Goal: Task Accomplishment & Management: Manage account settings

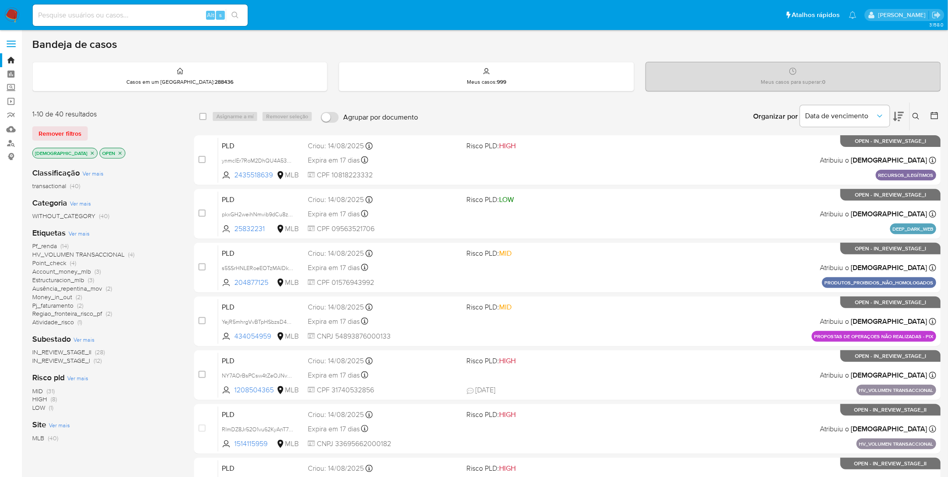
click at [71, 236] on span "Ver mais" at bounding box center [79, 233] width 21 height 8
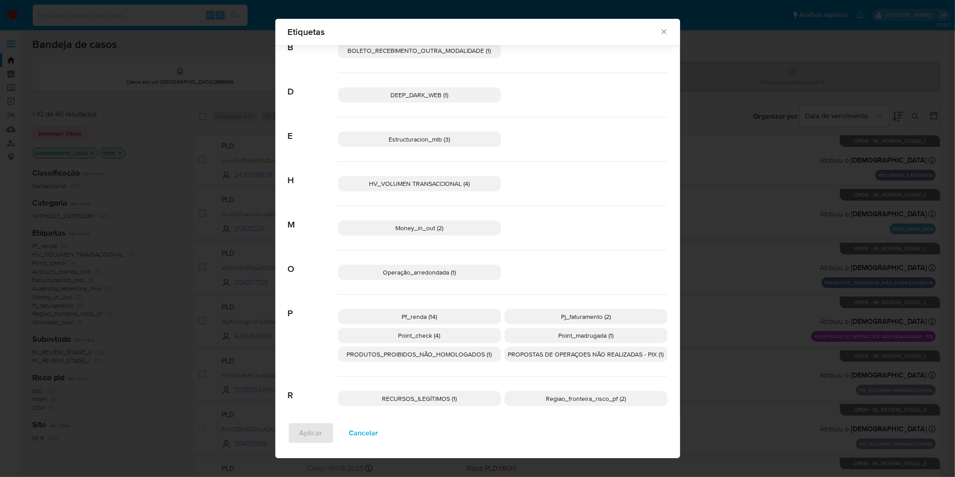
scroll to position [98, 0]
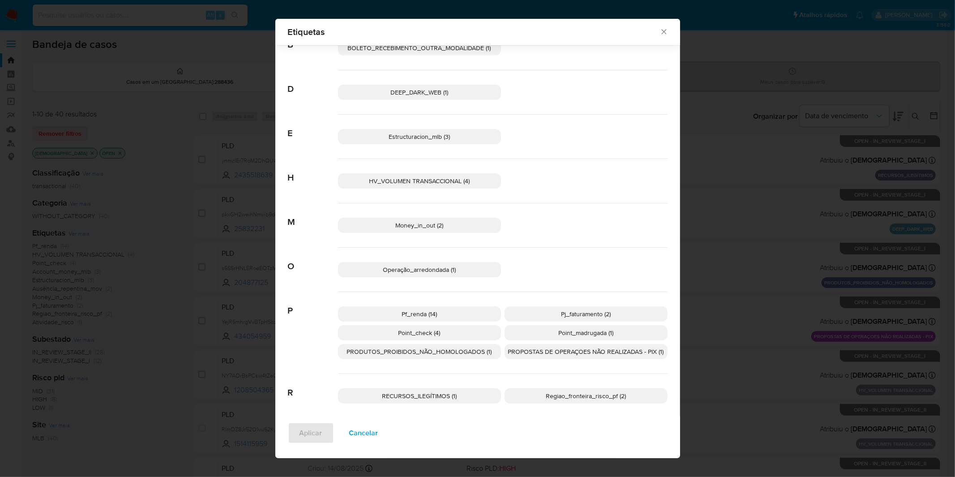
drag, startPoint x: 419, startPoint y: 332, endPoint x: 440, endPoint y: 332, distance: 21.1
click at [419, 314] on span "Point_check (4)" at bounding box center [420, 332] width 42 height 9
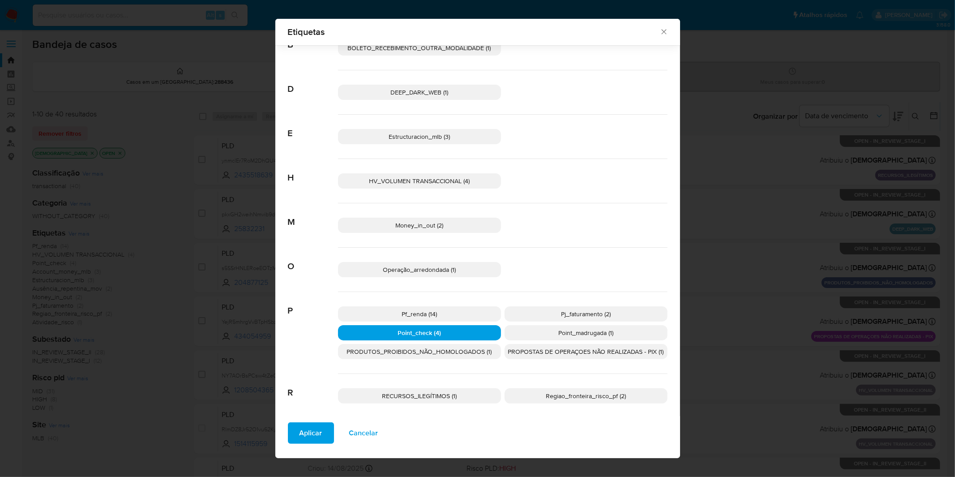
click at [569, 314] on span "Point_madrugada (1)" at bounding box center [586, 332] width 55 height 9
click at [310, 314] on span "Aplicar" at bounding box center [311, 433] width 23 height 20
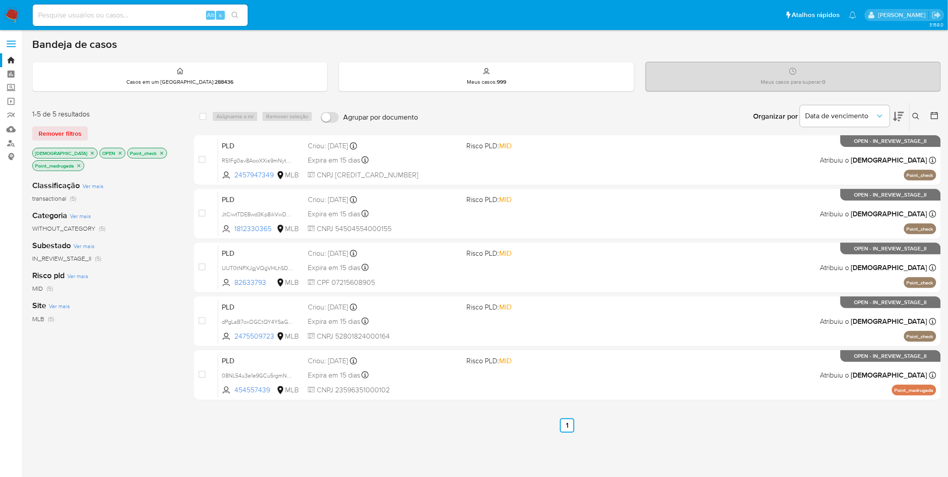
click at [159, 150] on icon "close-filter" at bounding box center [161, 152] width 5 height 5
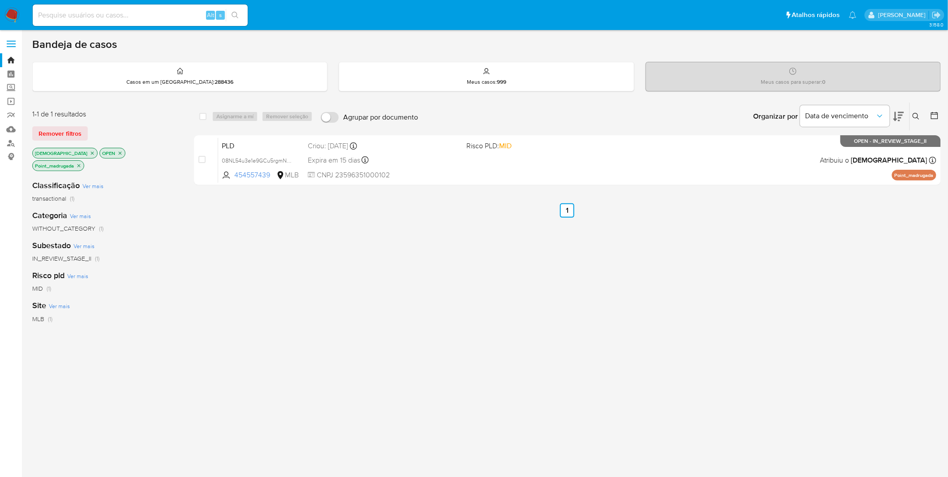
click at [82, 163] on icon "close-filter" at bounding box center [78, 165] width 5 height 5
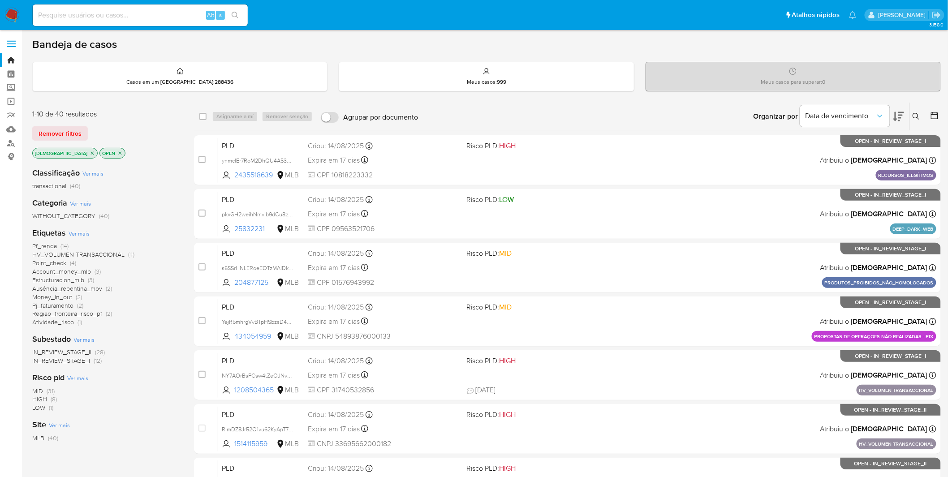
click at [86, 229] on span "Ver mais" at bounding box center [79, 233] width 21 height 8
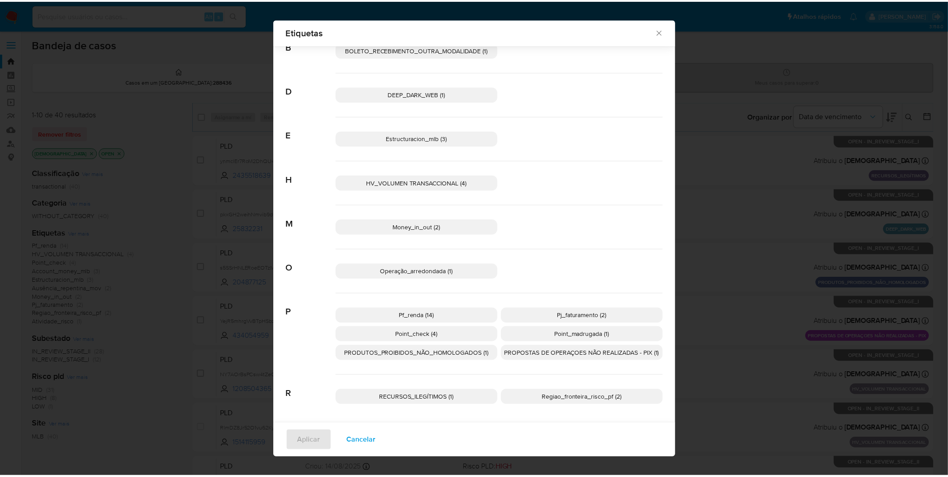
scroll to position [99, 0]
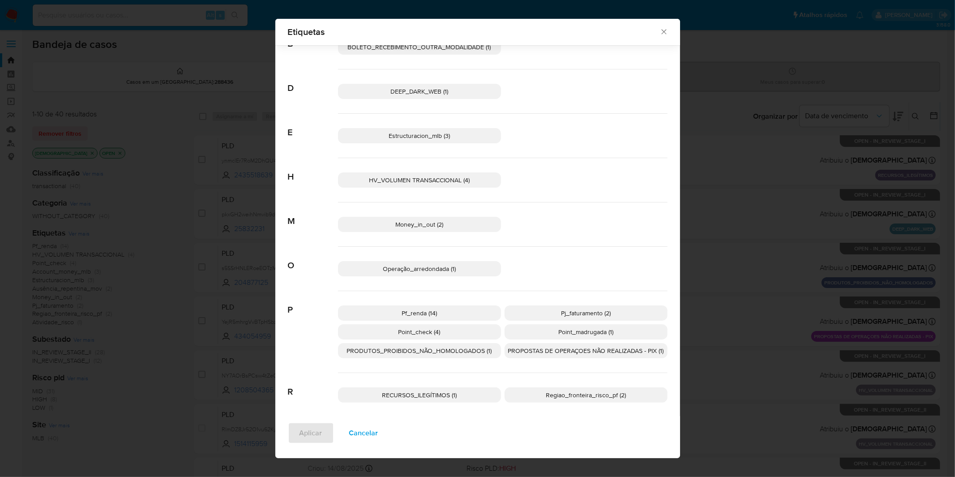
click at [563, 314] on span "Regiao_fronteira_risco_pf (2)" at bounding box center [586, 395] width 80 height 9
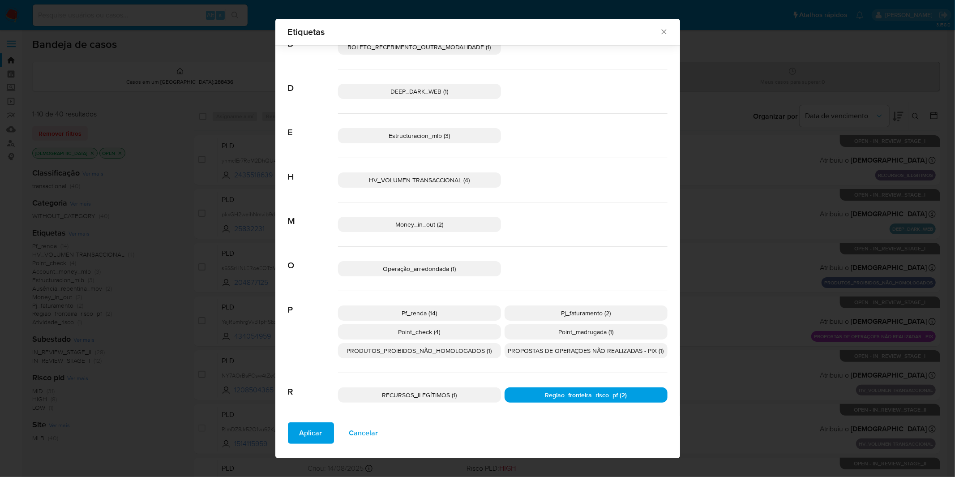
click at [314, 314] on span "Aplicar" at bounding box center [311, 433] width 23 height 20
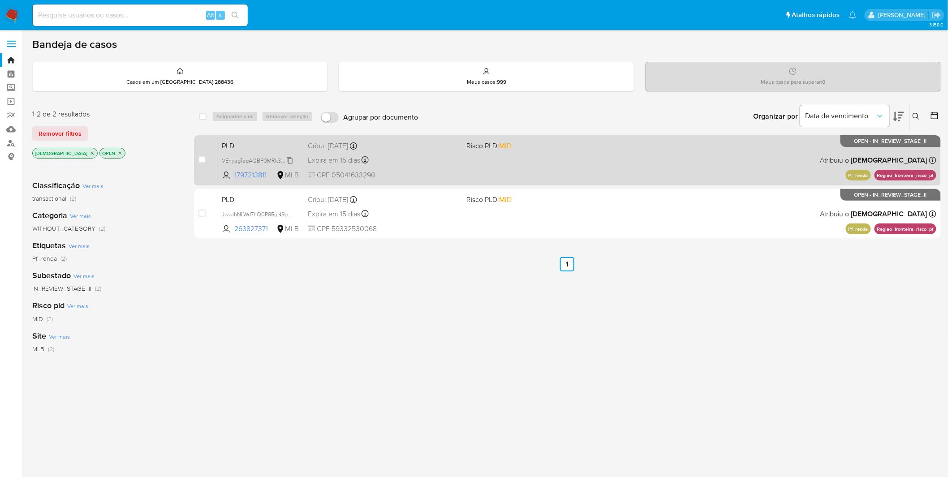
click at [282, 162] on span "VEnyagTeqAQBP0MRk3AEWVm1" at bounding box center [262, 160] width 81 height 10
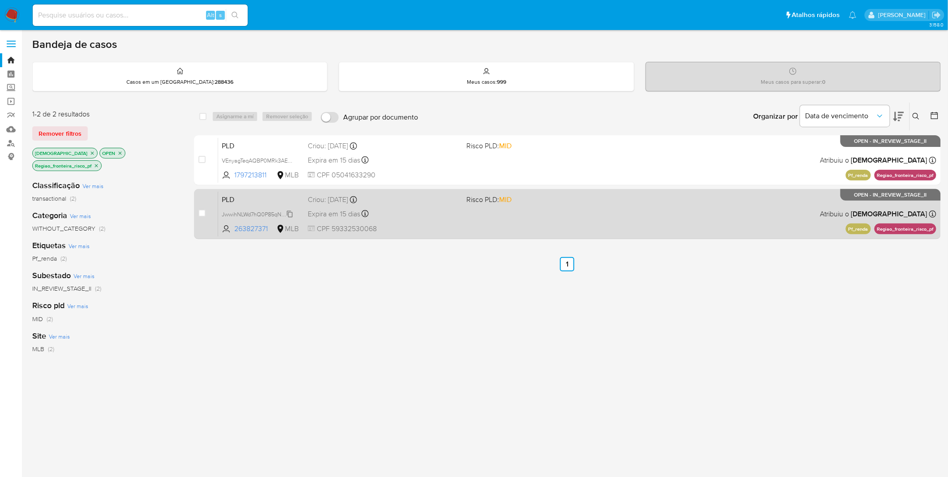
click at [270, 216] on span "JwwihNLWd7hQ0P85qN9pg1bU" at bounding box center [261, 214] width 78 height 10
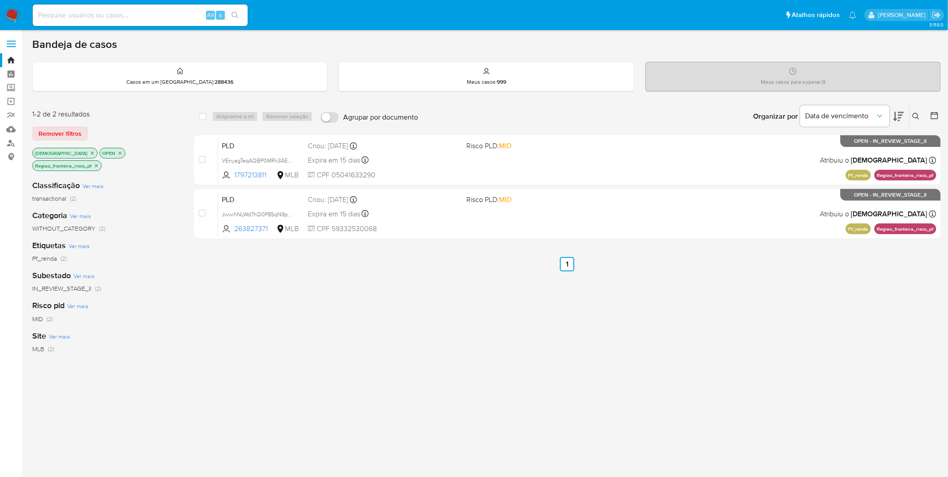
click at [96, 164] on icon "close-filter" at bounding box center [96, 165] width 3 height 3
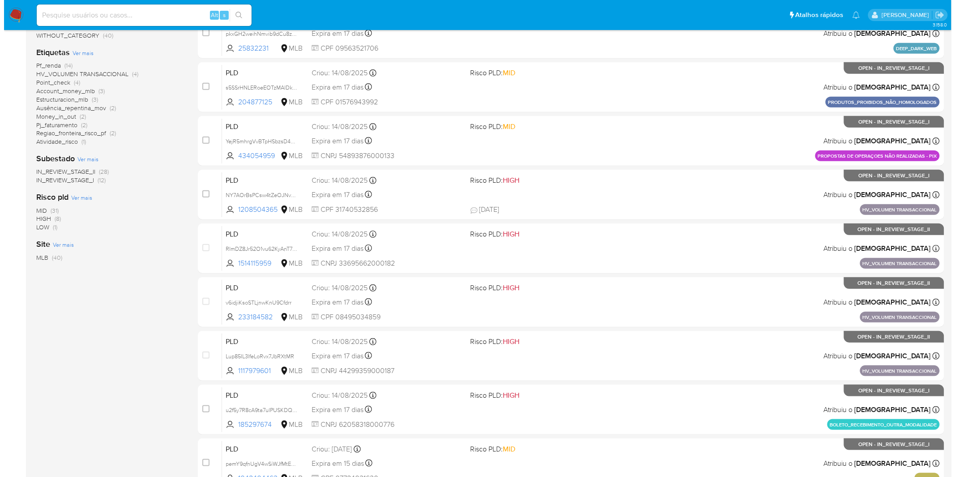
scroll to position [50, 0]
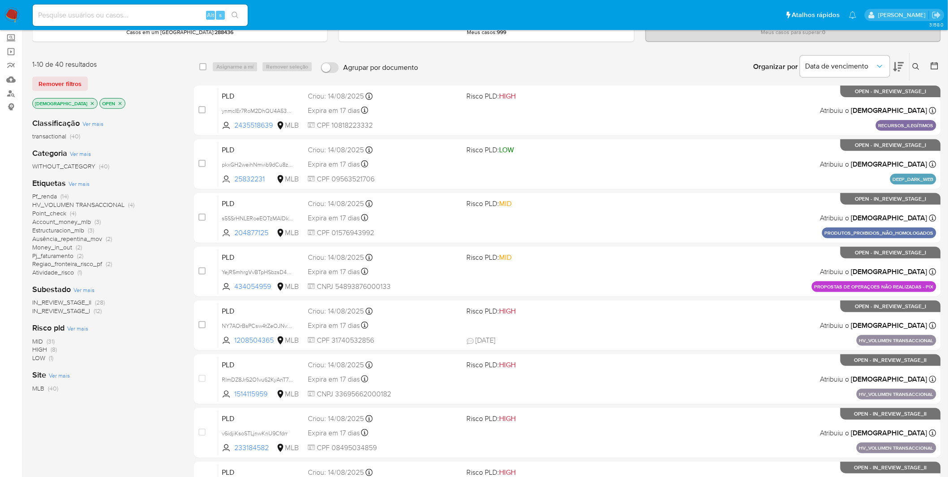
click at [85, 180] on span "Ver mais" at bounding box center [79, 184] width 21 height 8
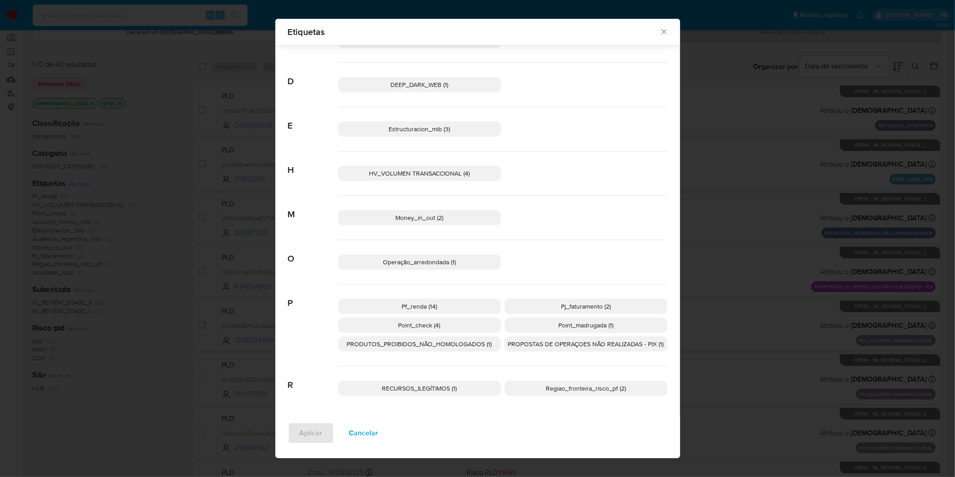
scroll to position [106, 0]
click at [480, 314] on p "PRODUTOS_PROIBIDOS_NÃO_HOMOLOGADOS (1)" at bounding box center [419, 343] width 163 height 15
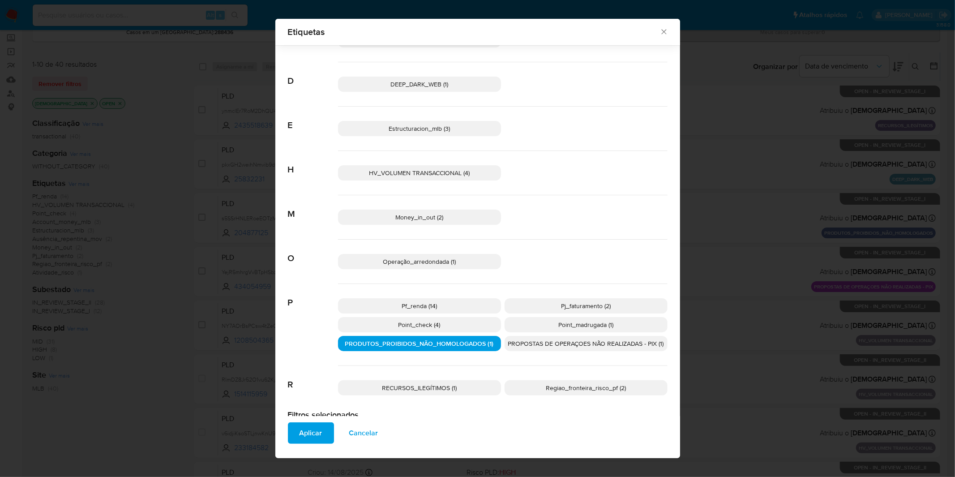
click at [525, 314] on span "PROPOSTAS DE OPERAÇOES NÃO REALIZADAS - PIX (1)" at bounding box center [586, 343] width 156 height 9
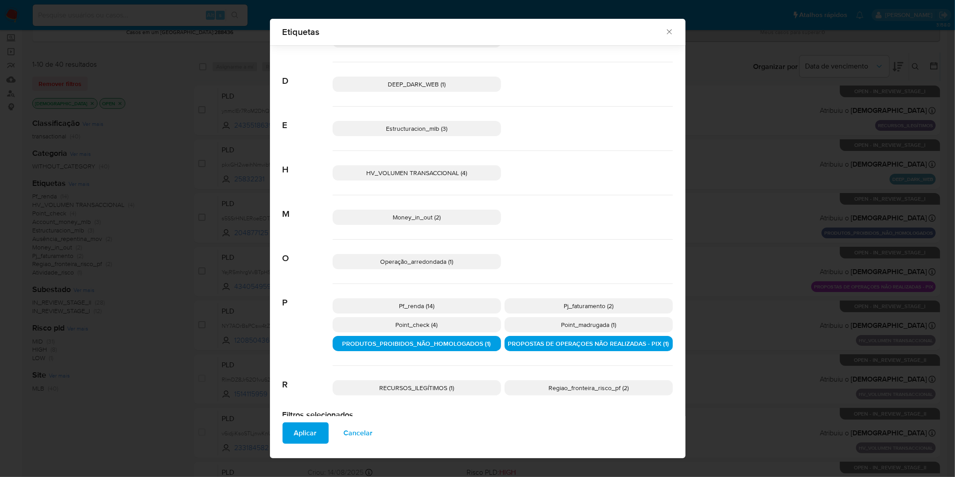
click at [458, 314] on p "RECURSOS_ILEGÍTIMOS (1)" at bounding box center [417, 387] width 168 height 15
click at [444, 262] on span "Operação_arredondada (1)" at bounding box center [416, 261] width 73 height 9
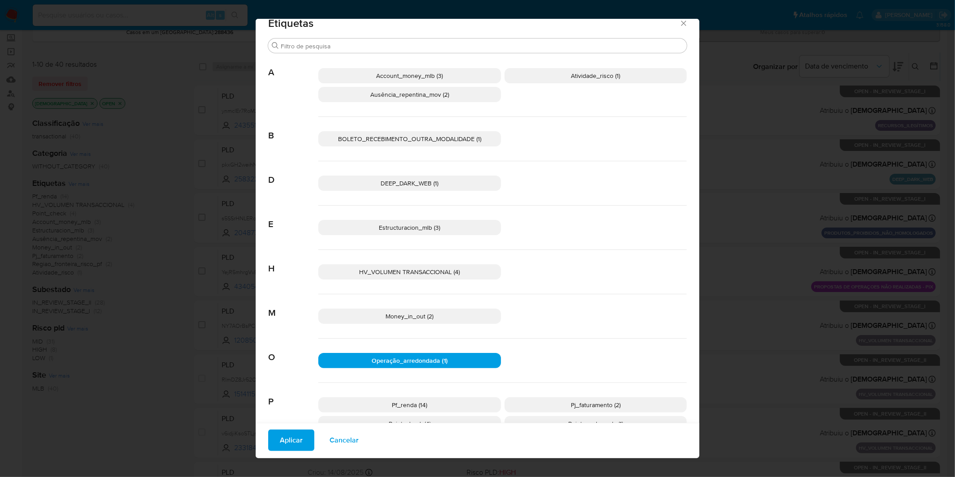
scroll to position [6, 0]
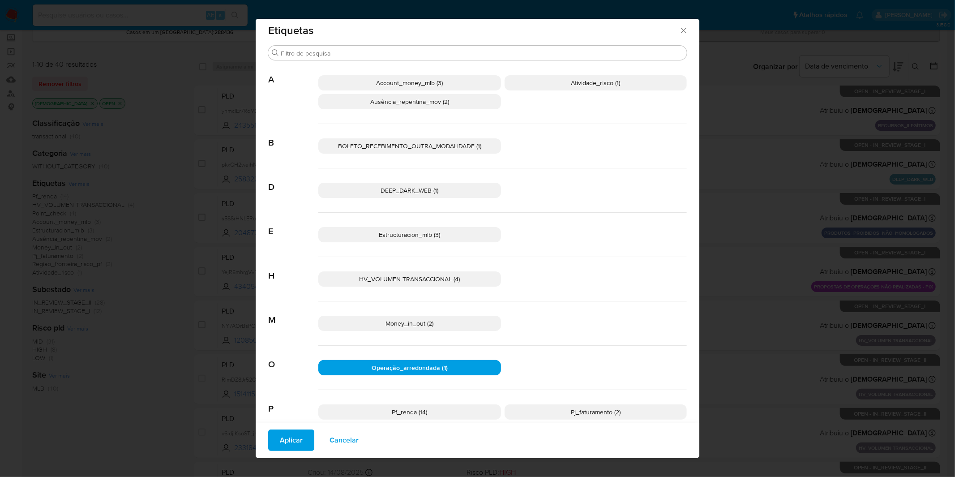
click at [445, 280] on span "HV_VOLUMEN TRANSACCIONAL (4)" at bounding box center [409, 279] width 101 height 9
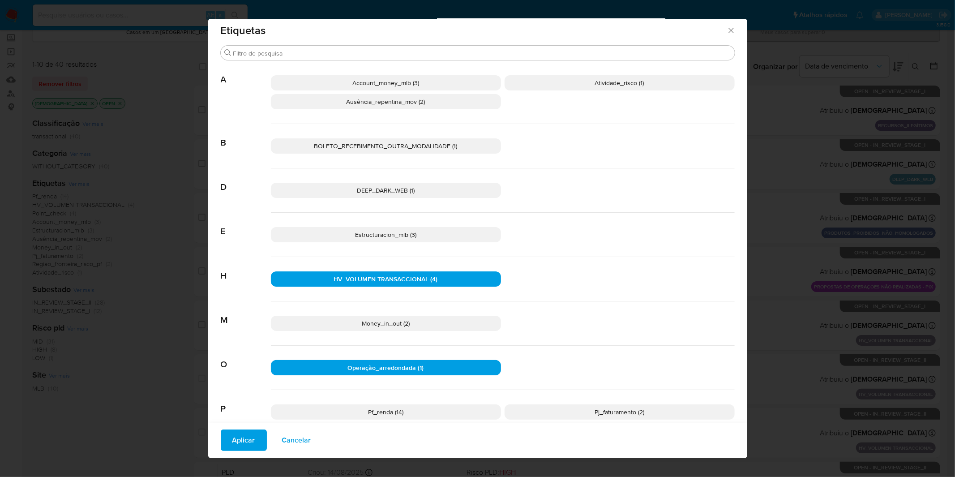
click at [440, 278] on p "HV_VOLUMEN TRANSACCIONAL (4)" at bounding box center [386, 278] width 230 height 15
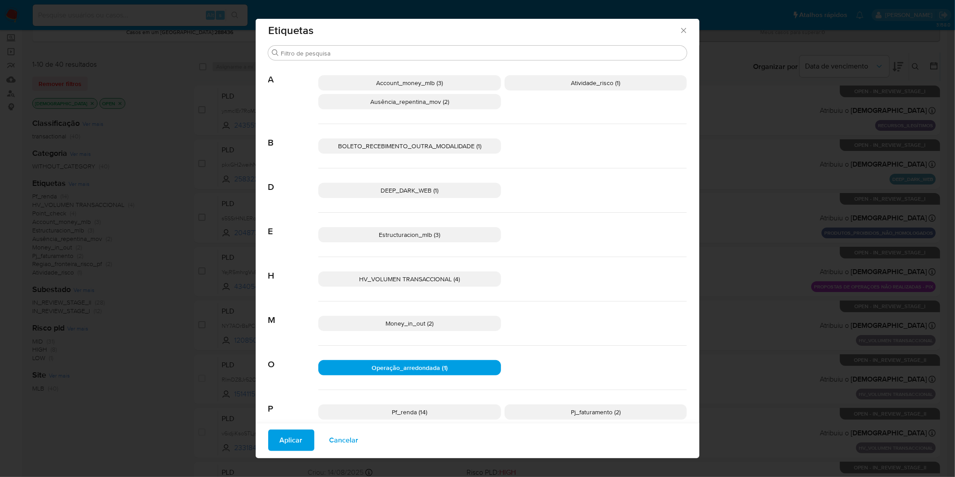
click at [440, 278] on span "HV_VOLUMEN TRANSACCIONAL (4)" at bounding box center [409, 279] width 101 height 9
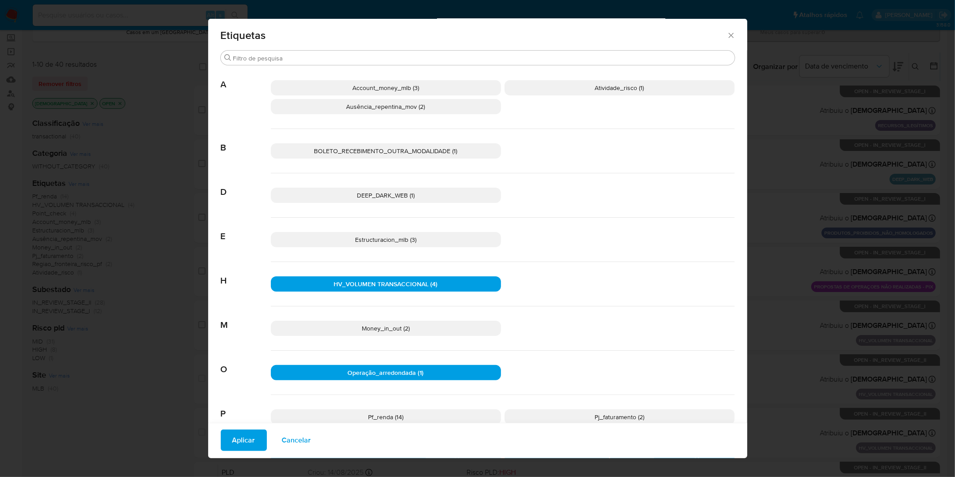
scroll to position [0, 0]
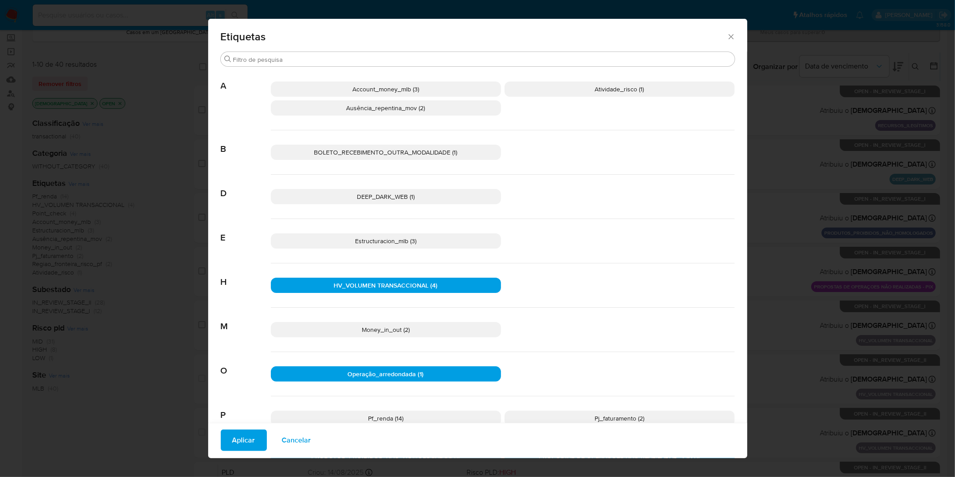
click at [458, 198] on p "DEEP_DARK_WEB (1)" at bounding box center [386, 196] width 230 height 15
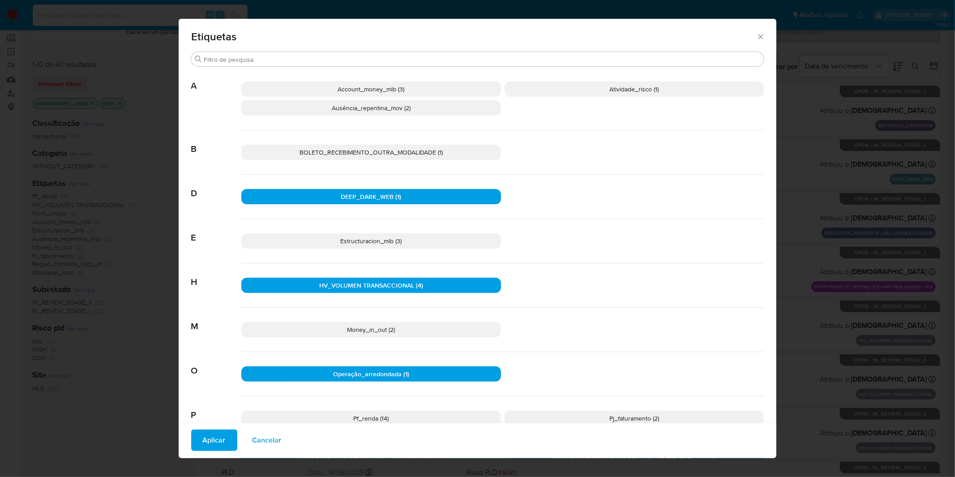
click at [478, 154] on p "BOLETO_RECEBIMENTO_OUTRA_MODALIDADE (1)" at bounding box center [371, 152] width 260 height 15
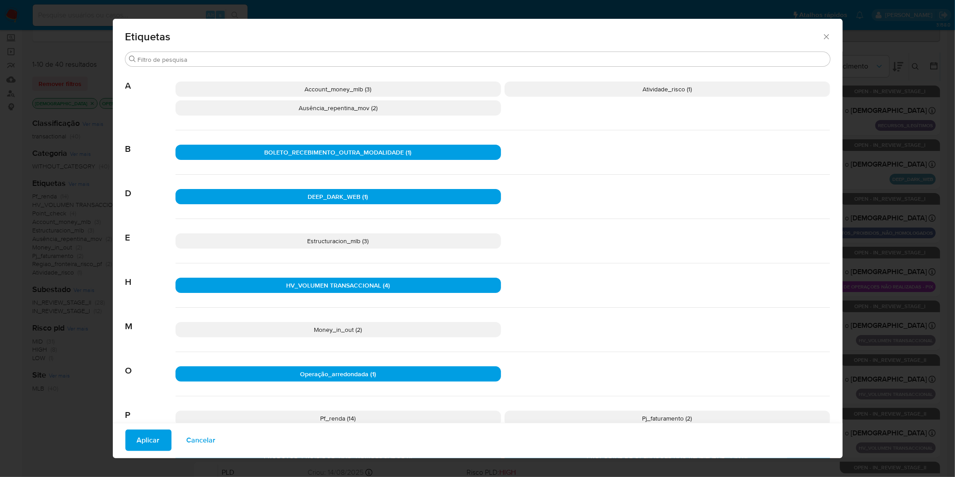
click at [464, 113] on p "Ausência_repentina_mov (2)" at bounding box center [339, 107] width 326 height 15
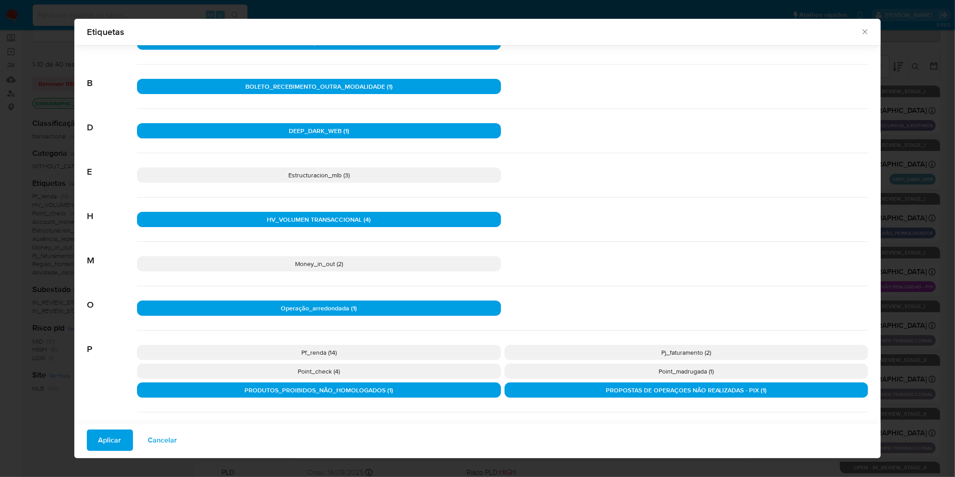
scroll to position [93, 0]
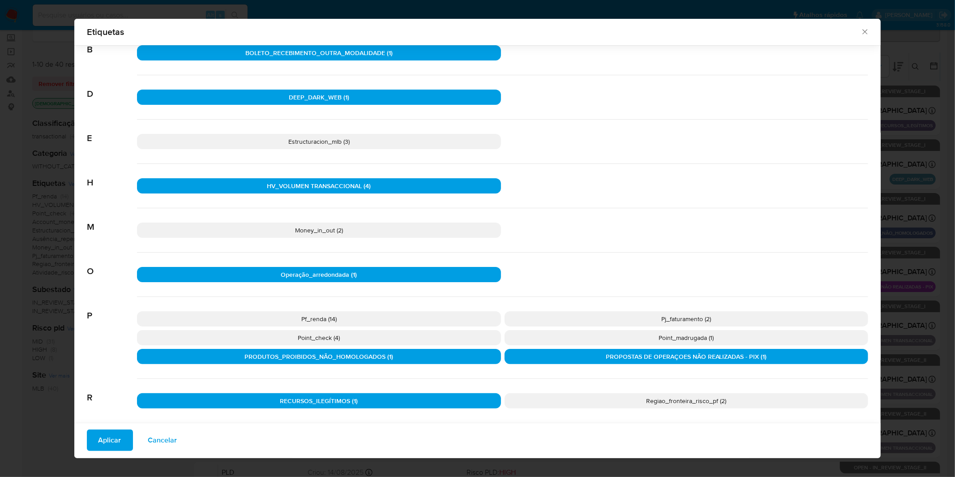
click at [106, 314] on span "Aplicar" at bounding box center [110, 440] width 23 height 20
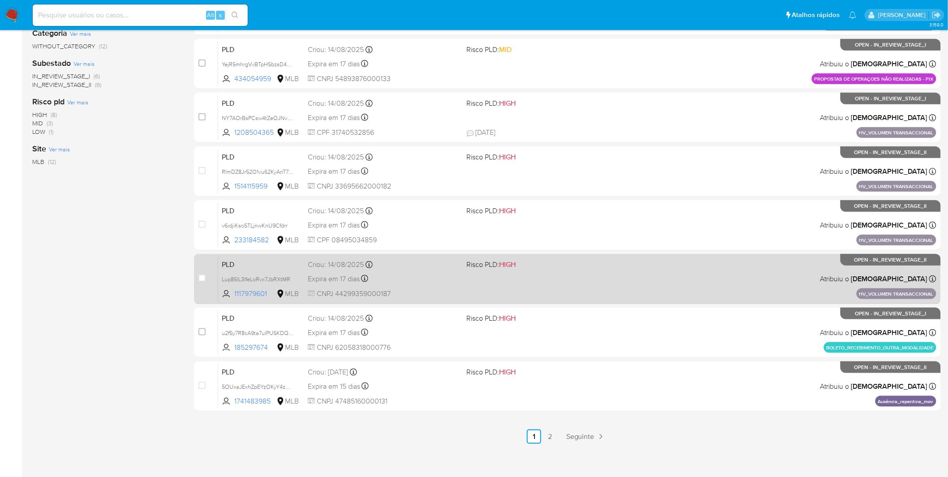
scroll to position [262, 0]
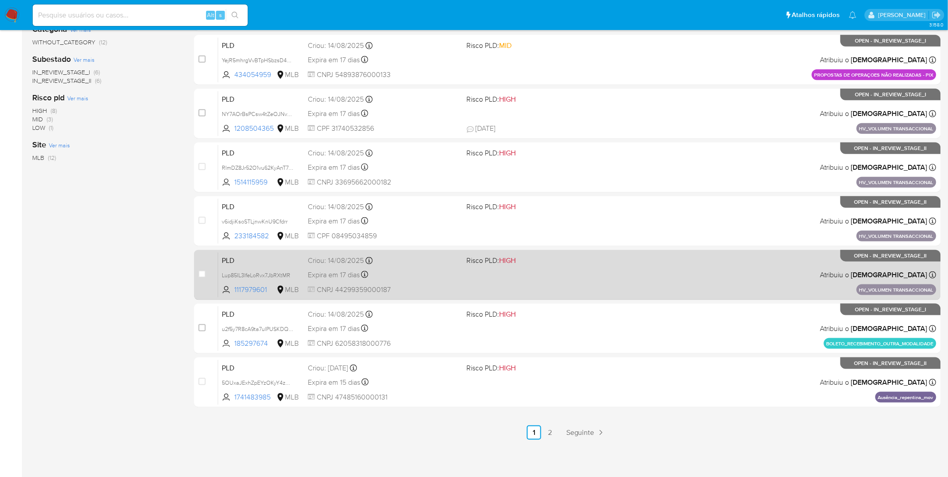
click at [475, 274] on div "PLD Lup85IL3IfeLoRvx7JbRXtMR 1117979601 MLB Risco PLD: HIGH Criou: 14/08/2025 C…" at bounding box center [577, 274] width 718 height 45
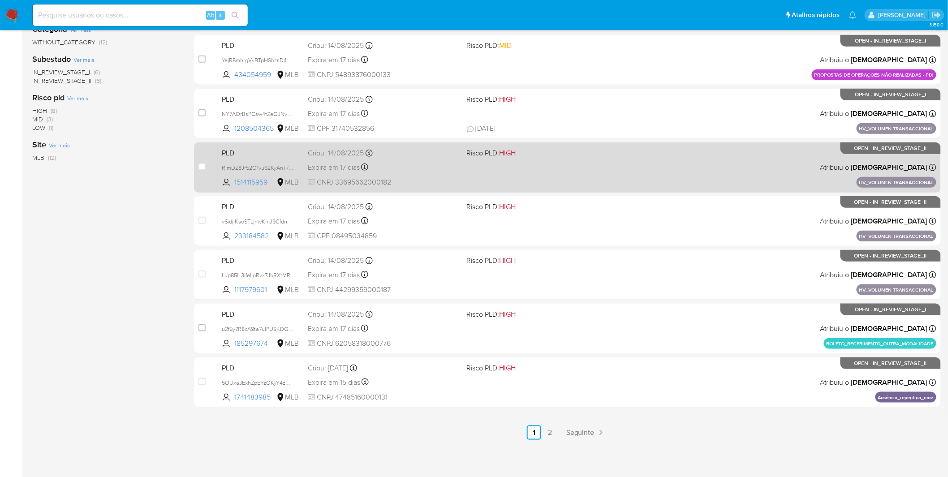
click at [443, 159] on div "PLD RImDZ8Jr52O1vu62KyAnT7vv 1514115959 MLB Risco PLD: HIGH Criou: 14/08/2025 C…" at bounding box center [577, 167] width 718 height 45
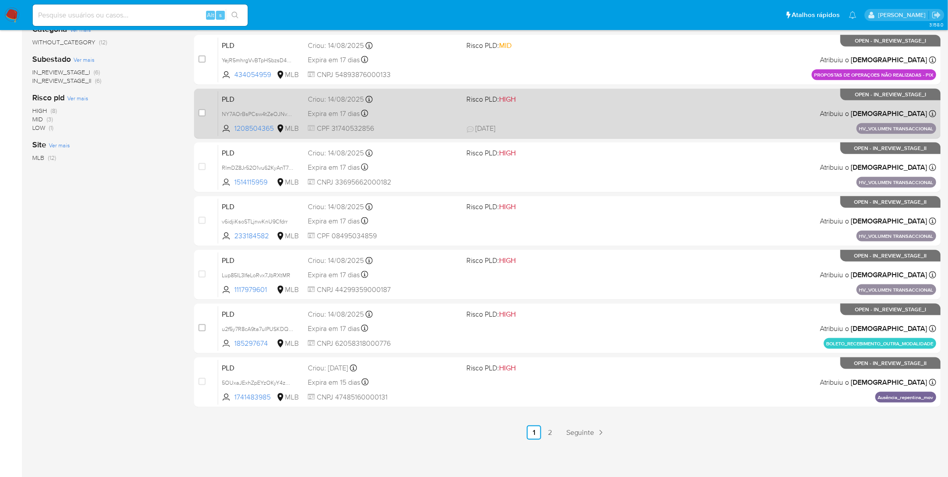
click at [446, 128] on span "CPF 31740532856" at bounding box center [384, 129] width 152 height 10
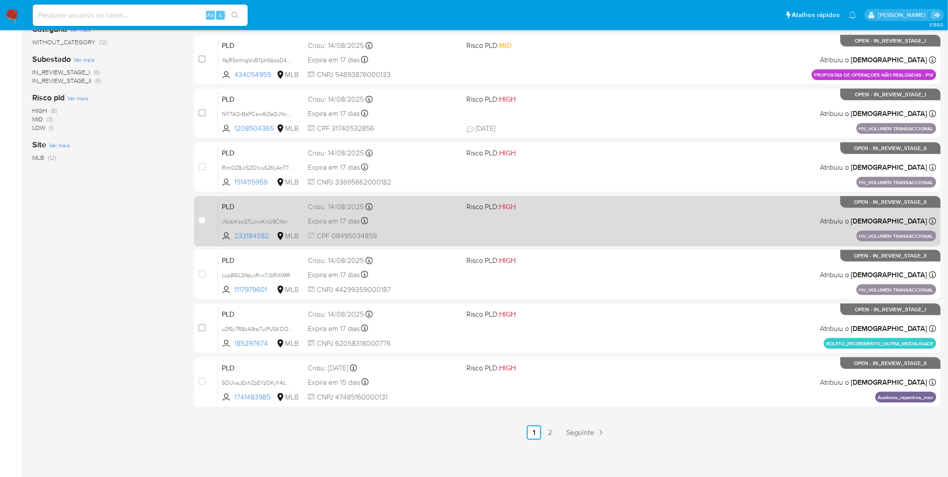
click at [409, 222] on div "Expira em 17 dias Expira em 28/09/2025 11:16:39" at bounding box center [384, 221] width 152 height 12
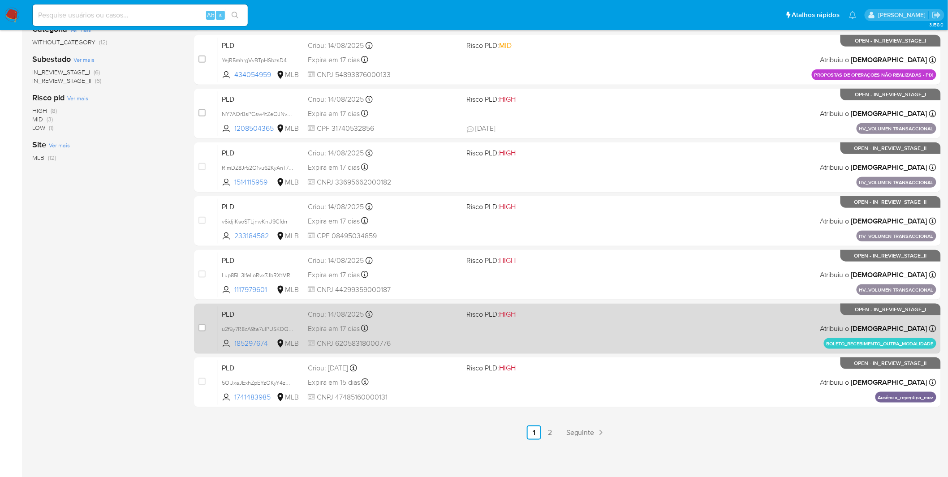
click at [443, 314] on div "PLD u2f5y7R8cA9ta7ulPUSKDQN9 185297674 MLB Risco PLD: HIGH Criou: 14/08/2025 Cr…" at bounding box center [577, 328] width 718 height 45
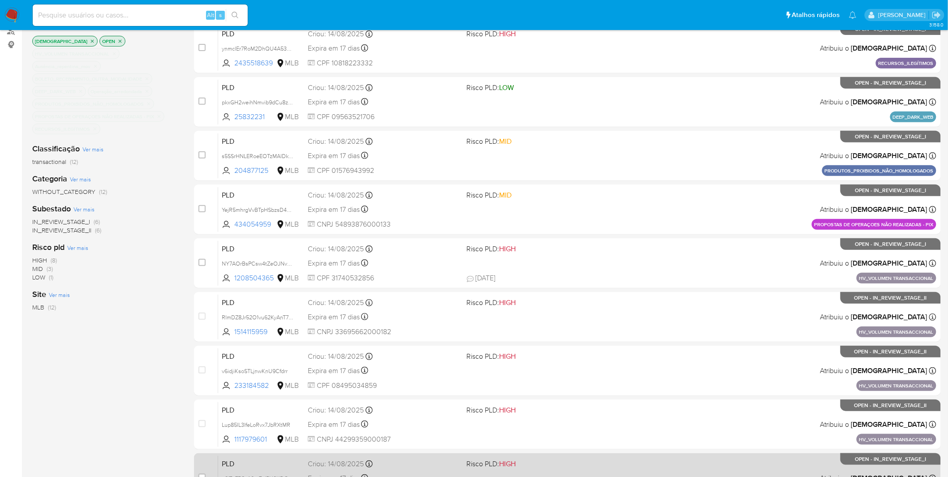
scroll to position [63, 0]
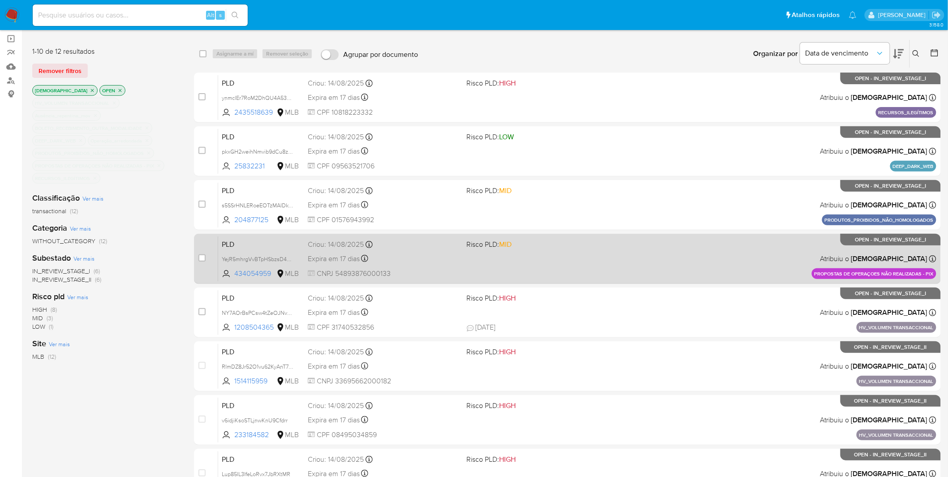
click at [457, 257] on div "Expira em 17 dias Expira em 28/09/2025 11:55:27" at bounding box center [384, 259] width 152 height 12
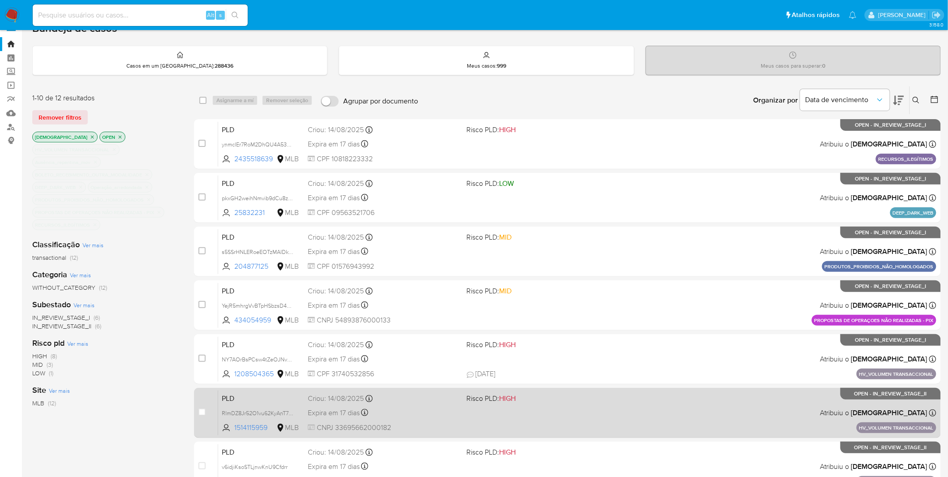
scroll to position [13, 0]
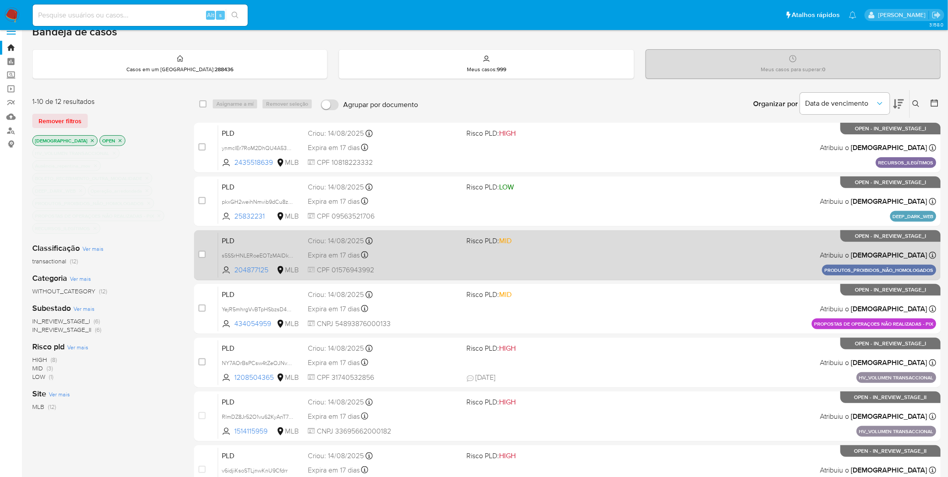
click at [446, 262] on div "PLD s5SSrHNLERoeEOTzMAIDkdQP 204877125 MLB Risco PLD: MID Criou: 14/08/2025 Cri…" at bounding box center [577, 254] width 718 height 45
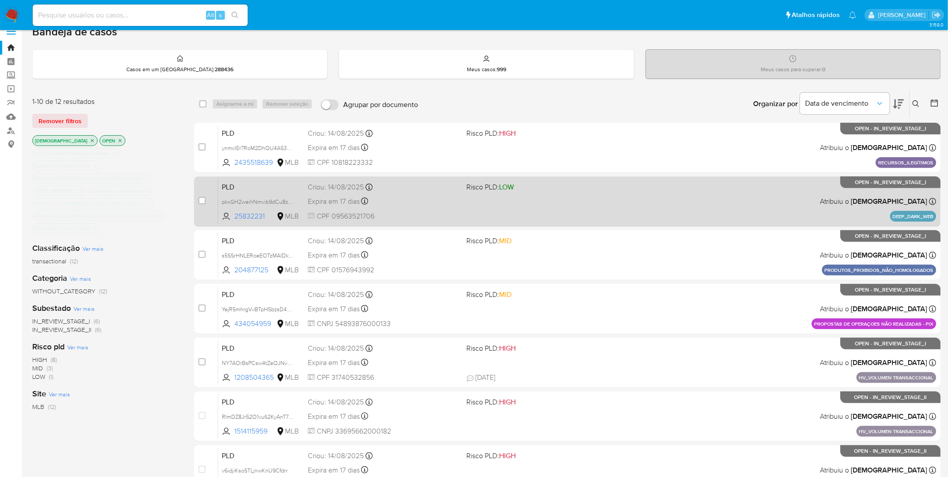
click at [425, 211] on span "CPF 09563521706" at bounding box center [384, 216] width 152 height 10
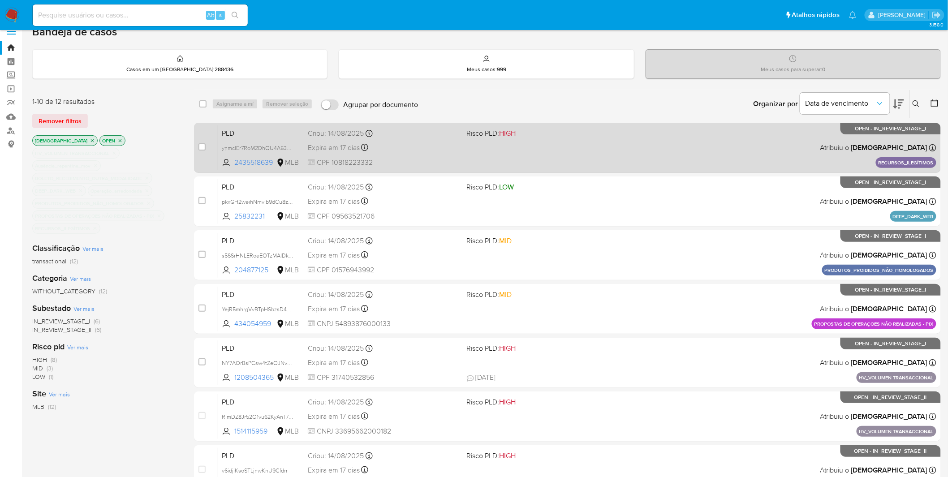
click at [414, 162] on span "CPF 10818223332" at bounding box center [384, 163] width 152 height 10
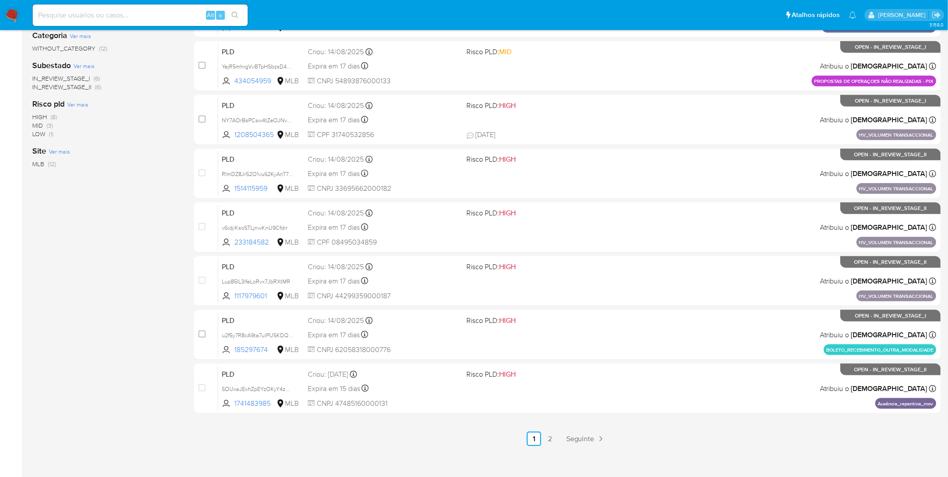
scroll to position [262, 0]
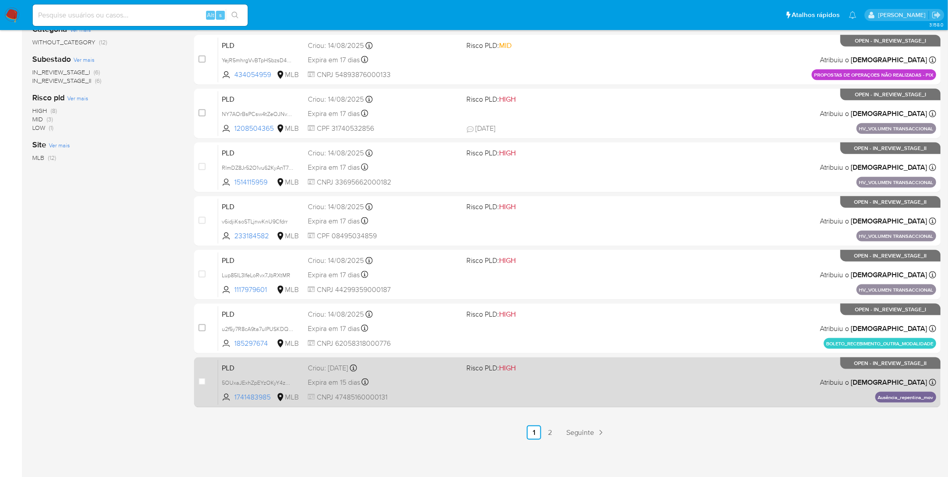
click at [483, 314] on div "PLD 5OUxaJExhZpEYzOKyY4zBfrR 1741483985 MLB Risco PLD: HIGH Criou: 12/08/2025 C…" at bounding box center [577, 382] width 718 height 45
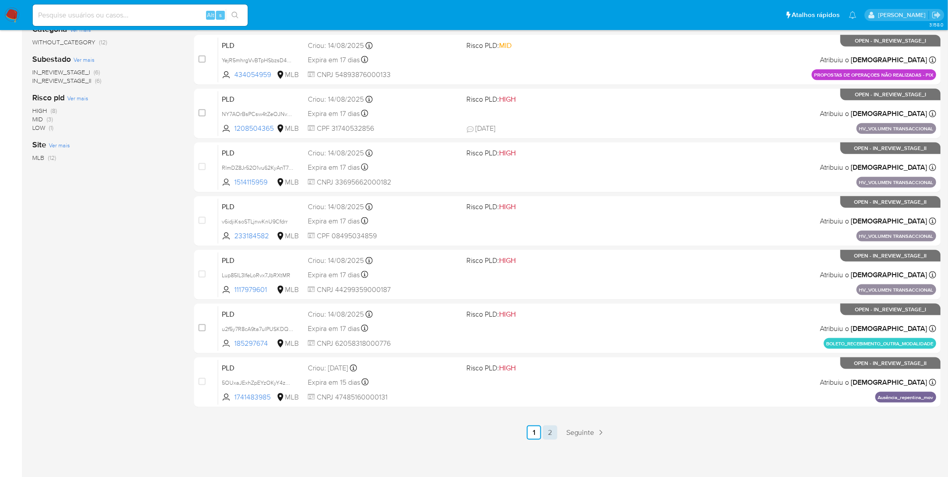
click at [552, 314] on link "2" at bounding box center [550, 432] width 14 height 14
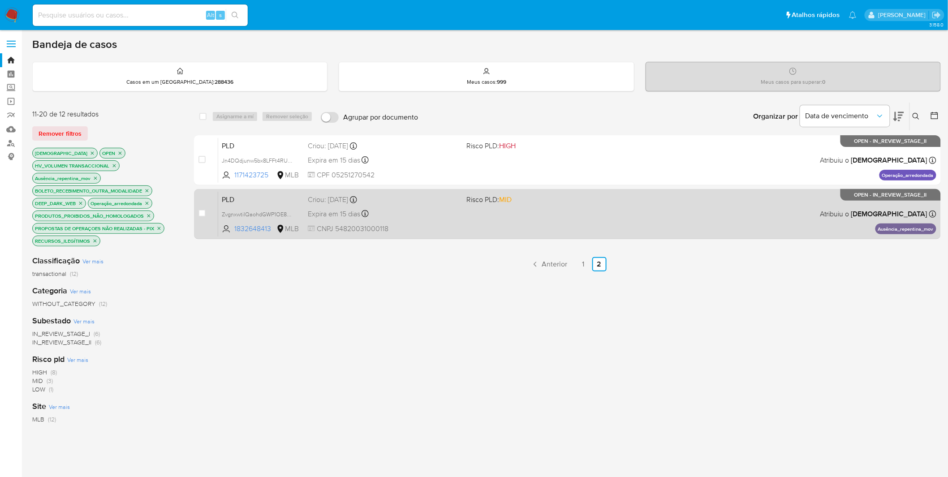
click at [495, 216] on div "PLD ZvgnxwtilQaohdGWP1OE8Zj9 1832648413 MLB Risco PLD: MID Criou: 12/08/2025 Cr…" at bounding box center [577, 213] width 718 height 45
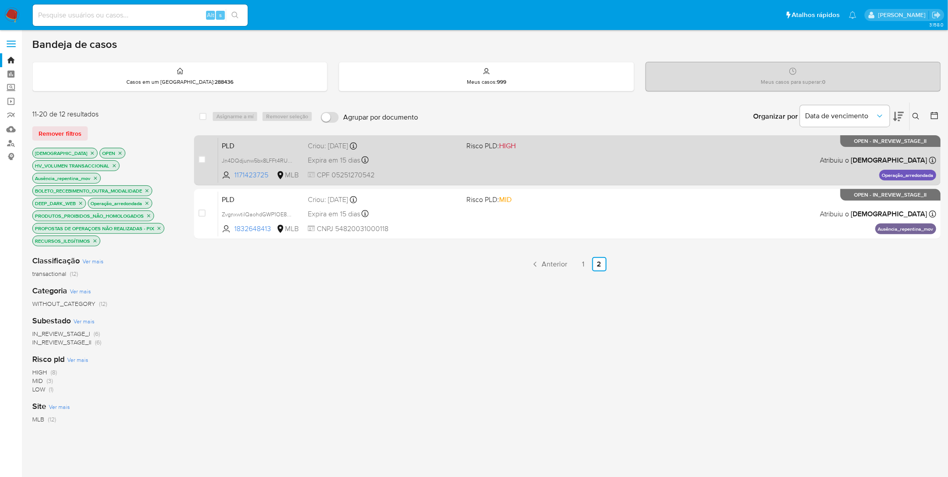
click at [402, 166] on div "PLD Jn4DQdjunw5bx8LFFt4RUTju 1171423725 MLB Risco PLD: HIGH Criou: 12/08/2025 C…" at bounding box center [577, 160] width 718 height 45
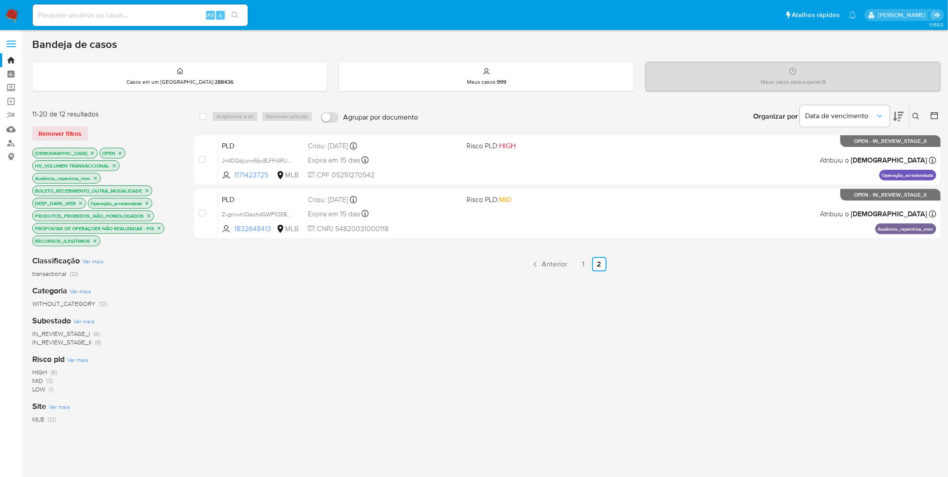
click at [13, 11] on img at bounding box center [11, 15] width 15 height 15
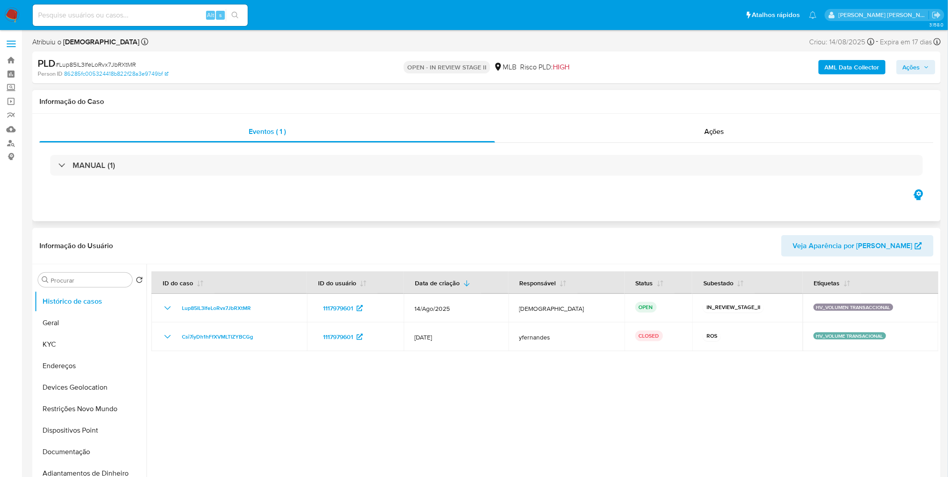
select select "10"
click at [673, 128] on div "Ações" at bounding box center [714, 131] width 438 height 21
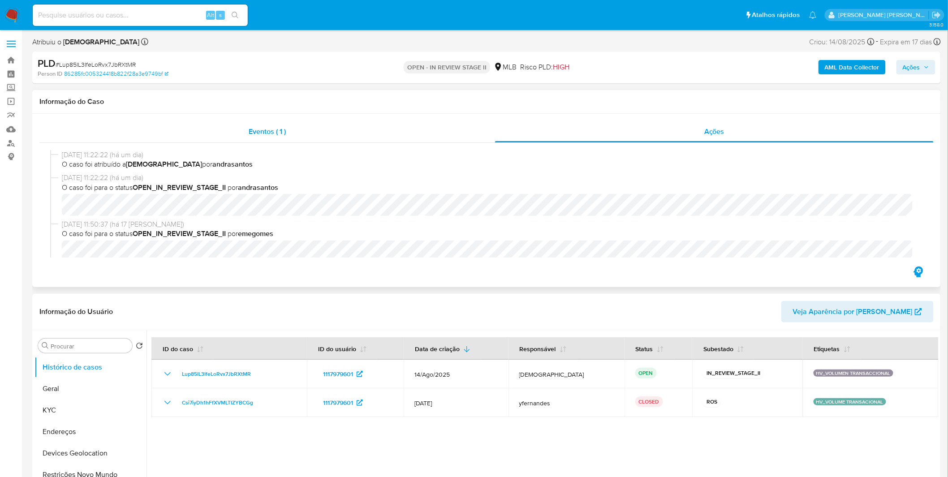
click at [340, 133] on div "Eventos ( 1 )" at bounding box center [267, 131] width 456 height 21
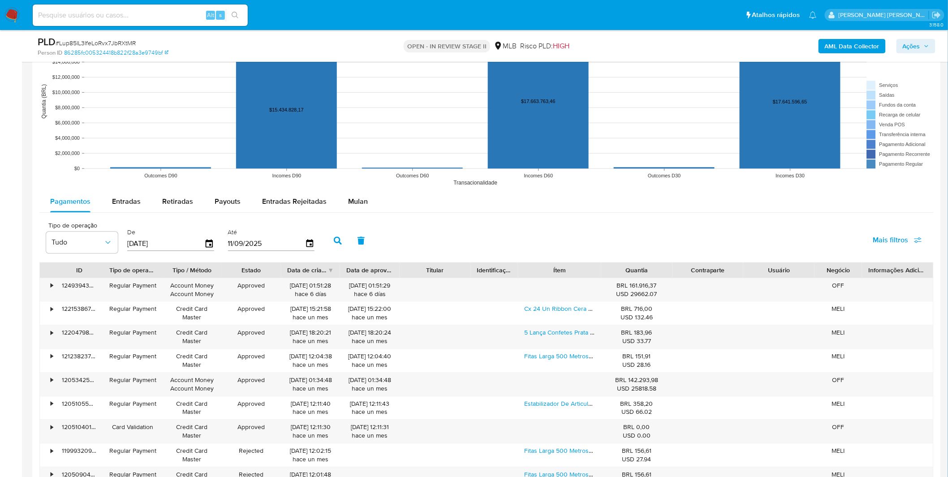
scroll to position [846, 0]
click at [361, 209] on div "Mulan" at bounding box center [358, 200] width 20 height 21
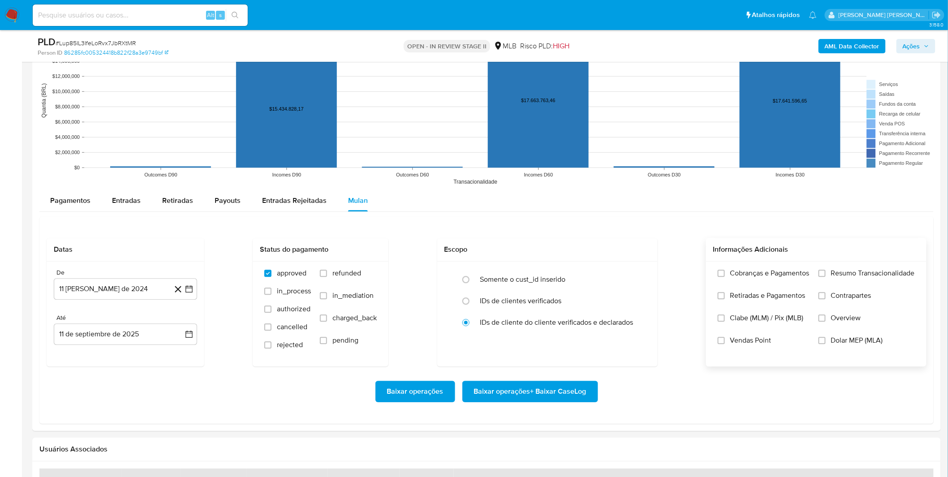
click at [739, 277] on span "Cobranças e Pagamentos" at bounding box center [769, 273] width 79 height 9
click at [725, 277] on input "Cobranças e Pagamentos" at bounding box center [721, 273] width 7 height 7
click at [741, 296] on span "Retiradas e Pagamentos" at bounding box center [767, 295] width 75 height 9
click at [725, 296] on input "Retiradas e Pagamentos" at bounding box center [721, 295] width 7 height 7
click at [826, 288] on label "Resumo Transacionalidade" at bounding box center [866, 280] width 96 height 22
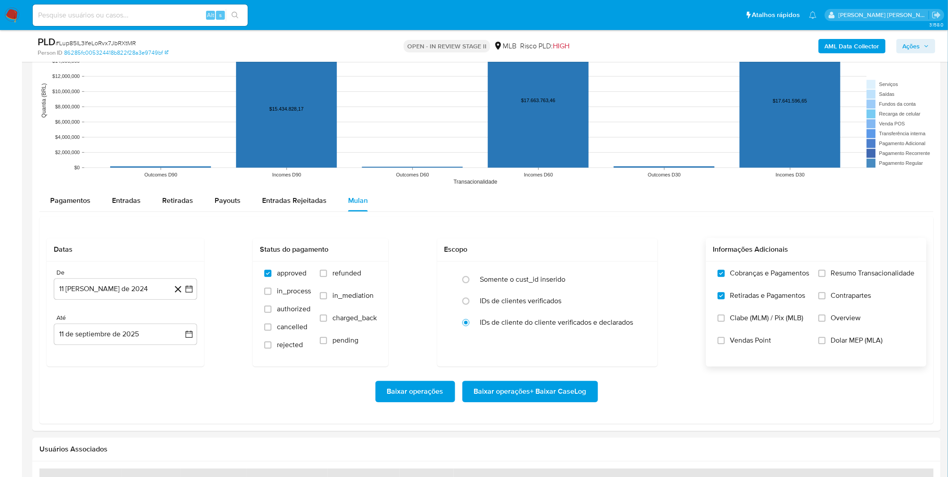
click at [827, 293] on label "Contrapartes" at bounding box center [866, 302] width 96 height 22
click at [825, 293] on input "Contrapartes" at bounding box center [821, 295] width 7 height 7
click at [829, 283] on label "Resumo Transacionalidade" at bounding box center [866, 280] width 96 height 22
click at [825, 277] on input "Resumo Transacionalidade" at bounding box center [821, 273] width 7 height 7
click at [127, 297] on button "11 [PERSON_NAME] de 2024" at bounding box center [125, 288] width 143 height 21
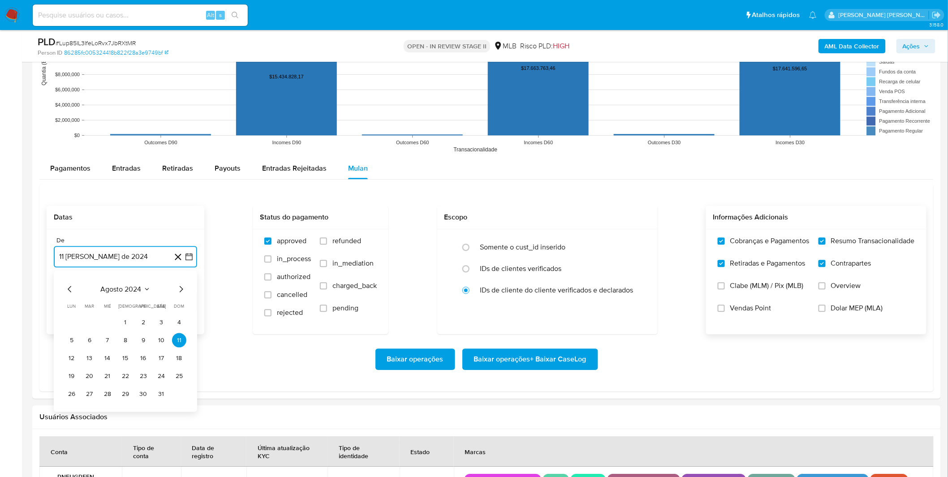
scroll to position [896, 0]
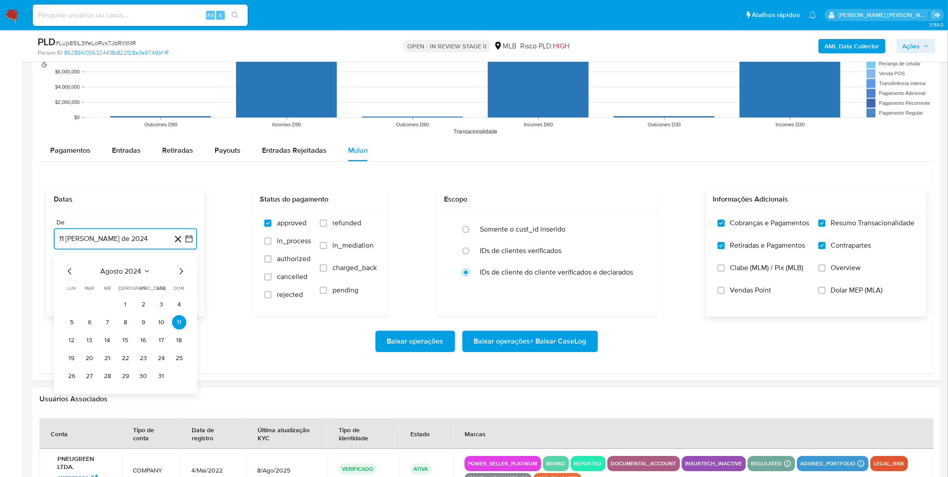
click at [136, 270] on span "agosto 2024" at bounding box center [121, 270] width 41 height 9
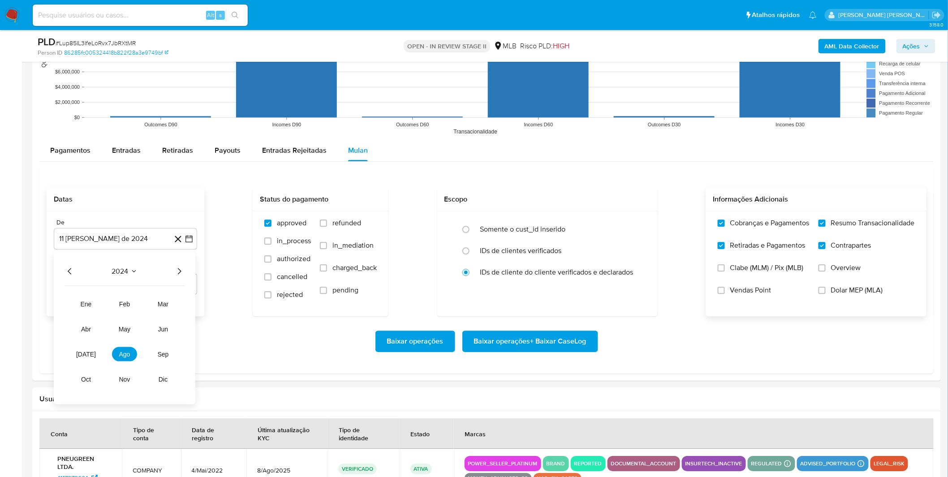
click at [179, 275] on icon "Año siguiente" at bounding box center [179, 271] width 11 height 11
click at [79, 350] on button "[DATE]" at bounding box center [85, 354] width 25 height 14
click at [90, 311] on button "1" at bounding box center [89, 304] width 14 height 14
click at [90, 323] on div "Baixar operações Baixar operações + Baixar CaseLog" at bounding box center [487, 341] width 880 height 50
click at [521, 335] on span "Baixar operações + Baixar CaseLog" at bounding box center [530, 341] width 112 height 20
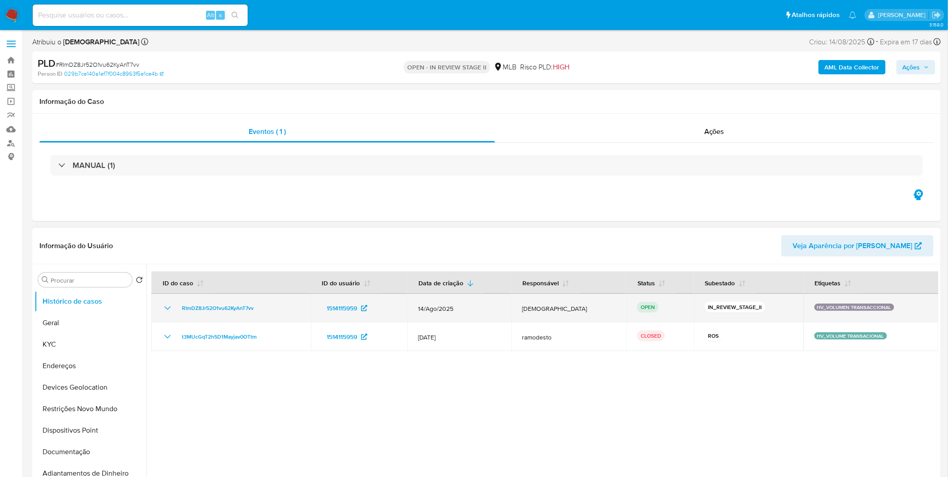
select select "10"
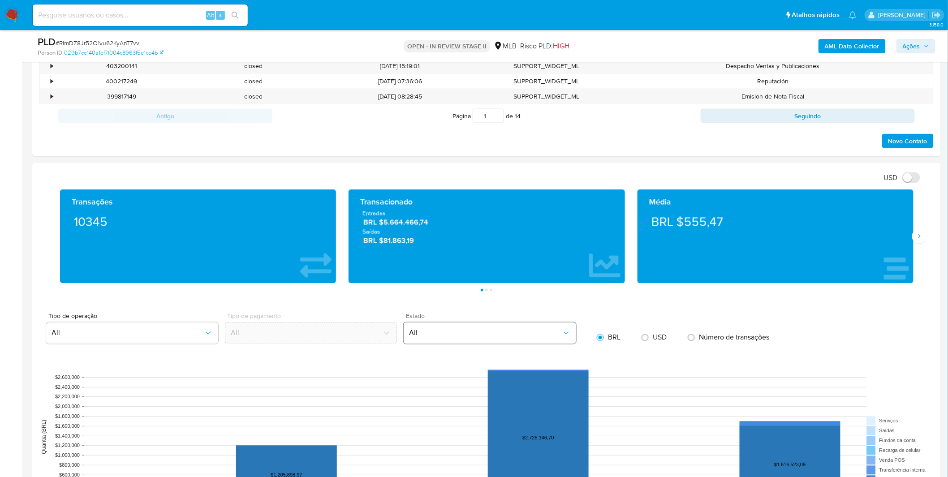
scroll to position [547, 0]
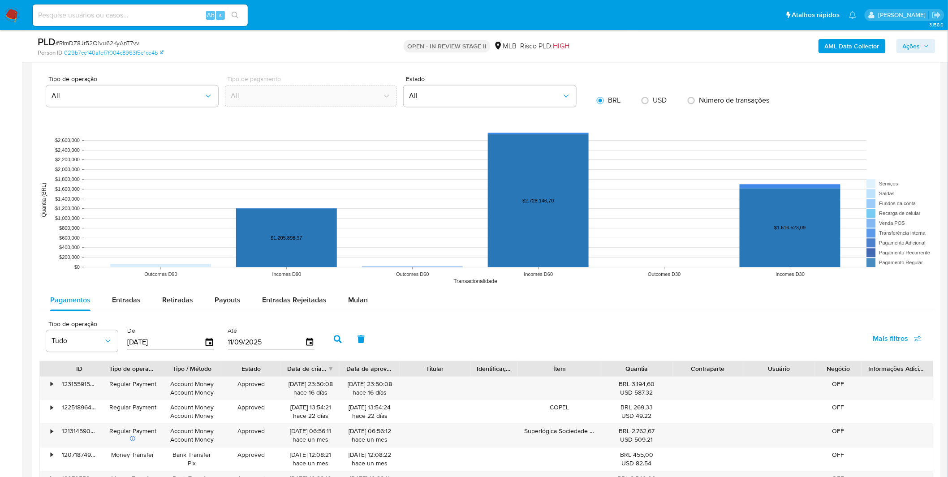
click at [356, 314] on div "Pagamentos Entradas Retiradas Payouts Entradas Rejeitadas Mulan Tipo de operaçã…" at bounding box center [486, 463] width 894 height 348
click at [356, 307] on div "Mulan" at bounding box center [358, 299] width 20 height 21
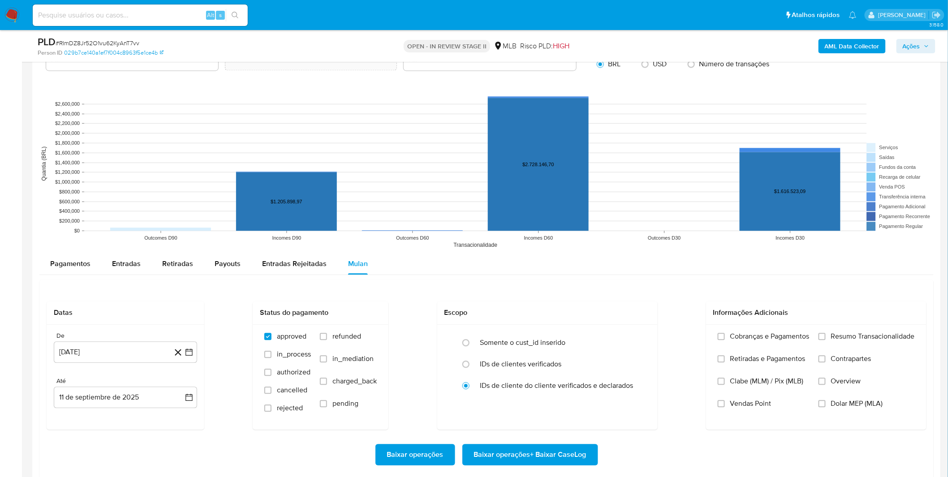
scroll to position [846, 0]
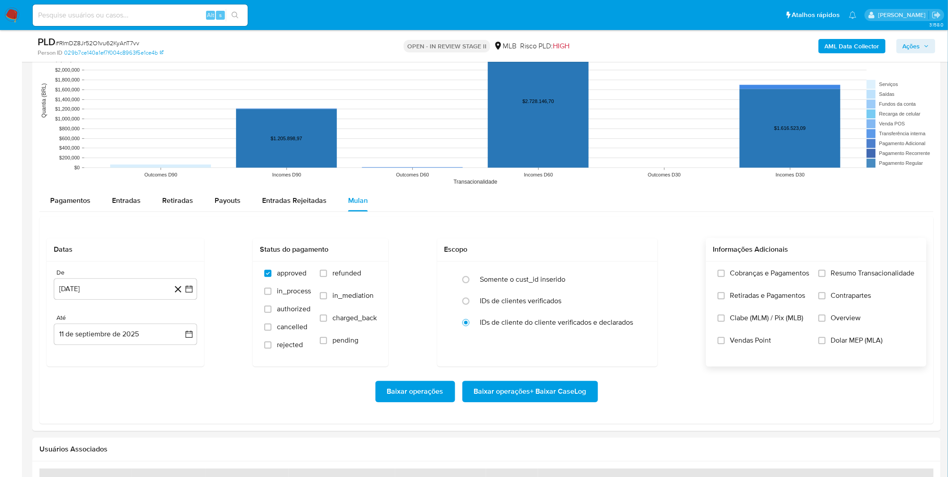
click at [745, 284] on label "Cobranças e Pagamentos" at bounding box center [764, 280] width 92 height 22
click at [725, 277] on input "Cobranças e Pagamentos" at bounding box center [721, 273] width 7 height 7
click at [835, 278] on span "Resumo Transacionalidade" at bounding box center [873, 273] width 84 height 9
click at [825, 277] on input "Resumo Transacionalidade" at bounding box center [821, 273] width 7 height 7
click at [833, 300] on span "Contrapartes" at bounding box center [851, 295] width 40 height 9
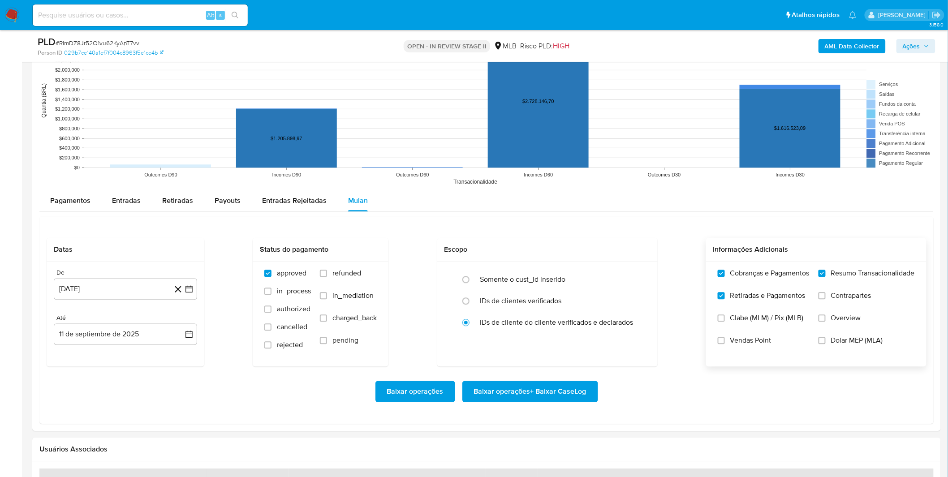
click at [825, 299] on input "Contrapartes" at bounding box center [821, 295] width 7 height 7
click at [120, 290] on button "11 [PERSON_NAME] de 2024" at bounding box center [125, 288] width 143 height 21
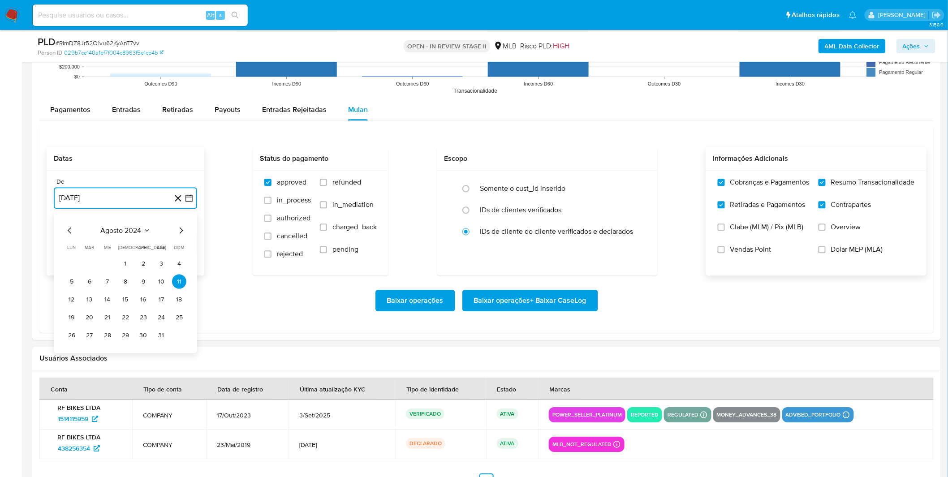
scroll to position [945, 0]
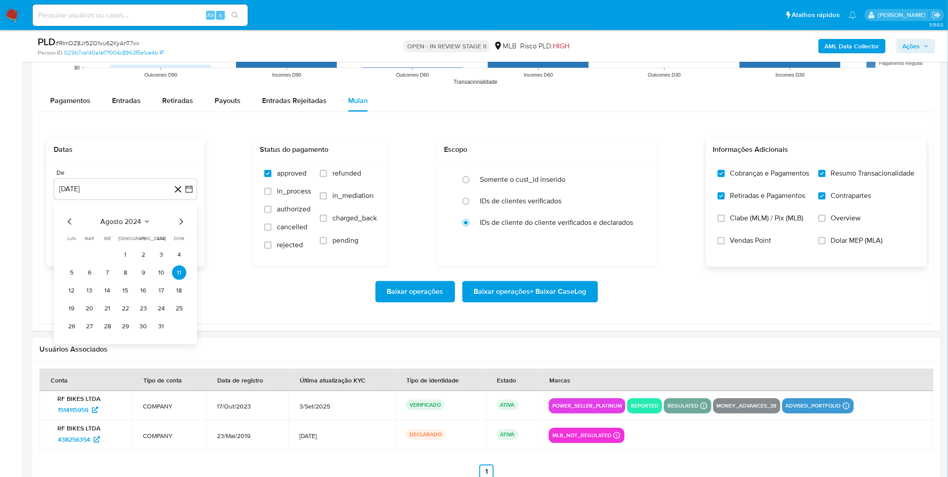
click at [143, 228] on div "agosto 2024 agosto 2024 lun lunes mar martes mié miércoles jue jueves vie viern…" at bounding box center [125, 274] width 122 height 117
click at [142, 225] on button "agosto 2024" at bounding box center [126, 221] width 50 height 9
click at [180, 221] on icon "Año siguiente" at bounding box center [179, 221] width 11 height 11
click at [89, 301] on span "[DATE]" at bounding box center [86, 304] width 20 height 7
click at [91, 254] on button "1" at bounding box center [89, 254] width 14 height 14
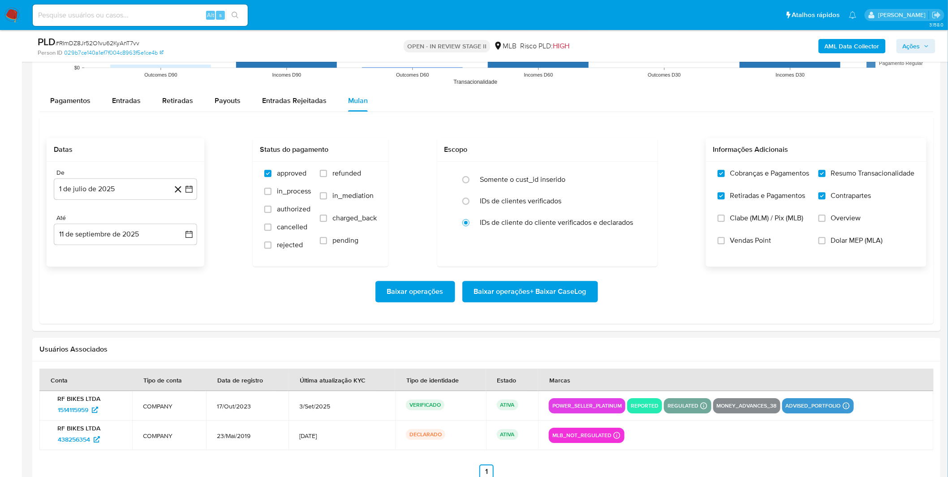
click at [102, 291] on div "Baixar operações Baixar operações + Baixar CaseLog" at bounding box center [487, 291] width 880 height 21
click at [512, 292] on span "Baixar operações + Baixar CaseLog" at bounding box center [530, 292] width 112 height 20
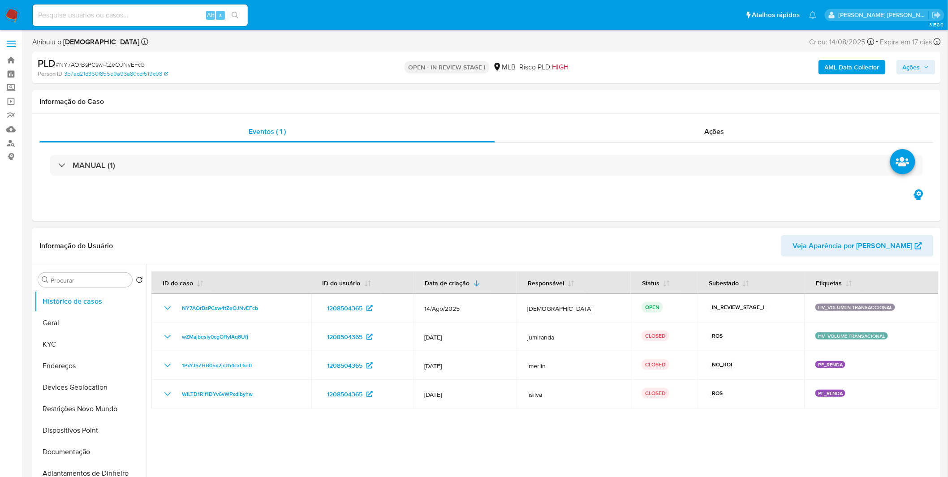
select select "10"
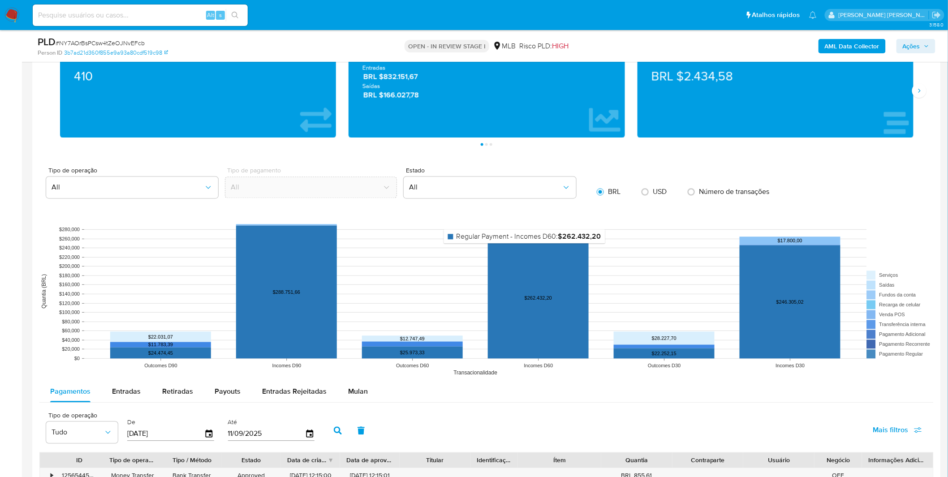
scroll to position [696, 0]
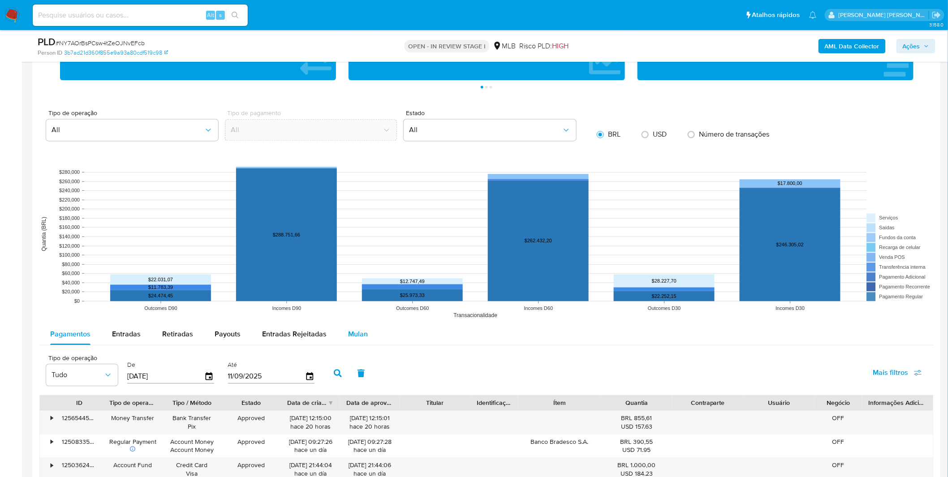
click at [363, 342] on div "Mulan" at bounding box center [358, 334] width 20 height 21
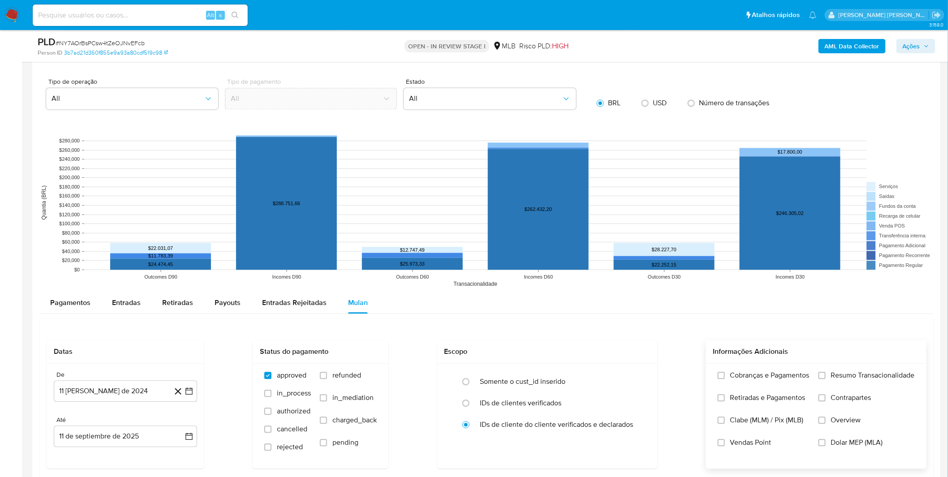
scroll to position [746, 0]
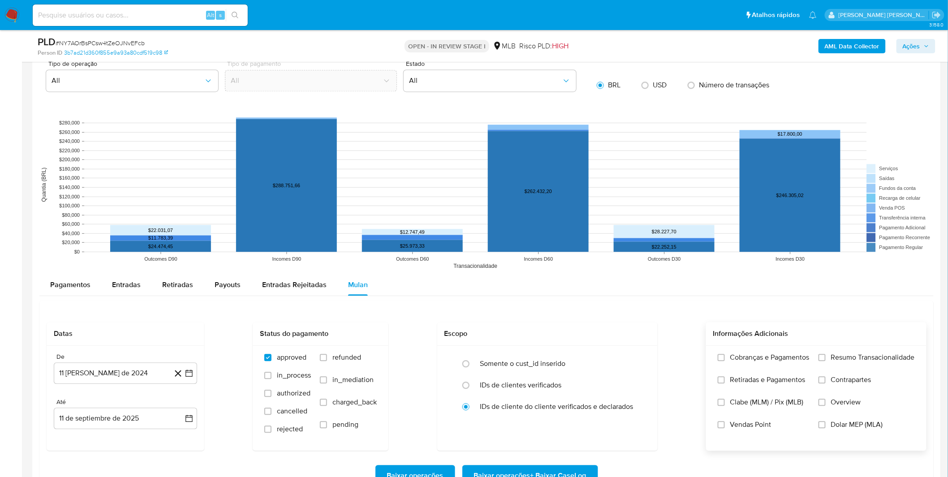
click at [784, 369] on label "Cobranças e Pagamentos" at bounding box center [764, 364] width 92 height 22
click at [725, 361] on input "Cobranças e Pagamentos" at bounding box center [721, 357] width 7 height 7
click at [784, 386] on label "Retiradas e Pagamentos" at bounding box center [764, 386] width 92 height 22
click at [725, 383] on input "Retiradas e Pagamentos" at bounding box center [721, 379] width 7 height 7
click at [844, 362] on span "Resumo Transacionalidade" at bounding box center [873, 357] width 84 height 9
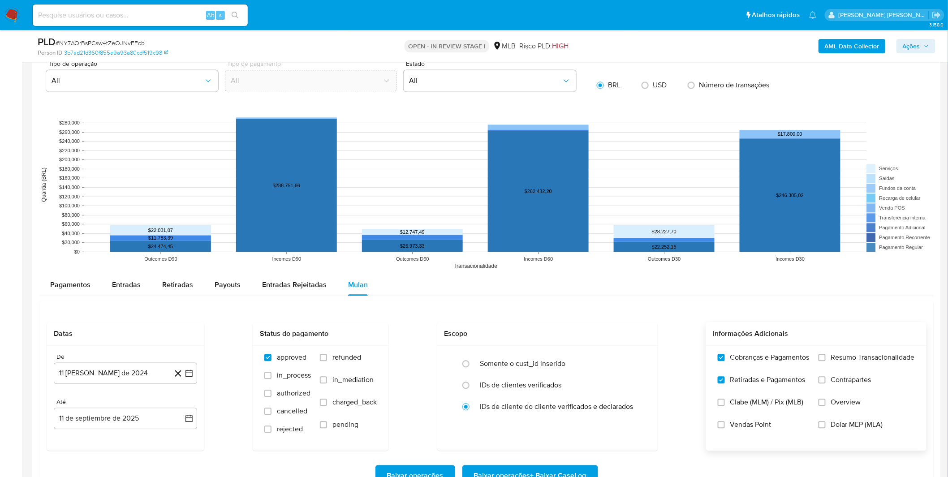
click at [825, 361] on input "Resumo Transacionalidade" at bounding box center [821, 357] width 7 height 7
click at [840, 382] on span "Contrapartes" at bounding box center [851, 379] width 40 height 9
click at [825, 382] on input "Contrapartes" at bounding box center [821, 379] width 7 height 7
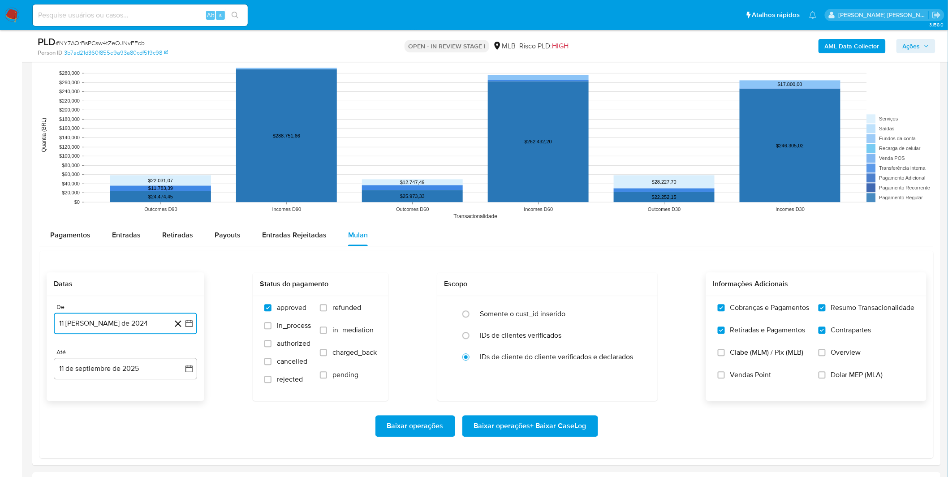
click at [122, 322] on button "11 de agosto de 2024" at bounding box center [125, 323] width 143 height 21
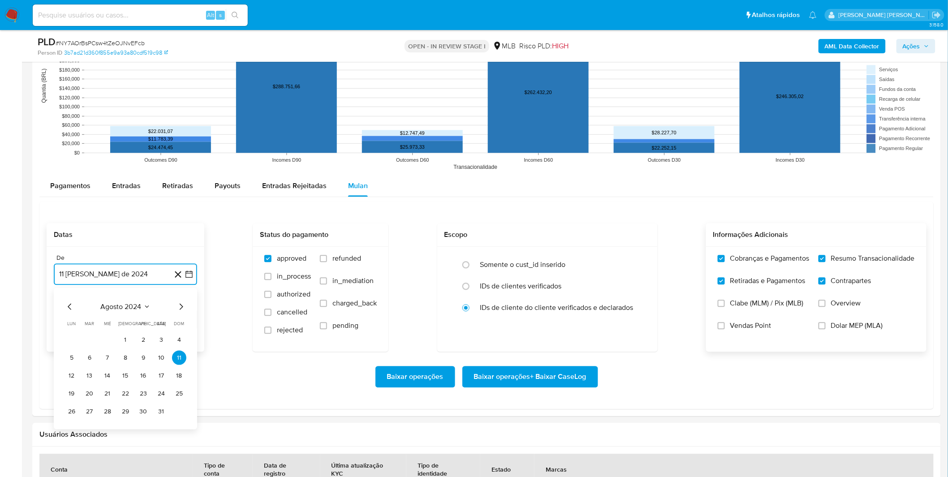
scroll to position [846, 0]
click at [127, 305] on span "agosto 2024" at bounding box center [121, 305] width 41 height 9
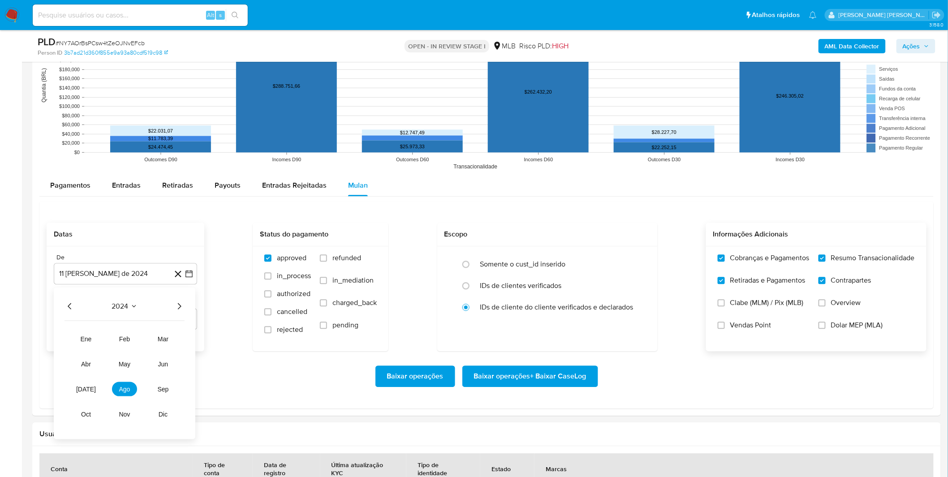
click at [181, 306] on icon "Año siguiente" at bounding box center [179, 306] width 11 height 11
click at [83, 390] on span "jul" at bounding box center [86, 388] width 20 height 7
click at [94, 340] on button "1" at bounding box center [89, 339] width 14 height 14
click at [150, 370] on div "Baixar operações Baixar operações + Baixar CaseLog" at bounding box center [487, 375] width 880 height 21
click at [521, 379] on span "Baixar operações + Baixar CaseLog" at bounding box center [530, 376] width 112 height 20
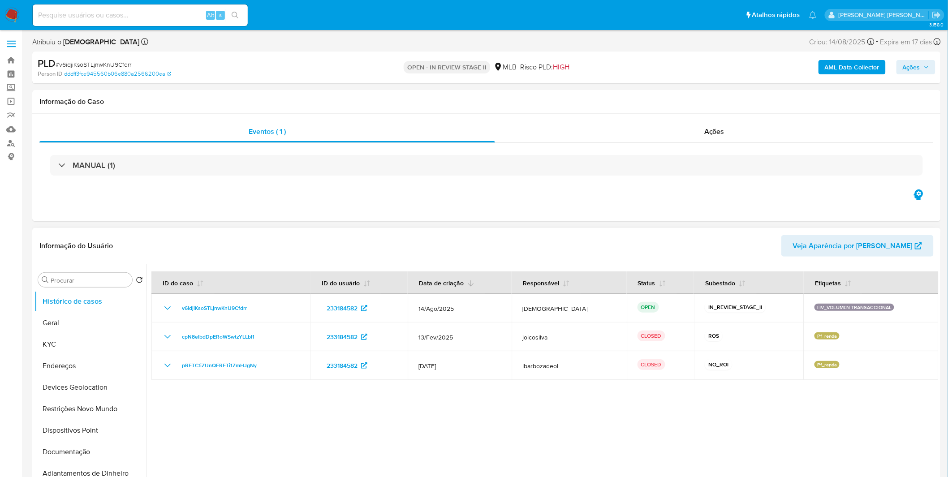
select select "10"
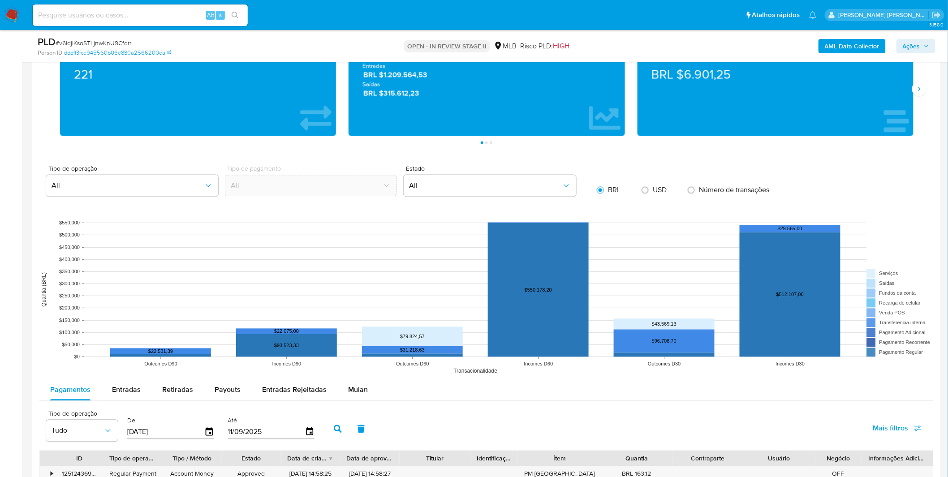
scroll to position [696, 0]
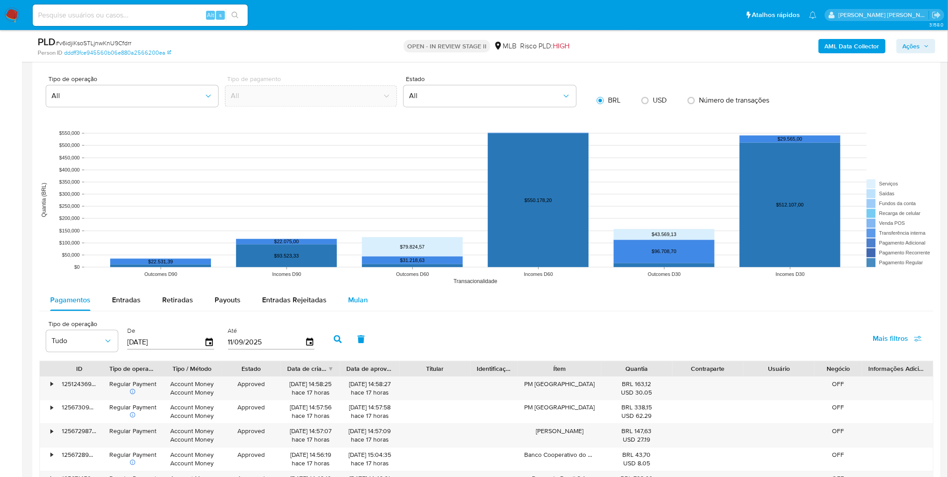
click at [343, 310] on button "Mulan" at bounding box center [357, 299] width 41 height 21
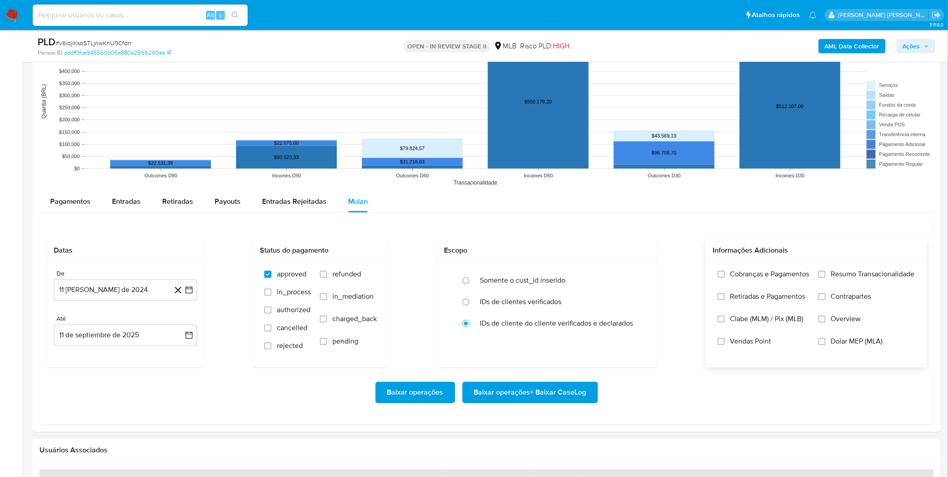
scroll to position [846, 0]
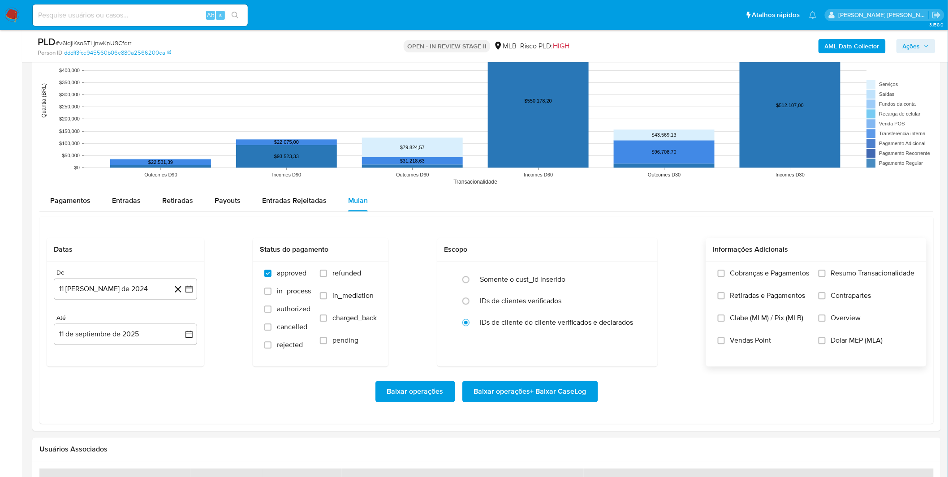
click at [747, 281] on label "Cobranças e Pagamentos" at bounding box center [764, 280] width 92 height 22
click at [725, 277] on input "Cobranças e Pagamentos" at bounding box center [721, 273] width 7 height 7
click at [747, 298] on span "Retiradas e Pagamentos" at bounding box center [767, 295] width 75 height 9
click at [725, 298] on input "Retiradas e Pagamentos" at bounding box center [721, 295] width 7 height 7
click at [822, 284] on label "Resumo Transacionalidade" at bounding box center [866, 280] width 96 height 22
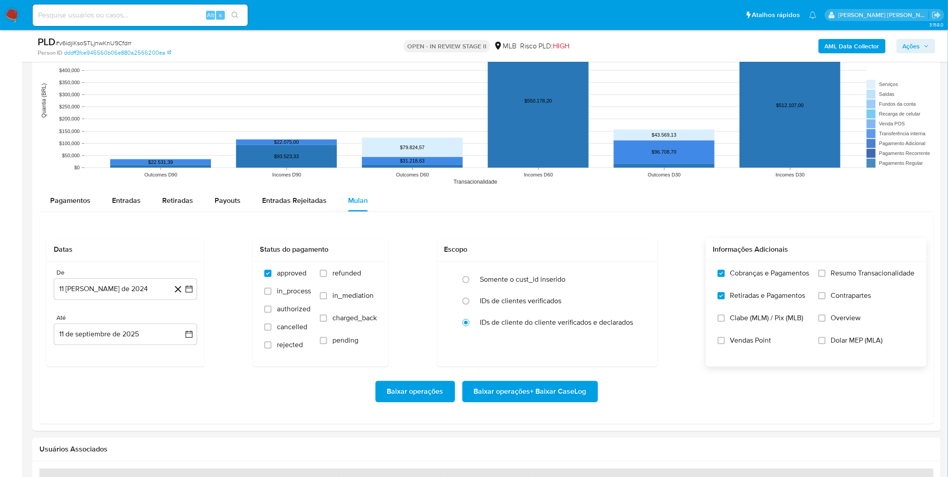
click at [822, 277] on input "Resumo Transacionalidade" at bounding box center [821, 273] width 7 height 7
click at [820, 297] on input "Contrapartes" at bounding box center [821, 295] width 7 height 7
click at [111, 279] on button "11 [PERSON_NAME] de 2024" at bounding box center [125, 288] width 143 height 21
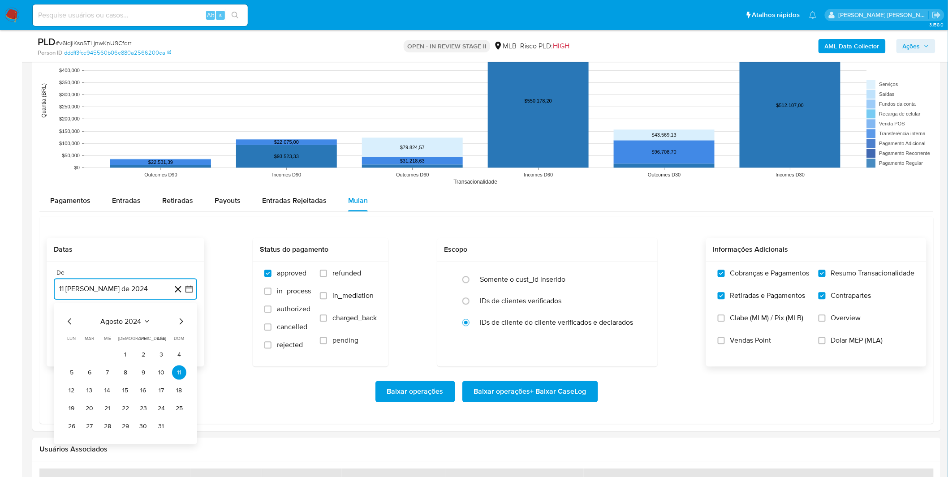
click at [124, 317] on span "agosto 2024" at bounding box center [121, 321] width 41 height 9
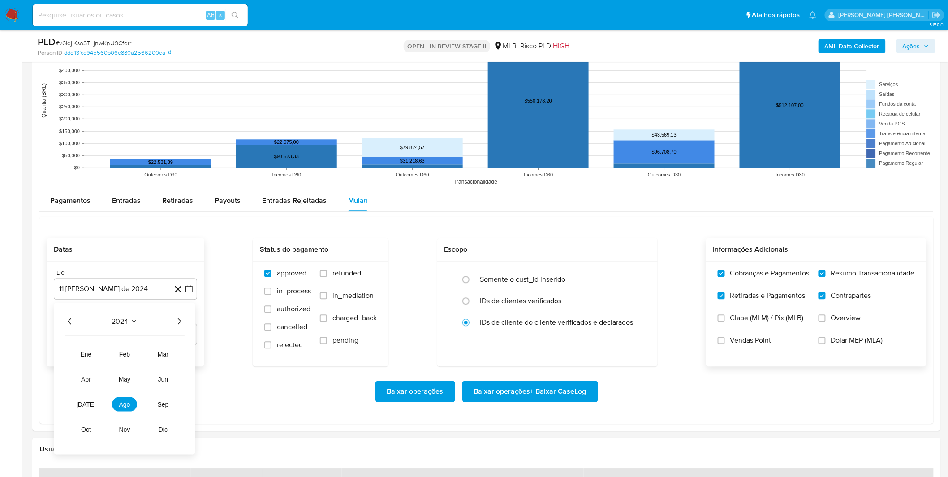
click at [179, 326] on icon "Año siguiente" at bounding box center [179, 321] width 11 height 11
click at [85, 405] on span "[DATE]" at bounding box center [86, 403] width 20 height 7
click at [85, 405] on button "22" at bounding box center [89, 408] width 14 height 14
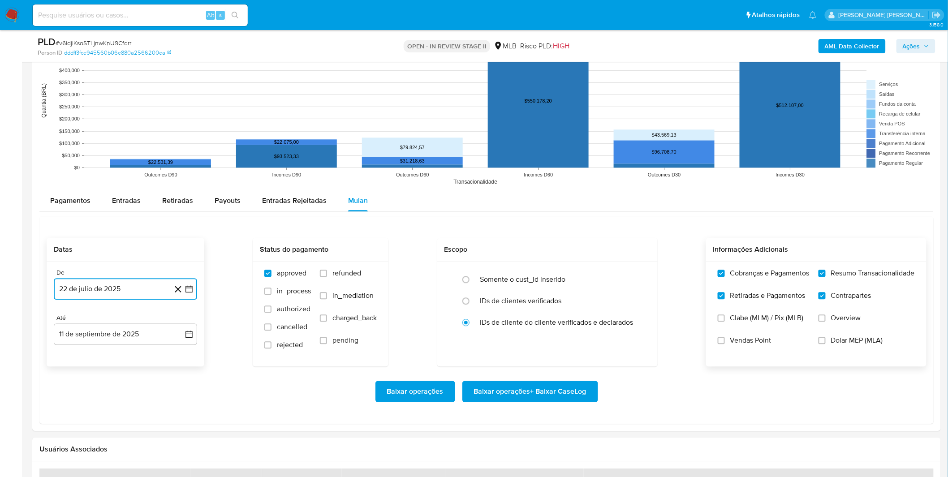
click at [109, 284] on button "22 de julio de 2025" at bounding box center [125, 288] width 143 height 21
click at [91, 350] on button "1" at bounding box center [89, 354] width 14 height 14
click at [77, 378] on div "Baixar operações Baixar operações + Baixar CaseLog" at bounding box center [487, 391] width 880 height 50
click at [514, 399] on span "Baixar operações + Baixar CaseLog" at bounding box center [530, 392] width 112 height 20
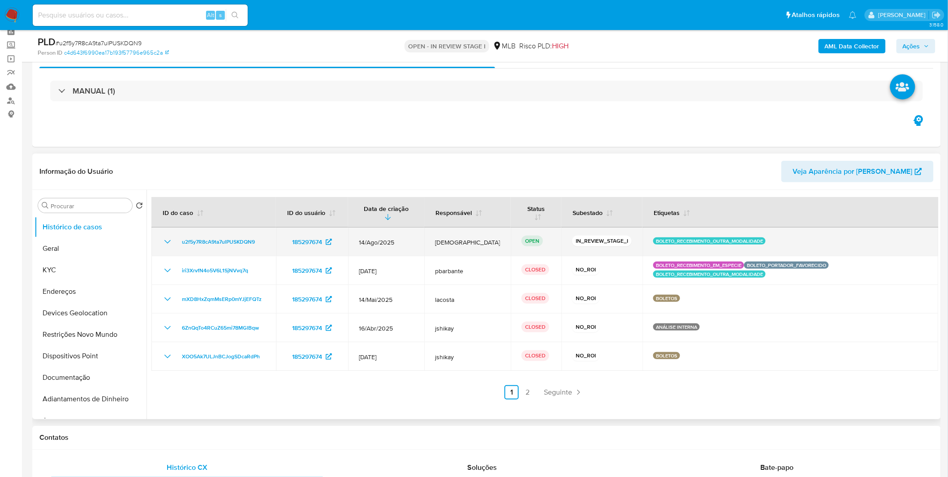
scroll to position [99, 0]
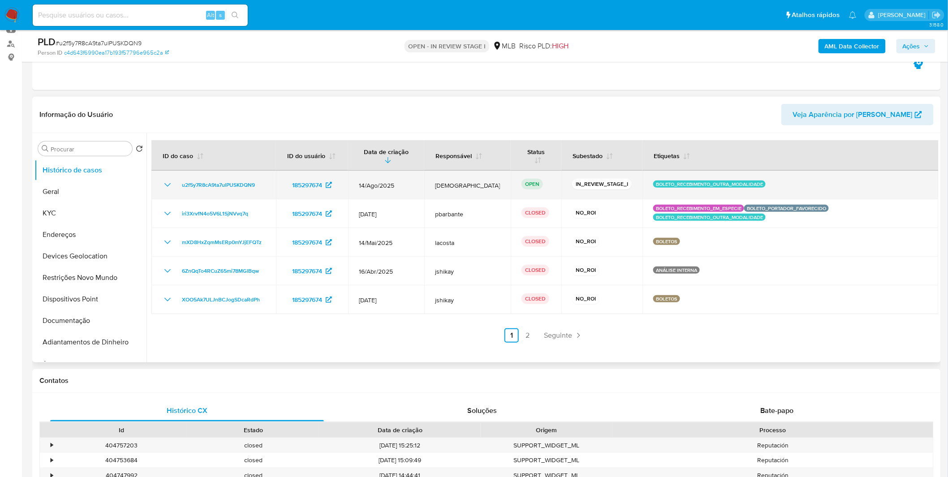
select select "10"
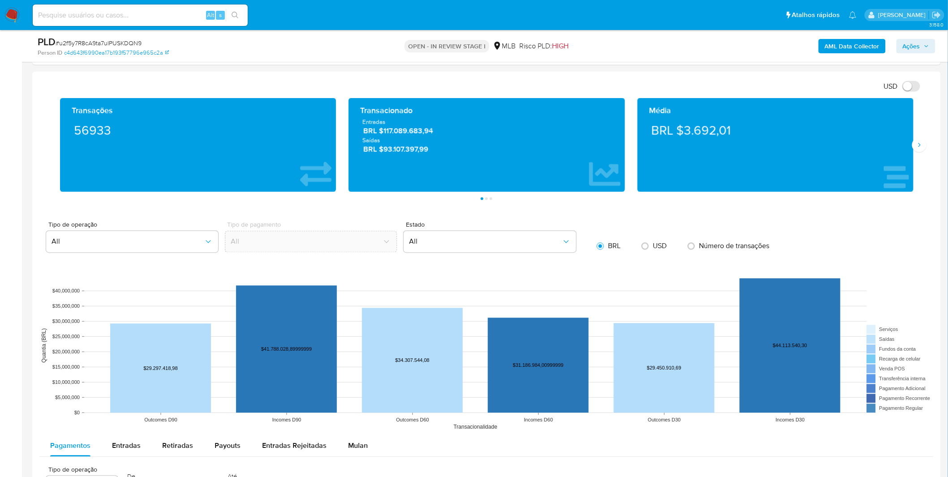
scroll to position [647, 0]
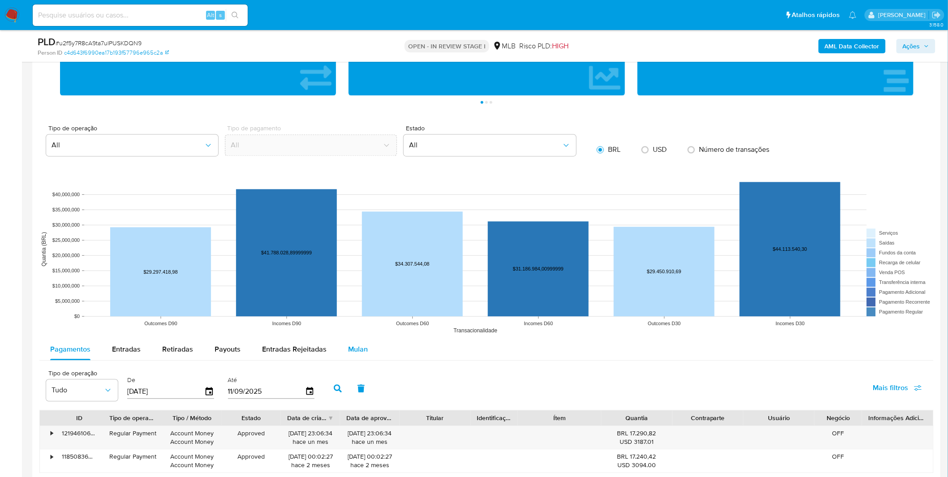
click at [351, 348] on span "Mulan" at bounding box center [358, 349] width 20 height 10
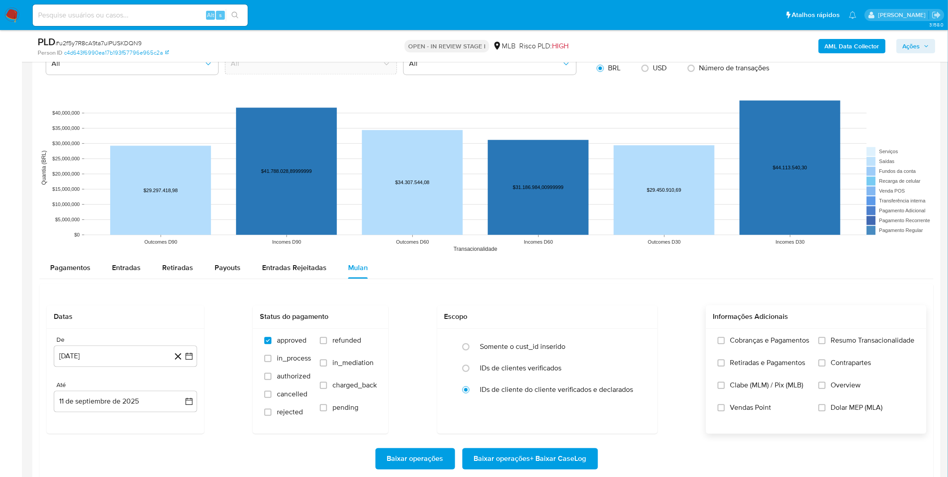
scroll to position [796, 0]
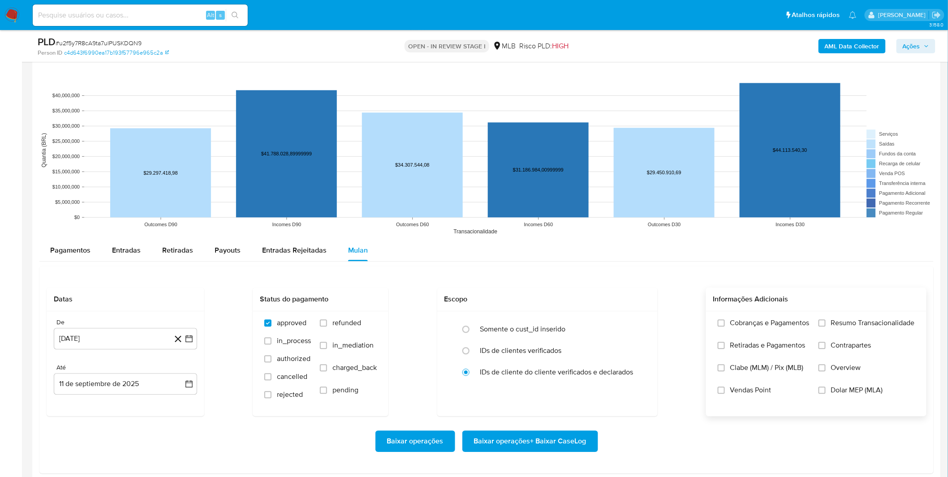
click at [786, 329] on label "Cobranças e Pagamentos" at bounding box center [764, 329] width 92 height 22
click at [789, 350] on span "Retiradas e Pagamentos" at bounding box center [767, 345] width 75 height 9
click at [725, 349] on input "Retiradas e Pagamentos" at bounding box center [721, 345] width 7 height 7
click at [791, 335] on label "Cobranças e Pagamentos" at bounding box center [764, 329] width 92 height 22
click at [725, 327] on input "Cobranças e Pagamentos" at bounding box center [721, 322] width 7 height 7
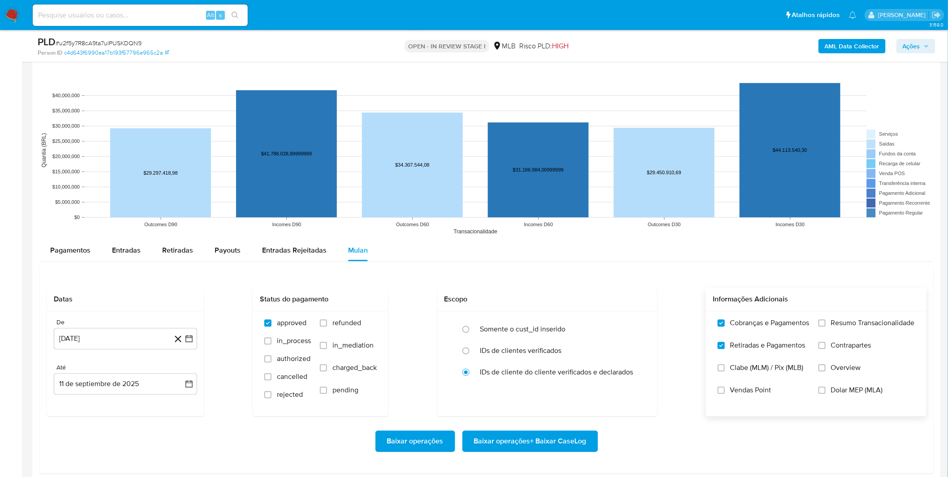
click at [840, 336] on label "Resumo Transacionalidade" at bounding box center [866, 329] width 96 height 22
click at [825, 327] on input "Resumo Transacionalidade" at bounding box center [821, 322] width 7 height 7
click at [841, 349] on span "Contrapartes" at bounding box center [851, 345] width 40 height 9
click at [825, 349] on input "Contrapartes" at bounding box center [821, 345] width 7 height 7
click at [125, 357] on div "De 11 de agosto de 2024 11-08-2024 Até 11 de septiembre de 2025 11-09-2025" at bounding box center [126, 363] width 158 height 105
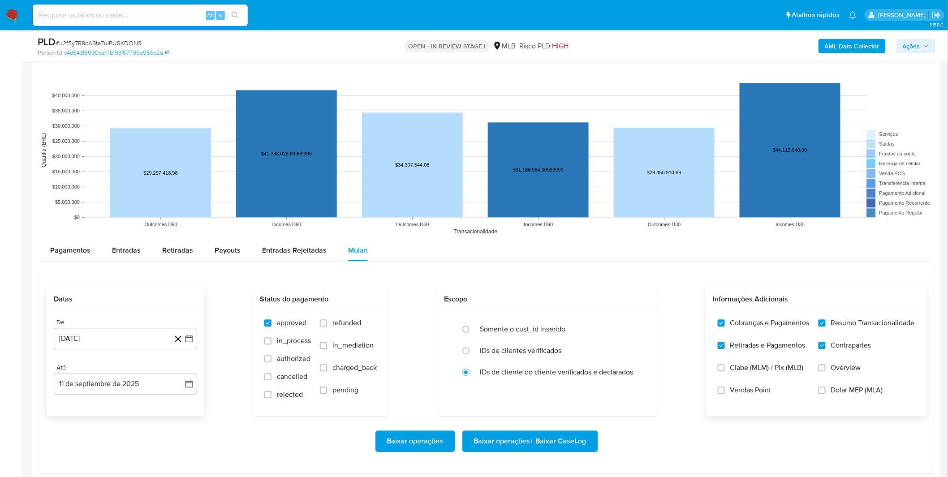
click at [125, 350] on div "De 11 de agosto de 2024 11-08-2024 Até 11 de septiembre de 2025 11-09-2025" at bounding box center [126, 363] width 158 height 105
click at [127, 339] on button "11 [PERSON_NAME] de 2024" at bounding box center [125, 338] width 143 height 21
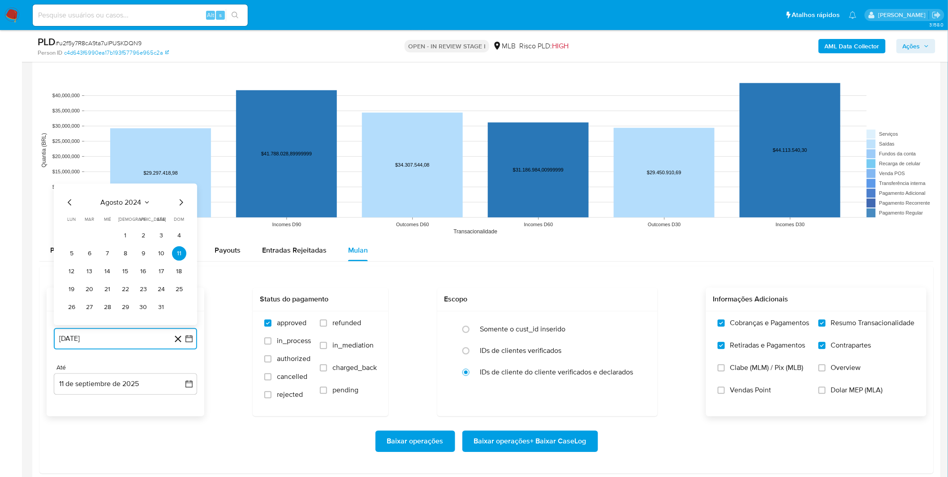
click at [129, 204] on span "agosto 2024" at bounding box center [121, 202] width 41 height 9
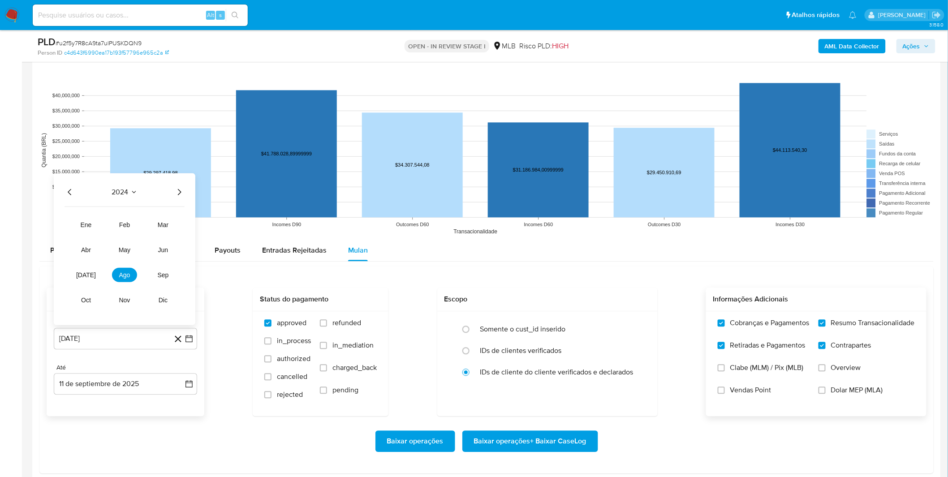
click at [185, 187] on div "2024 2024 ene feb mar abr may jun jul ago sep oct nov dic" at bounding box center [125, 249] width 142 height 152
click at [178, 193] on icon "Año siguiente" at bounding box center [179, 191] width 11 height 11
click at [93, 274] on button "[DATE]" at bounding box center [85, 274] width 25 height 14
click at [90, 242] on button "1" at bounding box center [89, 235] width 14 height 14
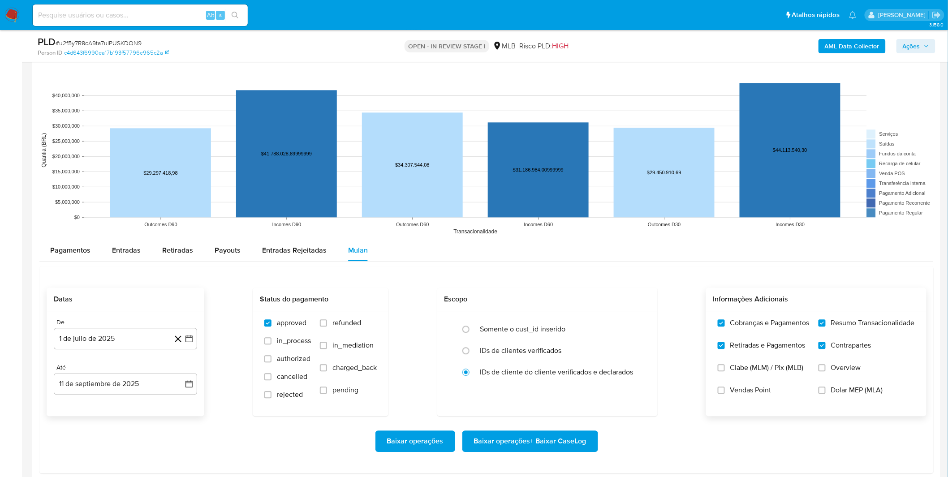
click at [230, 375] on div "Datas De 1 de julio de 2025 1-07-2025 Até 11 de septiembre de 2025 11-09-2025 S…" at bounding box center [487, 352] width 880 height 129
click at [521, 444] on span "Baixar operações + Baixar CaseLog" at bounding box center [530, 441] width 112 height 20
click at [262, 437] on div "Baixar operações Baixar operações + Baixar CaseLog" at bounding box center [487, 440] width 880 height 21
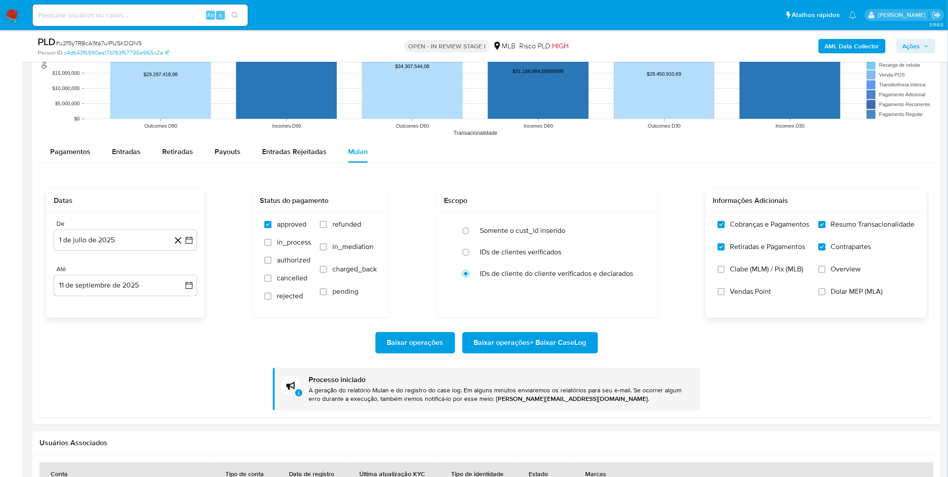
scroll to position [896, 0]
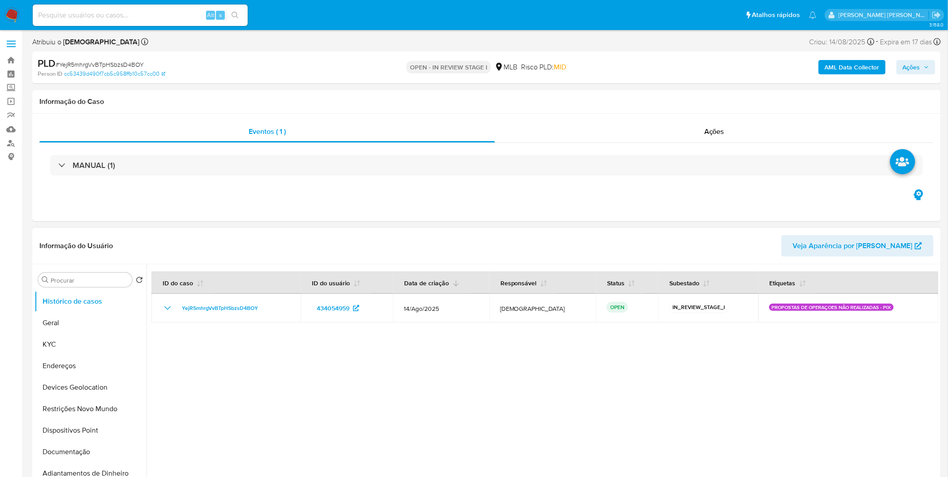
select select "10"
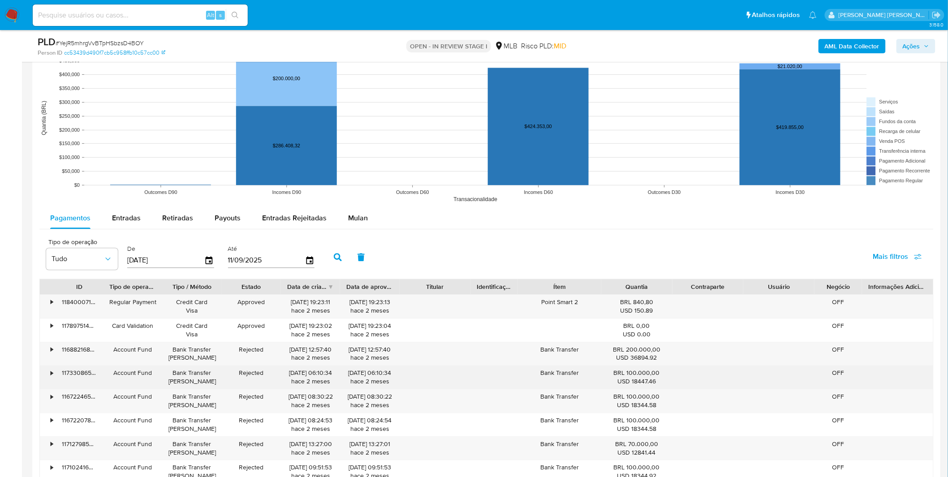
scroll to position [796, 0]
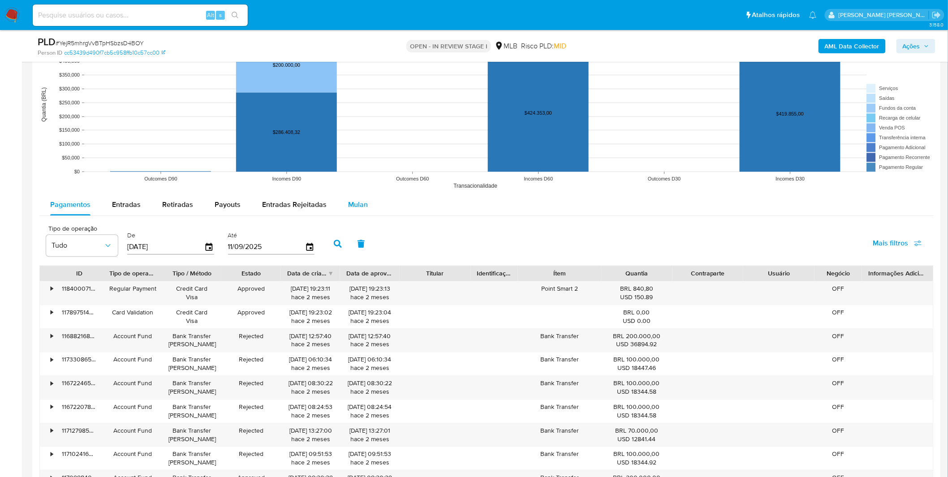
click at [350, 215] on div "Mulan" at bounding box center [358, 204] width 20 height 21
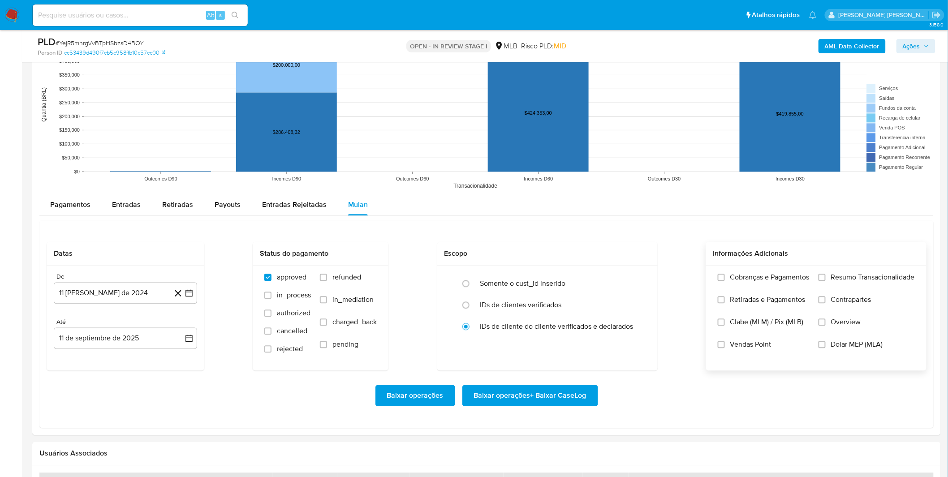
click at [772, 289] on label "Cobranças e Pagamentos" at bounding box center [764, 284] width 92 height 22
click at [725, 281] on input "Cobranças e Pagamentos" at bounding box center [721, 277] width 7 height 7
click at [771, 304] on span "Retiradas e Pagamentos" at bounding box center [767, 299] width 75 height 9
click at [725, 303] on input "Retiradas e Pagamentos" at bounding box center [721, 299] width 7 height 7
click at [823, 289] on label "Resumo Transacionalidade" at bounding box center [866, 284] width 96 height 22
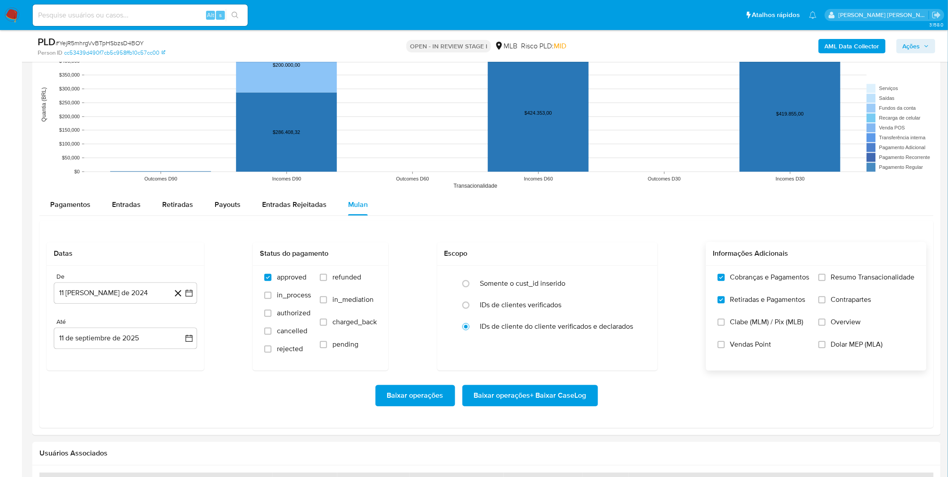
click at [823, 281] on input "Resumo Transacionalidade" at bounding box center [821, 277] width 7 height 7
click at [826, 302] on label "Contrapartes" at bounding box center [866, 306] width 96 height 22
click at [825, 302] on input "Contrapartes" at bounding box center [821, 299] width 7 height 7
click at [163, 301] on button "11 [PERSON_NAME] de 2024" at bounding box center [125, 292] width 143 height 21
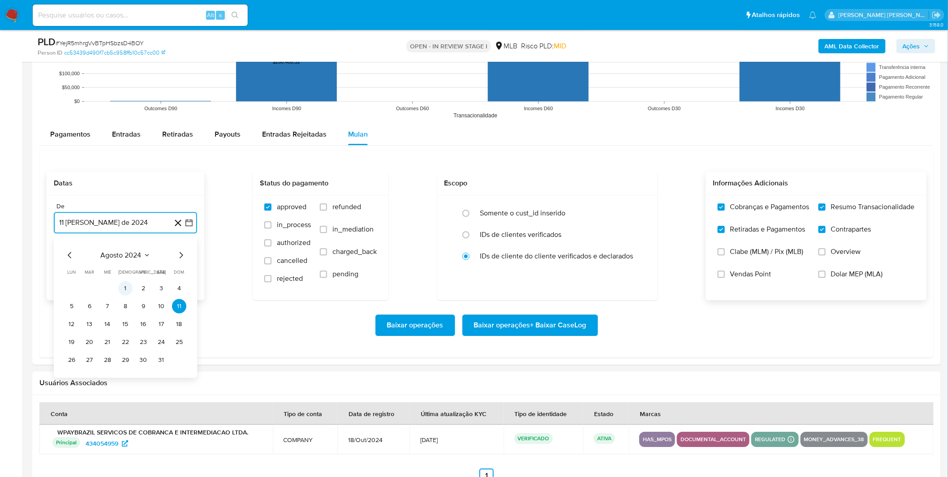
scroll to position [896, 0]
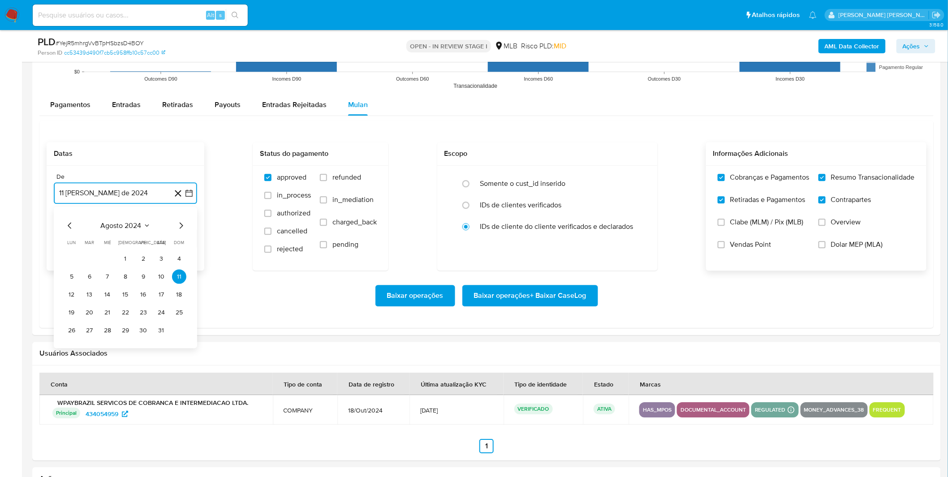
click at [136, 227] on span "agosto 2024" at bounding box center [121, 225] width 41 height 9
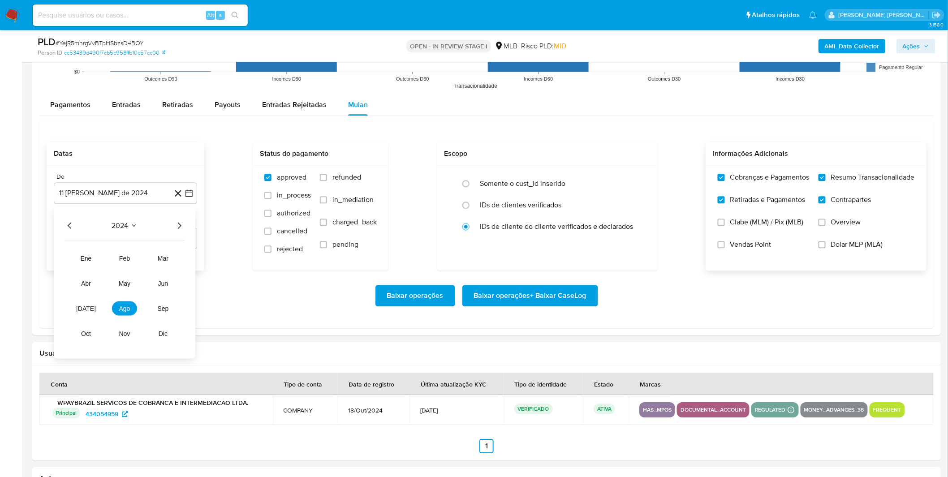
click at [184, 226] on icon "Año siguiente" at bounding box center [179, 225] width 11 height 11
click at [88, 307] on span "[DATE]" at bounding box center [86, 308] width 20 height 7
click at [90, 259] on button "1" at bounding box center [89, 258] width 14 height 14
click at [155, 276] on div "Baixar operações Baixar operações + Baixar CaseLog" at bounding box center [487, 296] width 880 height 50
click at [544, 297] on span "Baixar operações + Baixar CaseLog" at bounding box center [530, 296] width 112 height 20
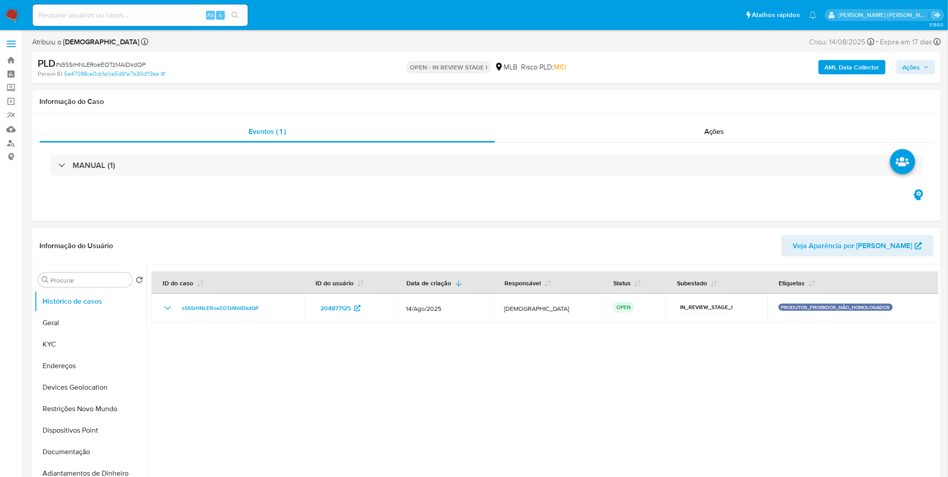
select select "10"
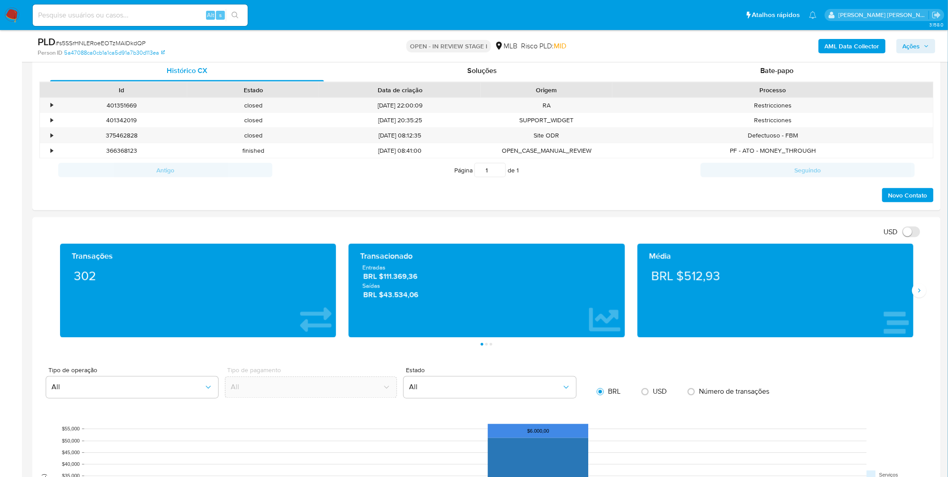
scroll to position [597, 0]
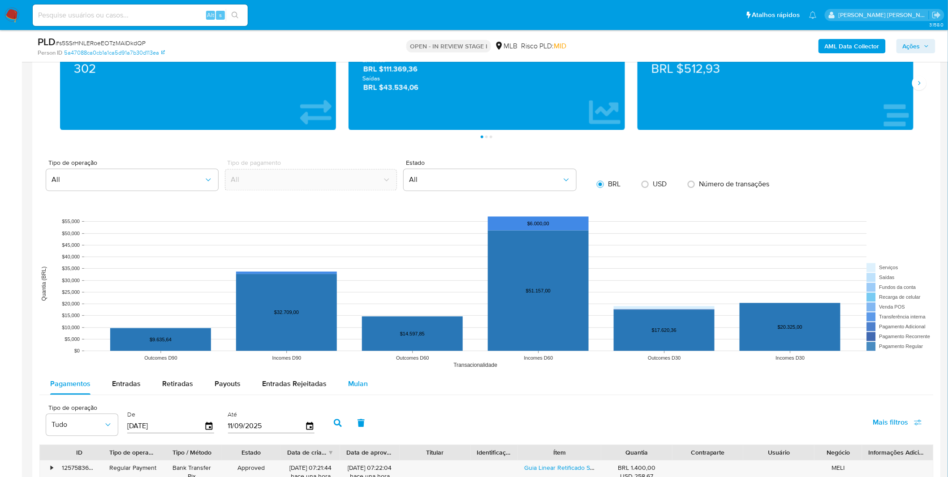
click at [361, 389] on span "Mulan" at bounding box center [358, 384] width 20 height 10
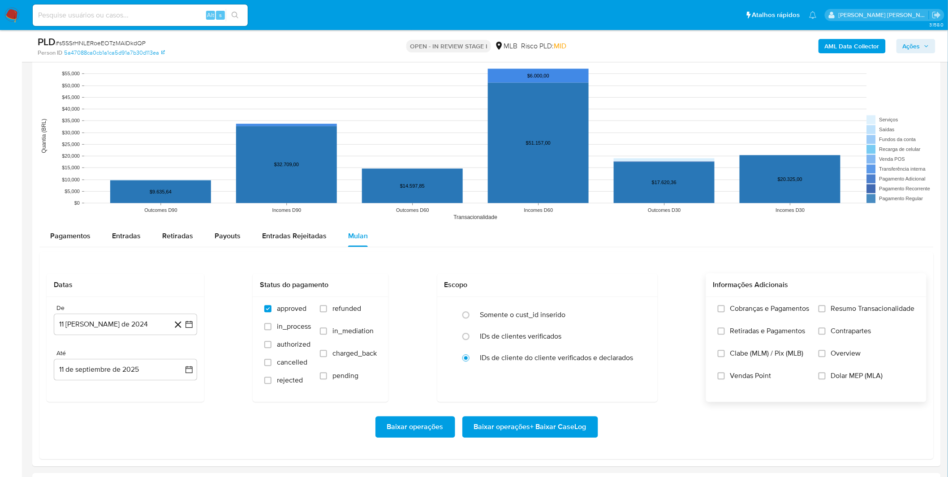
scroll to position [796, 0]
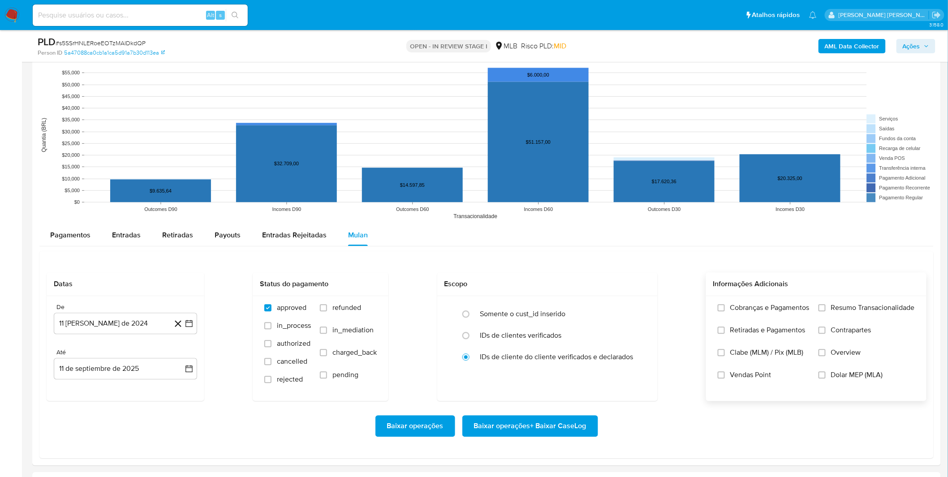
click at [745, 321] on label "Cobranças e Pagamentos" at bounding box center [764, 314] width 92 height 22
click at [725, 311] on input "Cobranças e Pagamentos" at bounding box center [721, 307] width 7 height 7
click at [743, 336] on label "Retiradas e Pagamentos" at bounding box center [764, 337] width 92 height 22
click at [725, 334] on input "Retiradas e Pagamentos" at bounding box center [721, 330] width 7 height 7
click at [822, 318] on label "Resumo Transacionalidade" at bounding box center [866, 314] width 96 height 22
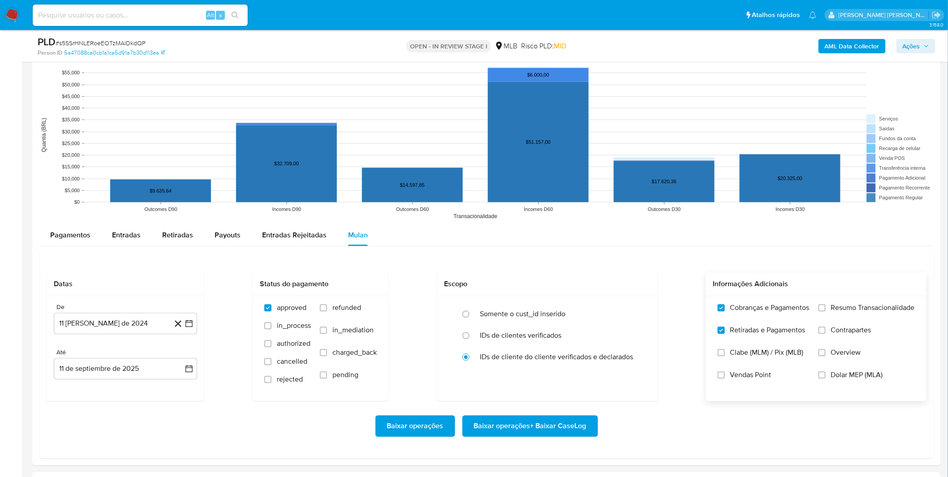
click at [822, 311] on input "Resumo Transacionalidade" at bounding box center [821, 307] width 7 height 7
click at [825, 337] on label "Contrapartes" at bounding box center [866, 337] width 96 height 22
click at [825, 334] on input "Contrapartes" at bounding box center [821, 330] width 7 height 7
click at [130, 323] on button "11 [PERSON_NAME] de 2024" at bounding box center [125, 323] width 143 height 21
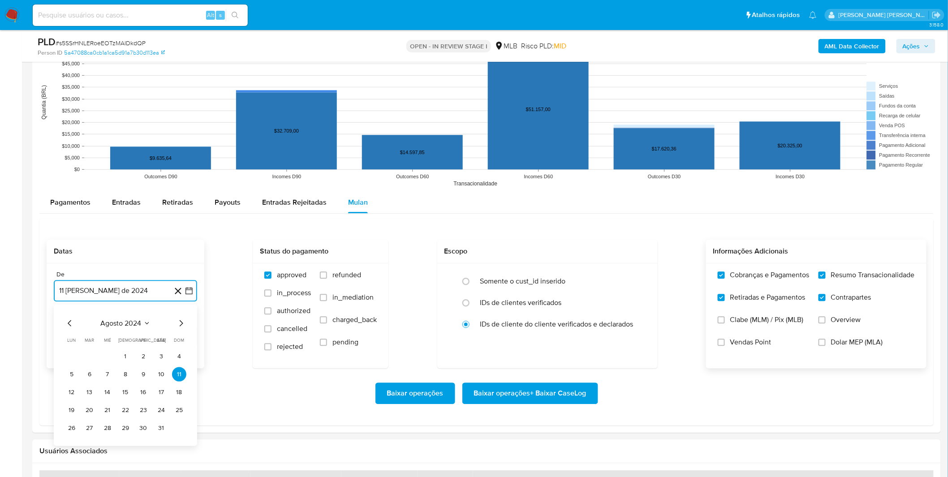
scroll to position [846, 0]
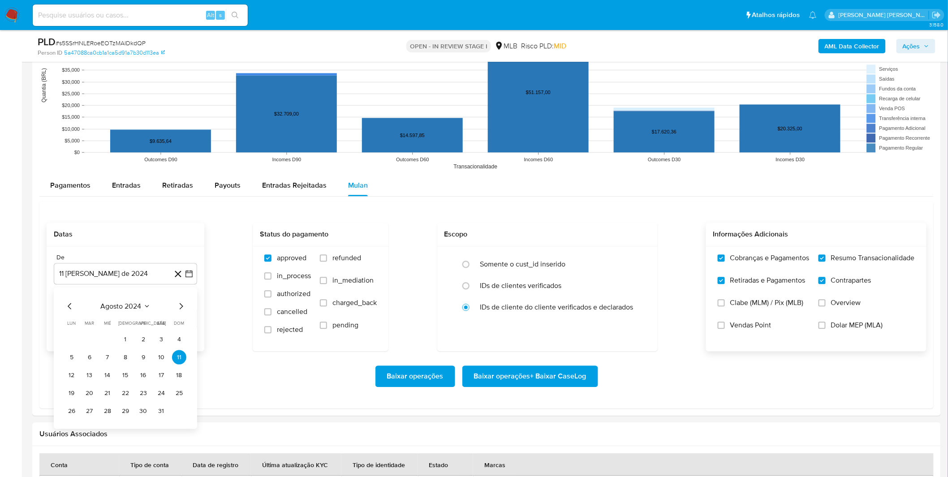
click at [127, 311] on div "agosto 2024" at bounding box center [125, 306] width 122 height 11
click at [140, 308] on span "agosto 2024" at bounding box center [121, 305] width 41 height 9
click at [176, 305] on icon "Año siguiente" at bounding box center [179, 306] width 11 height 11
click at [86, 387] on span "[DATE]" at bounding box center [86, 388] width 20 height 7
click at [89, 341] on button "1" at bounding box center [89, 339] width 14 height 14
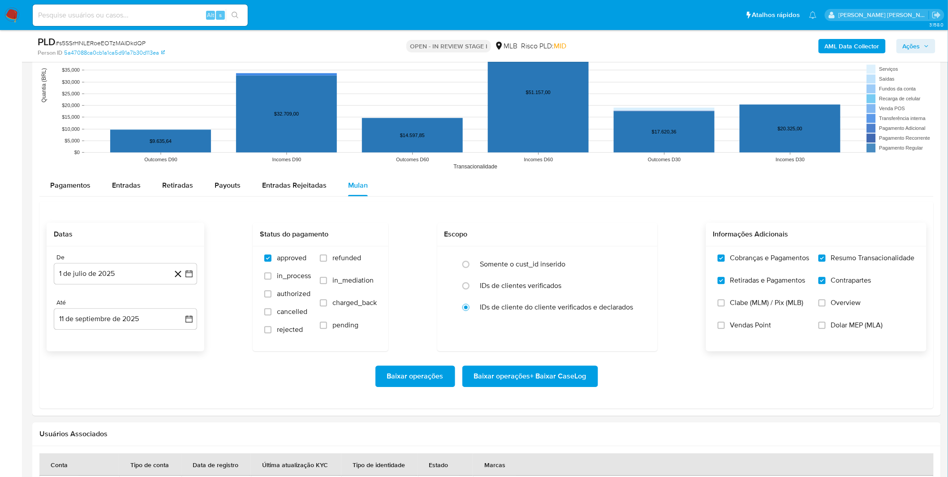
click at [107, 376] on div "Baixar operações Baixar operações + Baixar CaseLog" at bounding box center [487, 375] width 880 height 21
click at [569, 373] on span "Baixar operações + Baixar CaseLog" at bounding box center [530, 376] width 112 height 20
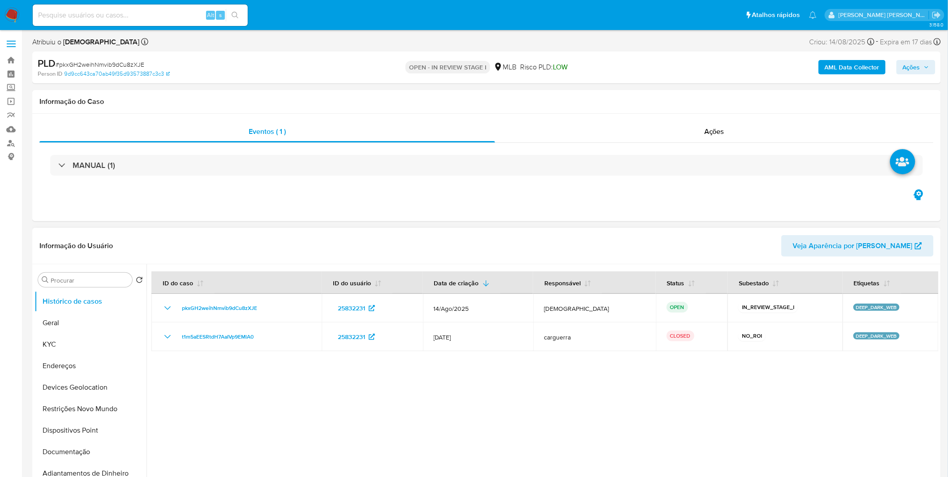
select select "10"
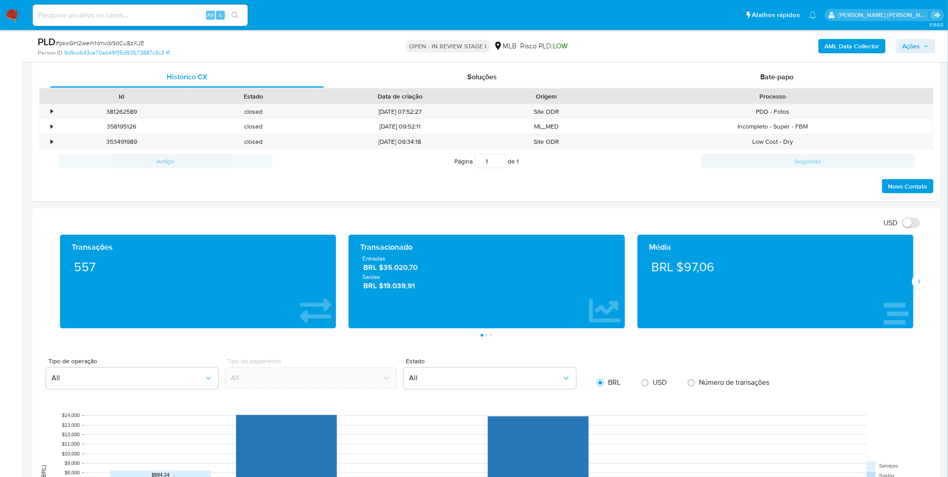
scroll to position [597, 0]
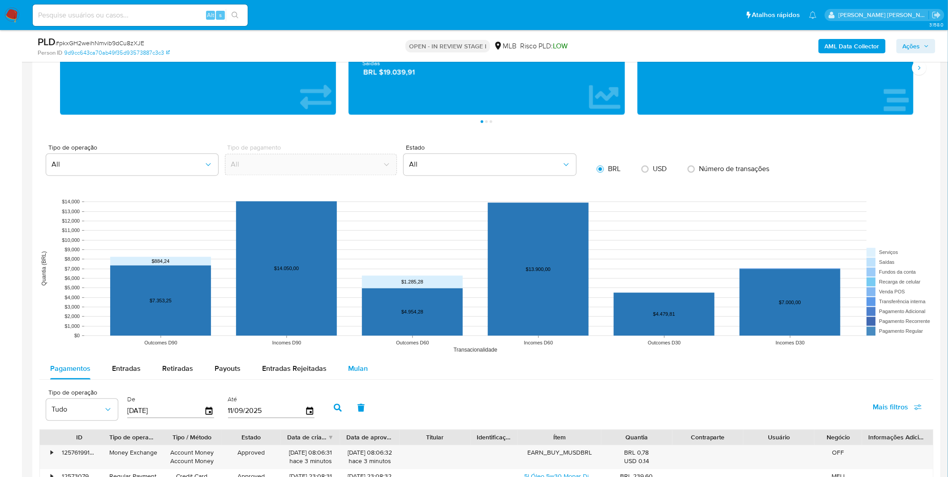
click at [352, 363] on div "Mulan" at bounding box center [358, 368] width 20 height 21
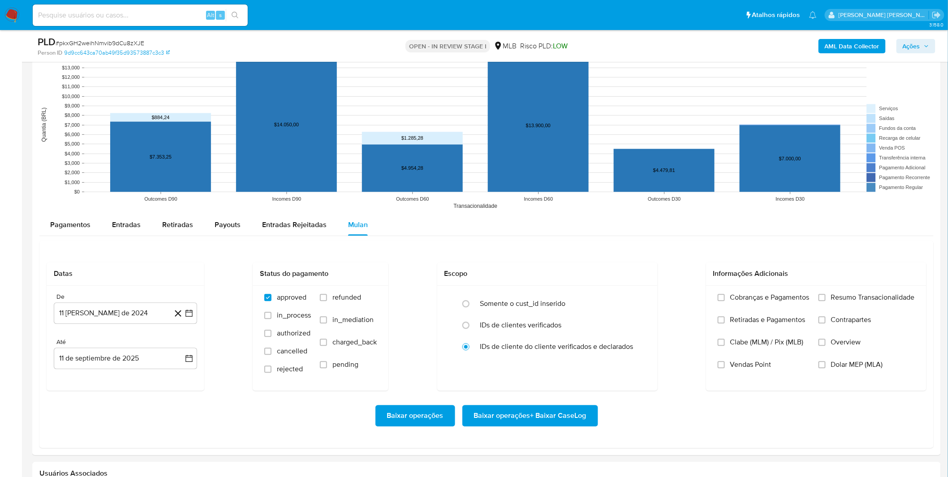
scroll to position [796, 0]
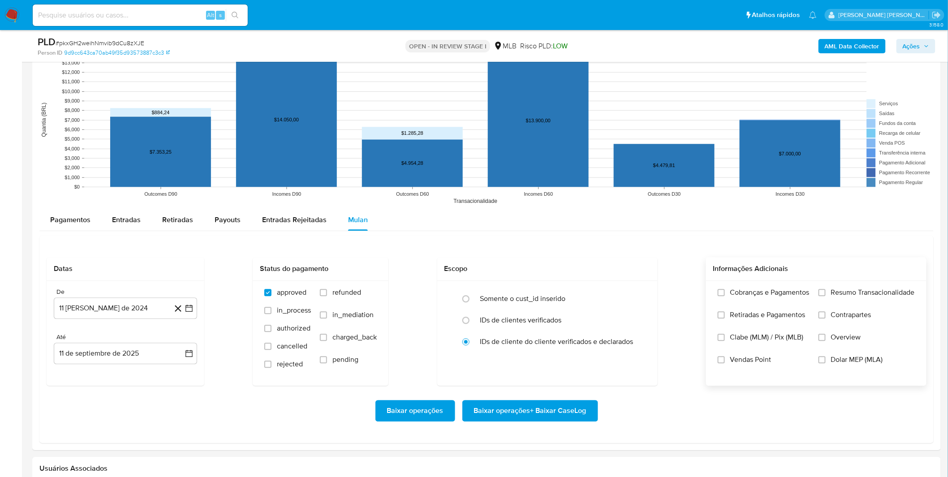
click at [742, 307] on label "Cobranças e Pagamentos" at bounding box center [764, 299] width 92 height 22
click at [725, 296] on input "Cobranças e Pagamentos" at bounding box center [721, 292] width 7 height 7
click at [746, 322] on label "Retiradas e Pagamentos" at bounding box center [764, 321] width 92 height 22
click at [725, 318] on input "Retiradas e Pagamentos" at bounding box center [721, 314] width 7 height 7
click at [861, 303] on label "Resumo Transacionalidade" at bounding box center [866, 299] width 96 height 22
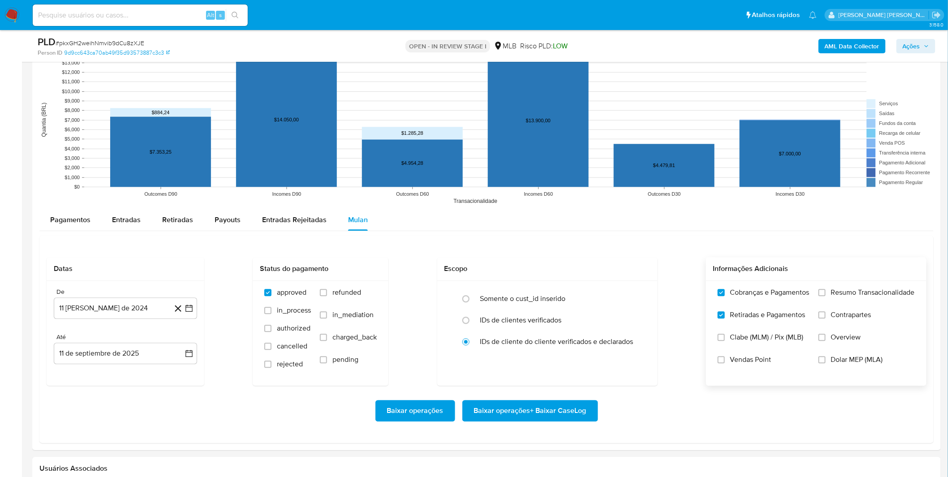
click at [825, 296] on input "Resumo Transacionalidade" at bounding box center [821, 292] width 7 height 7
click at [133, 318] on button "11 [PERSON_NAME] de 2024" at bounding box center [125, 307] width 143 height 21
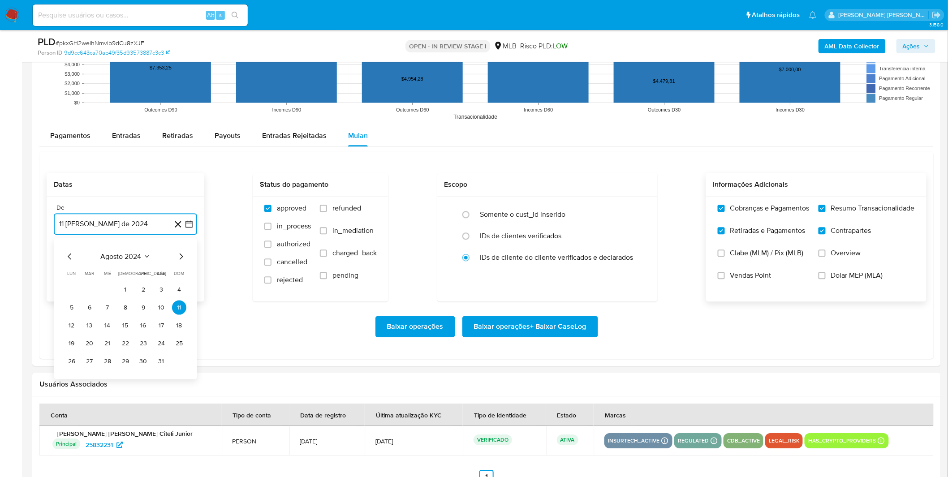
scroll to position [896, 0]
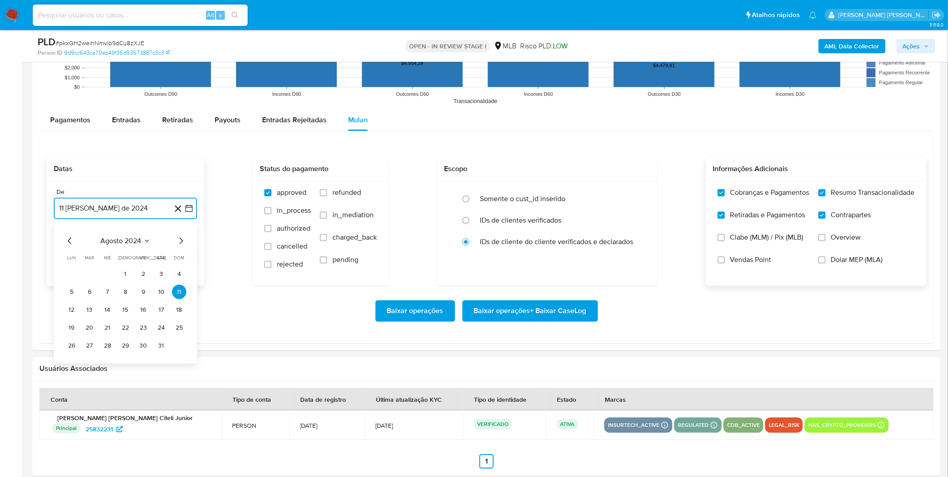
click at [135, 243] on span "agosto 2024" at bounding box center [121, 240] width 41 height 9
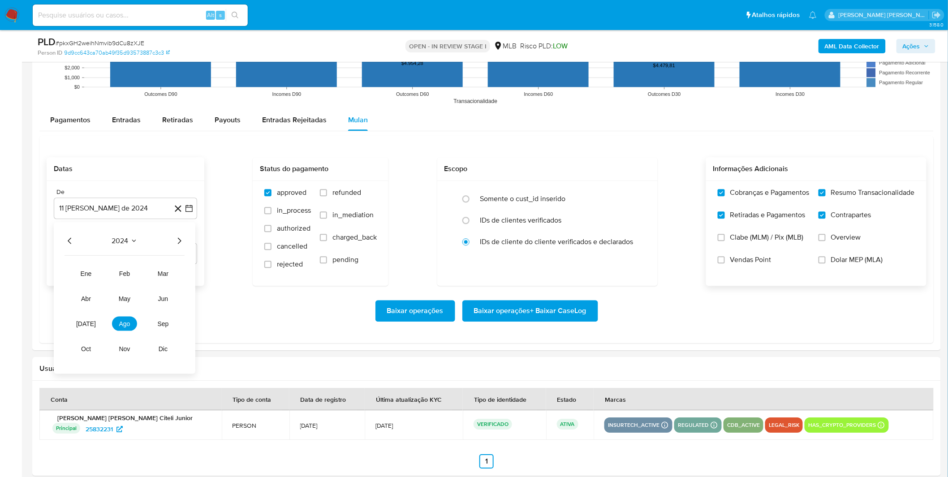
click at [176, 243] on icon "Año siguiente" at bounding box center [179, 240] width 11 height 11
click at [91, 324] on button "[DATE]" at bounding box center [85, 323] width 25 height 14
click at [90, 276] on button "1" at bounding box center [89, 273] width 14 height 14
click at [91, 296] on div "Baixar operações Baixar operações + Baixar CaseLog" at bounding box center [487, 311] width 880 height 50
click at [544, 311] on span "Baixar operações + Baixar CaseLog" at bounding box center [530, 311] width 112 height 20
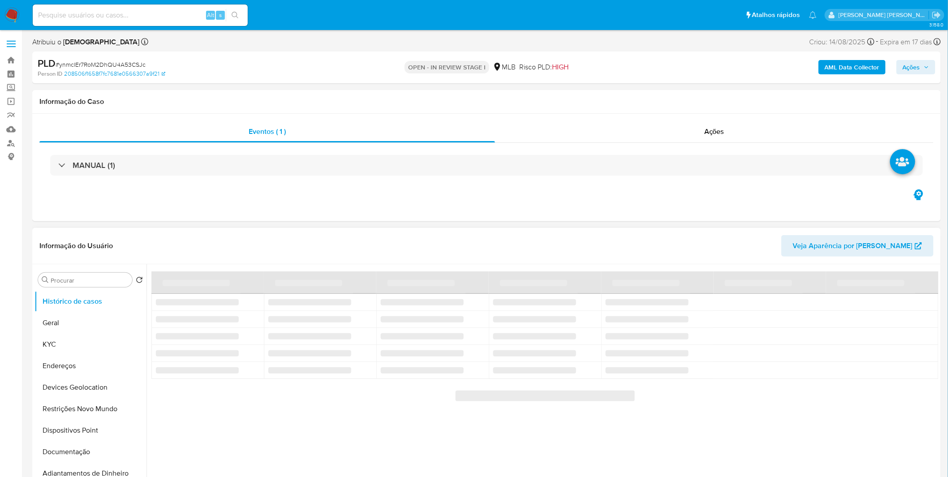
select select "10"
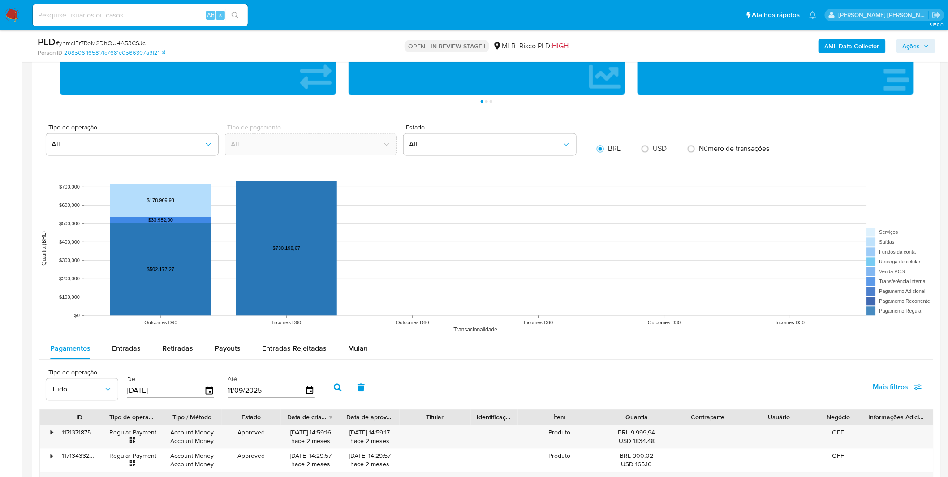
scroll to position [746, 0]
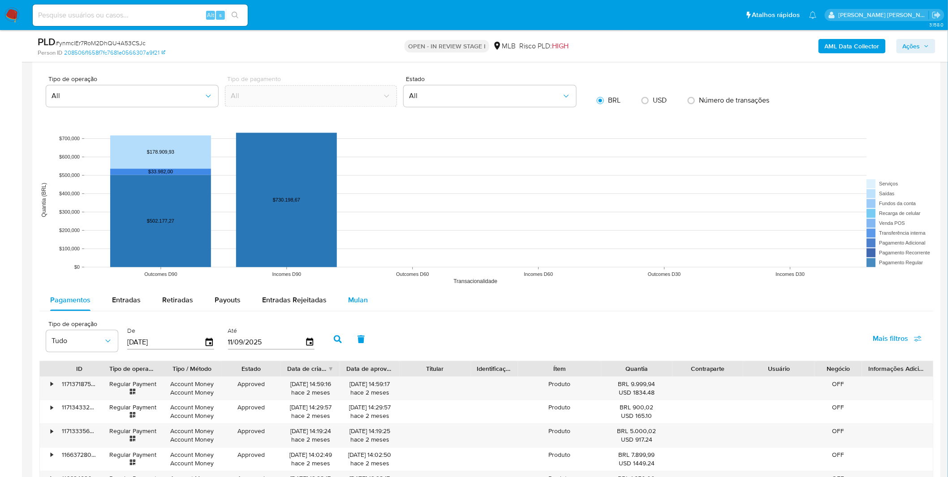
click at [360, 299] on span "Mulan" at bounding box center [358, 300] width 20 height 10
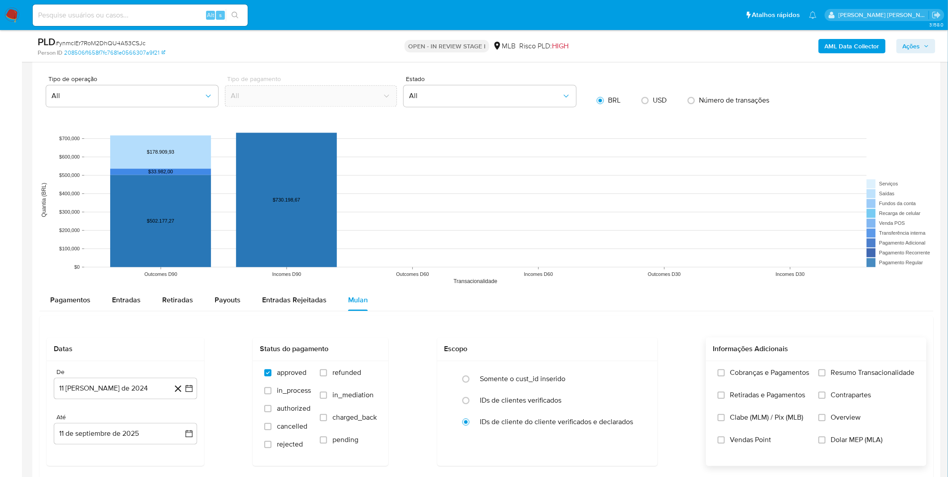
click at [814, 380] on div "Cobranças e Pagamentos Retiradas e Pagamentos Clabe (MLM) / Pix (MLB) Vendas Po…" at bounding box center [816, 413] width 206 height 90
click at [795, 377] on span "Cobranças e Pagamentos" at bounding box center [769, 372] width 79 height 9
click at [725, 376] on input "Cobranças e Pagamentos" at bounding box center [721, 372] width 7 height 7
click at [786, 396] on span "Retiradas e Pagamentos" at bounding box center [767, 395] width 75 height 9
click at [725, 396] on input "Retiradas e Pagamentos" at bounding box center [721, 394] width 7 height 7
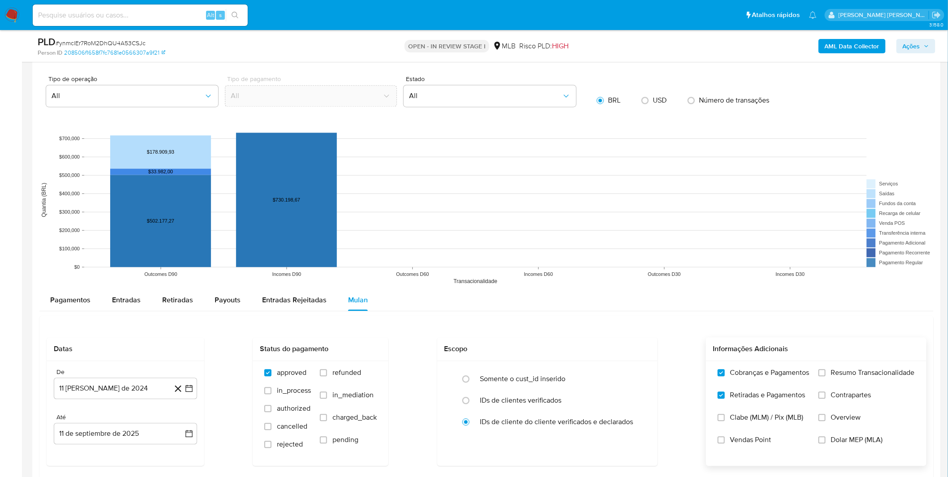
click at [847, 384] on label "Resumo Transacionalidade" at bounding box center [866, 379] width 96 height 22
click at [825, 376] on input "Resumo Transacionalidade" at bounding box center [821, 372] width 7 height 7
click at [848, 400] on label "Contrapartes" at bounding box center [866, 402] width 96 height 22
click at [825, 399] on input "Contrapartes" at bounding box center [821, 394] width 7 height 7
click at [135, 387] on button "11 [PERSON_NAME] de 2024" at bounding box center [125, 388] width 143 height 21
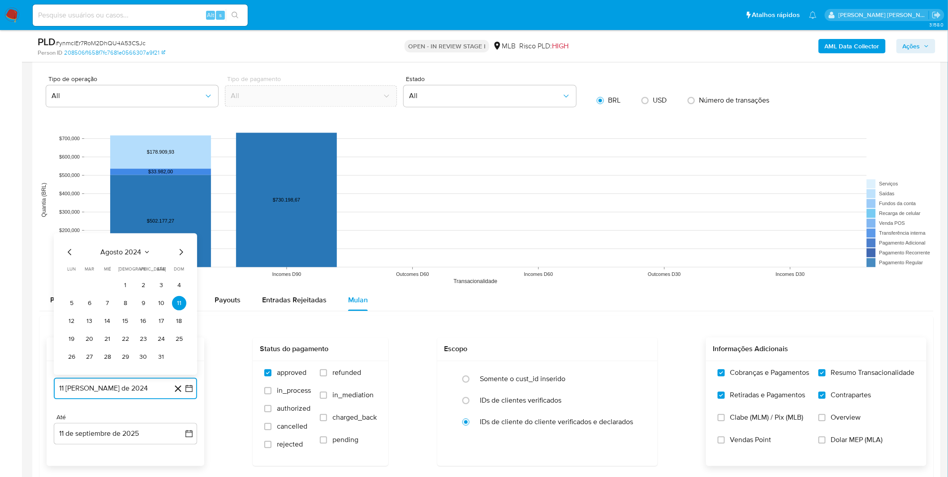
click at [131, 249] on span "agosto 2024" at bounding box center [121, 251] width 41 height 9
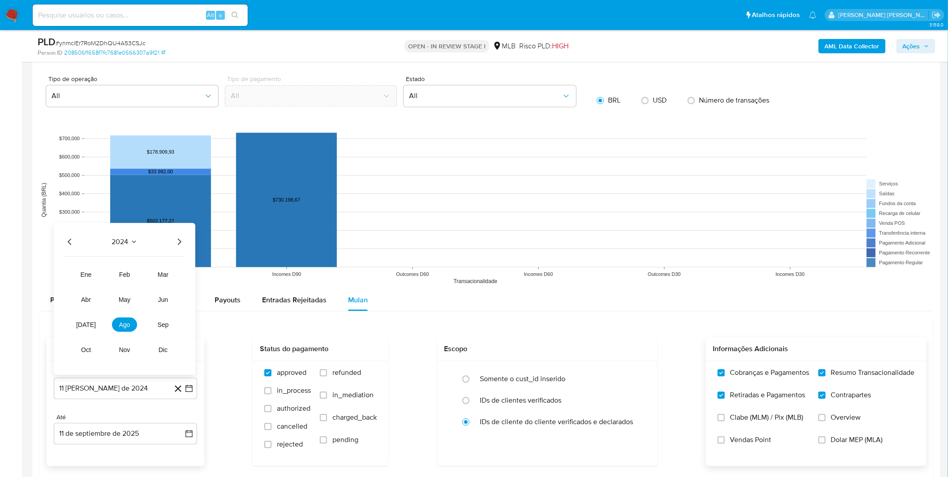
click at [181, 243] on icon "Año siguiente" at bounding box center [179, 241] width 11 height 11
click at [86, 322] on span "[DATE]" at bounding box center [86, 324] width 20 height 7
click at [87, 295] on tbody "1 2 3 4 5 6 7 8 9 10 11 12 13 14 15 16 17 18 19 20 21 22 23 24 25 26 27 28 29 3…" at bounding box center [125, 321] width 122 height 86
click at [86, 287] on button "1" at bounding box center [89, 285] width 14 height 14
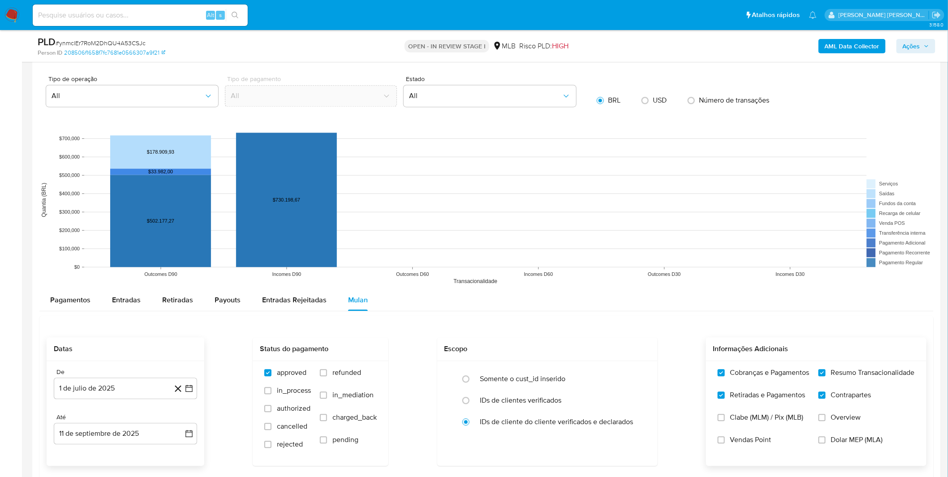
click at [512, 324] on div "Datas De 1 de julio de 2025 1-07-2025 Até 11 de septiembre de 2025 11-09-2025 S…" at bounding box center [486, 419] width 894 height 207
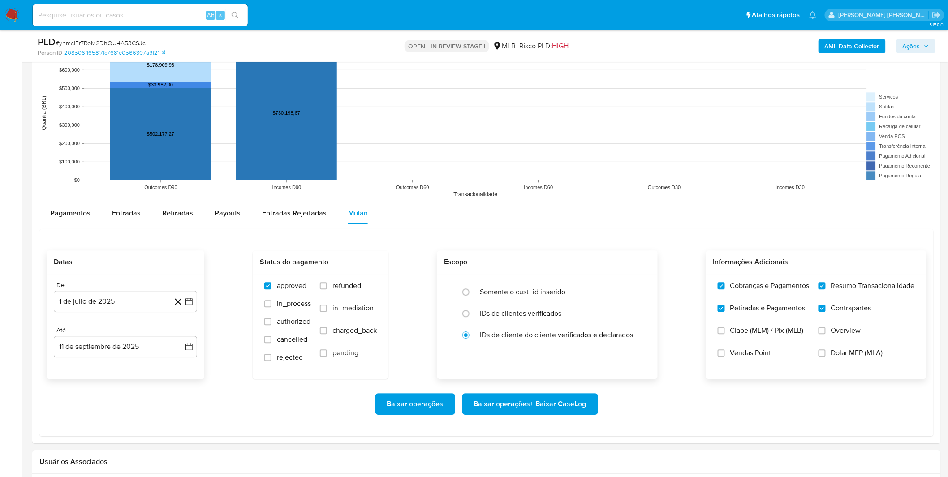
scroll to position [846, 0]
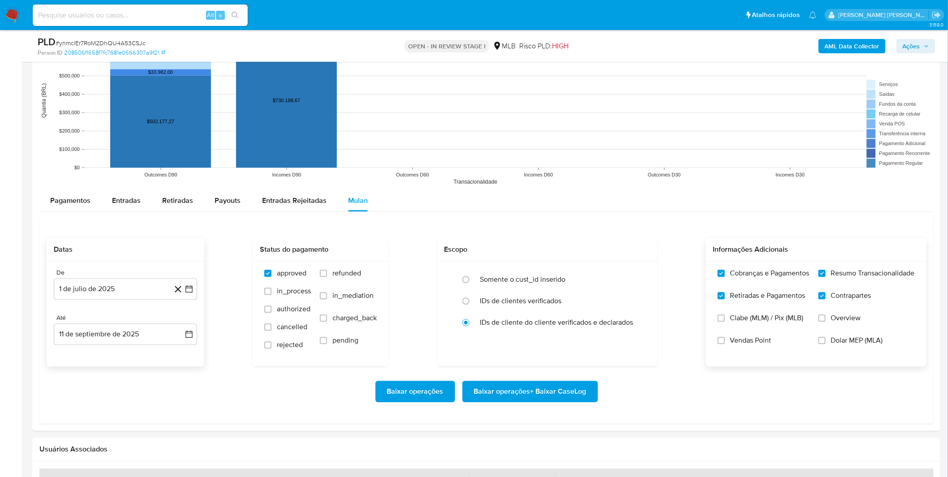
click at [541, 392] on span "Baixar operações + Baixar CaseLog" at bounding box center [530, 392] width 112 height 20
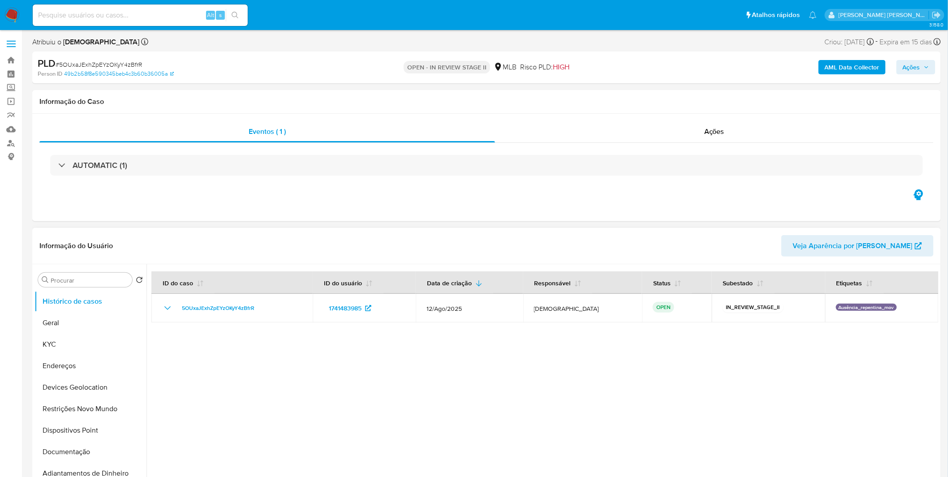
select select "10"
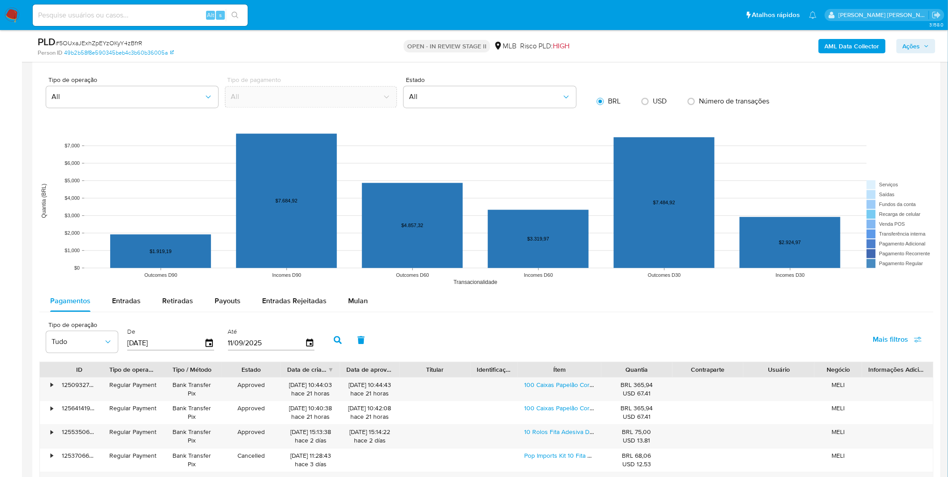
scroll to position [746, 0]
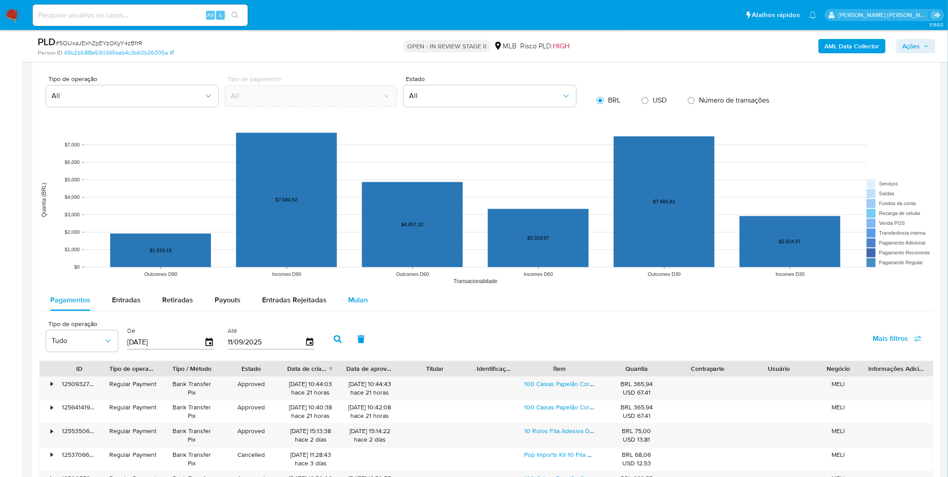
click at [357, 297] on span "Mulan" at bounding box center [358, 300] width 20 height 10
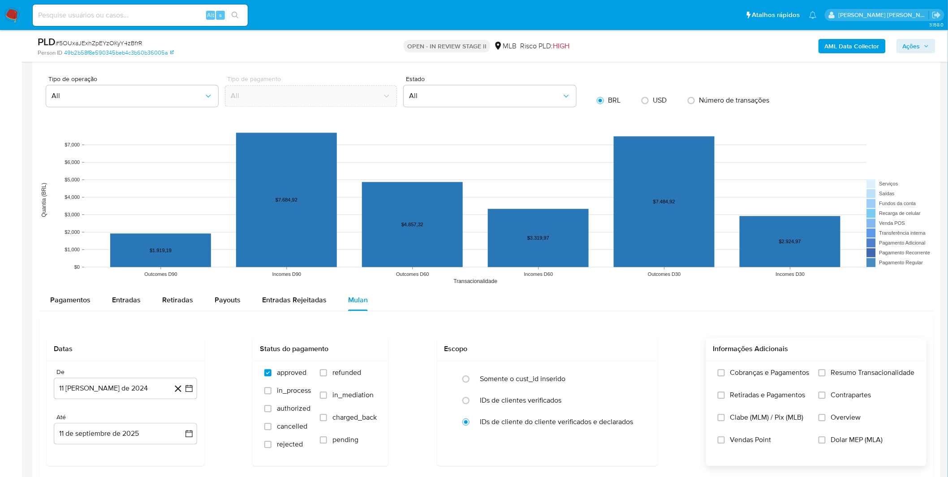
click at [771, 377] on span "Cobranças e Pagamentos" at bounding box center [769, 372] width 79 height 9
click at [725, 376] on input "Cobranças e Pagamentos" at bounding box center [721, 372] width 7 height 7
click at [771, 394] on span "Retiradas e Pagamentos" at bounding box center [767, 395] width 75 height 9
click at [725, 394] on input "Retiradas e Pagamentos" at bounding box center [721, 394] width 7 height 7
click at [827, 377] on label "Resumo Transacionalidade" at bounding box center [866, 379] width 96 height 22
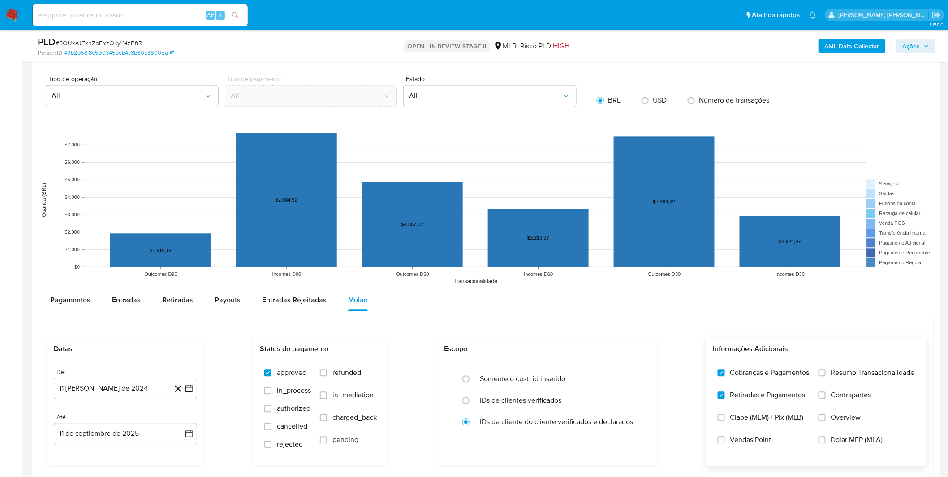
click at [825, 376] on input "Resumo Transacionalidade" at bounding box center [821, 372] width 7 height 7
click at [829, 394] on label "Contrapartes" at bounding box center [866, 402] width 96 height 22
click at [825, 394] on input "Contrapartes" at bounding box center [821, 394] width 7 height 7
click at [103, 381] on button "11 [PERSON_NAME] de 2024" at bounding box center [125, 388] width 143 height 21
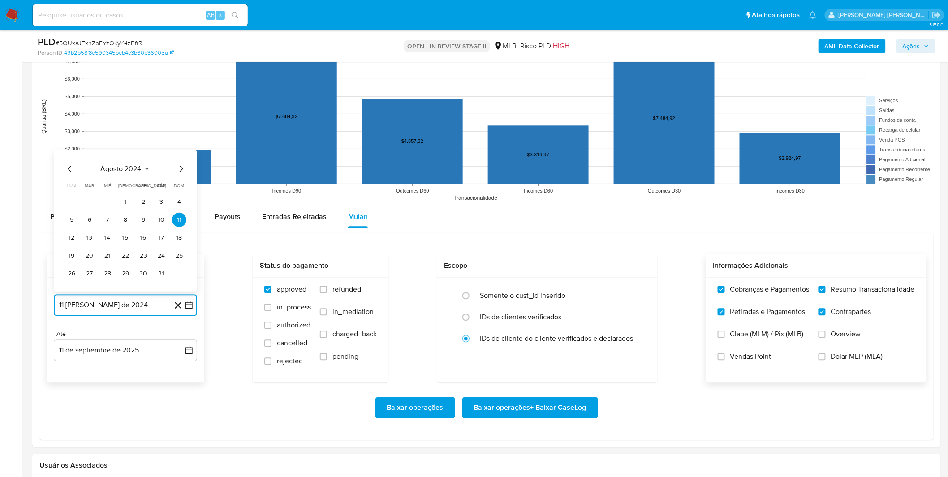
scroll to position [846, 0]
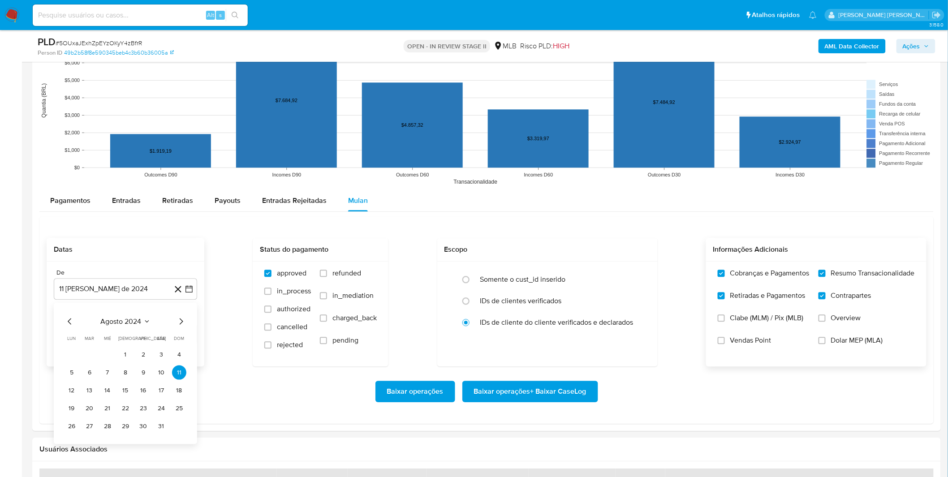
click at [133, 329] on div "agosto 2024 agosto 2024 lun lunes mar martes mié miércoles jue jueves vie viern…" at bounding box center [125, 374] width 122 height 117
click at [143, 322] on icon "Seleccionar mes y año" at bounding box center [146, 321] width 7 height 7
click at [177, 323] on icon "Año siguiente" at bounding box center [179, 321] width 11 height 11
click at [171, 354] on button "mar" at bounding box center [162, 354] width 25 height 14
click at [149, 349] on td "Calendario" at bounding box center [143, 354] width 14 height 14
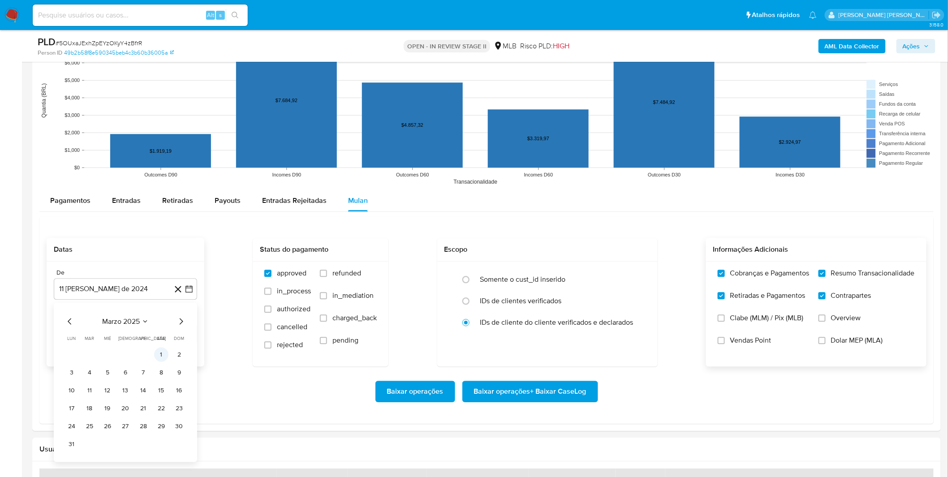
click at [155, 351] on button "1" at bounding box center [161, 354] width 14 height 14
click at [150, 377] on div "Baixar operações Baixar operações + Baixar CaseLog" at bounding box center [487, 391] width 880 height 50
click at [533, 396] on span "Baixar operações + Baixar CaseLog" at bounding box center [530, 392] width 112 height 20
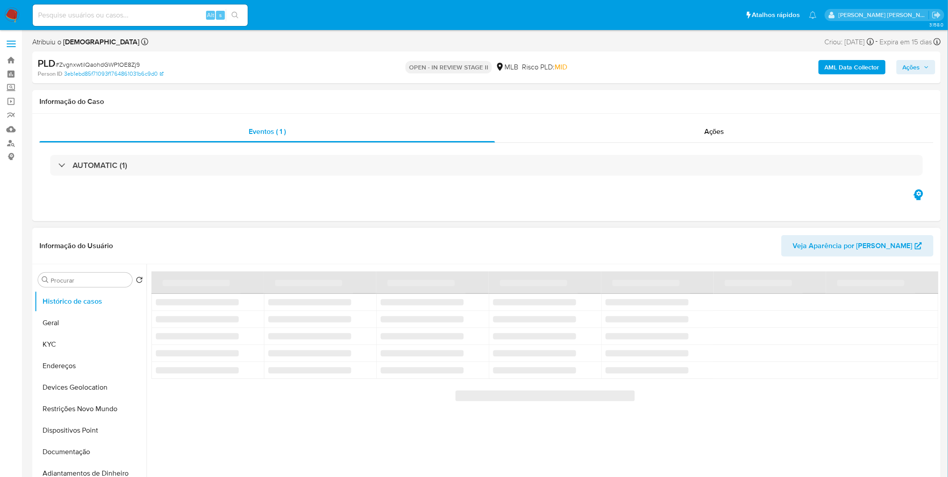
select select "10"
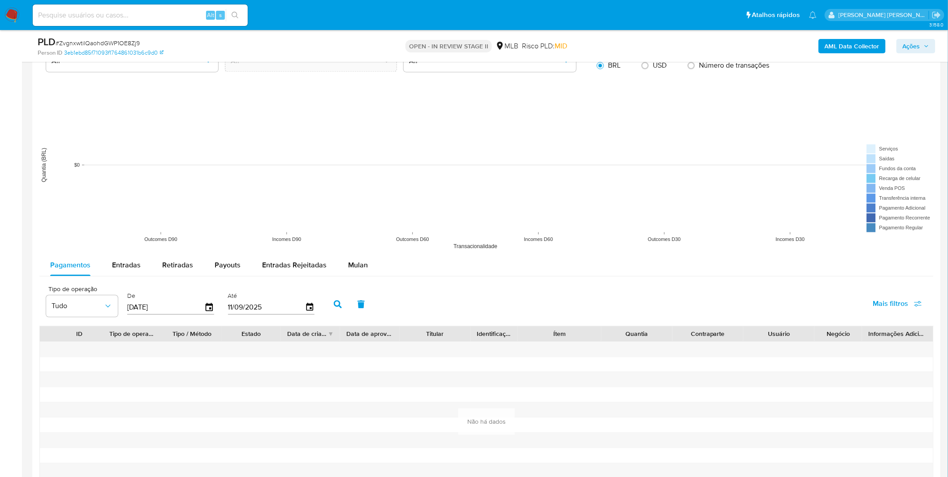
scroll to position [796, 0]
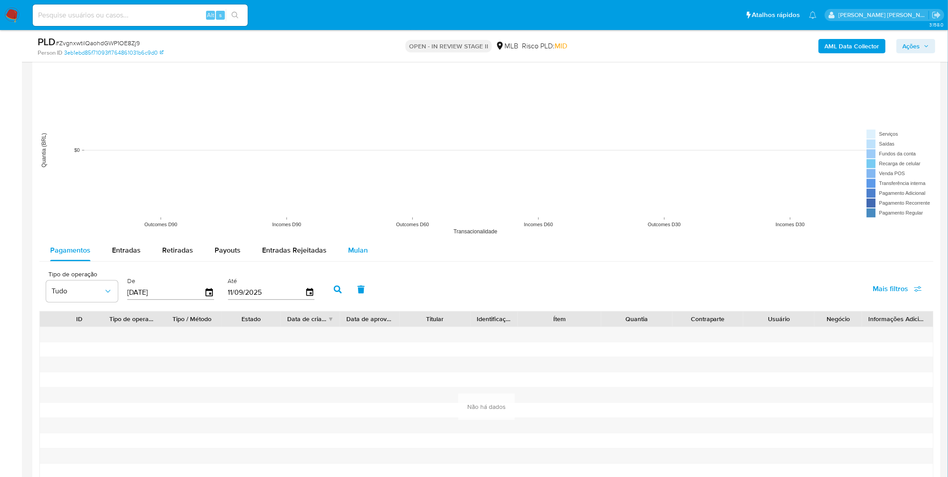
click at [353, 252] on span "Mulan" at bounding box center [358, 250] width 20 height 10
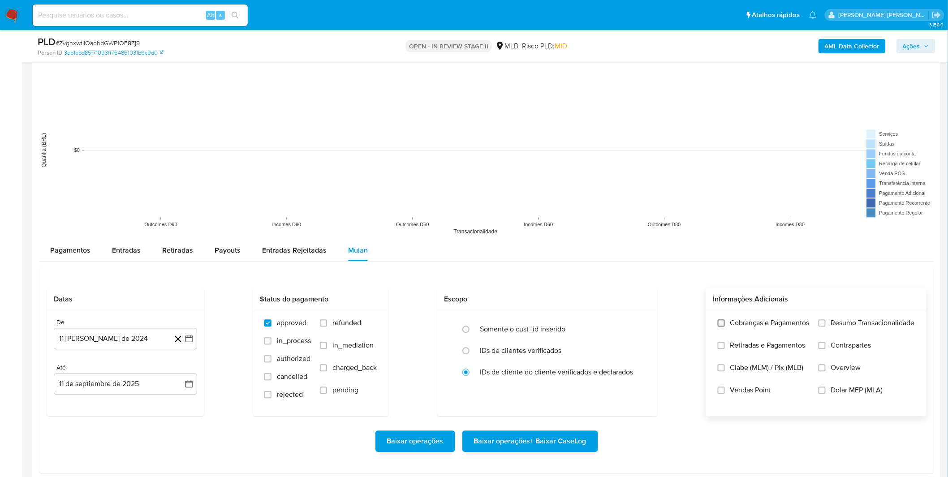
click at [722, 324] on input "Cobranças e Pagamentos" at bounding box center [721, 322] width 7 height 7
click at [725, 348] on label "Retiradas e Pagamentos" at bounding box center [764, 352] width 92 height 22
click at [725, 348] on input "Retiradas e Pagamentos" at bounding box center [721, 345] width 7 height 7
click at [854, 335] on label "Resumo Transacionalidade" at bounding box center [866, 329] width 96 height 22
click at [825, 327] on input "Resumo Transacionalidade" at bounding box center [821, 322] width 7 height 7
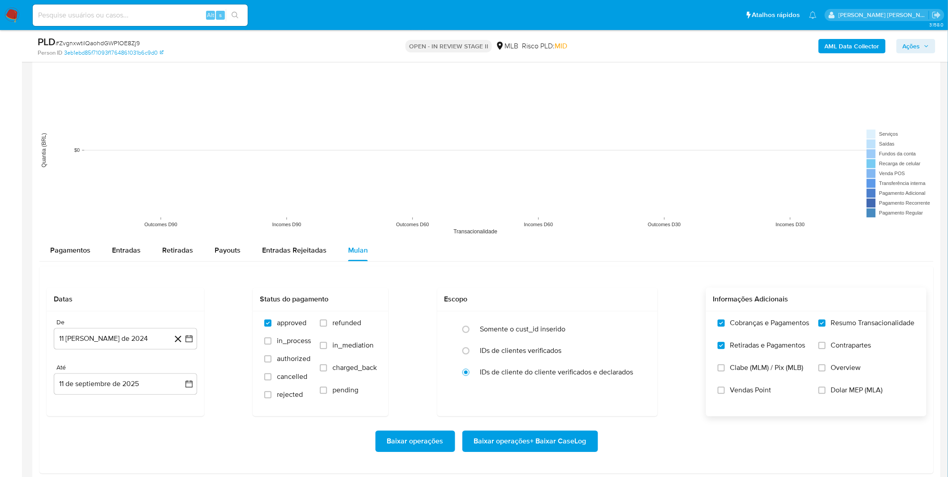
click at [850, 350] on span "Contrapartes" at bounding box center [851, 345] width 40 height 9
click at [825, 349] on input "Contrapartes" at bounding box center [821, 345] width 7 height 7
click at [151, 341] on button "11 de agosto de 2024" at bounding box center [125, 338] width 143 height 21
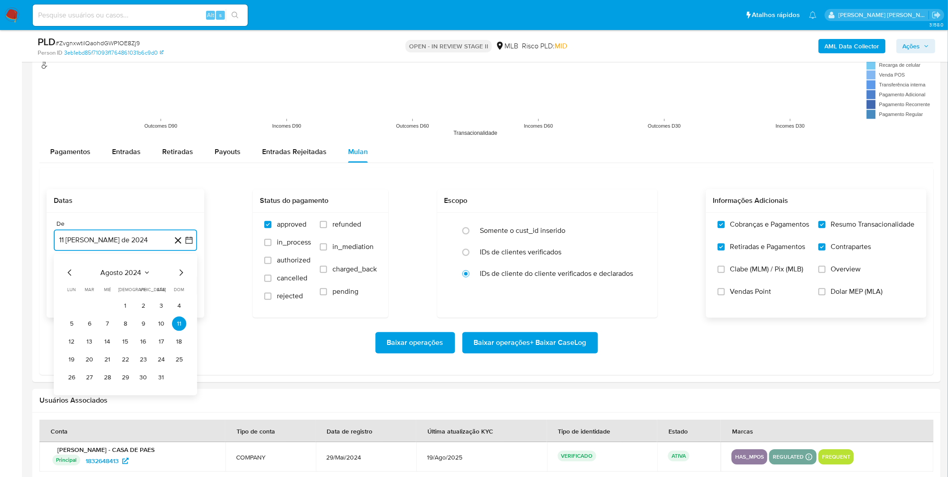
scroll to position [896, 0]
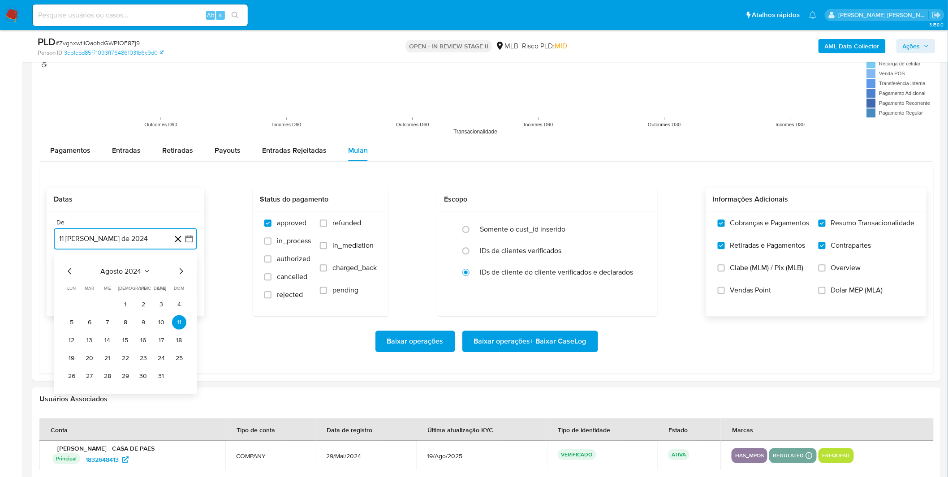
click at [139, 271] on span "agosto 2024" at bounding box center [121, 270] width 41 height 9
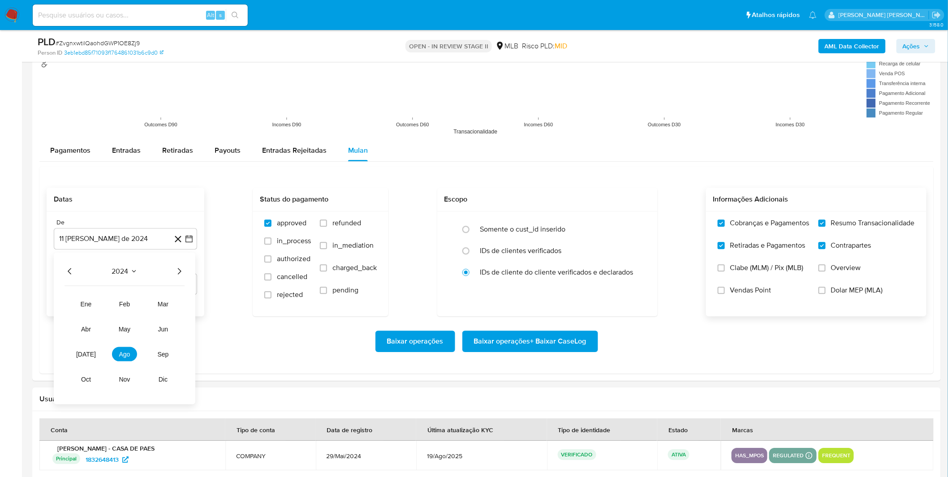
click at [171, 273] on div "2024" at bounding box center [124, 271] width 120 height 11
click at [174, 272] on icon "Año siguiente" at bounding box center [179, 271] width 11 height 11
click at [163, 303] on span "mar" at bounding box center [163, 303] width 11 height 7
click at [159, 302] on button "1" at bounding box center [161, 304] width 14 height 14
click at [146, 329] on div "Baixar operações Baixar operações + Baixar CaseLog" at bounding box center [487, 341] width 880 height 50
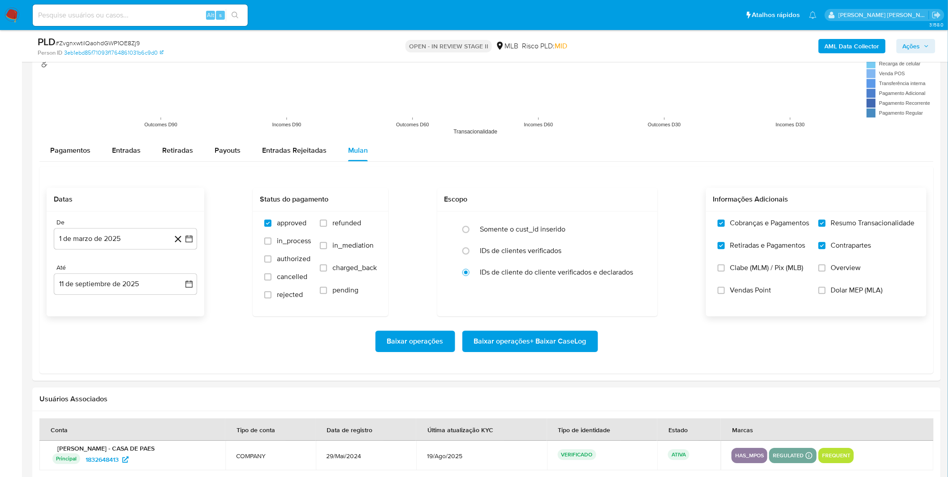
click at [537, 347] on span "Baixar operações + Baixar CaseLog" at bounding box center [530, 341] width 112 height 20
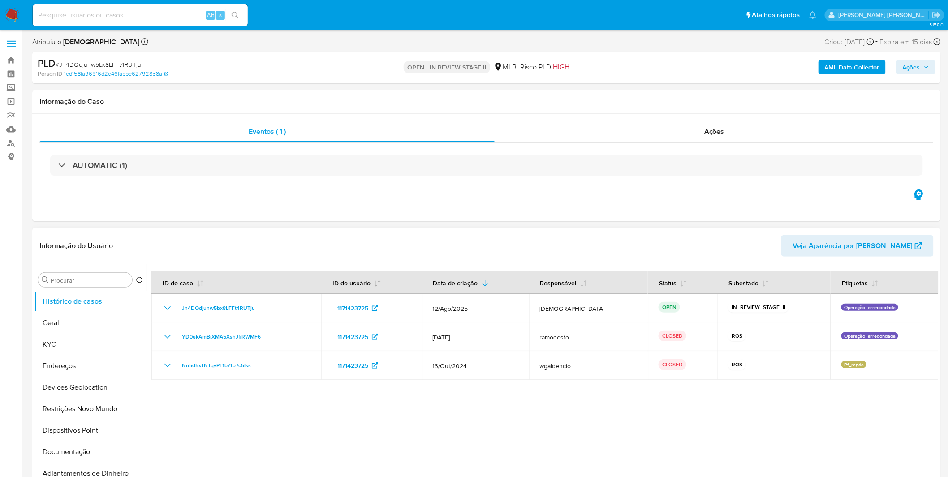
select select "10"
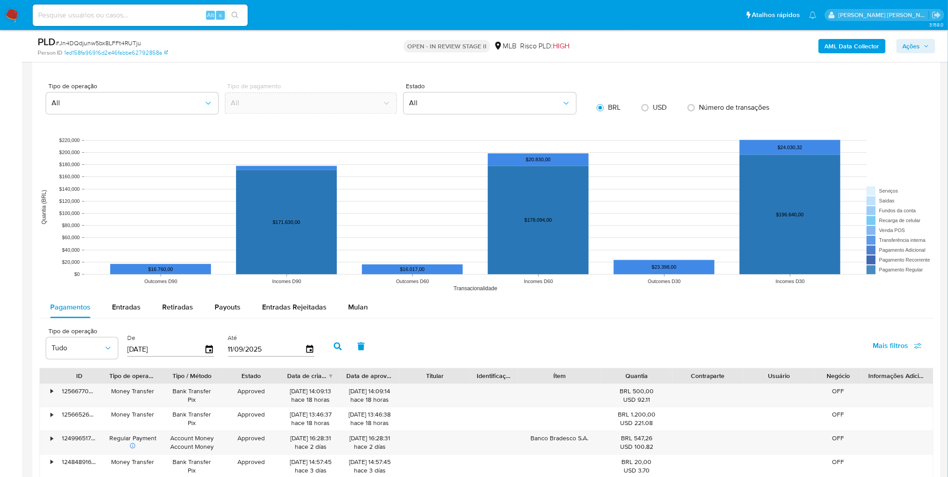
scroll to position [746, 0]
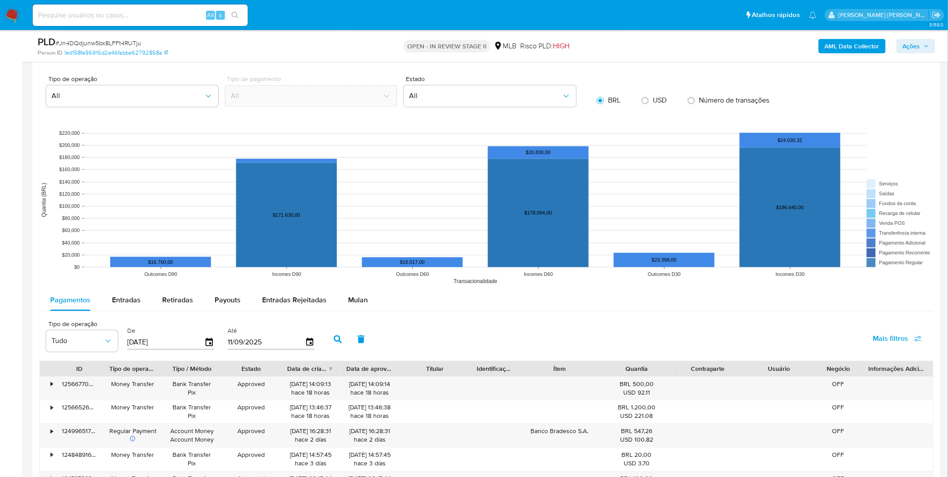
click at [369, 311] on div "Pagamentos Entradas Retiradas Payouts Entradas Rejeitadas Mulan" at bounding box center [486, 300] width 894 height 22
click at [361, 302] on span "Mulan" at bounding box center [358, 300] width 20 height 10
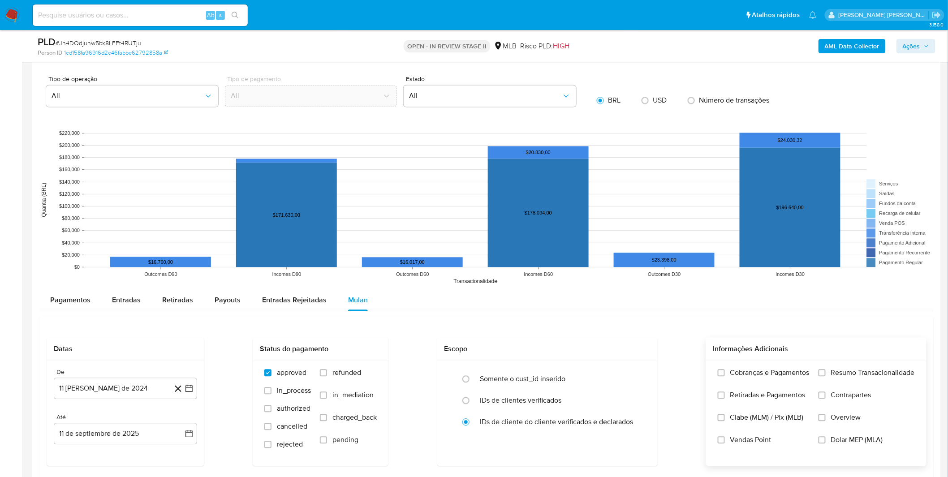
click at [752, 379] on label "Cobranças e Pagamentos" at bounding box center [764, 379] width 92 height 22
click at [725, 376] on input "Cobranças e Pagamentos" at bounding box center [721, 372] width 7 height 7
click at [755, 395] on span "Retiradas e Pagamentos" at bounding box center [767, 395] width 75 height 9
click at [725, 395] on input "Retiradas e Pagamentos" at bounding box center [721, 394] width 7 height 7
click at [807, 378] on label "Cobranças e Pagamentos" at bounding box center [764, 379] width 92 height 22
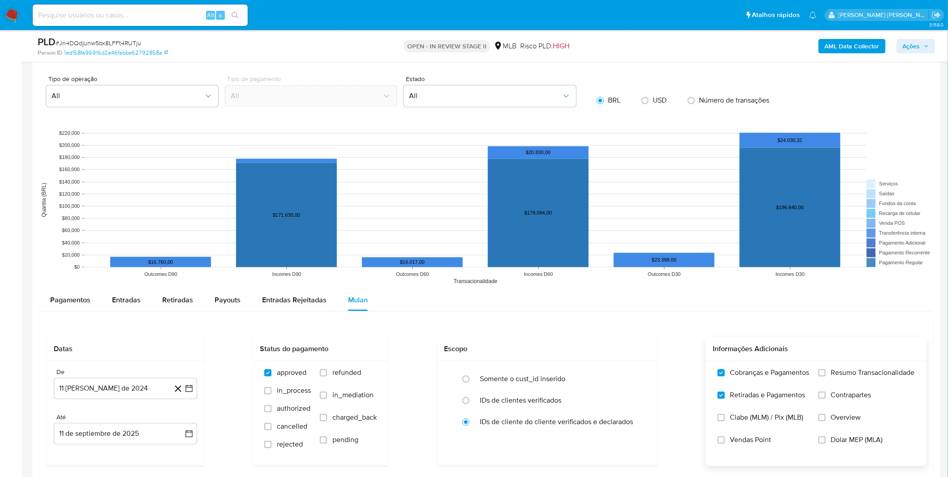
click at [725, 376] on input "Cobranças e Pagamentos" at bounding box center [721, 372] width 7 height 7
click at [826, 378] on label "Resumo Transacionalidade" at bounding box center [866, 379] width 96 height 22
click at [825, 376] on input "Resumo Transacionalidade" at bounding box center [821, 372] width 7 height 7
click at [804, 378] on label "Cobranças e Pagamentos" at bounding box center [764, 379] width 92 height 22
click at [821, 392] on input "Contrapartes" at bounding box center [821, 394] width 7 height 7
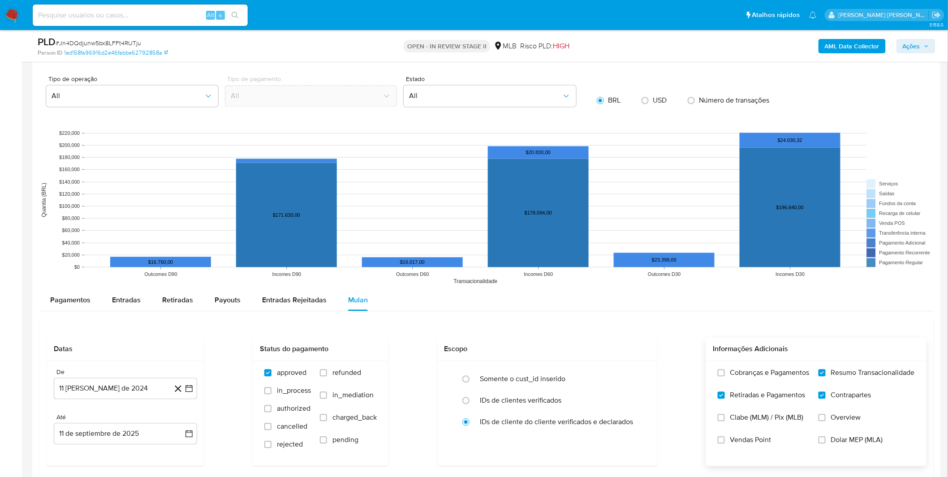
click at [777, 377] on span "Cobranças e Pagamentos" at bounding box center [769, 372] width 79 height 9
click at [725, 376] on input "Cobranças e Pagamentos" at bounding box center [721, 372] width 7 height 7
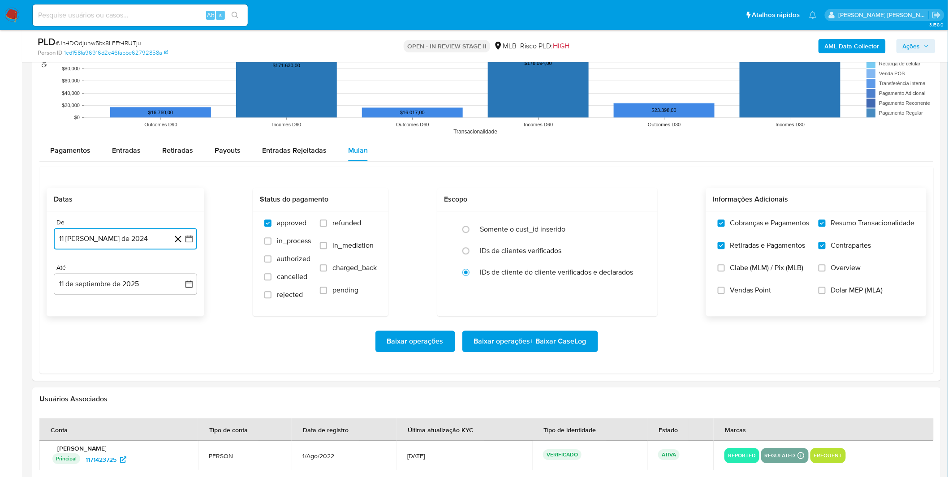
click at [116, 247] on button "11 de agosto de 2024" at bounding box center [125, 238] width 143 height 21
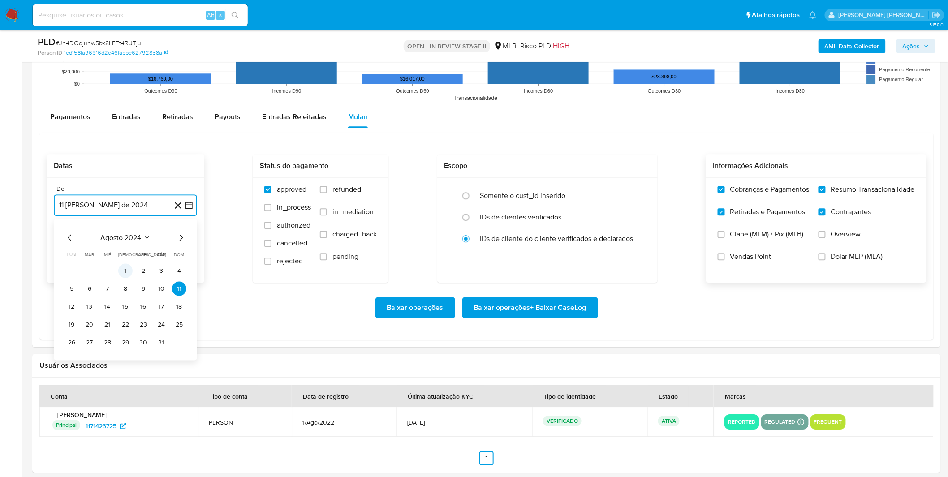
scroll to position [945, 0]
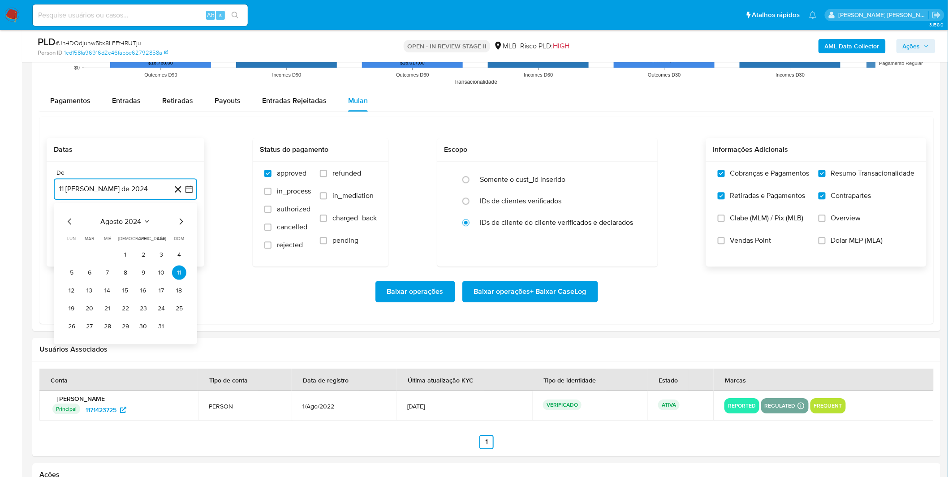
click at [131, 226] on span "agosto 2024" at bounding box center [121, 221] width 41 height 9
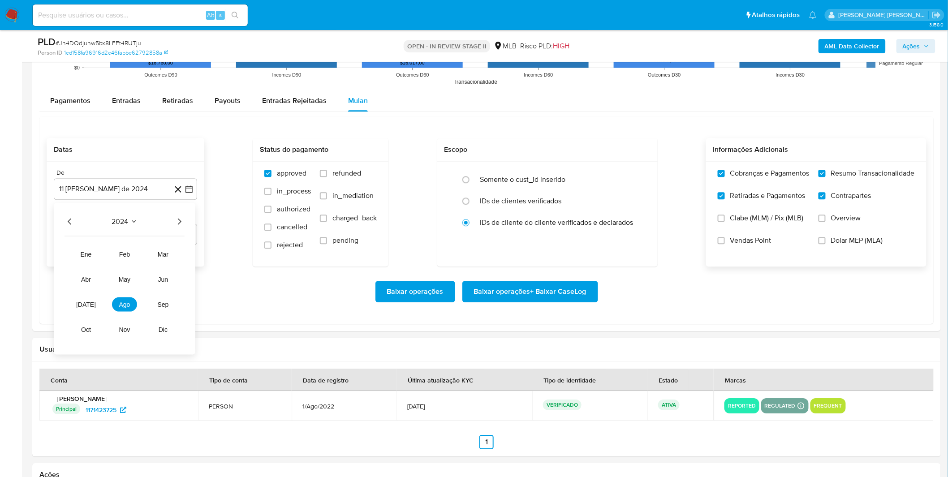
click at [175, 225] on icon "Año siguiente" at bounding box center [179, 221] width 11 height 11
click at [91, 305] on button "jul" at bounding box center [85, 304] width 25 height 14
click at [92, 260] on button "1" at bounding box center [89, 254] width 14 height 14
click at [105, 292] on div "Baixar operações Baixar operações + Baixar CaseLog" at bounding box center [487, 291] width 880 height 21
click at [550, 292] on span "Baixar operações + Baixar CaseLog" at bounding box center [530, 292] width 112 height 20
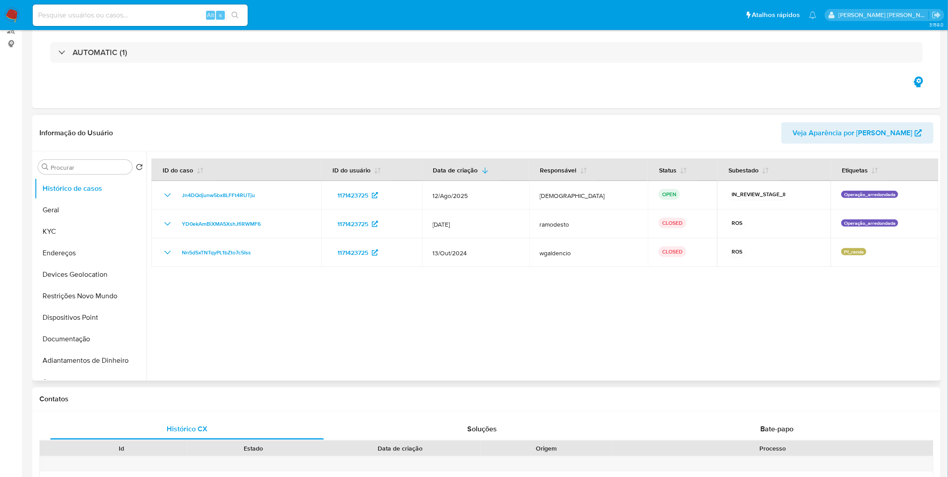
scroll to position [0, 0]
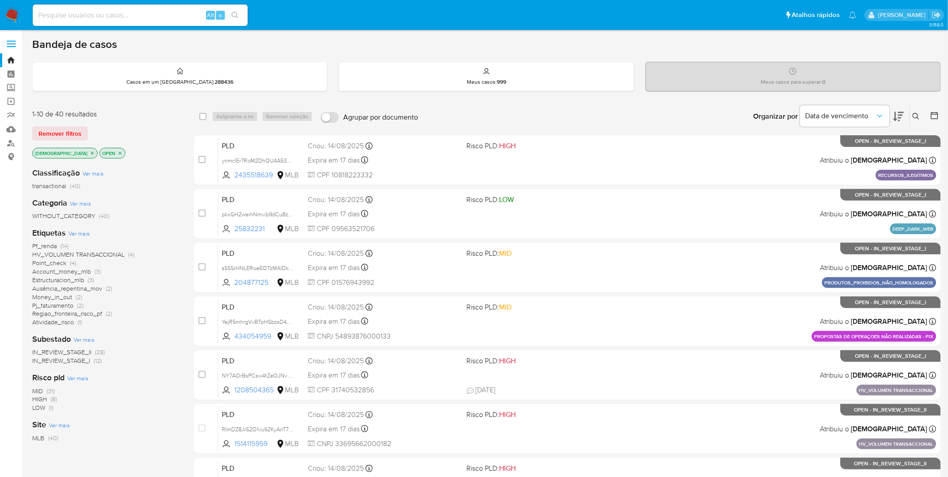
click at [51, 245] on span "Pf_renda" at bounding box center [44, 245] width 25 height 9
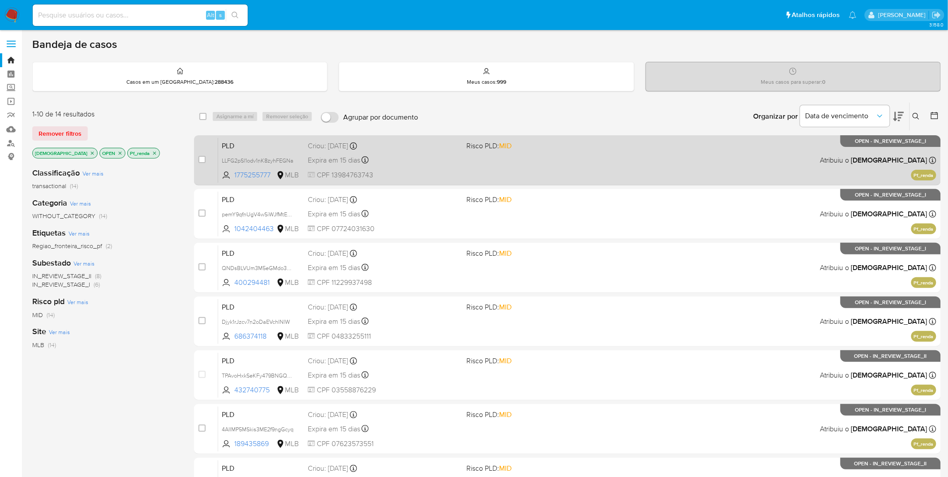
click at [422, 159] on div "Expira em 15 dias Expira em [DATE] 00:32:29" at bounding box center [384, 160] width 152 height 12
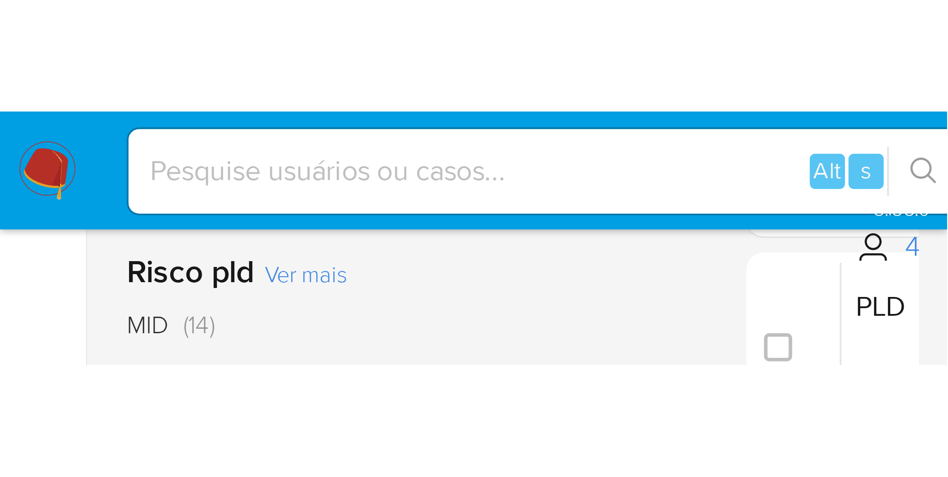
scroll to position [261, 0]
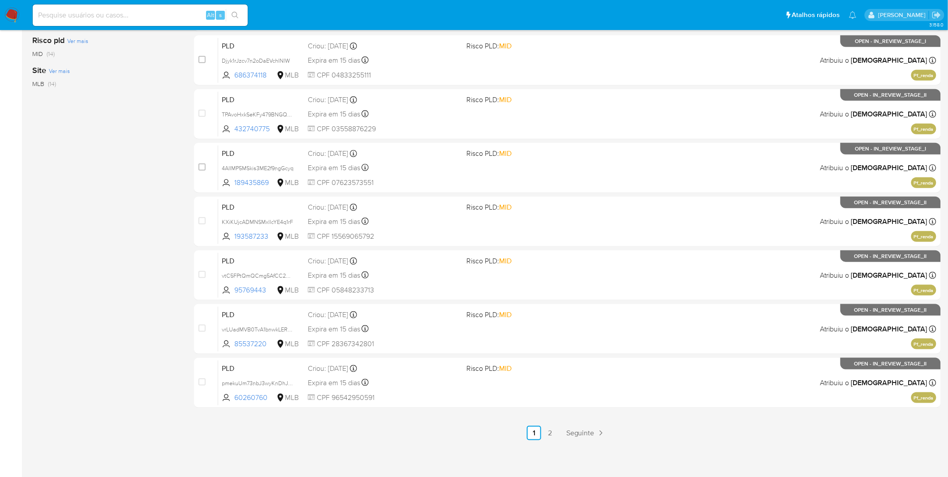
click at [163, 24] on div "Alt s" at bounding box center [140, 14] width 215 height 21
click at [168, 12] on input at bounding box center [140, 15] width 215 height 12
paste input "tUEtzDnzGgF30HtNX4MgKhQr"
type input "tUEtzDnzGgF30HtNX4MgKhQr"
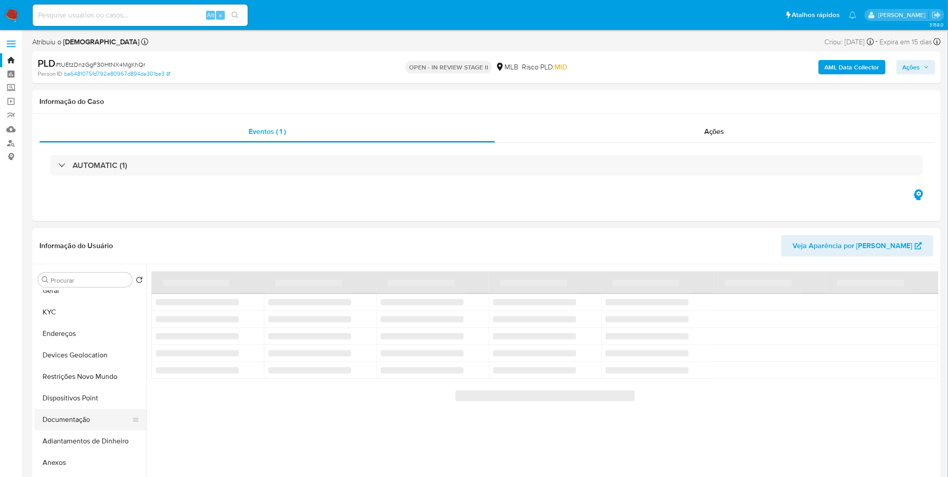
scroll to position [50, 0]
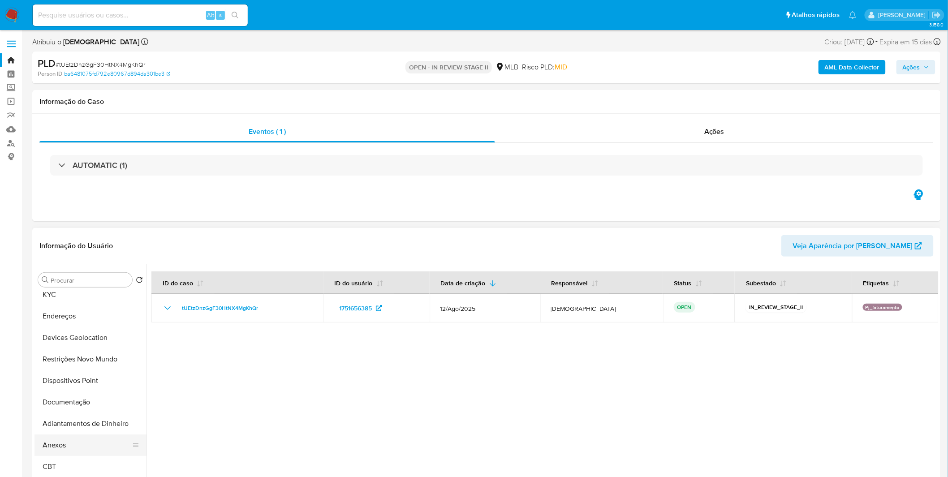
select select "10"
click at [73, 449] on button "Anexos" at bounding box center [86, 444] width 105 height 21
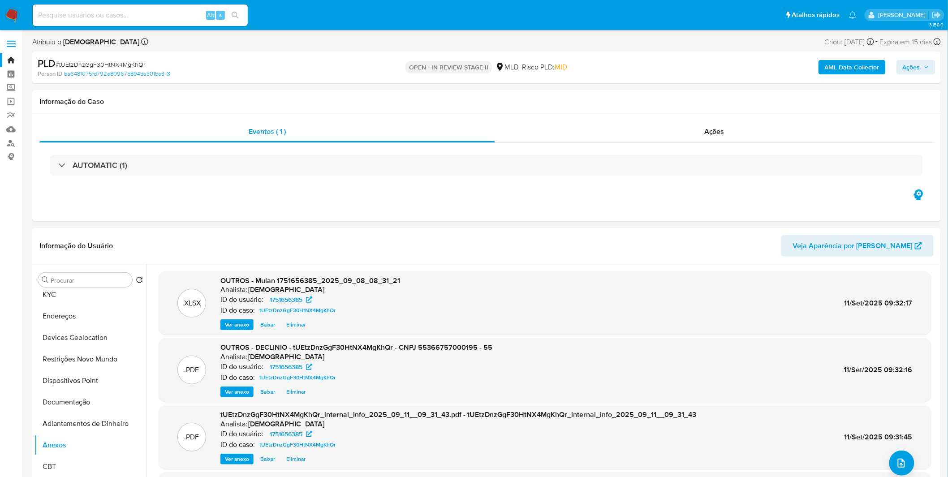
click at [926, 70] on span "Ações" at bounding box center [916, 67] width 26 height 13
click at [680, 93] on span "Resolução do caso" at bounding box center [655, 95] width 60 height 10
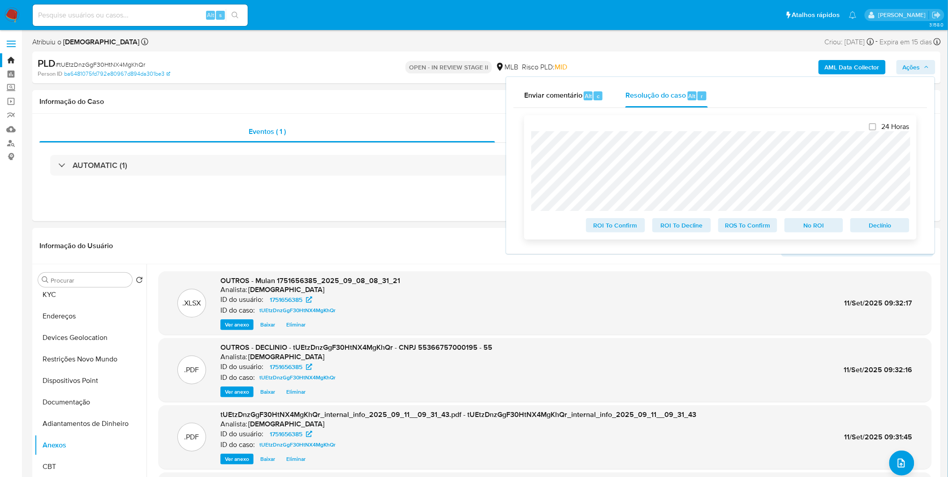
click at [804, 223] on span "No ROI" at bounding box center [814, 225] width 47 height 13
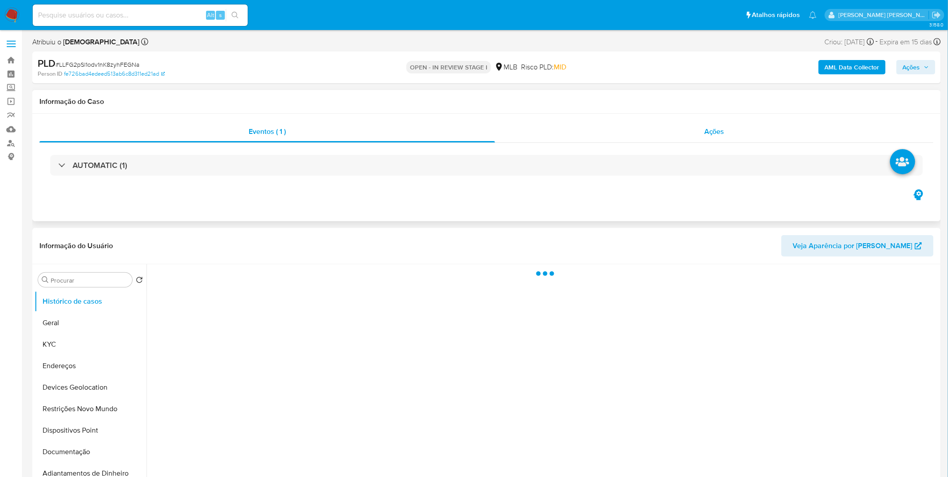
click at [551, 131] on div "Ações" at bounding box center [714, 131] width 438 height 21
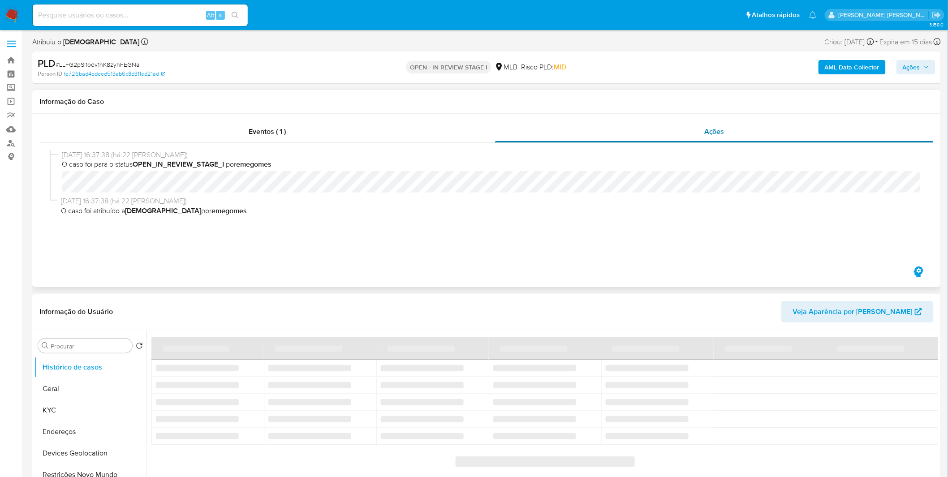
click at [551, 131] on div "Ações" at bounding box center [714, 131] width 438 height 21
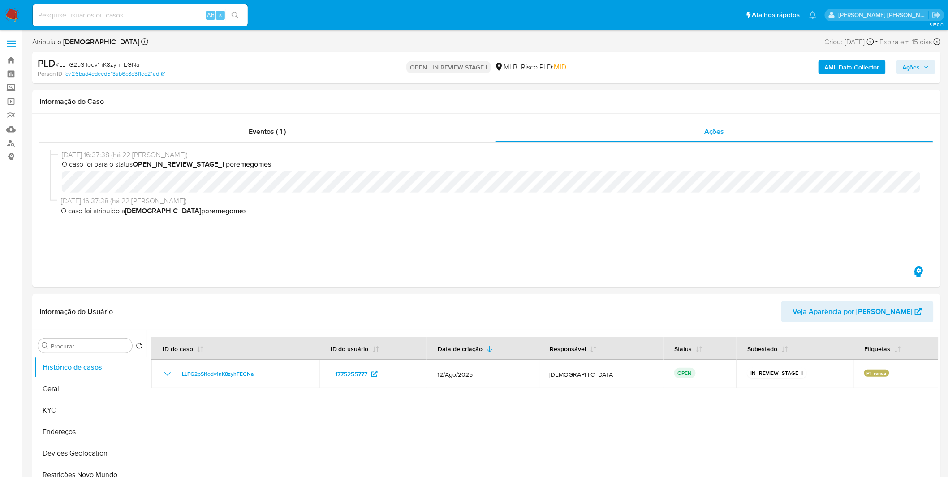
select select "10"
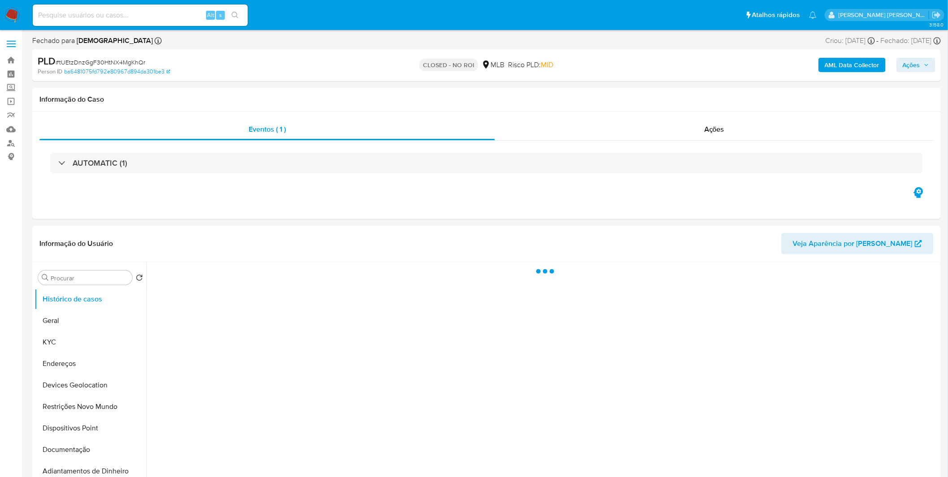
select select "10"
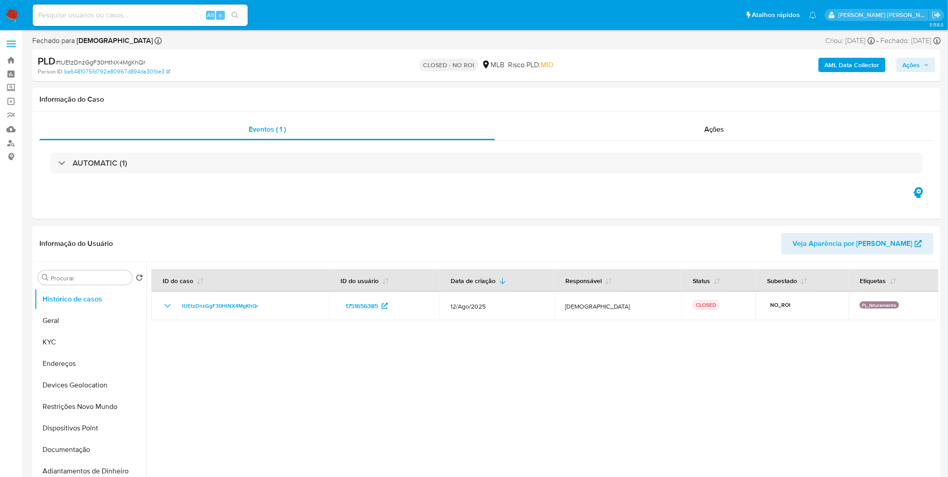
click at [176, 21] on div "Alt s" at bounding box center [140, 14] width 215 height 21
click at [166, 13] on input at bounding box center [140, 15] width 215 height 12
paste input "JAAxh9HYha6idwxamv1xuaZx"
type input "JAAxh9HYha6idwxamv1xuaZx"
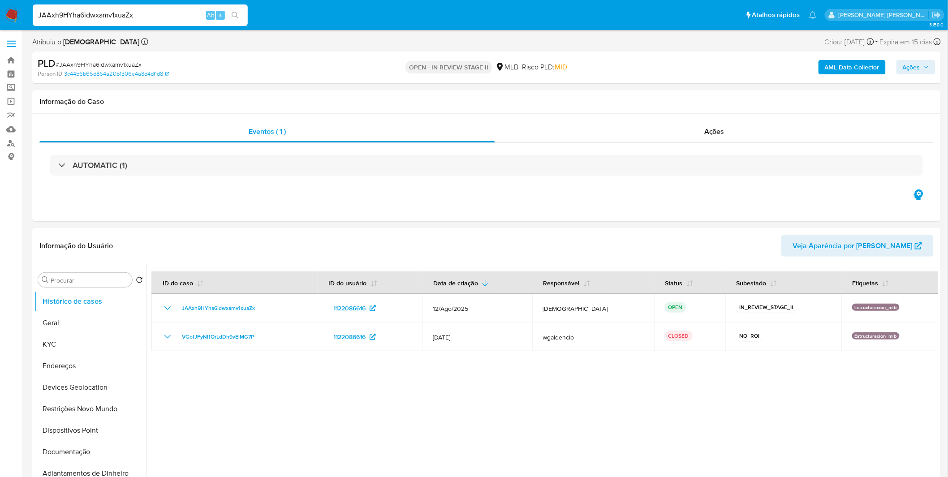
select select "10"
click at [838, 69] on b "AML Data Collector" at bounding box center [852, 67] width 55 height 14
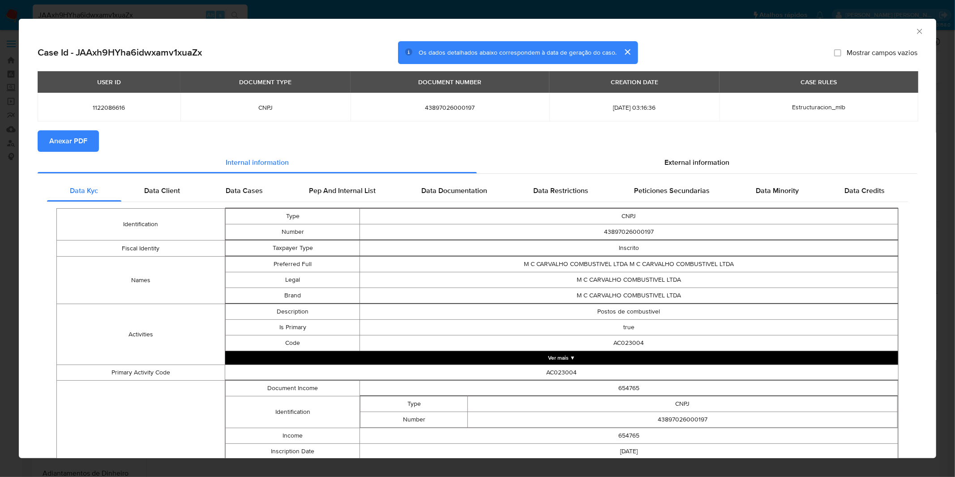
click at [78, 138] on span "Anexar PDF" at bounding box center [68, 141] width 38 height 20
click at [354, 12] on div "AML Data Collector Case Id - JAAxh9HYha6idwxamv1xuaZx Os dados detalhados abaix…" at bounding box center [477, 238] width 955 height 477
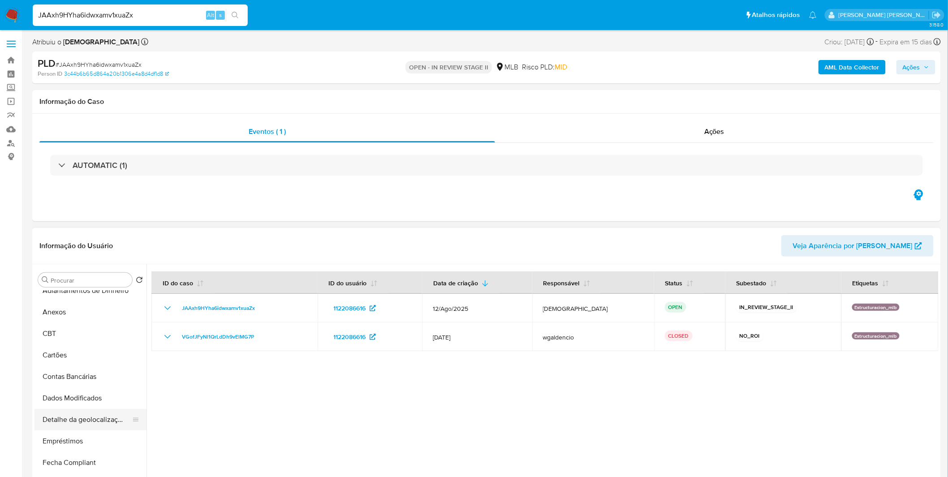
scroll to position [199, 0]
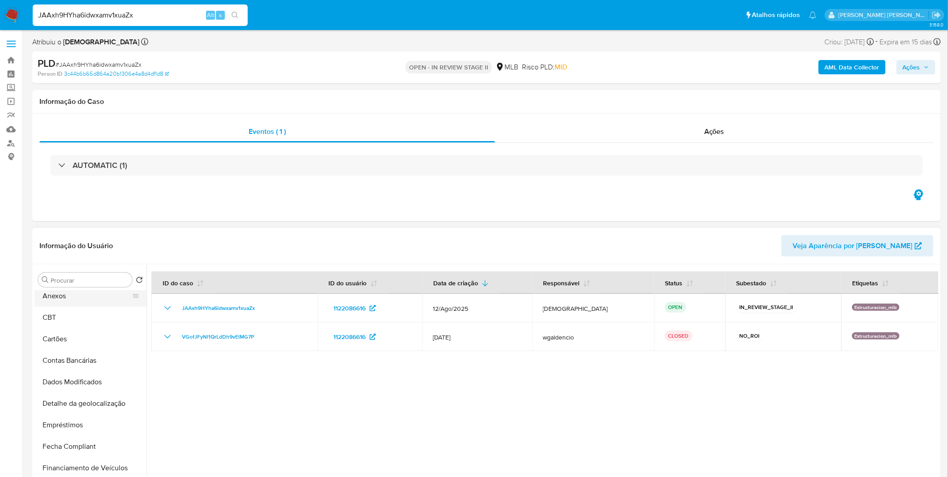
click at [73, 302] on button "Anexos" at bounding box center [86, 295] width 105 height 21
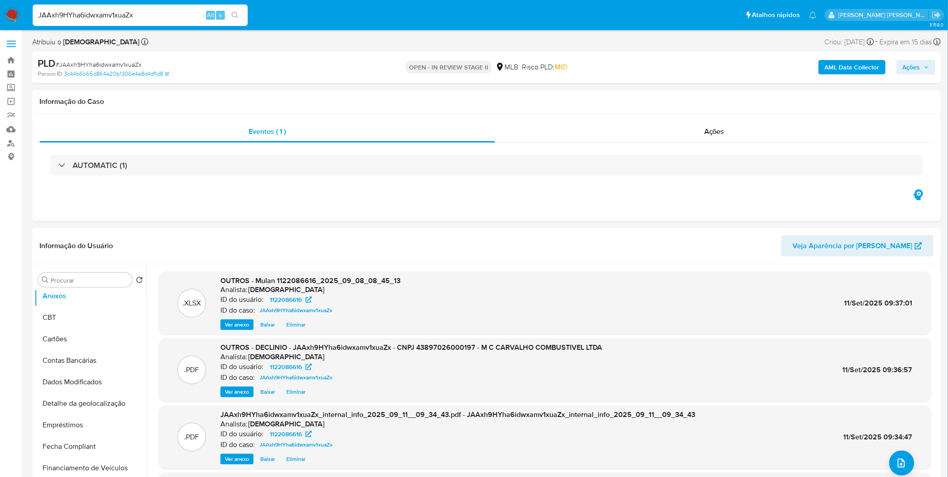
click at [917, 73] on span "Ações" at bounding box center [911, 67] width 17 height 14
click at [702, 106] on div "Resolução do caso Alt r" at bounding box center [666, 95] width 82 height 23
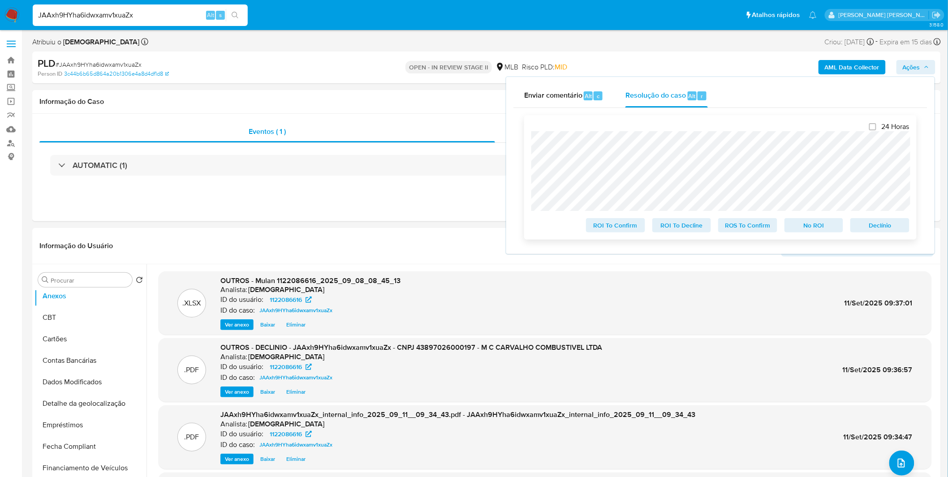
click at [815, 225] on span "No ROI" at bounding box center [814, 225] width 47 height 13
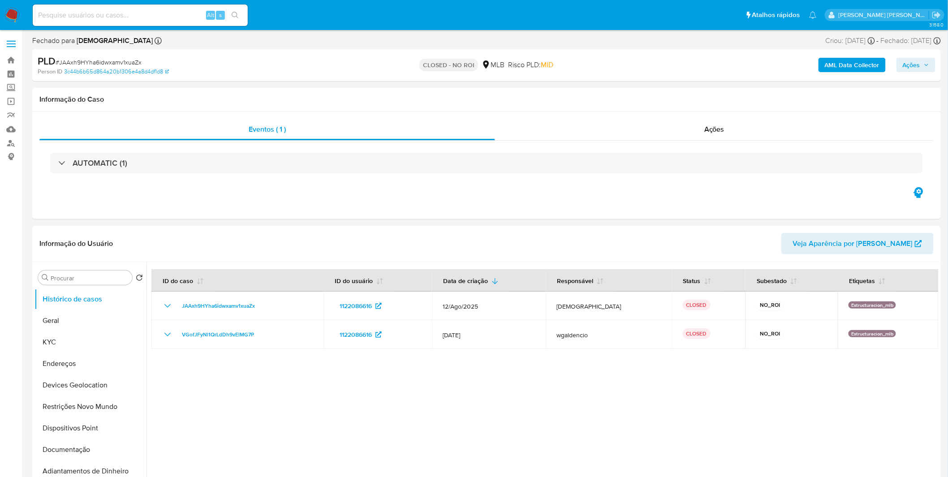
select select "10"
click at [18, 14] on img at bounding box center [11, 15] width 15 height 15
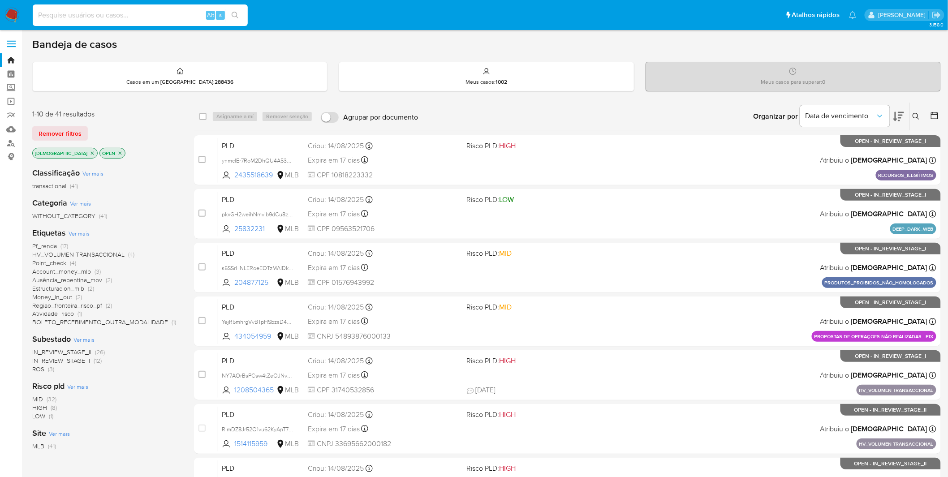
click at [145, 13] on input at bounding box center [140, 15] width 215 height 12
paste input "n7GblZGlqmcd8YTIVIdLV9v6"
type input "n7GblZGlqmcd8YTIVIdLV9v6"
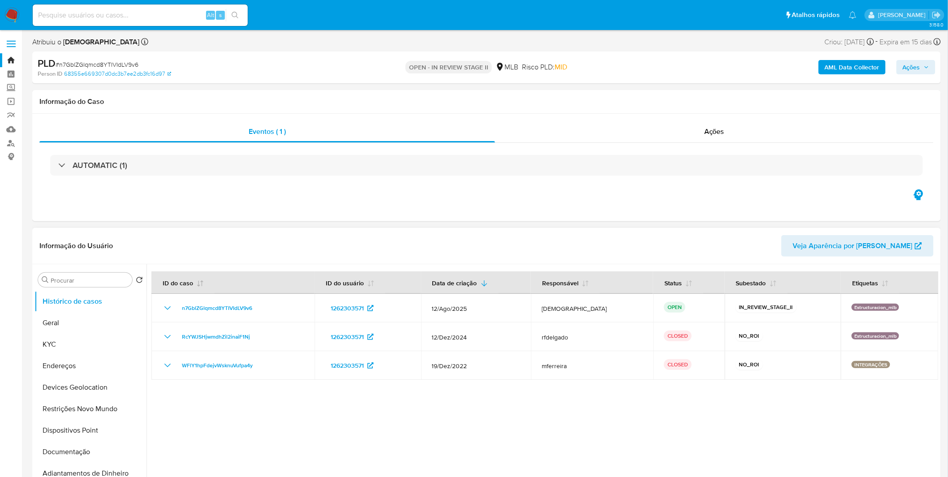
select select "10"
click at [857, 71] on b "AML Data Collector" at bounding box center [852, 67] width 55 height 14
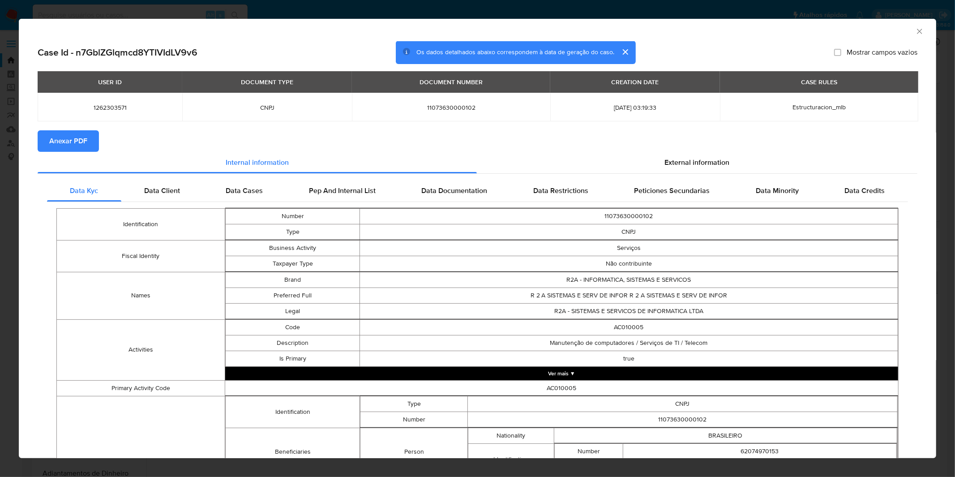
click at [66, 142] on span "Anexar PDF" at bounding box center [68, 141] width 38 height 20
click at [301, 13] on div "AML Data Collector Case Id - n7GblZGlqmcd8YTIVIdLV9v6 Os dados detalhados abaix…" at bounding box center [477, 238] width 955 height 477
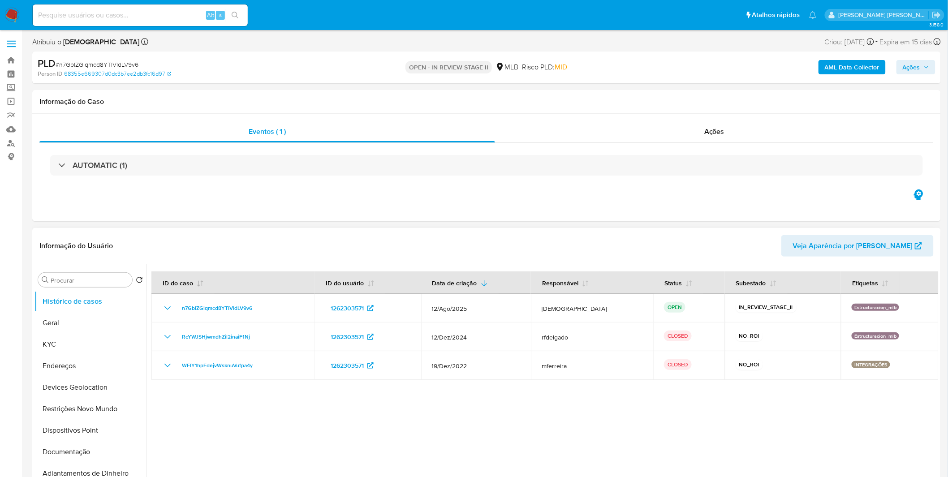
select select "10"
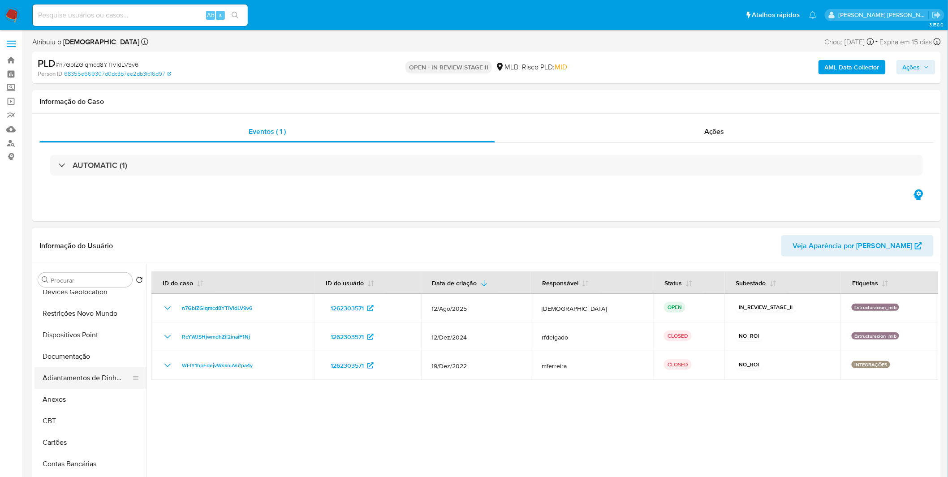
scroll to position [99, 0]
click at [87, 390] on button "Anexos" at bounding box center [86, 395] width 105 height 21
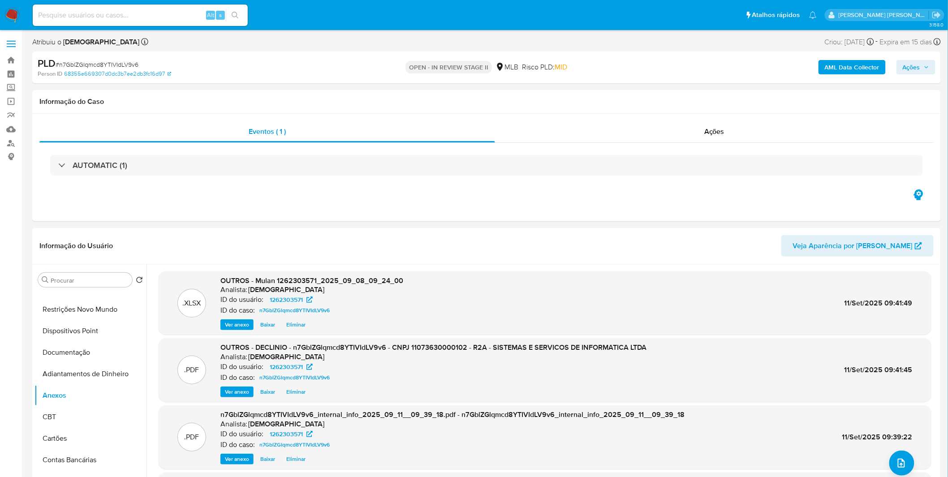
click at [902, 63] on button "Ações" at bounding box center [915, 67] width 39 height 14
click at [683, 95] on span "Resolução do caso" at bounding box center [655, 95] width 60 height 10
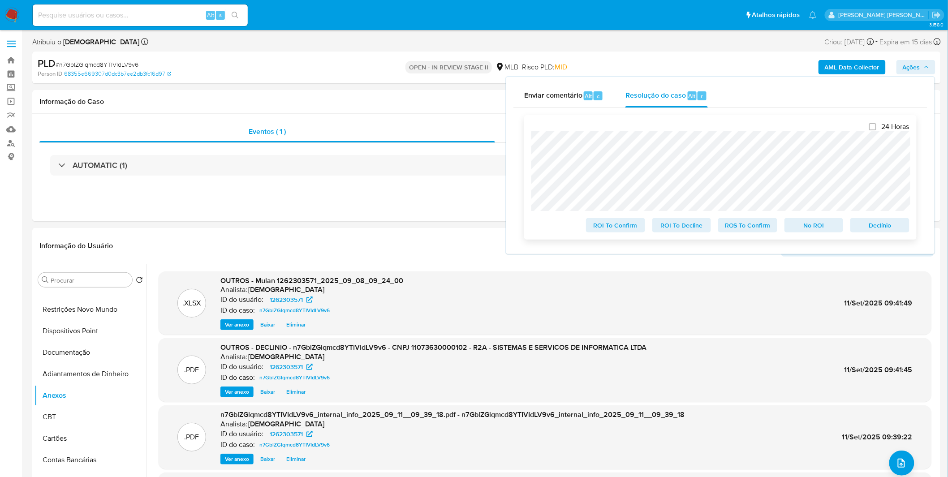
click at [817, 227] on span "No ROI" at bounding box center [814, 225] width 47 height 13
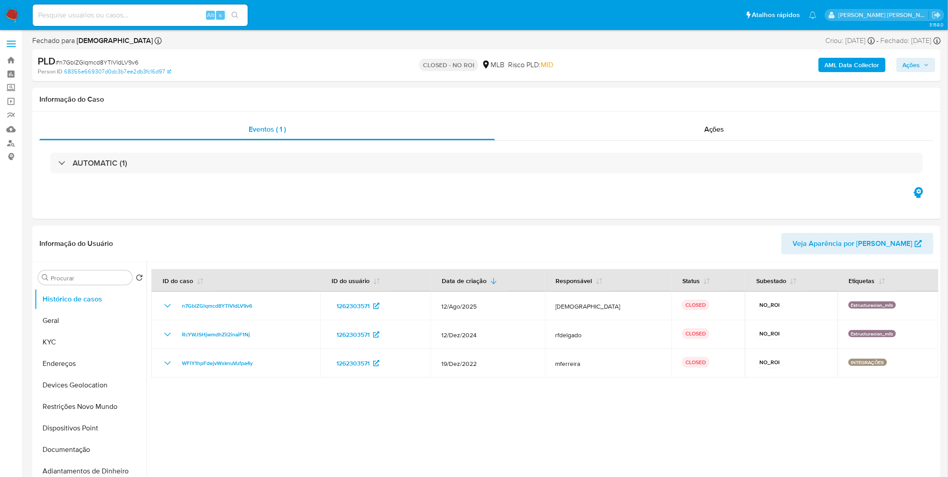
select select "10"
click at [21, 11] on nav "Pausado Ver notificaciones Alt s Atalhos rápidos Presiona las siguientes teclas…" at bounding box center [474, 15] width 948 height 30
click at [15, 11] on img at bounding box center [11, 15] width 15 height 15
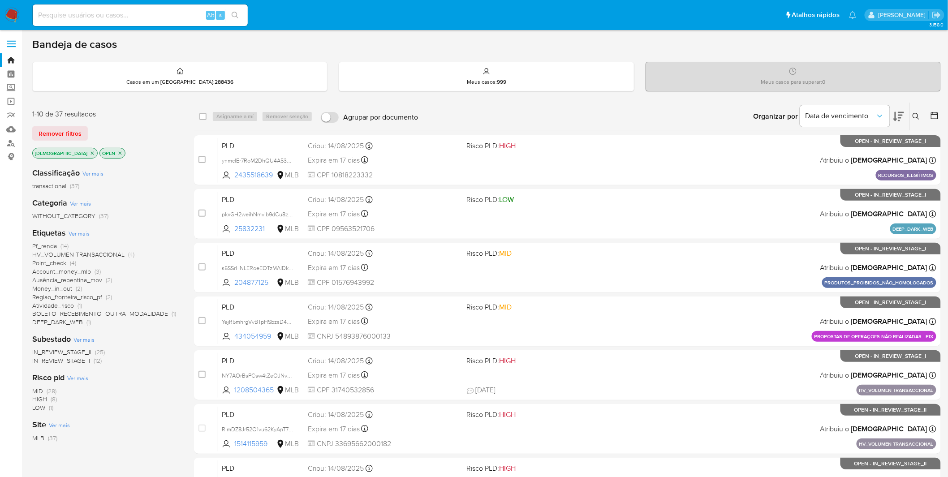
click at [150, 17] on input at bounding box center [140, 15] width 215 height 12
paste input "x3CdE8dSzpbGQ9HL3aXNAnyI"
type input "x3CdE8dSzpbGQ9HL3aXNAnyI"
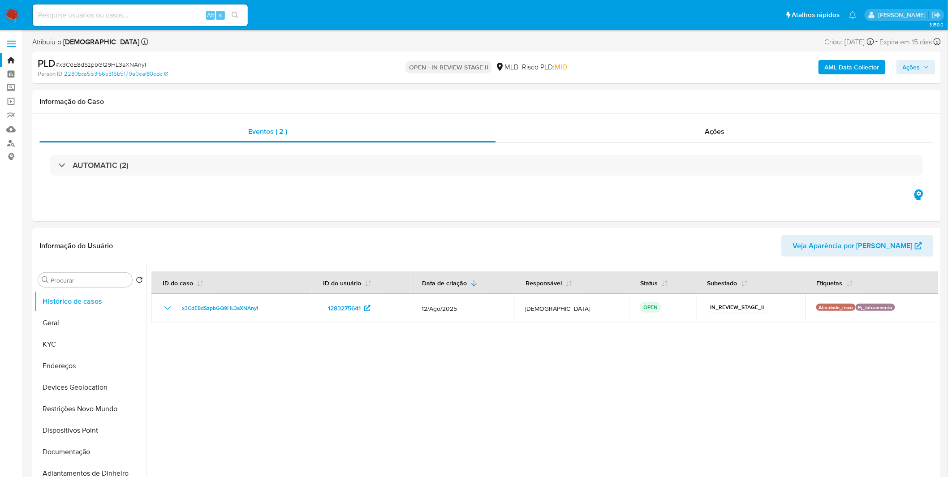
select select "10"
click at [920, 66] on span "Ações" at bounding box center [911, 67] width 17 height 14
click at [662, 93] on span "Resolução do caso" at bounding box center [655, 95] width 60 height 10
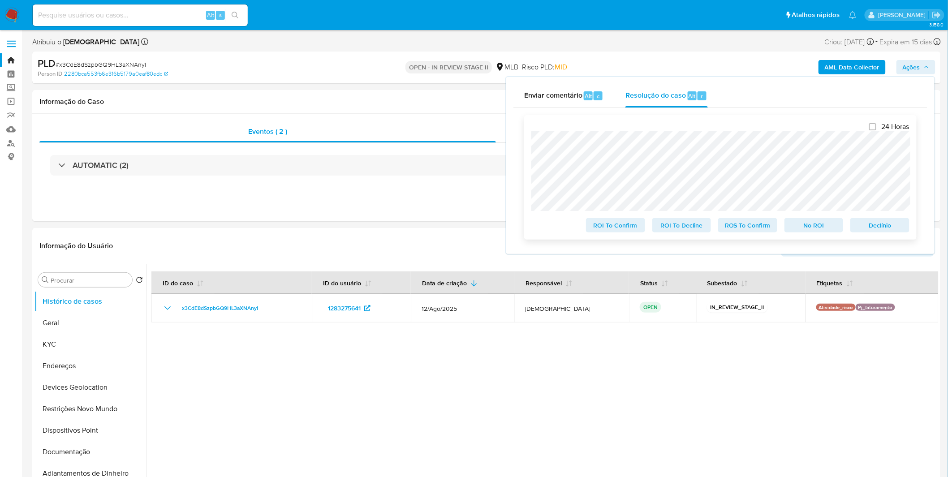
click at [733, 227] on span "ROS To Confirm" at bounding box center [747, 225] width 47 height 13
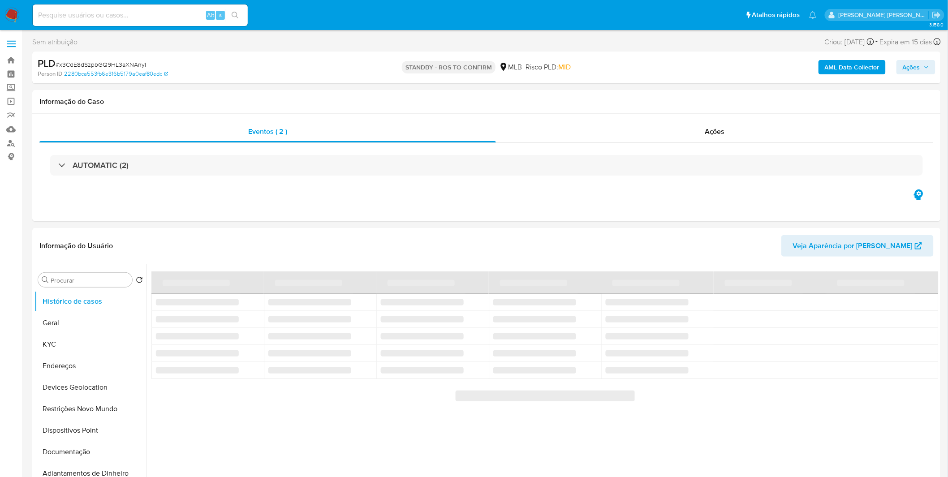
select select "10"
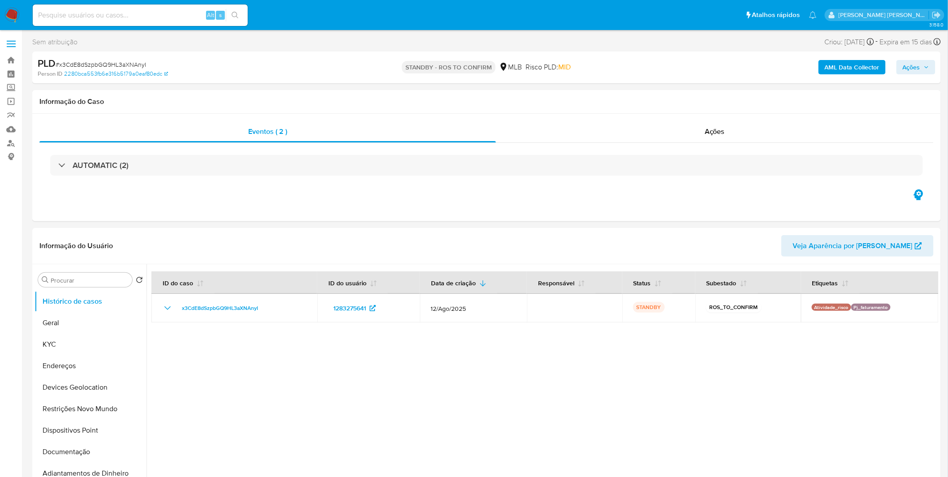
click at [103, 18] on input at bounding box center [140, 15] width 215 height 12
paste input "185297674"
type input "185297674"
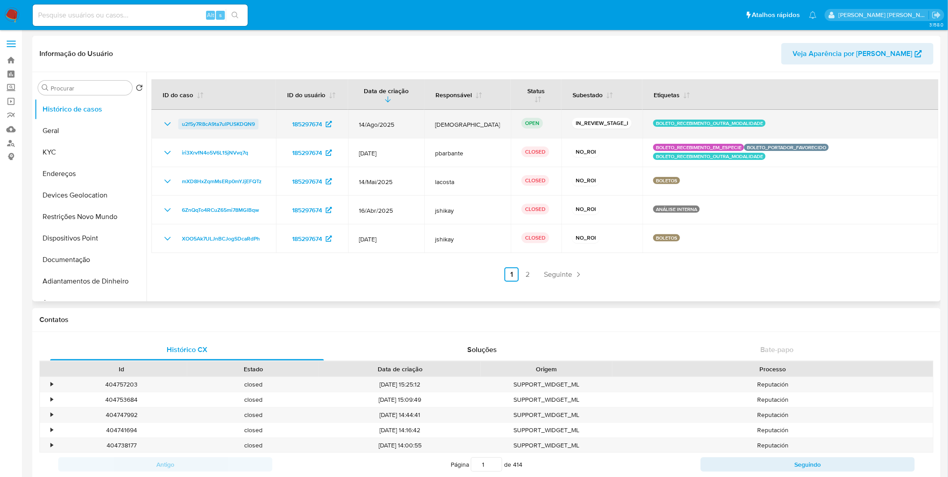
select select "10"
click at [241, 126] on span "u2f5y7R8cA9ta7ulPUSKDQN9" at bounding box center [218, 124] width 73 height 11
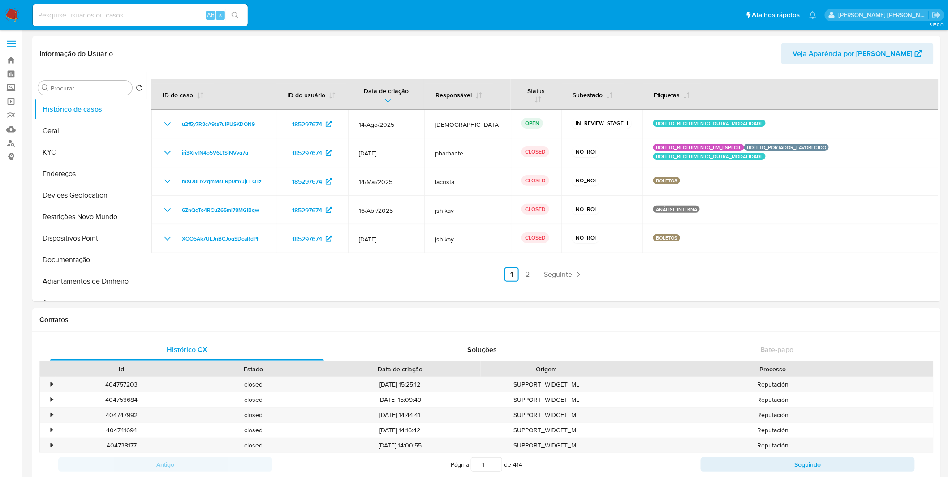
click at [9, 14] on img at bounding box center [11, 15] width 15 height 15
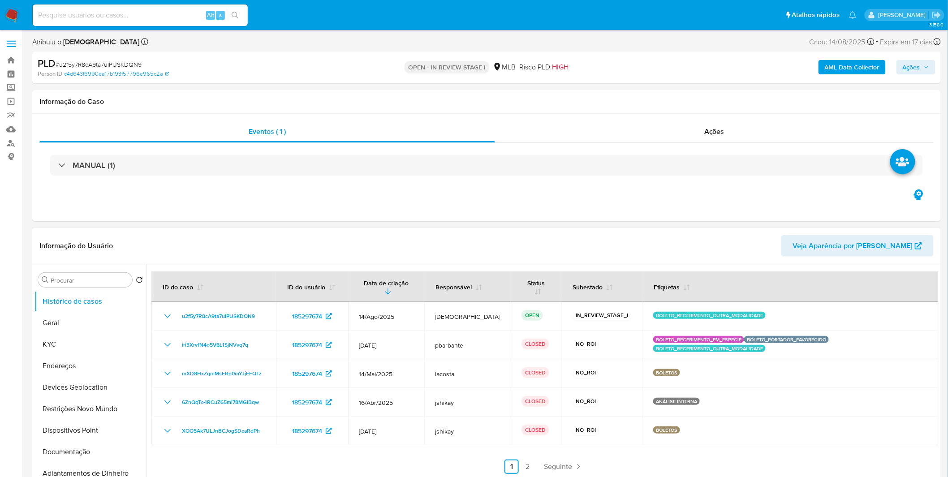
select select "10"
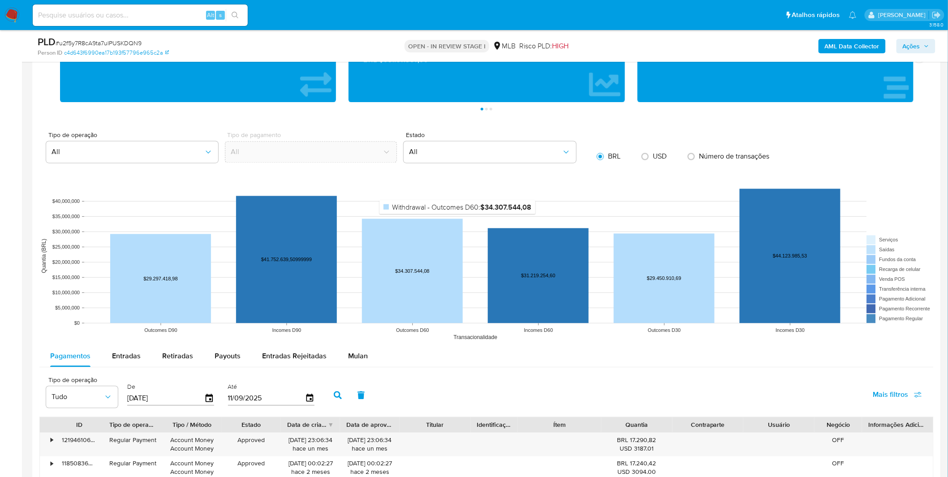
scroll to position [746, 0]
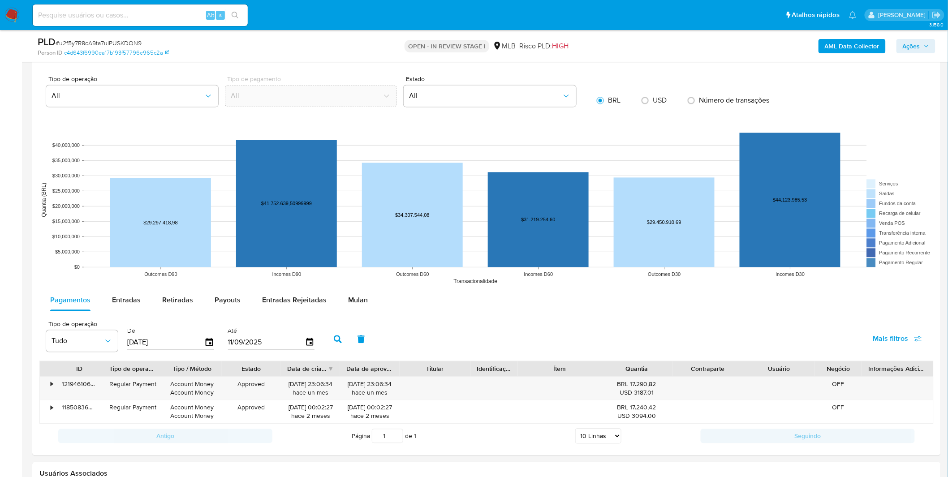
drag, startPoint x: 361, startPoint y: 297, endPoint x: 428, endPoint y: 309, distance: 68.2
click at [361, 297] on span "Mulan" at bounding box center [358, 300] width 20 height 10
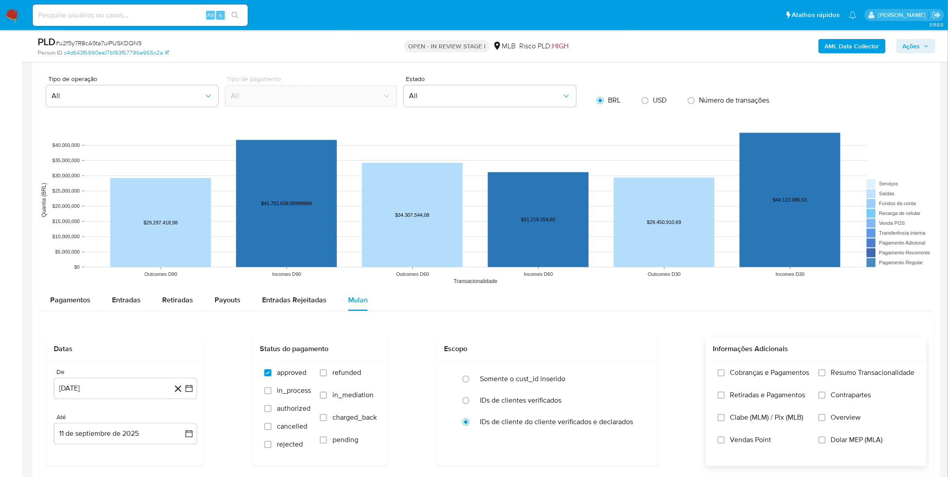
click at [753, 379] on label "Cobranças e Pagamentos" at bounding box center [764, 379] width 92 height 22
click at [725, 376] on input "Cobranças e Pagamentos" at bounding box center [721, 372] width 7 height 7
click at [755, 397] on span "Retiradas e Pagamentos" at bounding box center [767, 395] width 75 height 9
click at [725, 397] on input "Retiradas e Pagamentos" at bounding box center [721, 394] width 7 height 7
click at [834, 381] on label "Resumo Transacionalidade" at bounding box center [866, 379] width 96 height 22
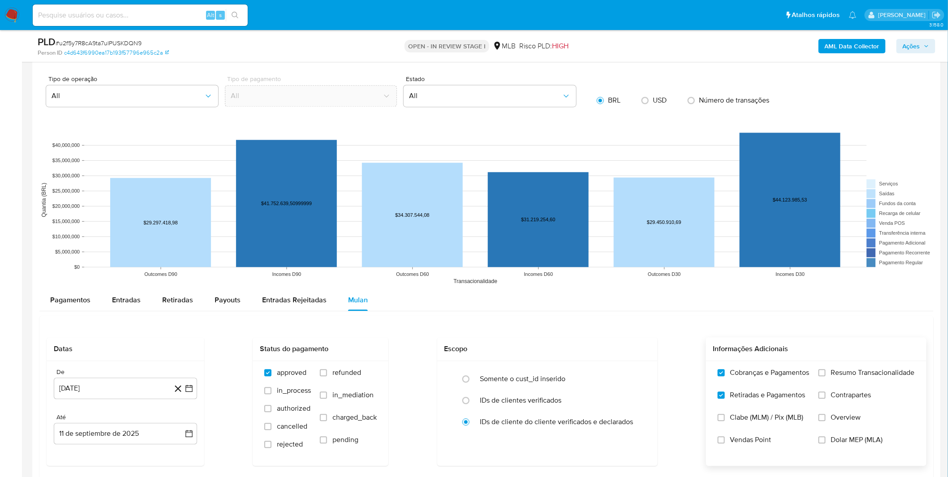
click at [831, 395] on span "Contrapartes" at bounding box center [851, 395] width 40 height 9
click at [825, 395] on input "Contrapartes" at bounding box center [821, 394] width 7 height 7
click at [829, 377] on label "Resumo Transacionalidade" at bounding box center [866, 379] width 96 height 22
click at [825, 376] on input "Resumo Transacionalidade" at bounding box center [821, 372] width 7 height 7
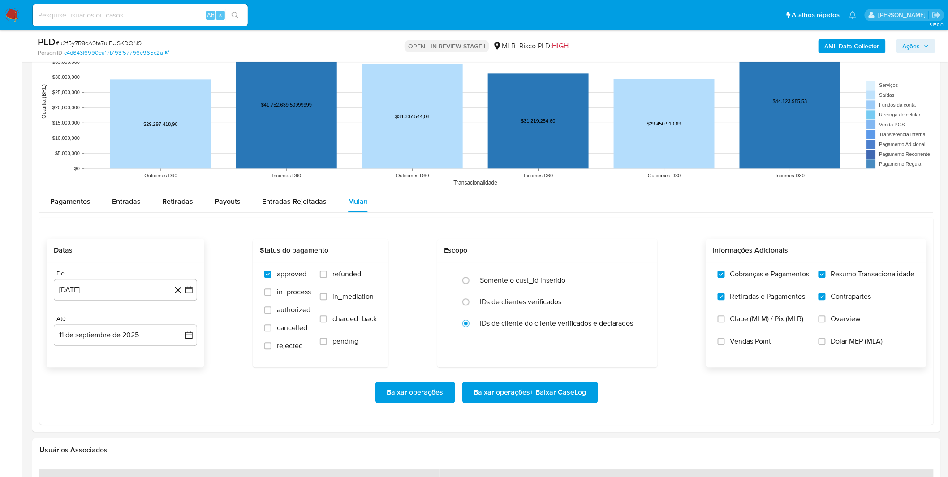
scroll to position [846, 0]
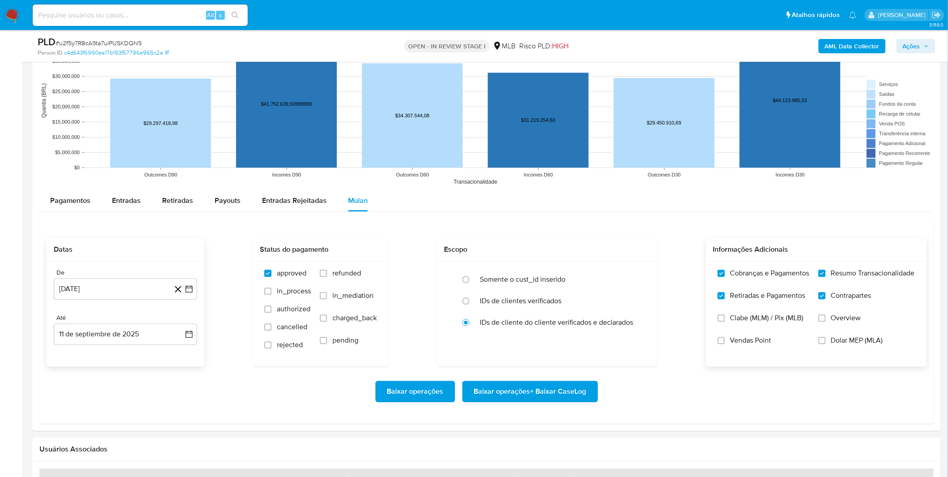
click at [137, 301] on div "De 11 de agosto de 2024 11-08-2024 Até 11 de septiembre de 2025 11-09-2025" at bounding box center [126, 314] width 158 height 105
click at [135, 295] on button "11 de agosto de 2024" at bounding box center [125, 288] width 143 height 21
click at [130, 316] on div "agosto 2024 agosto 2024 lun lunes mar martes mié miércoles jue jueves vie viern…" at bounding box center [125, 373] width 143 height 142
click at [132, 319] on span "agosto 2024" at bounding box center [121, 321] width 41 height 9
click at [176, 328] on div "2024 2024 ene feb mar abr may jun jul ago sep oct nov dic" at bounding box center [125, 378] width 142 height 152
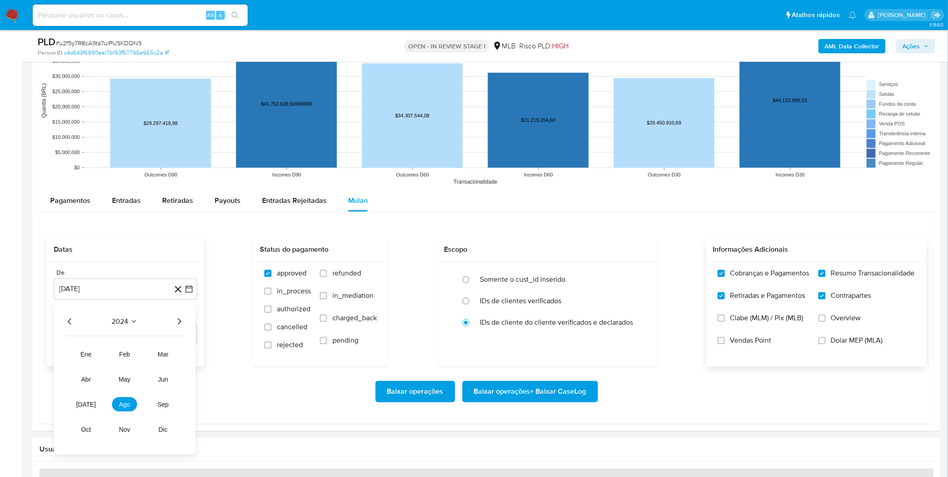
click at [176, 324] on icon "Año siguiente" at bounding box center [179, 321] width 11 height 11
click at [82, 404] on span "jul" at bounding box center [86, 403] width 20 height 7
click at [91, 359] on button "1" at bounding box center [89, 354] width 14 height 14
click at [131, 348] on div "De 1 de julio de 2025 1-07-2025 Até 11 de septiembre de 2025 11-09-2025" at bounding box center [126, 314] width 158 height 105
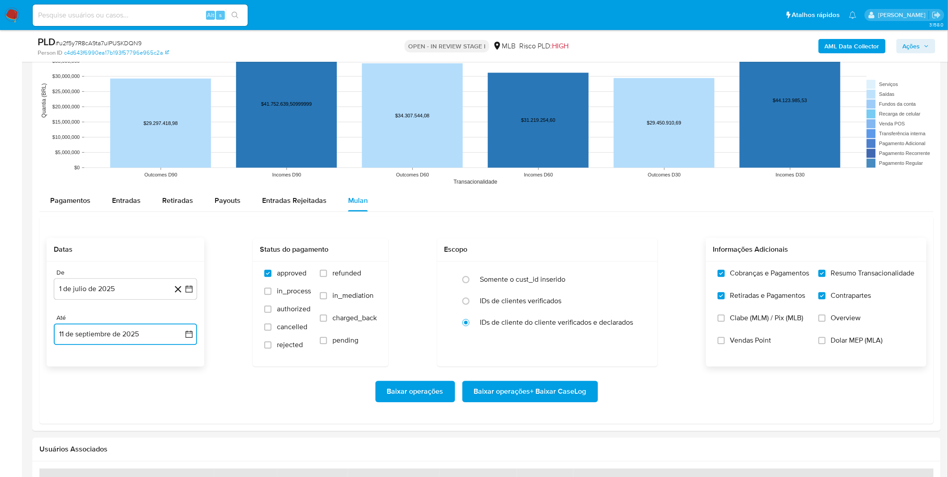
click at [132, 336] on button "11 de septiembre de 2025" at bounding box center [125, 333] width 143 height 21
click at [70, 202] on icon "Mes anterior" at bounding box center [69, 197] width 11 height 11
click at [124, 302] on button "31" at bounding box center [125, 302] width 14 height 14
click at [155, 386] on div "Baixar operações Baixar operações + Baixar CaseLog" at bounding box center [487, 391] width 880 height 21
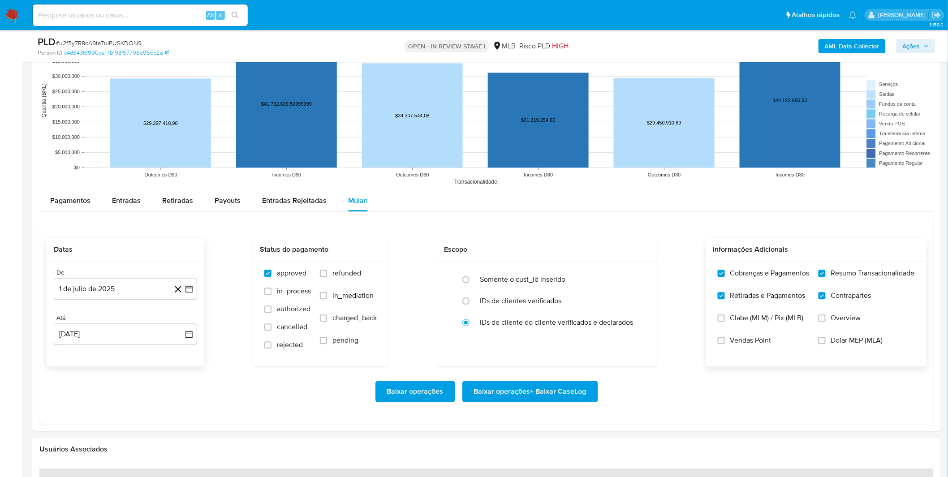
click at [576, 396] on span "Baixar operações + Baixar CaseLog" at bounding box center [530, 392] width 112 height 20
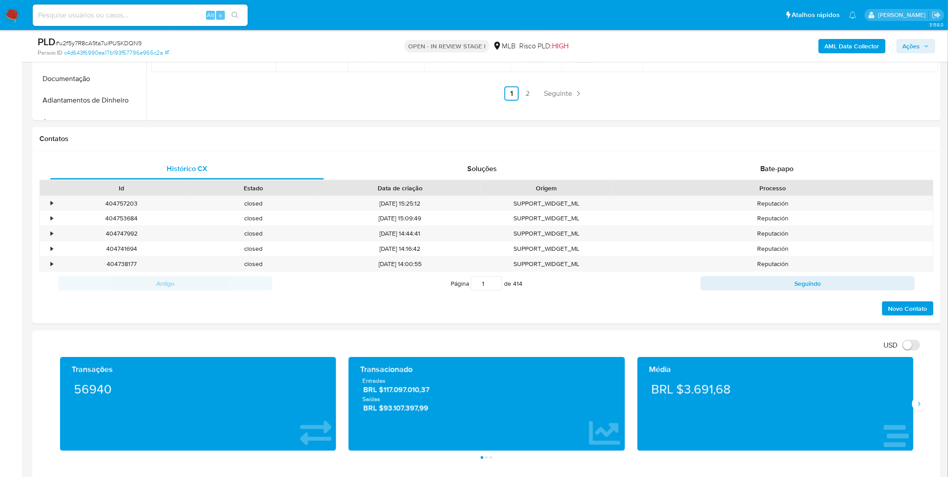
scroll to position [0, 0]
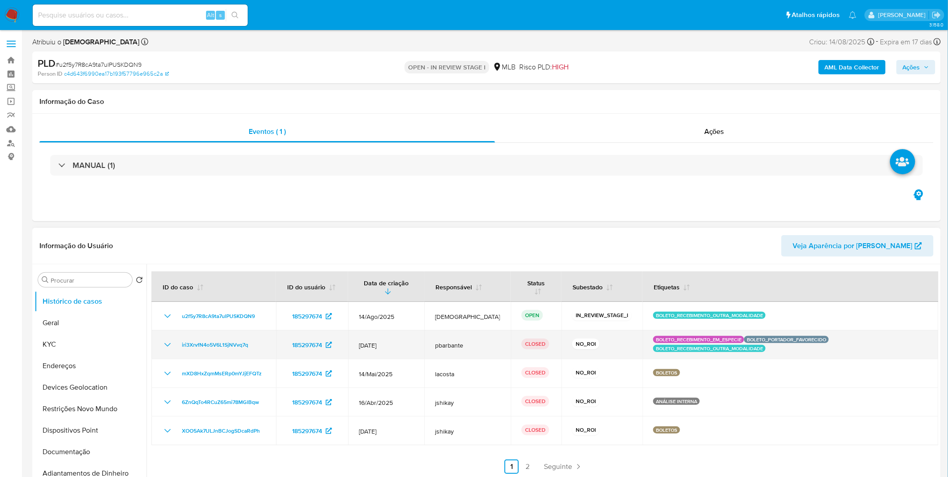
click at [172, 341] on icon "Mostrar/Ocultar" at bounding box center [167, 345] width 11 height 11
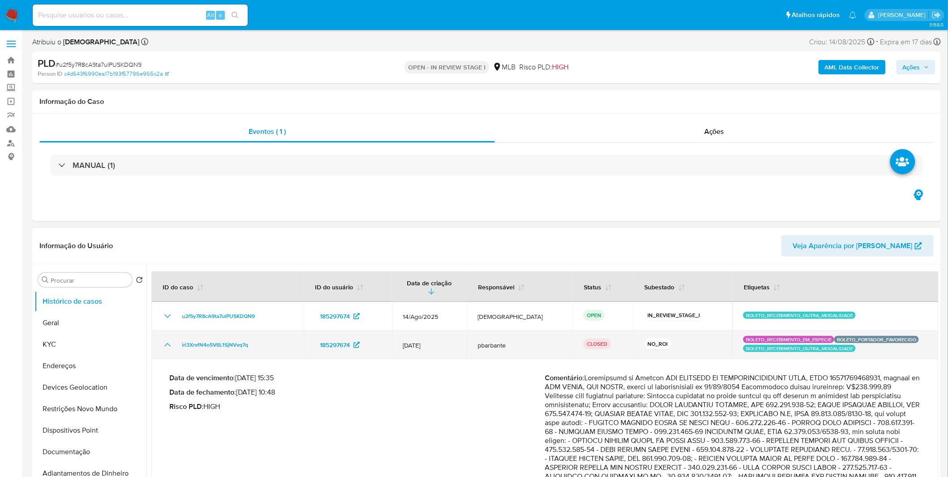
click at [172, 341] on icon "Mostrar/Ocultar" at bounding box center [167, 345] width 11 height 11
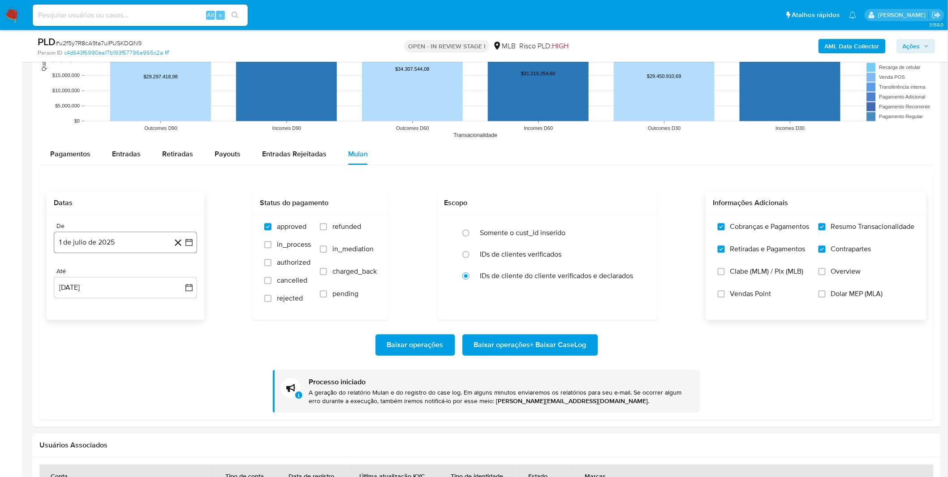
scroll to position [896, 0]
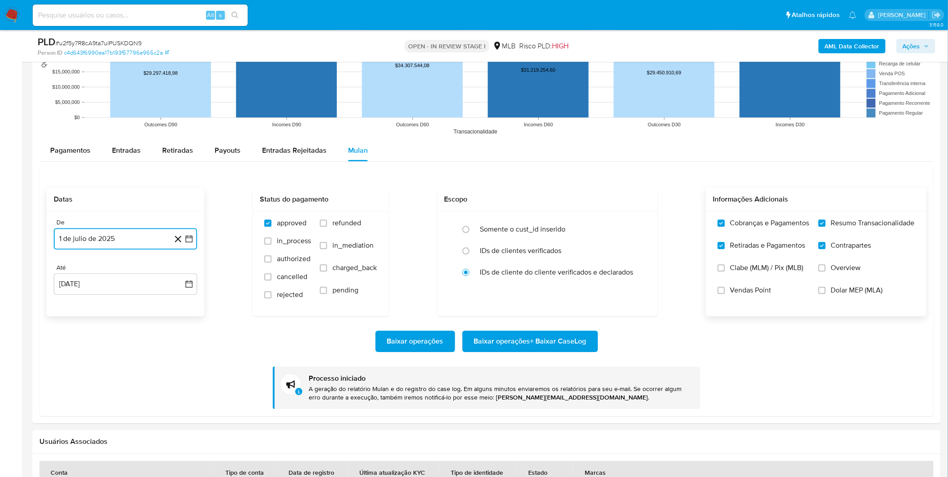
click at [98, 233] on button "1 de julio de 2025" at bounding box center [125, 238] width 143 height 21
click at [180, 274] on icon "Mes siguiente" at bounding box center [182, 271] width 4 height 6
click at [93, 338] on button "12" at bounding box center [89, 340] width 14 height 14
click at [521, 346] on span "Baixar operações + Baixar CaseLog" at bounding box center [530, 341] width 112 height 20
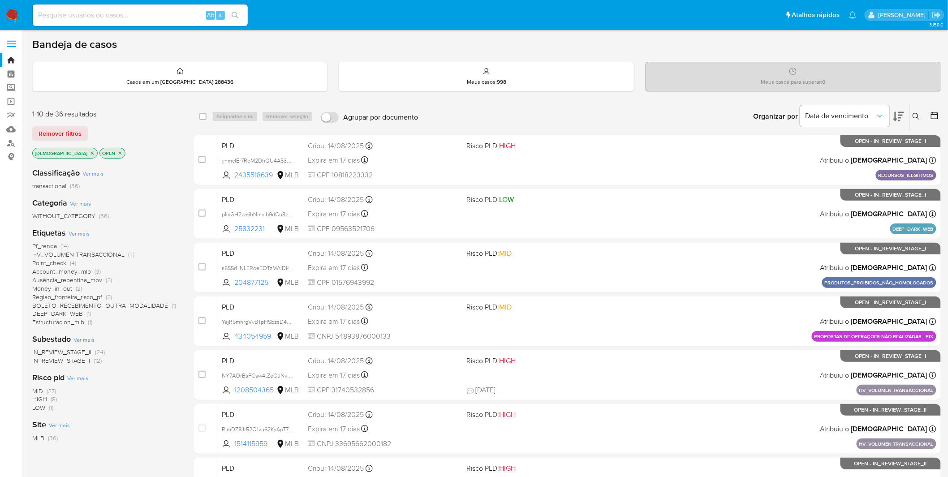
click at [56, 245] on span "Pf_renda" at bounding box center [44, 245] width 25 height 9
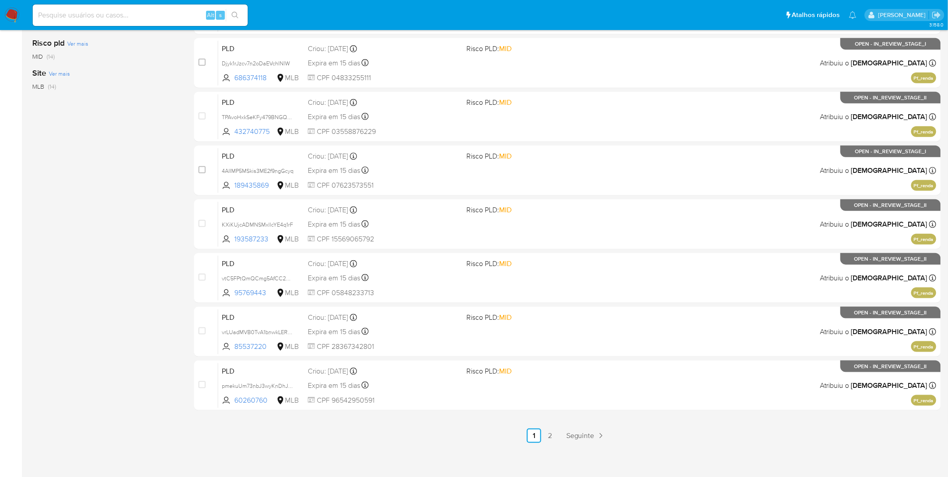
scroll to position [262, 0]
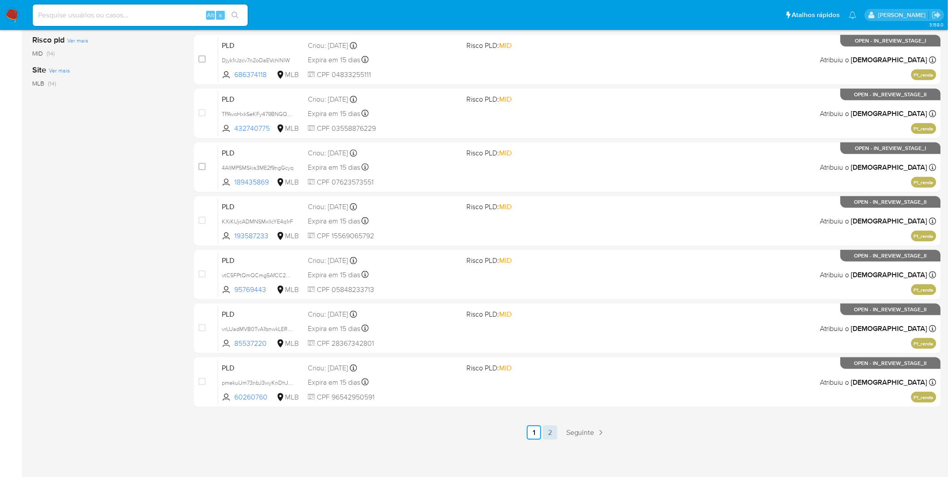
click at [554, 428] on link "2" at bounding box center [550, 432] width 14 height 14
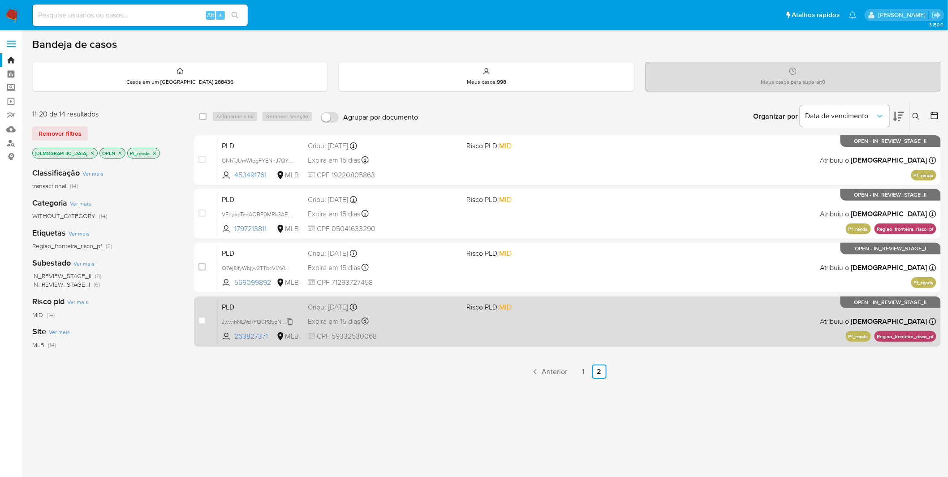
click at [256, 323] on span "JwwihNLWd7hQ0P85qN9pg1bU" at bounding box center [261, 321] width 78 height 10
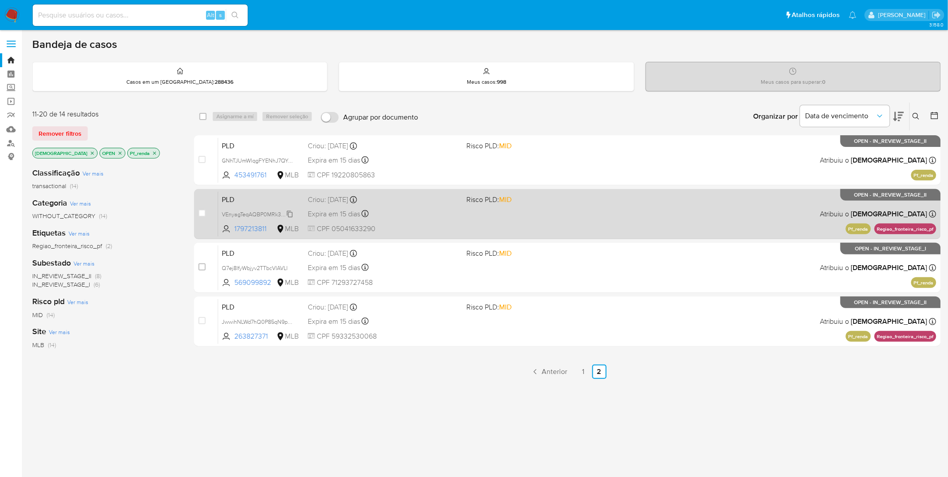
click at [269, 213] on span "VEnyagTeqAQBP0MRk3AEWVm1" at bounding box center [262, 214] width 81 height 10
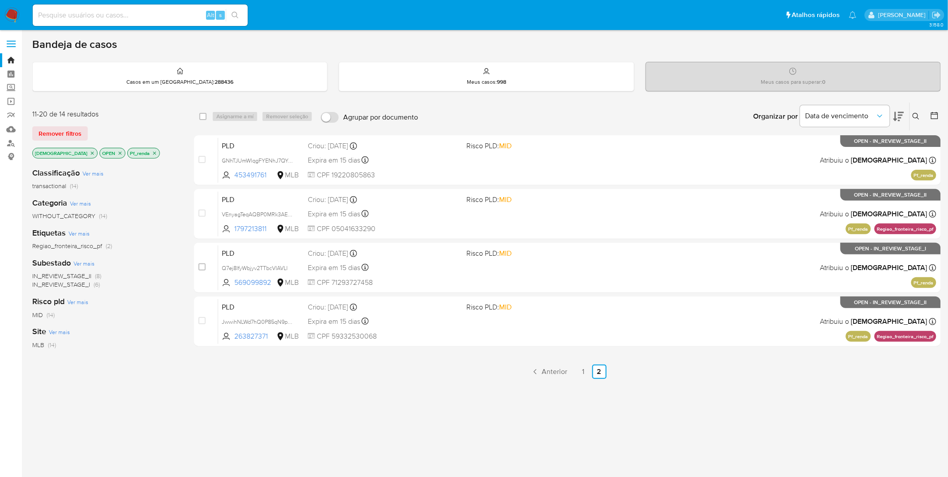
click at [23, 14] on nav "Pausado Ver notificaciones Alt s Atalhos rápidos Presiona las siguientes teclas…" at bounding box center [474, 15] width 948 height 30
click at [11, 13] on img at bounding box center [11, 15] width 15 height 15
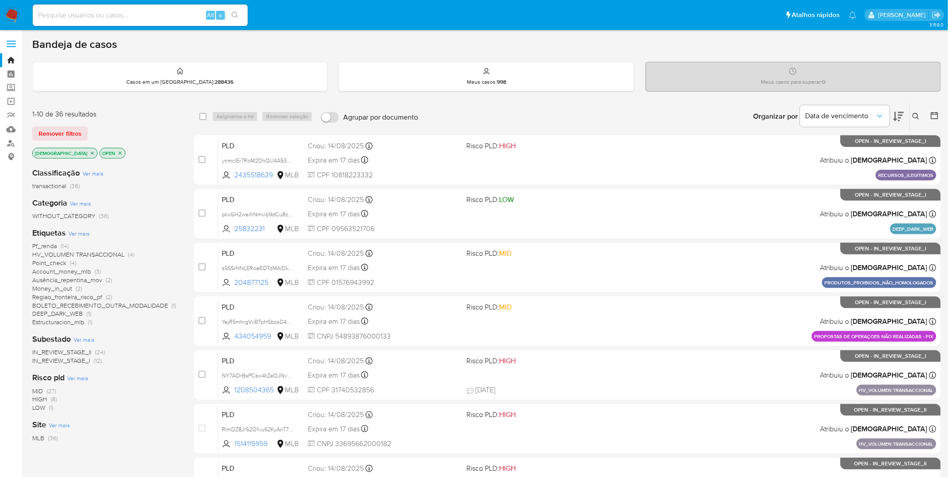
click at [69, 148] on p "[DEMOGRAPHIC_DATA]" at bounding box center [65, 153] width 64 height 10
click at [69, 149] on p "[DEMOGRAPHIC_DATA]" at bounding box center [65, 153] width 64 height 10
click at [90, 150] on icon "close-filter" at bounding box center [92, 152] width 5 height 5
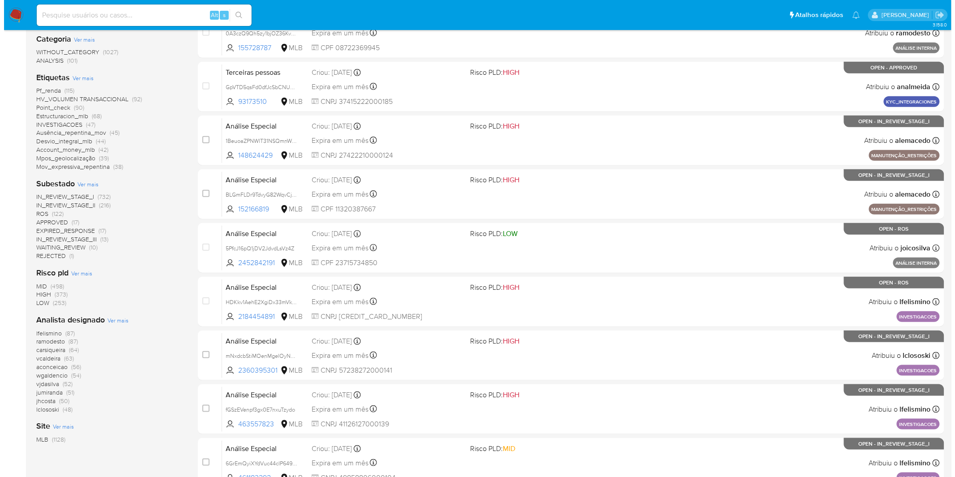
scroll to position [199, 0]
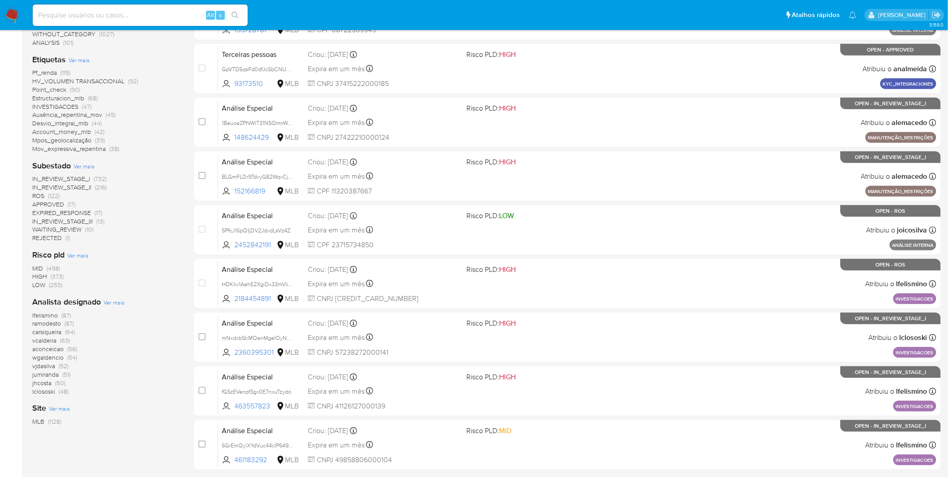
click at [113, 297] on div "Analista designado Ver mais lfelismino (87) ramodesto (87) carsiqueira (64) vca…" at bounding box center [105, 346] width 147 height 99
click at [114, 297] on div "Analista designado Ver mais lfelismino (87) ramodesto (87) carsiqueira (64) vca…" at bounding box center [105, 346] width 147 height 99
click at [116, 298] on div "Analista designado Ver mais lfelismino (87) ramodesto (87) carsiqueira (64) vca…" at bounding box center [105, 346] width 147 height 99
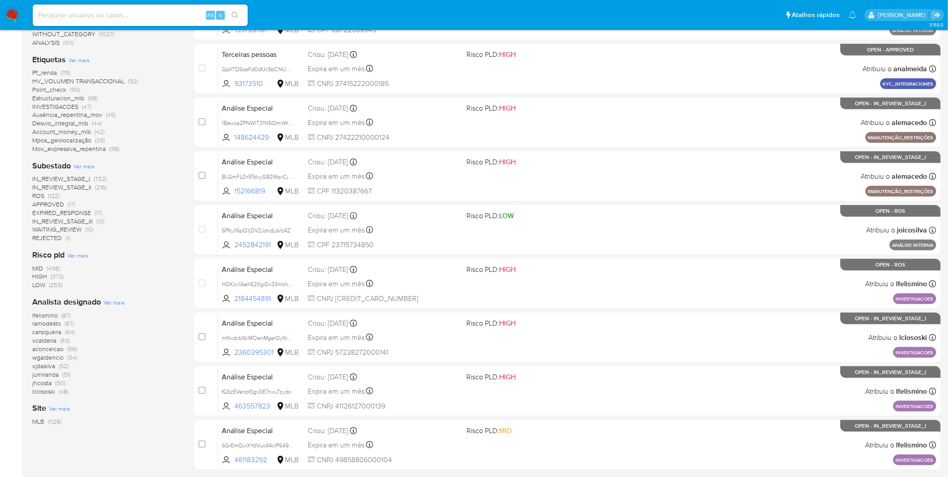
click at [116, 298] on span "Ver mais" at bounding box center [113, 302] width 21 height 8
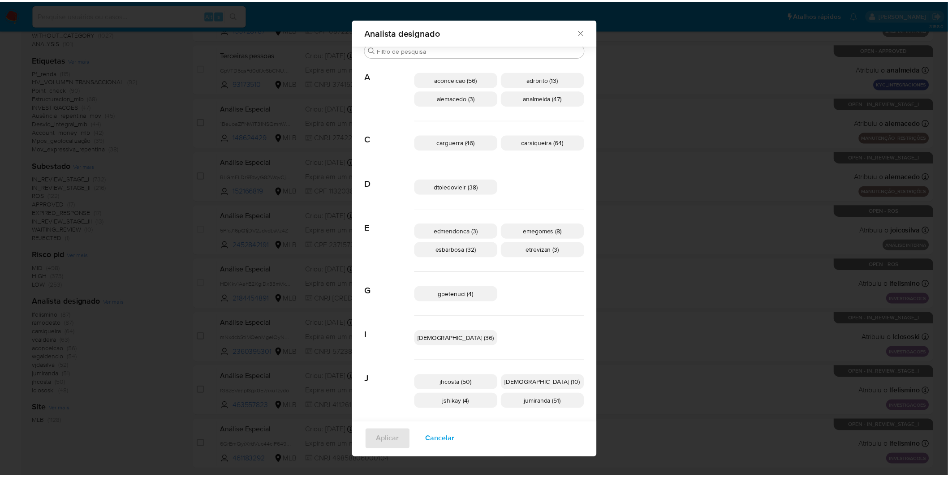
scroll to position [0, 0]
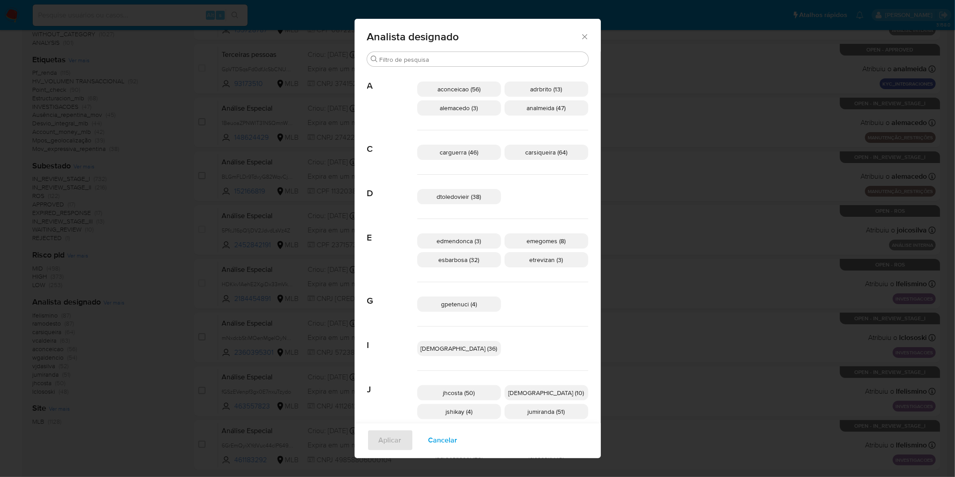
click at [464, 425] on div "Aplicar Cancelar" at bounding box center [478, 440] width 246 height 35
click at [458, 432] on span "Cancelar" at bounding box center [443, 440] width 29 height 20
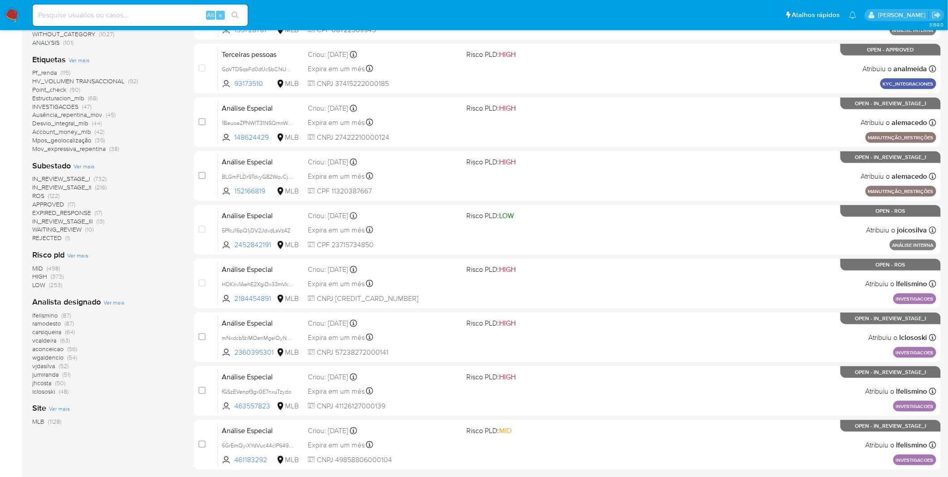
click at [19, 14] on img at bounding box center [11, 15] width 15 height 15
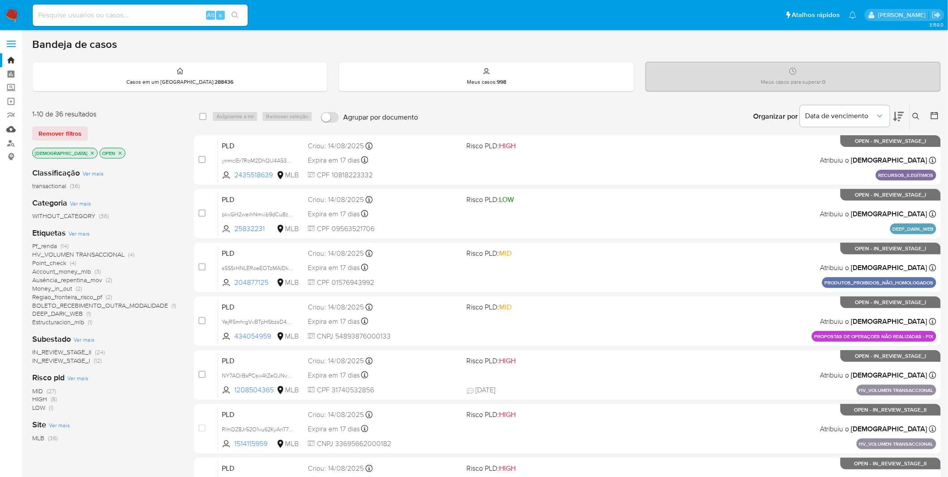
click at [9, 129] on link "Mulan" at bounding box center [53, 129] width 107 height 14
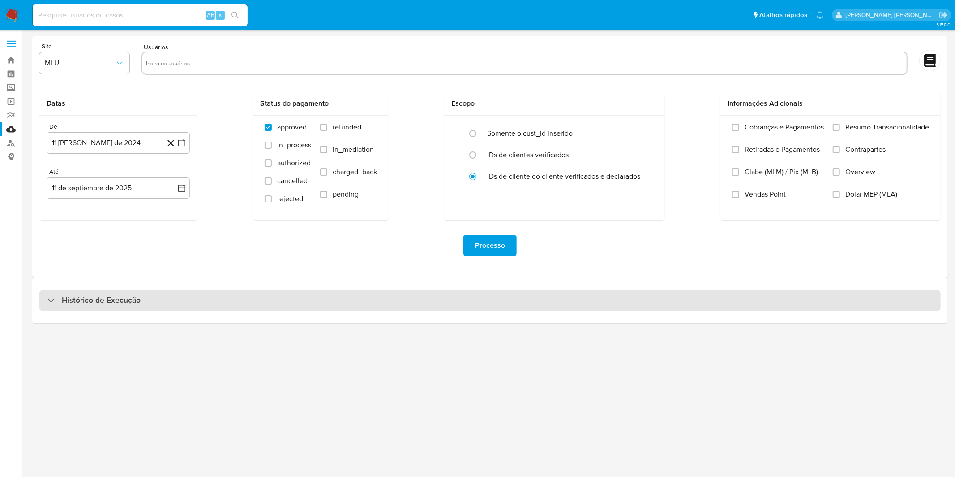
click at [301, 297] on div "Histórico de Execução" at bounding box center [490, 300] width 902 height 21
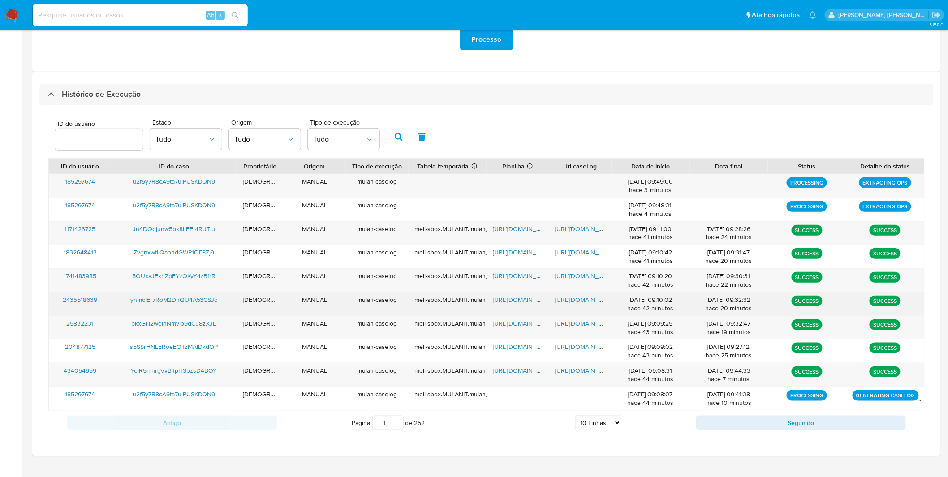
scroll to position [223, 0]
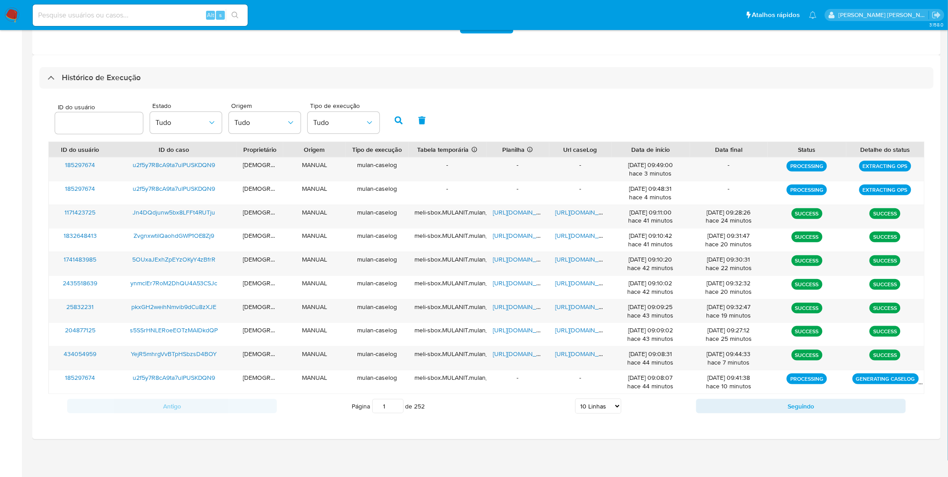
click at [603, 402] on select "5 Linhas 10 Linhas 20 Linhas 25 Linhas 50 Linhas 100 Linhas" at bounding box center [598, 406] width 46 height 15
select select "20"
click at [575, 399] on select "5 Linhas 10 Linhas 20 Linhas 25 Linhas 50 Linhas 100 Linhas" at bounding box center [598, 406] width 46 height 15
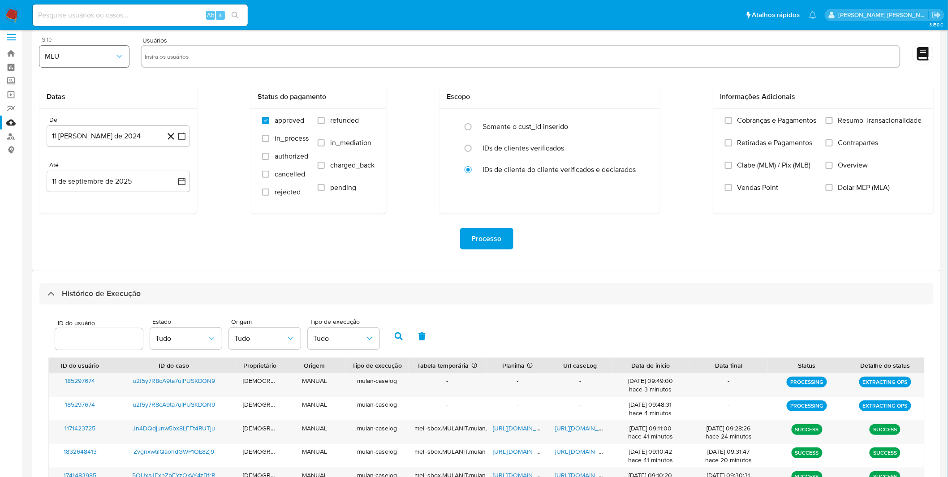
scroll to position [0, 0]
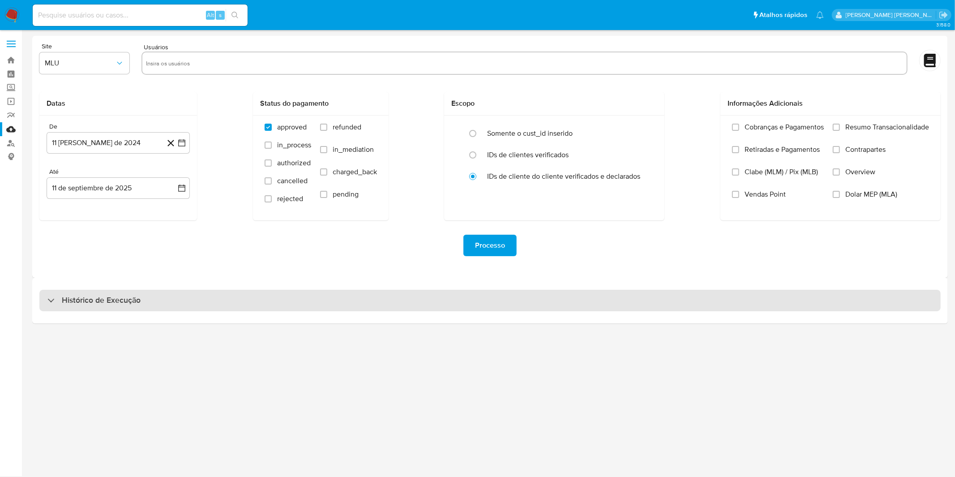
click at [315, 300] on div "Histórico de Execução" at bounding box center [490, 300] width 902 height 21
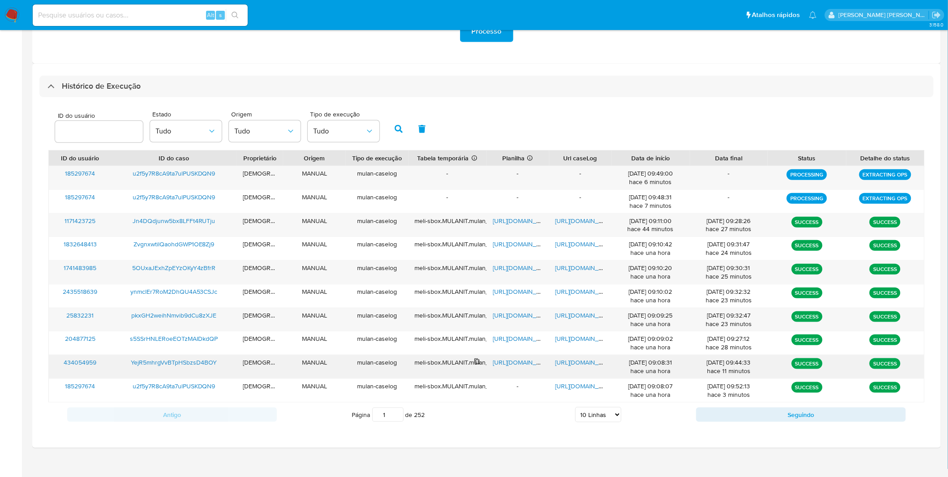
scroll to position [223, 0]
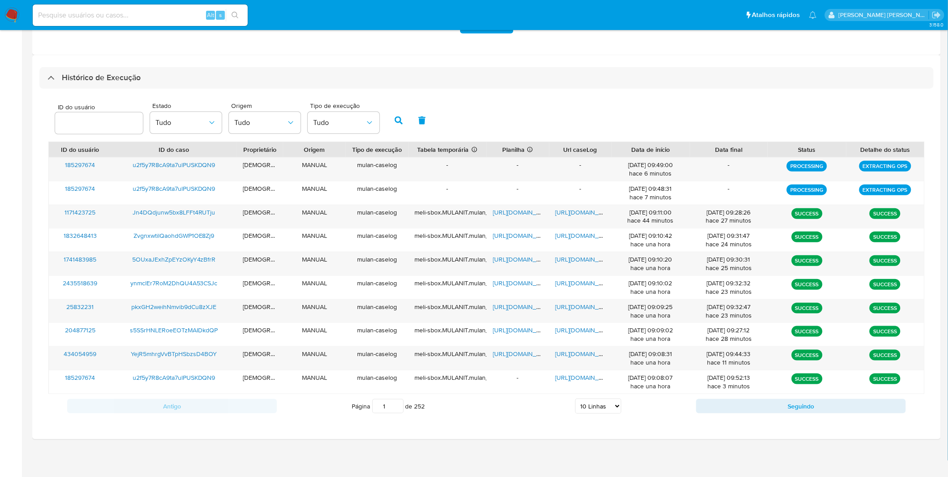
click at [580, 408] on select "5 Linhas 10 Linhas 20 Linhas 25 Linhas 50 Linhas 100 Linhas" at bounding box center [598, 406] width 46 height 15
select select "20"
click at [575, 399] on select "5 Linhas 10 Linhas 20 Linhas 25 Linhas 50 Linhas 100 Linhas" at bounding box center [598, 406] width 46 height 15
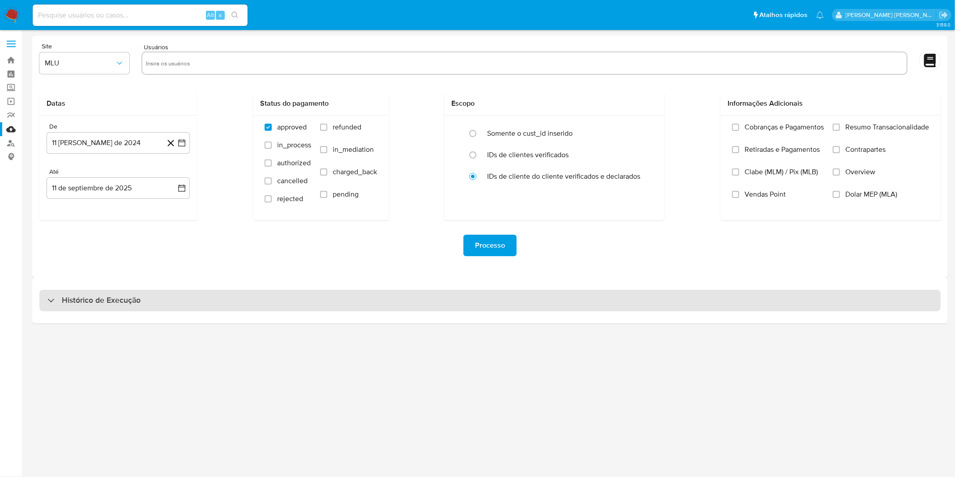
click at [218, 290] on div "Histórico de Execução" at bounding box center [490, 300] width 902 height 21
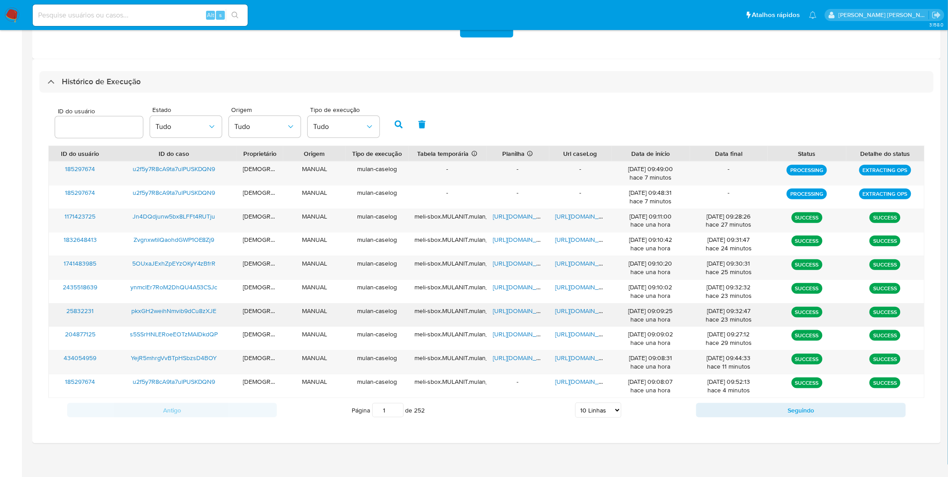
scroll to position [223, 0]
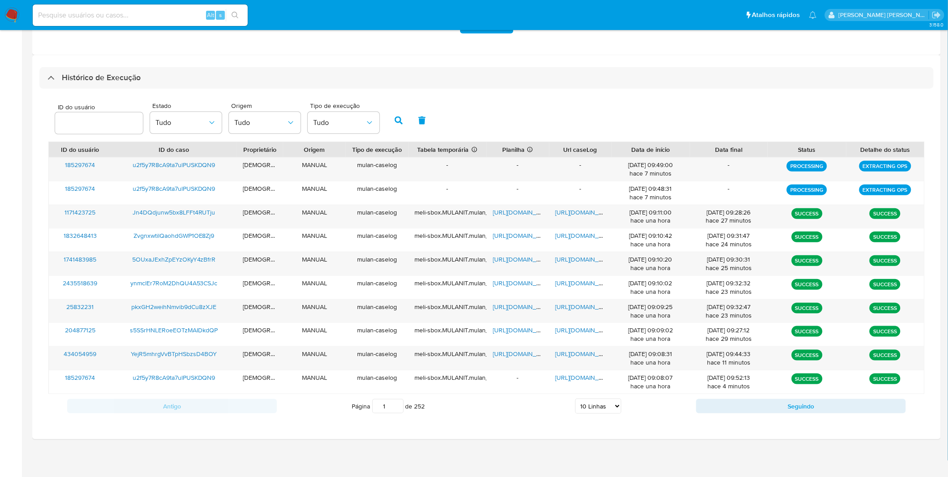
click at [597, 409] on select "5 Linhas 10 Linhas 20 Linhas 25 Linhas 50 Linhas 100 Linhas" at bounding box center [598, 406] width 46 height 15
select select "20"
click at [575, 399] on select "5 Linhas 10 Linhas 20 Linhas 25 Linhas 50 Linhas 100 Linhas" at bounding box center [598, 406] width 46 height 15
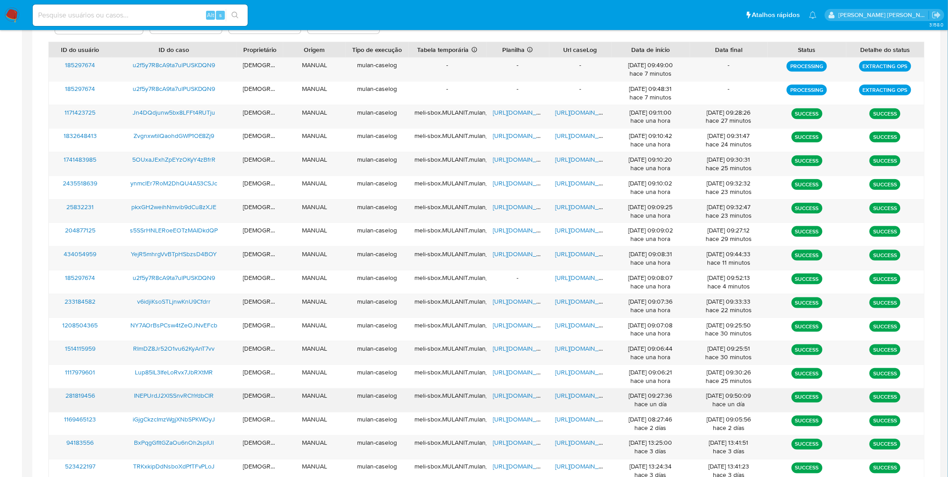
scroll to position [0, 0]
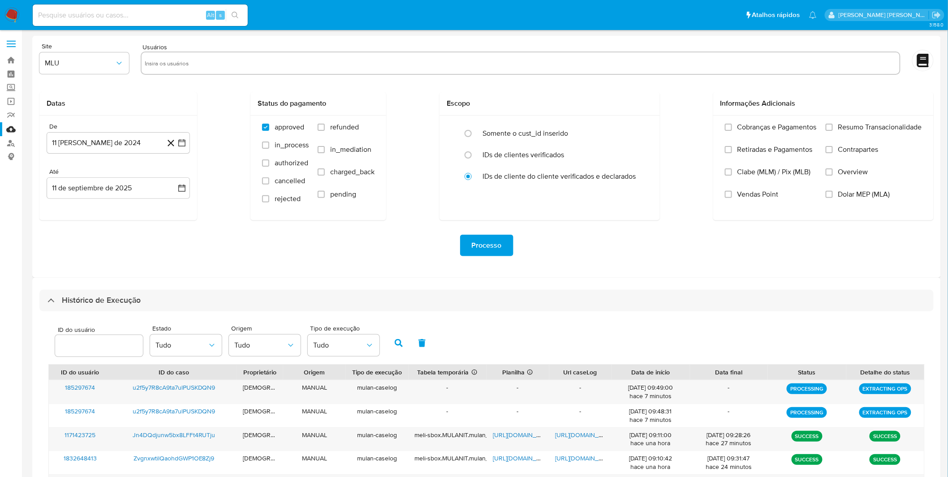
click at [17, 10] on img at bounding box center [11, 15] width 15 height 15
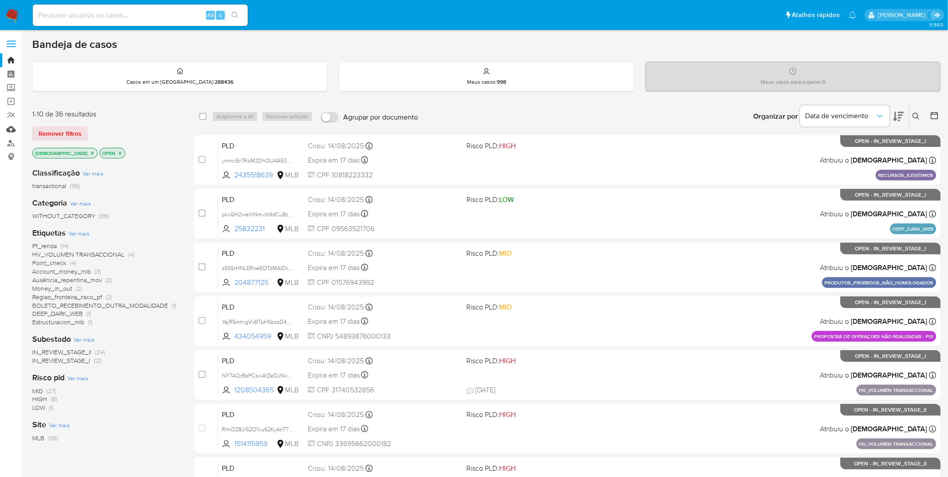
click at [13, 130] on link "Mulan" at bounding box center [53, 129] width 107 height 14
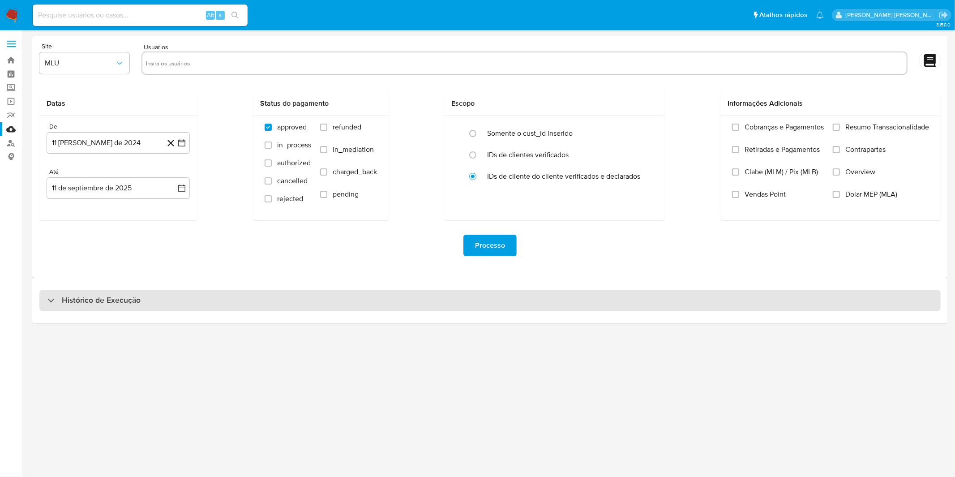
click at [369, 298] on div "Histórico de Execução" at bounding box center [490, 300] width 902 height 21
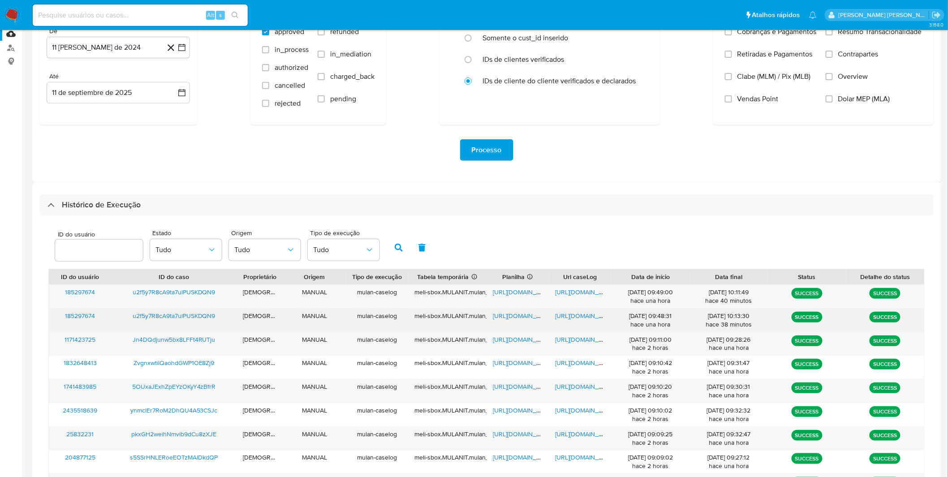
scroll to position [99, 0]
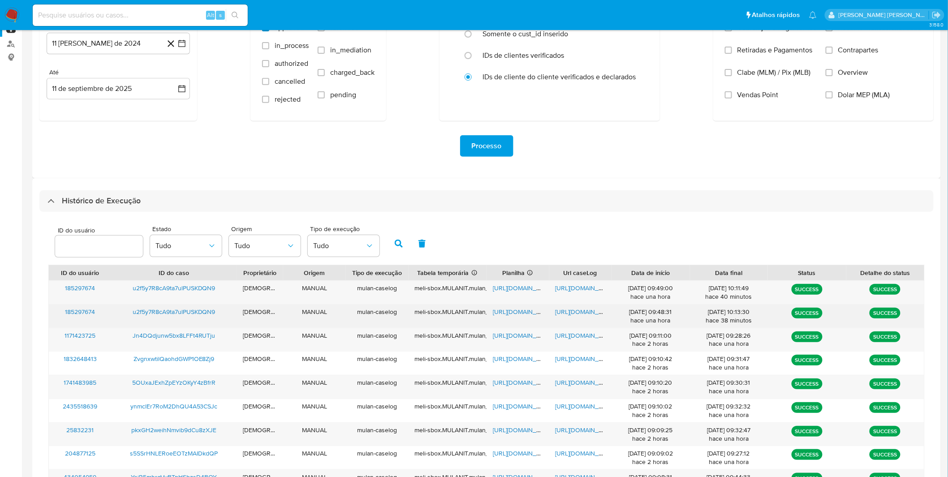
click at [578, 314] on span "https://docs.google.com/document/d/1Ghk2v8_SX_c_PUXgDt7Dv8yviP9Yu7tI0RLasuOEESg…" at bounding box center [586, 311] width 62 height 9
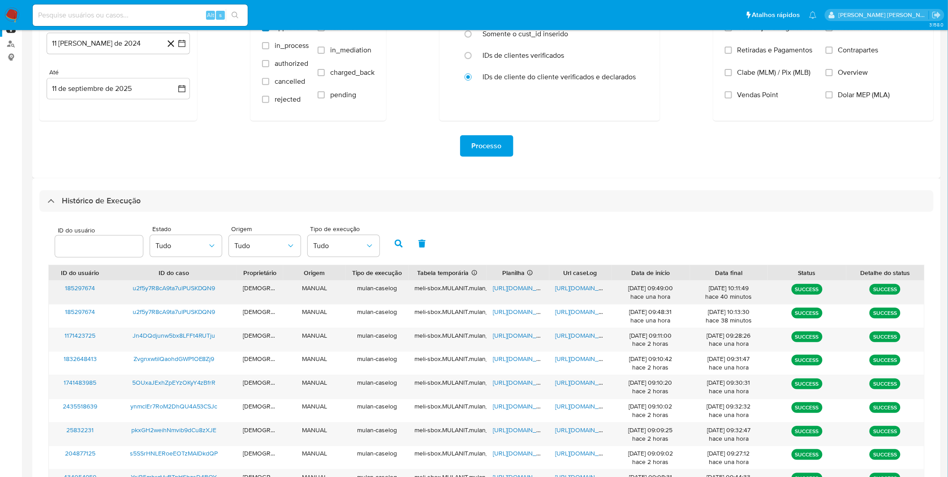
click at [573, 293] on div "https://docs.google.com/document/d/1uIaMIW4vFQfrQ0vlQsdzfiCG3T9_9e_28TBJg-UIpgQ…" at bounding box center [580, 292] width 63 height 23
click at [572, 290] on span "https://docs.google.com/document/d/1uIaMIW4vFQfrQ0vlQsdzfiCG3T9_9e_28TBJg-UIpgQ…" at bounding box center [586, 288] width 62 height 9
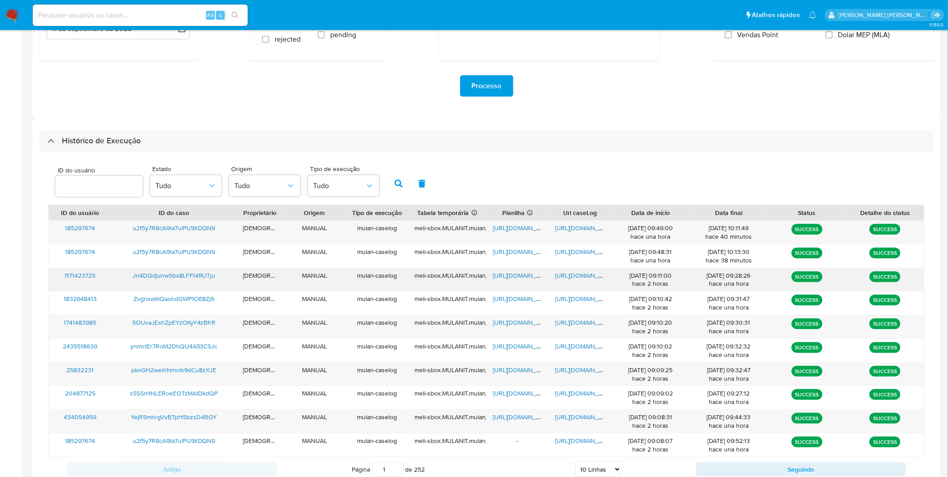
scroll to position [223, 0]
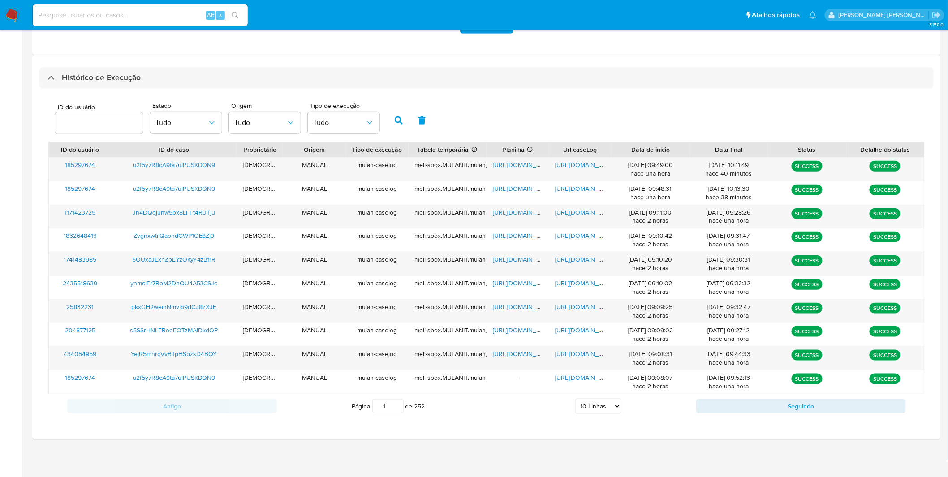
click at [590, 404] on select "5 Linhas 10 Linhas 20 Linhas 25 Linhas 50 Linhas 100 Linhas" at bounding box center [598, 406] width 46 height 15
select select "25"
click at [575, 399] on select "5 Linhas 10 Linhas 20 Linhas 25 Linhas 50 Linhas 100 Linhas" at bounding box center [598, 406] width 46 height 15
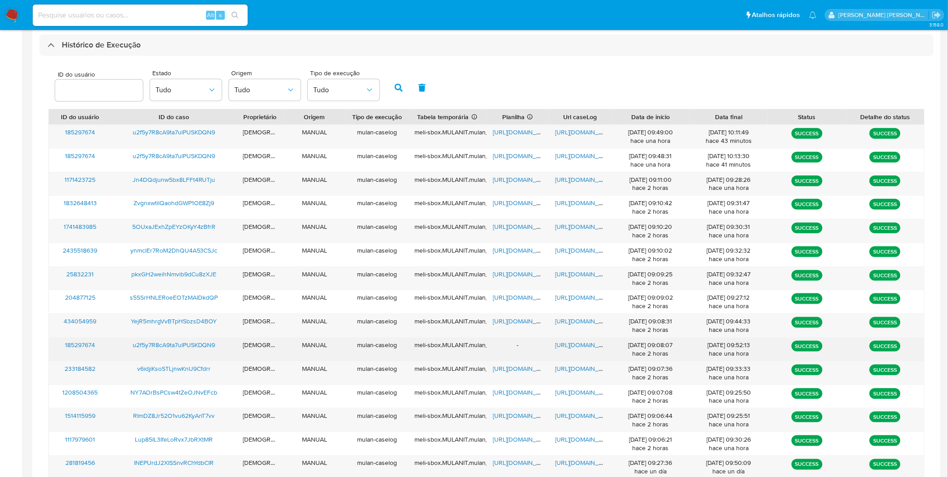
scroll to position [244, 0]
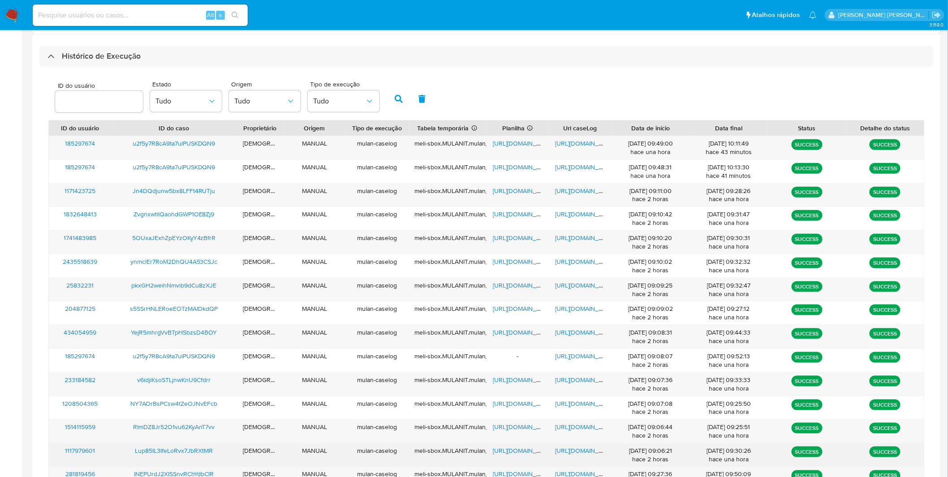
click at [592, 450] on span "https://docs.google.com/document/d/1vJ_wzXxm6cUP_-37N_5HlnEMrppoYBECdTXuZ78rpeA…" at bounding box center [586, 450] width 62 height 9
click at [523, 448] on span "https://docs.google.com/spreadsheets/d/1gs5GbMZyPIqOTbIlbf_h0uuEtBleS7gK0QrOhVR…" at bounding box center [524, 450] width 62 height 9
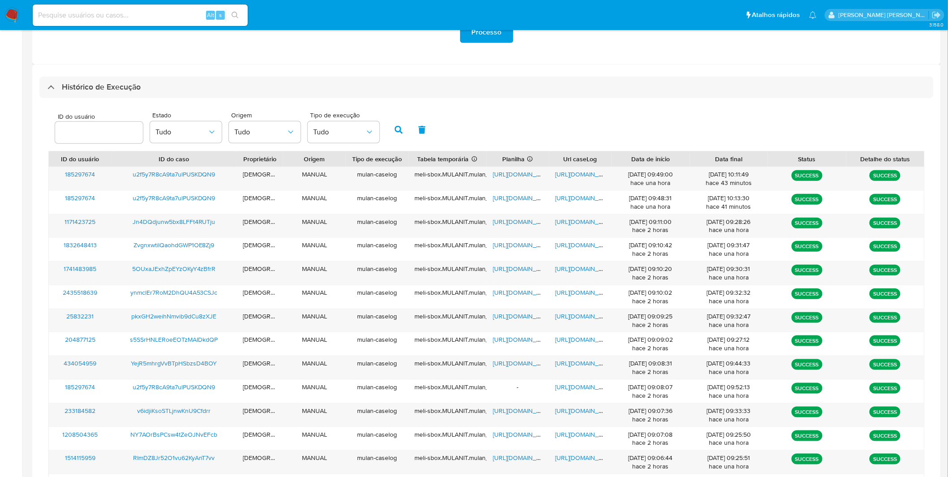
scroll to position [203, 0]
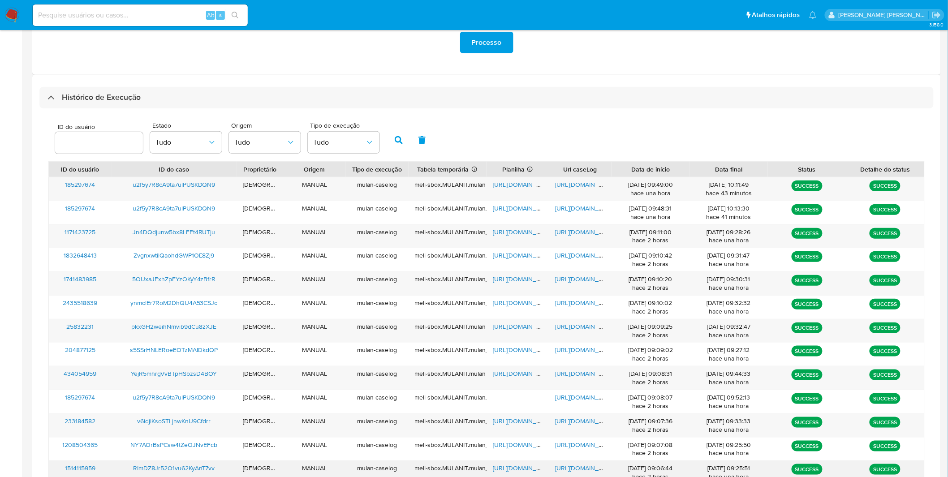
click at [593, 466] on span "https://docs.google.com/document/d/1KbKUrsBwZ4Fk3iOY03-5R3T-TugJJPWWzY63o05Qios…" at bounding box center [586, 468] width 62 height 9
click at [500, 473] on span "https://docs.google.com/spreadsheets/d/1E0adUCVG2E4ILhykfim-PqlJUuus4UY5OQMYk6c…" at bounding box center [524, 468] width 62 height 9
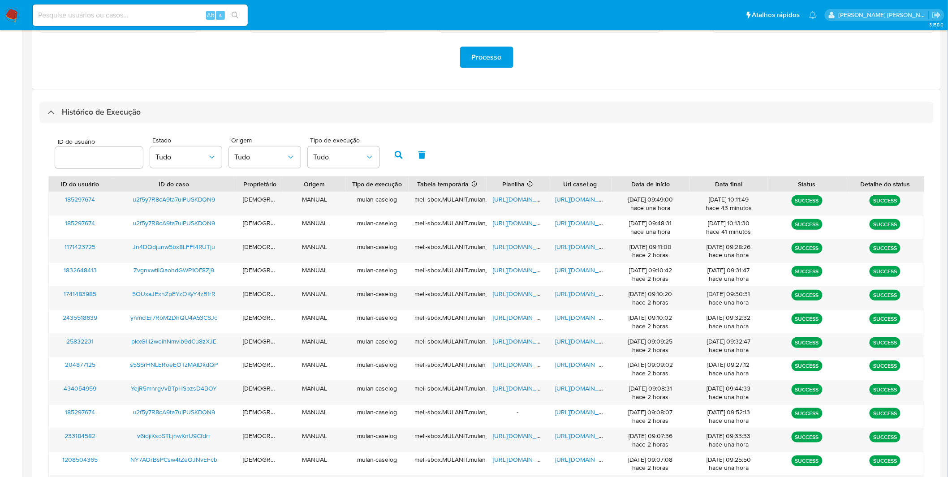
scroll to position [184, 0]
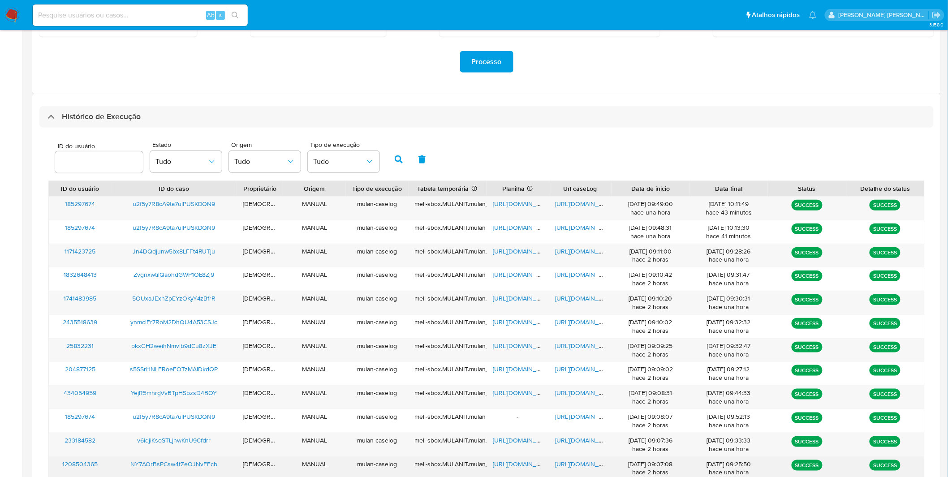
click at [565, 467] on span "https://docs.google.com/document/d/1nw3Tmp1yoMpF3258c0SQd4ss6kvDXxyvx7FH6SFgvx0…" at bounding box center [586, 464] width 62 height 9
click at [521, 467] on span "https://docs.google.com/spreadsheets/d/1urE7QOgH1L62Z0-7tQHyZBUx6AHbrFhKPbiWT-Q…" at bounding box center [524, 464] width 62 height 9
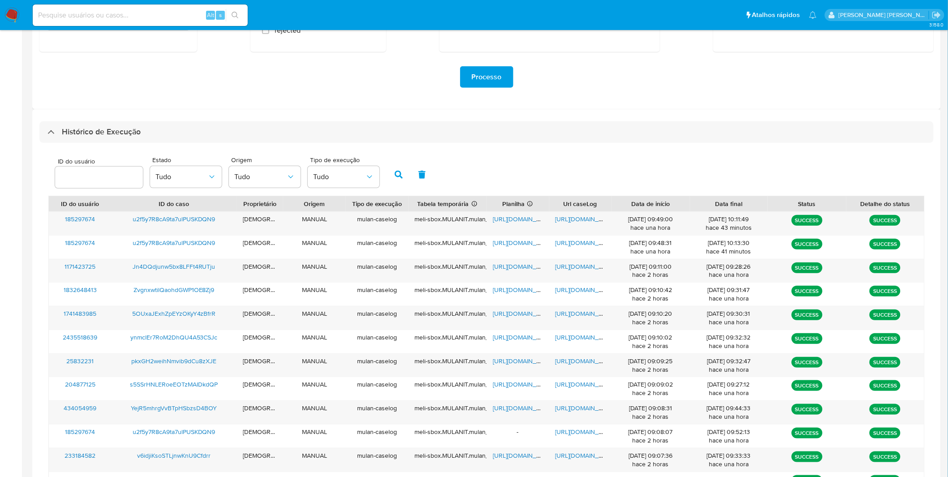
scroll to position [163, 0]
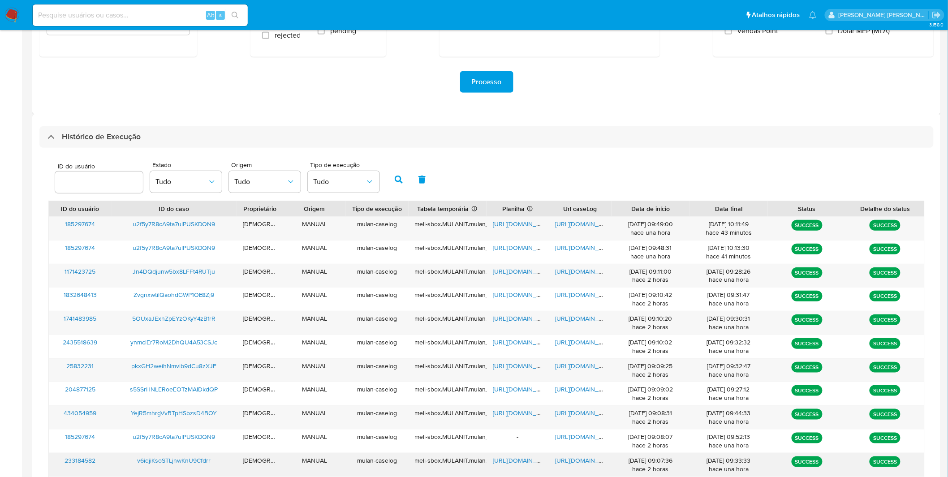
click at [596, 464] on span "https://docs.google.com/document/d/14GorPIGn46axjR5qY7IZjmBCSCIOAmcatgxVDzAWqX0…" at bounding box center [586, 460] width 62 height 9
click at [513, 460] on span "https://docs.google.com/spreadsheets/d/1aWJ2AUA2KF_3I6UHR1vYvFC7YA3sqZOQPWyqJFc…" at bounding box center [524, 460] width 62 height 9
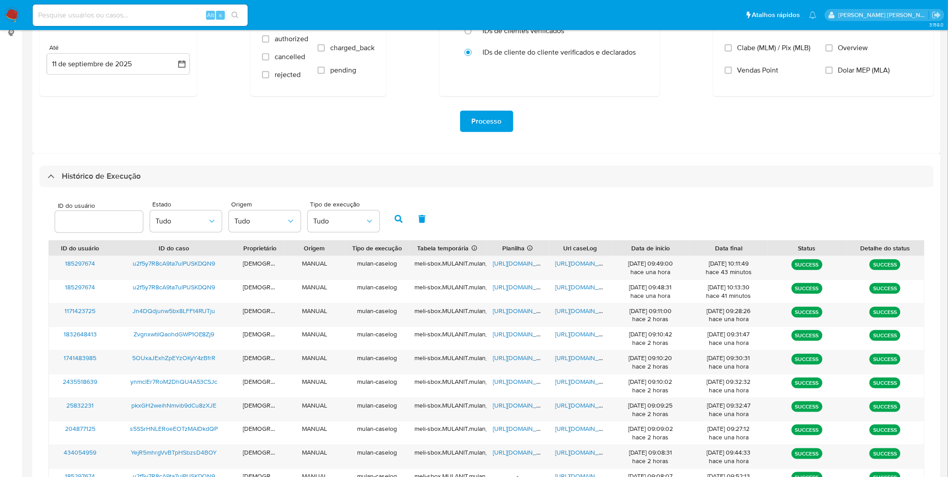
scroll to position [117, 0]
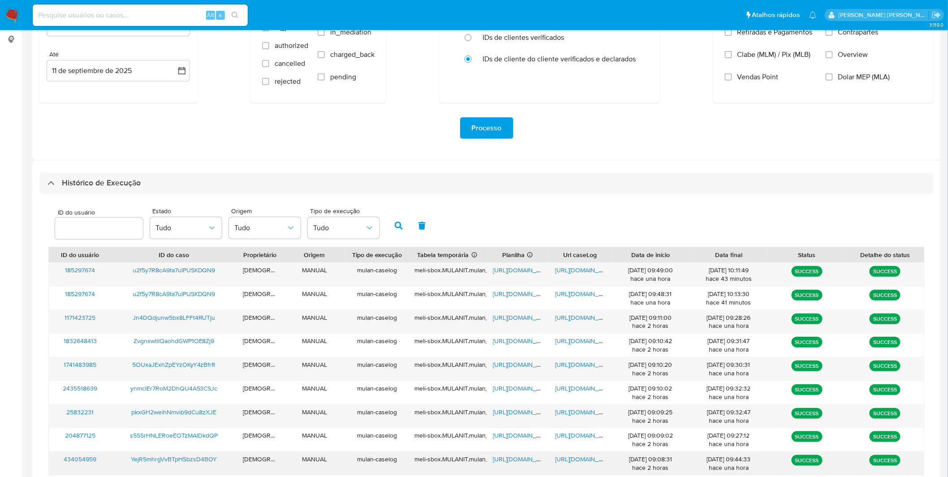
click at [584, 462] on span "https://docs.google.com/document/d/1qJK9QvXTs3Q5E2vZr-laFPNBWdOFAV1j0ZW3RVCjaJ8…" at bounding box center [586, 459] width 62 height 9
click at [529, 468] on div "https://docs.google.com/spreadsheets/d/1E74Io1R399VPAjqmCRiiw3D7w4QMcUt03el2BmK…" at bounding box center [517, 463] width 63 height 23
click at [523, 465] on div "https://docs.google.com/spreadsheets/d/1E74Io1R399VPAjqmCRiiw3D7w4QMcUt03el2BmK…" at bounding box center [517, 463] width 63 height 23
click at [518, 455] on span "https://docs.google.com/spreadsheets/d/1E74Io1R399VPAjqmCRiiw3D7w4QMcUt03el2BmK…" at bounding box center [524, 459] width 62 height 9
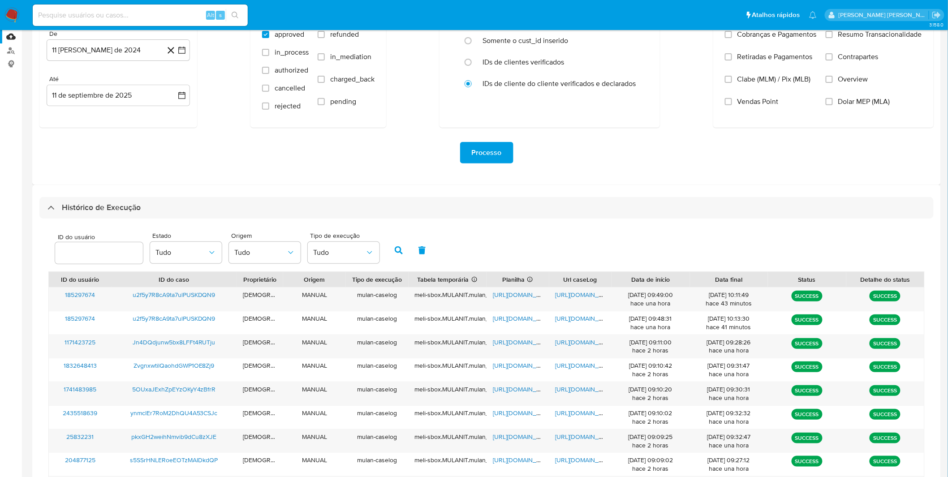
scroll to position [92, 0]
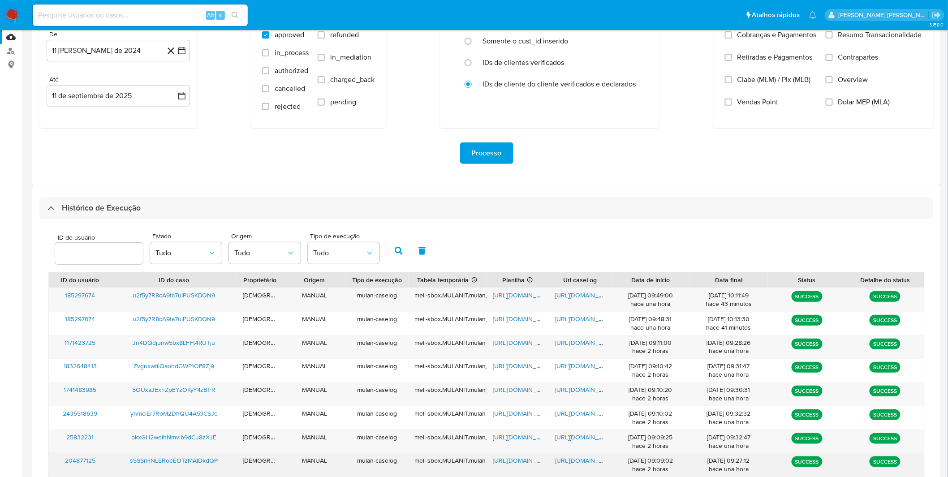
click at [562, 462] on span "https://docs.google.com/document/d/1qQjguO_KgLHofkahn-hSW51R_K1GcPolGw240t-tZfI…" at bounding box center [586, 460] width 62 height 9
click at [513, 463] on span "https://docs.google.com/spreadsheets/d/1COgYGSJXhrIbzIrBcEnH3y_DovcjAQYfWWjqbQF…" at bounding box center [524, 460] width 62 height 9
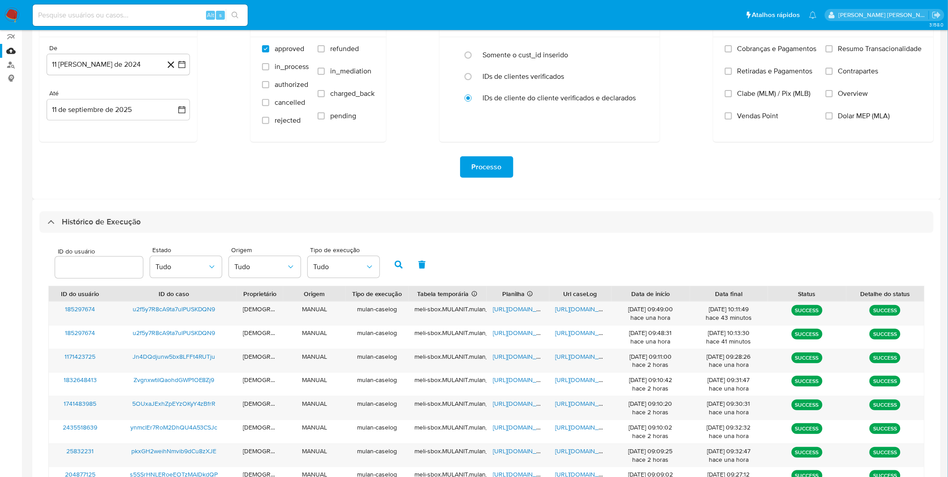
scroll to position [69, 0]
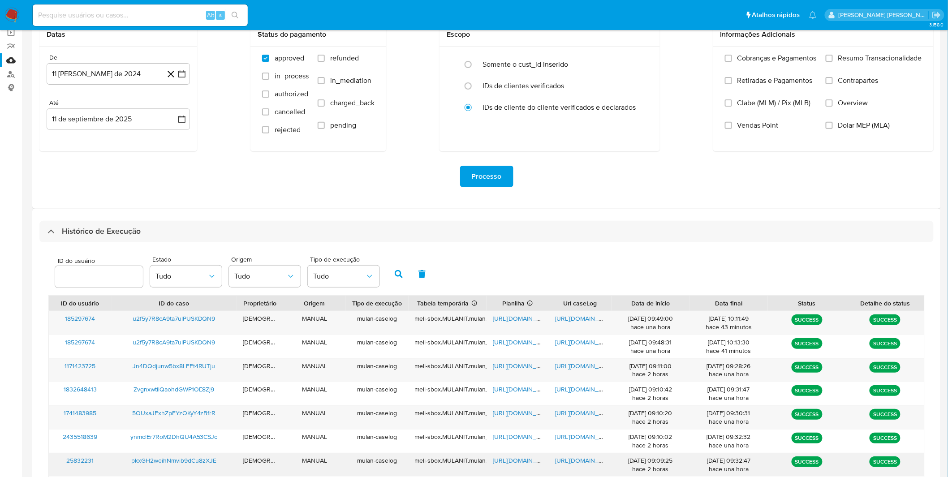
click at [578, 460] on span "https://docs.google.com/document/d/1Rf_aaZgw9xAYcCdTGtLnhWhU2yFLIE6Pwm6NM9sHGqA…" at bounding box center [586, 460] width 62 height 9
click at [523, 458] on span "https://docs.google.com/spreadsheets/d/1jY3N23wN2sd5FroAztRwBIaD1S5scAcnNoRkxyB…" at bounding box center [524, 460] width 62 height 9
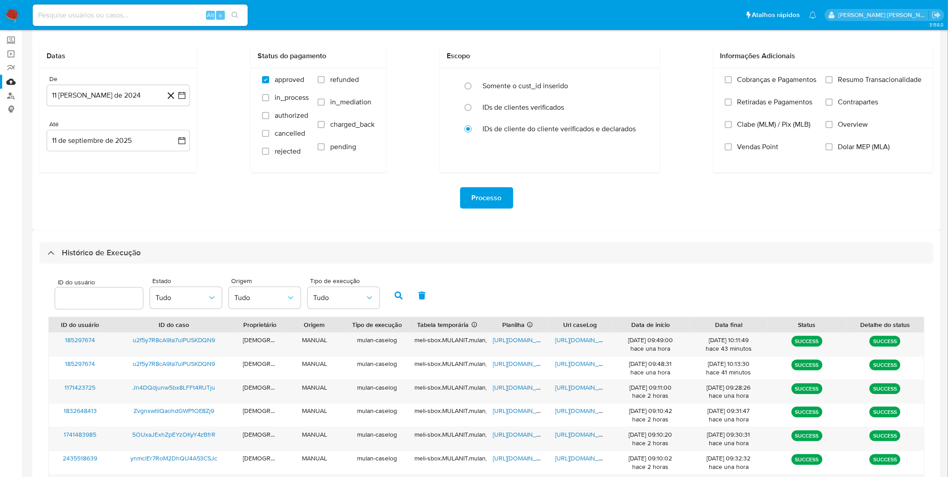
scroll to position [43, 0]
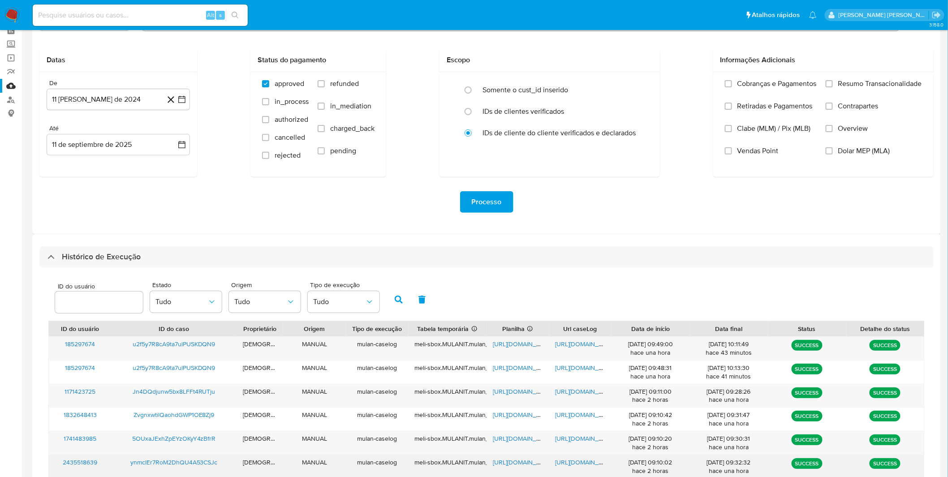
click at [563, 466] on span "https://docs.google.com/document/d/1AFD3EMXkpWt8OCtTsefUQUEoD_vHxzBWPgqPFWQSSrA…" at bounding box center [586, 462] width 62 height 9
click at [511, 466] on span "https://docs.google.com/spreadsheets/d/1VDtq3WURaPRjEML16UM5YSc0LpNAzzf6VuZpDQc…" at bounding box center [524, 462] width 62 height 9
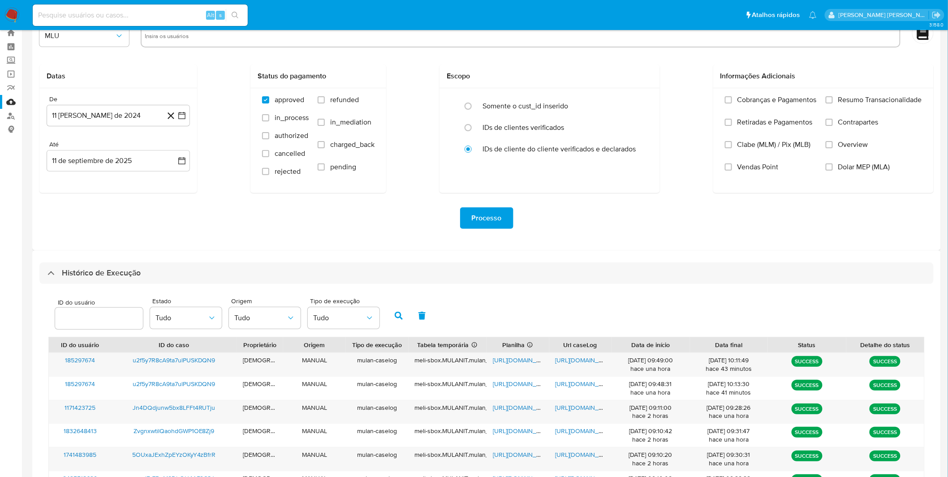
scroll to position [22, 0]
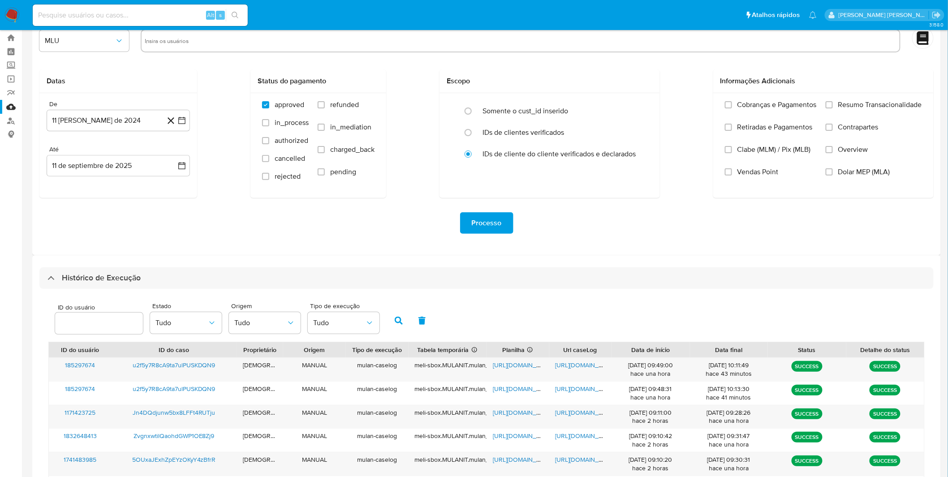
click at [576, 460] on span "https://docs.google.com/document/d/1xqfQkXy-aczIESnBk0WUh9w9-2tlISXBV5kQpriSMG0…" at bounding box center [586, 459] width 62 height 9
click at [516, 463] on span "https://docs.google.com/spreadsheets/d/11ynM6MPSS6kkQcOQpq5cM1aOmW6bABMCwcusN5L…" at bounding box center [524, 459] width 62 height 9
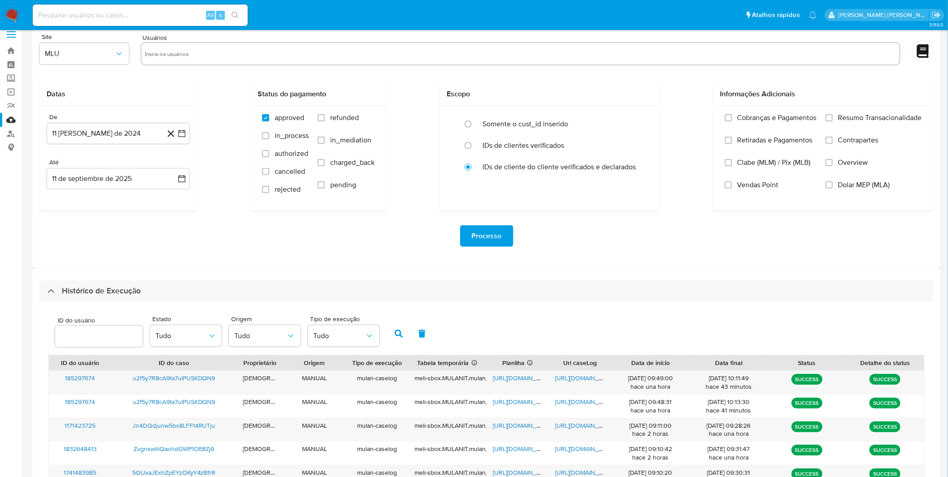
scroll to position [0, 0]
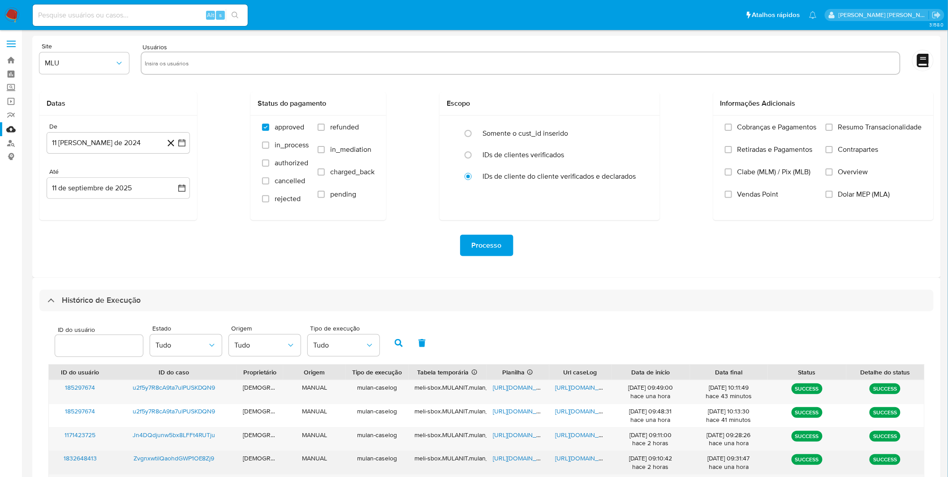
click at [575, 458] on span "https://docs.google.com/document/d/1HMmTNiaagtS-a-L8vBHrBhPVT-P0EWILw0PBYcltALc…" at bounding box center [586, 458] width 62 height 9
click at [511, 464] on div "https://docs.google.com/spreadsheets/d/1lIQRi2pA4gftNEw7zdf_lOIu0xkpzbIq6nLtg24…" at bounding box center [517, 462] width 63 height 23
click at [511, 455] on span "https://docs.google.com/spreadsheets/d/1lIQRi2pA4gftNEw7zdf_lOIu0xkpzbIq6nLtg24…" at bounding box center [524, 458] width 62 height 9
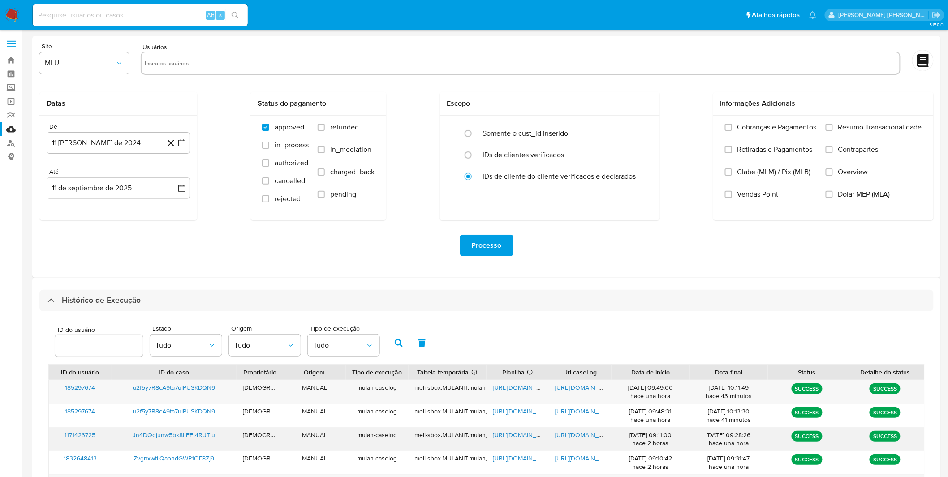
click at [563, 437] on span "https://docs.google.com/document/d/1iTH83nyrJKacxgtQGWj8m0wJBkCK_im4uNkOOBJzaww…" at bounding box center [586, 434] width 62 height 9
click at [516, 434] on span "https://docs.google.com/spreadsheets/d/1peYUFGL3POI9hssNrJElhNXW8yQhhCLchtwC9op…" at bounding box center [524, 434] width 62 height 9
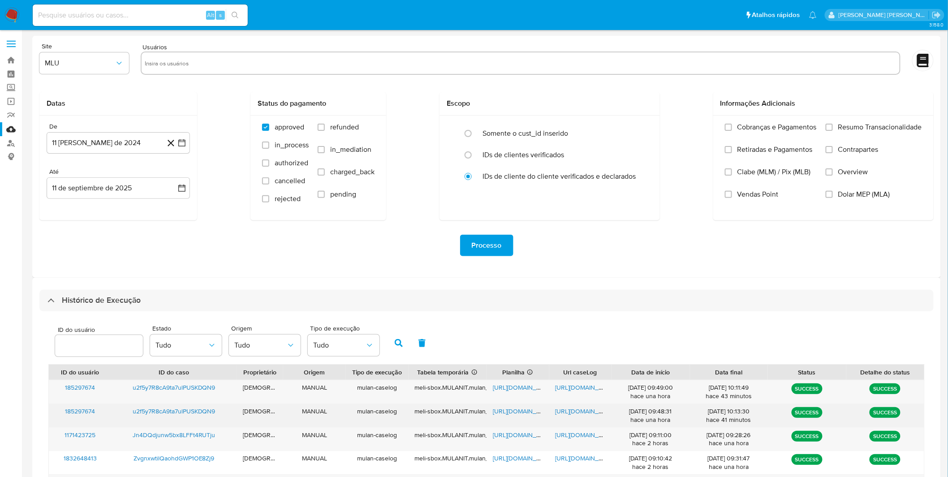
click at [154, 412] on span "u2f5y7R8cA9ta7ulPUSKDQN9" at bounding box center [174, 411] width 83 height 9
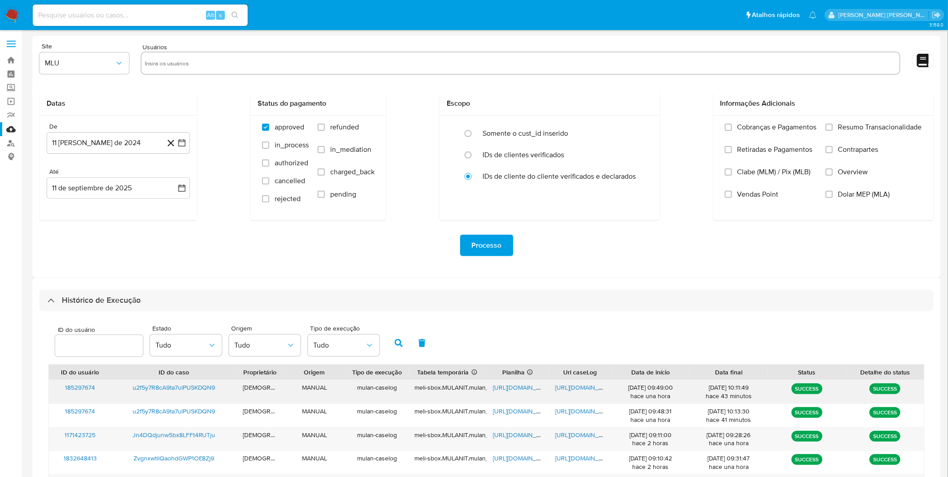
click at [593, 387] on span "https://docs.google.com/document/d/1uIaMIW4vFQfrQ0vlQsdzfiCG3T9_9e_28TBJg-UIpgQ…" at bounding box center [586, 387] width 62 height 9
click at [503, 390] on span "https://docs.google.com/spreadsheets/d/1_hwSvWEvVMpViL1-HkiVuDzTD8B7Ck0APvdDkty…" at bounding box center [524, 387] width 62 height 9
click at [18, 18] on img at bounding box center [11, 15] width 15 height 15
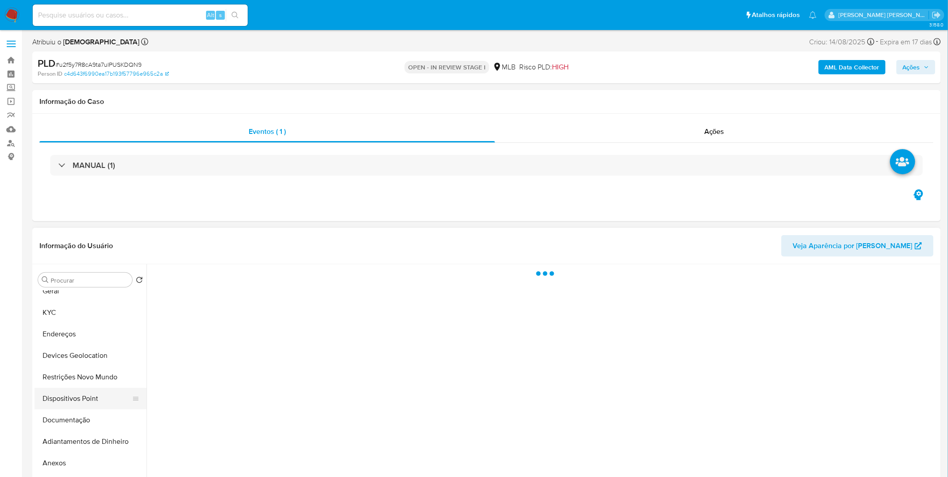
scroll to position [50, 0]
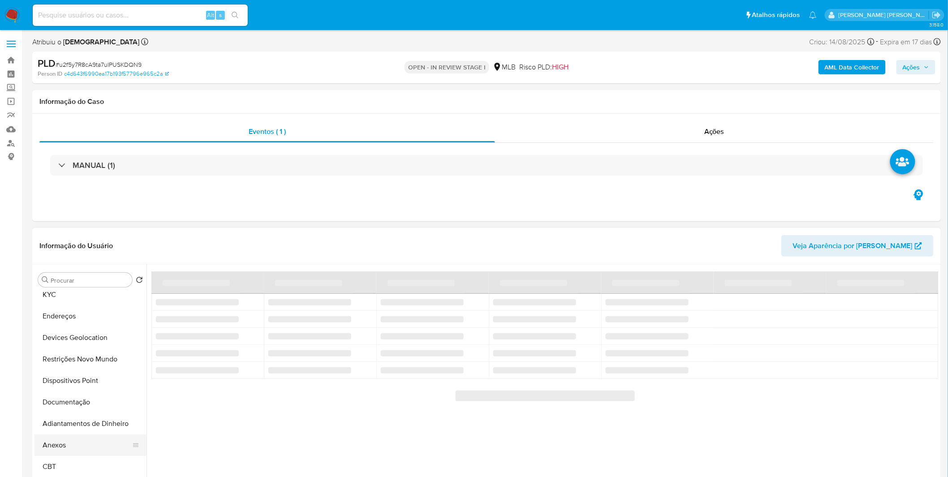
click at [89, 447] on button "Anexos" at bounding box center [86, 444] width 105 height 21
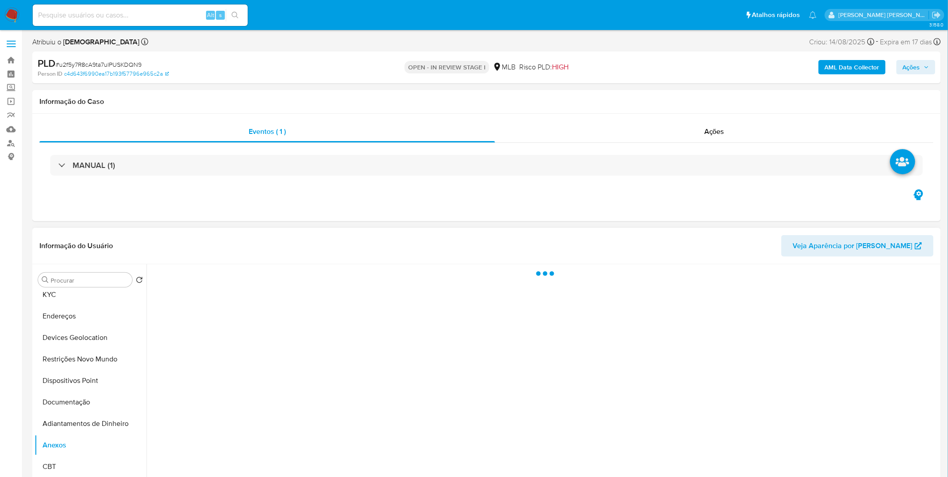
select select "10"
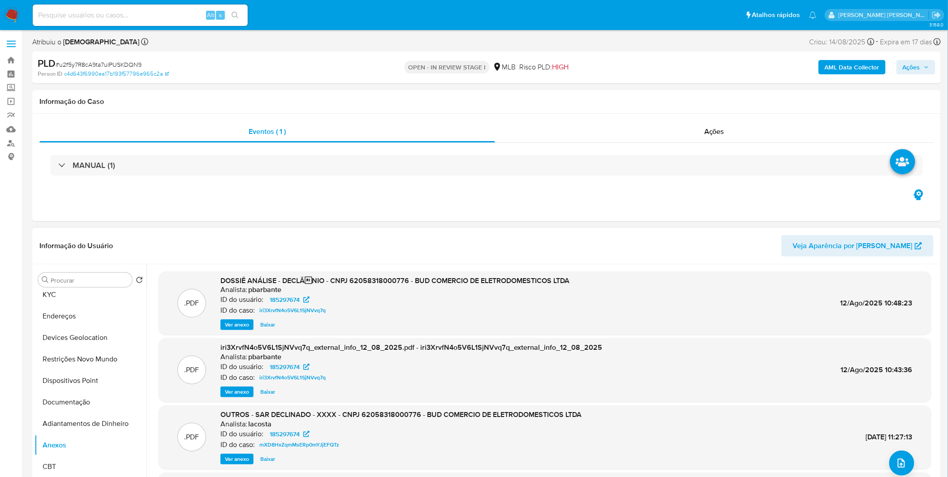
click at [230, 320] on span "Ver anexo" at bounding box center [237, 324] width 24 height 9
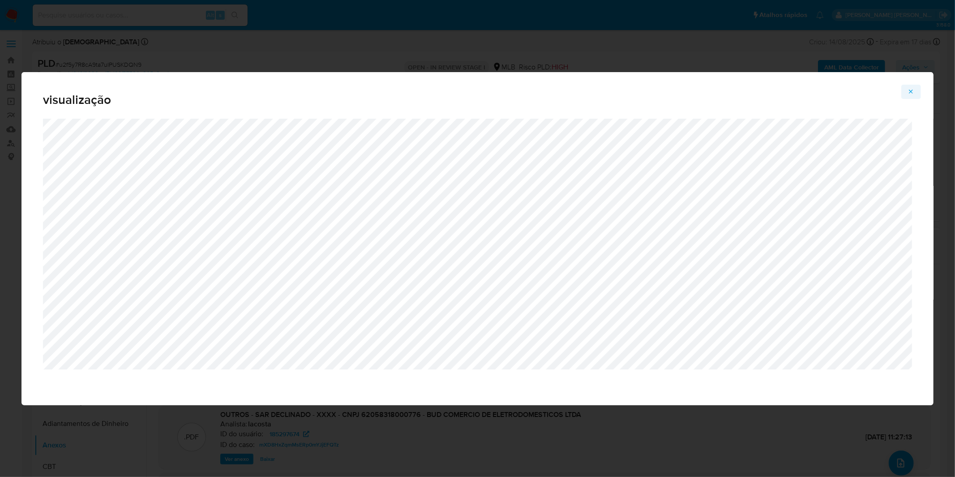
click at [914, 93] on icon "Attachment preview" at bounding box center [911, 91] width 7 height 7
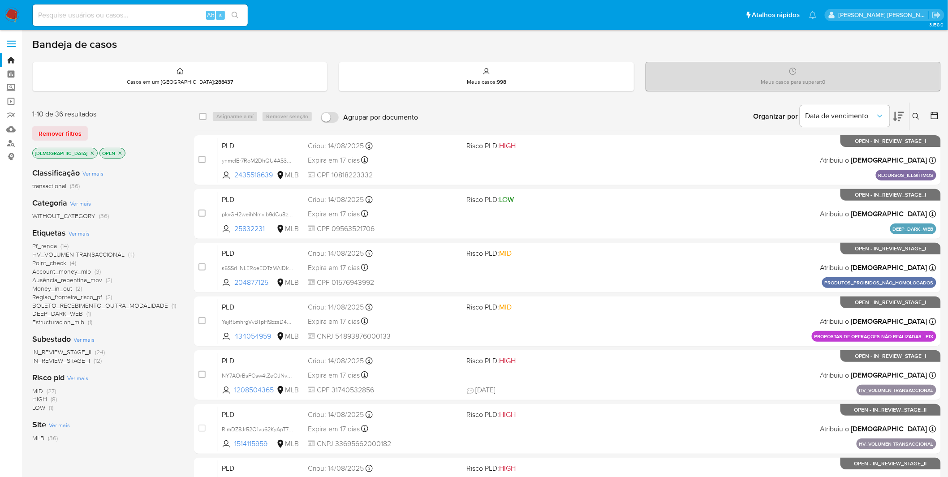
click at [169, 15] on input at bounding box center [140, 15] width 215 height 12
paste input "Lup85IL3IfeLoRvx7JbRXtMR"
type input "Lup85IL3IfeLoRvx7JbRXtMR"
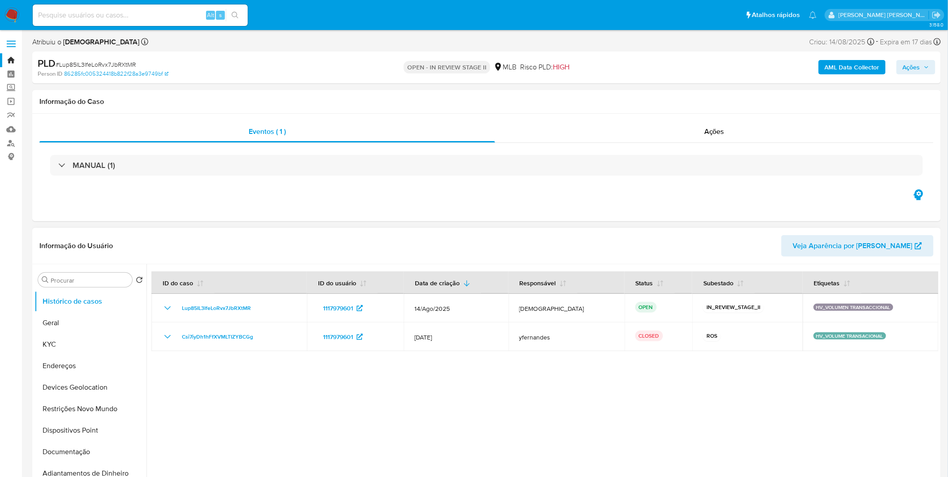
select select "10"
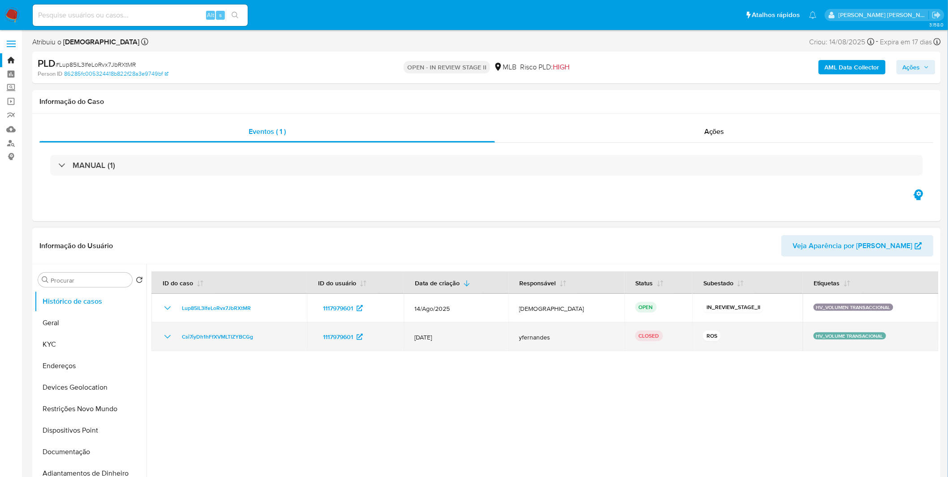
click at [163, 337] on icon "Mostrar/Ocultar" at bounding box center [167, 336] width 11 height 11
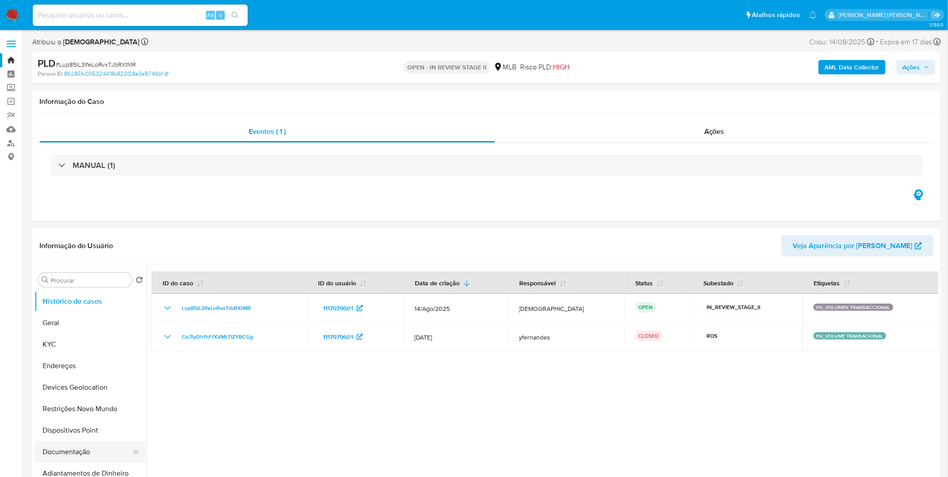
click at [83, 452] on button "Documentação" at bounding box center [86, 451] width 105 height 21
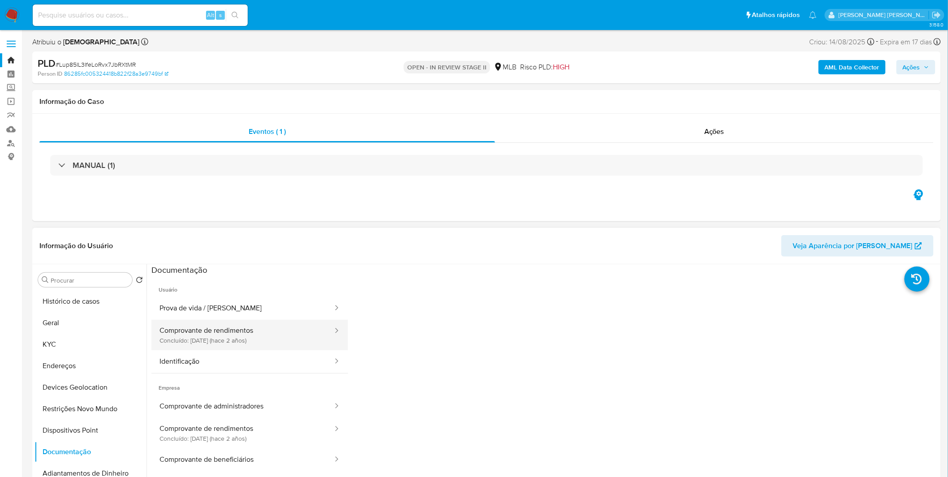
click at [284, 339] on button "Comprovante de rendimentos Concluído: [DATE] (hace 2 años)" at bounding box center [242, 335] width 182 height 30
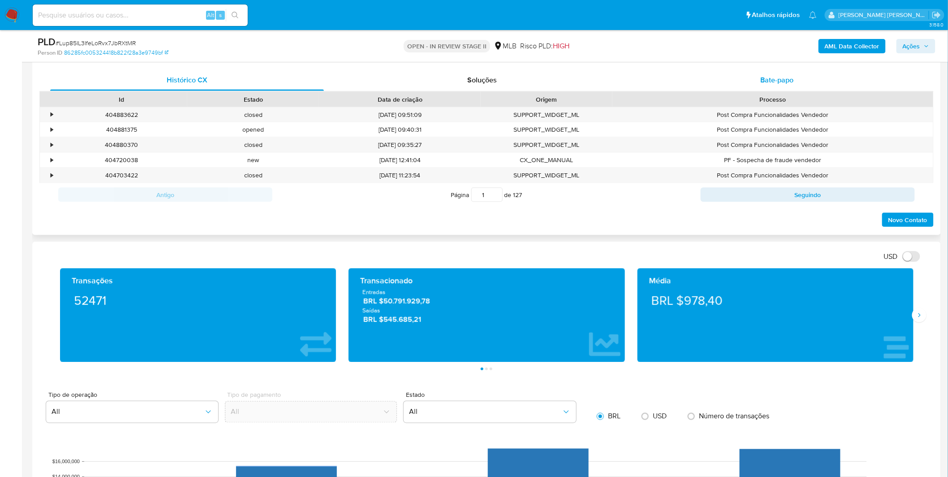
scroll to position [398, 0]
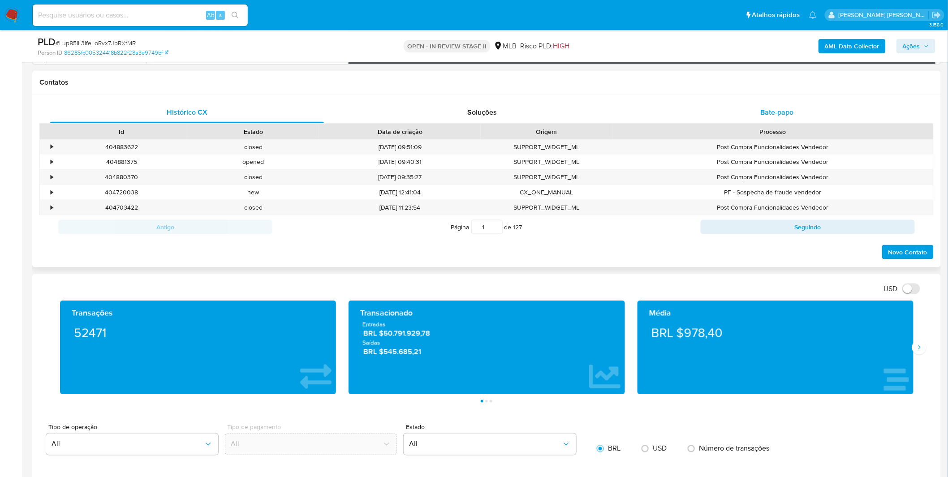
click at [701, 114] on div "Bate-papo" at bounding box center [777, 112] width 274 height 21
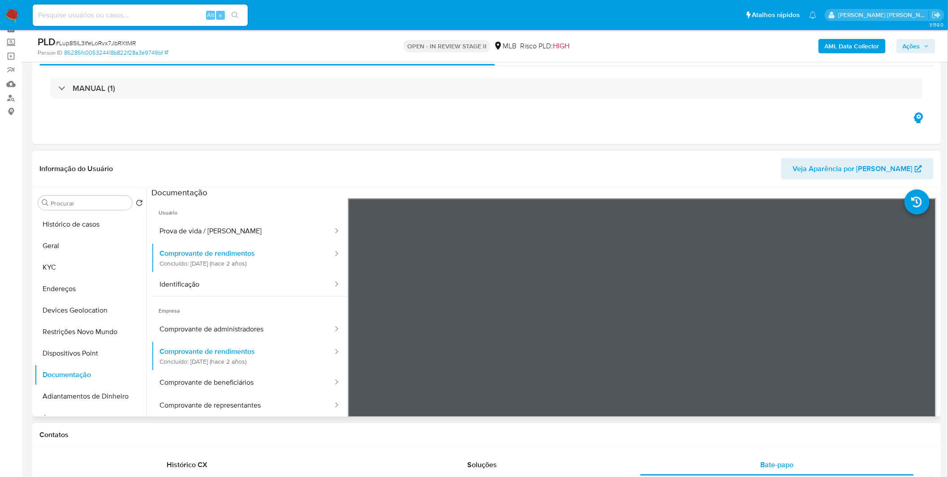
scroll to position [0, 0]
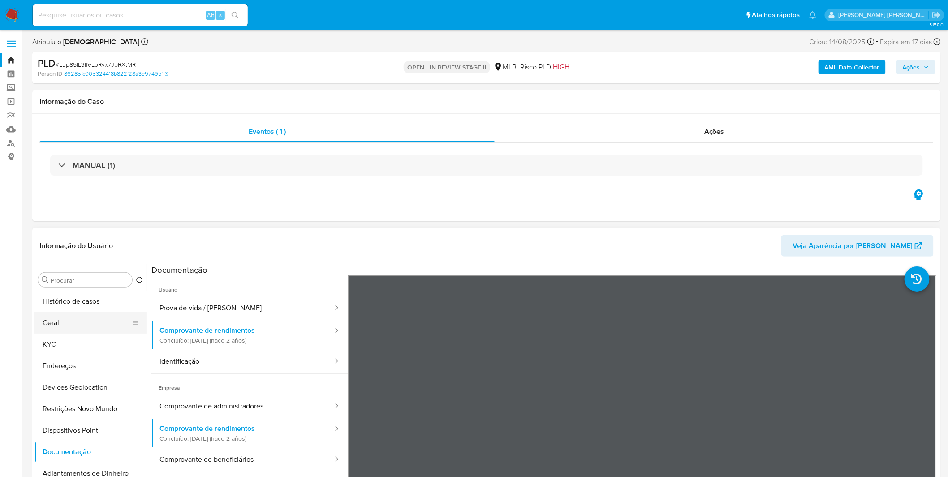
click at [61, 322] on button "Geral" at bounding box center [86, 322] width 105 height 21
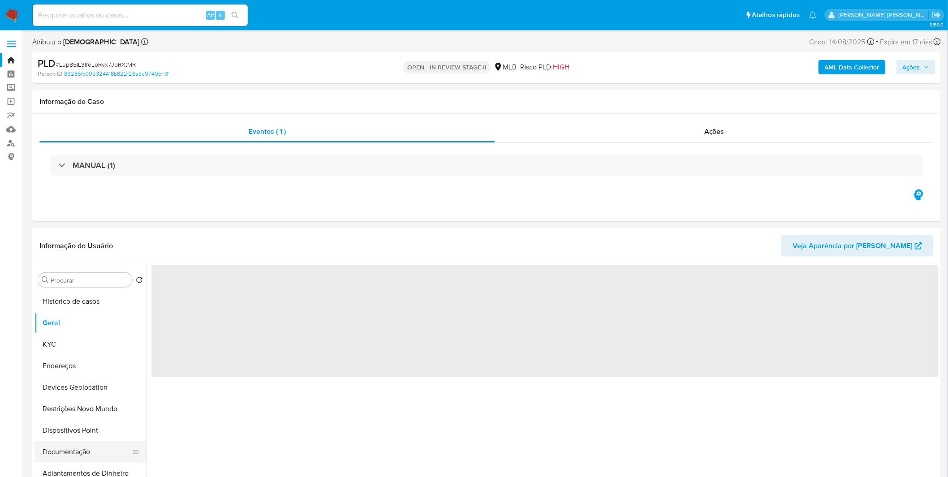
click at [65, 448] on button "Documentação" at bounding box center [86, 451] width 105 height 21
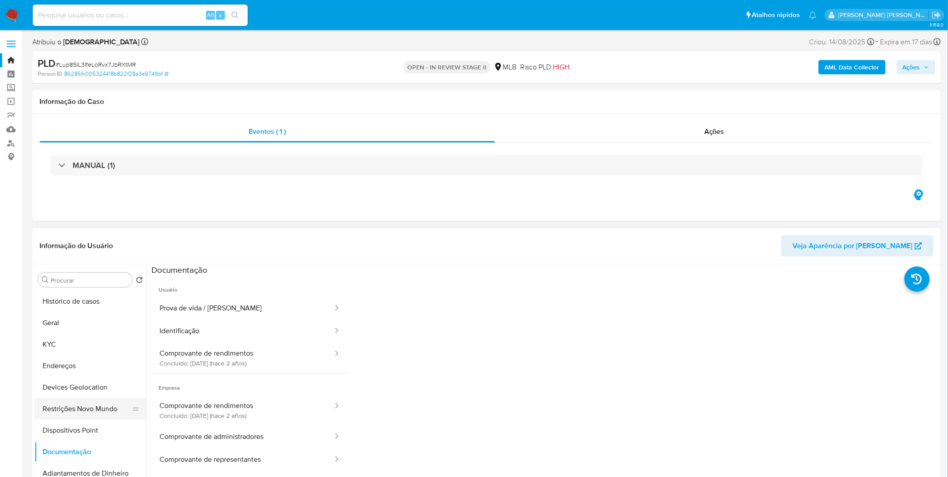
click at [94, 405] on button "Restrições Novo Mundo" at bounding box center [86, 408] width 105 height 21
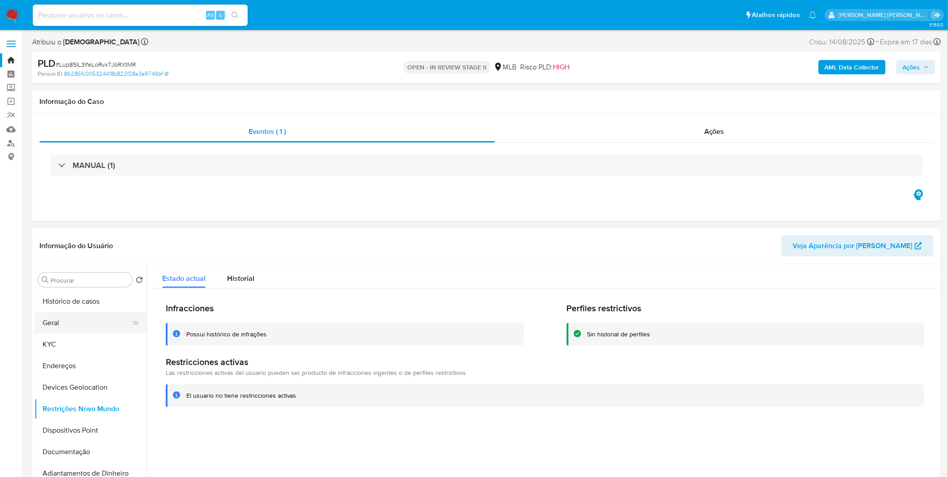
click at [90, 328] on button "Geral" at bounding box center [86, 322] width 105 height 21
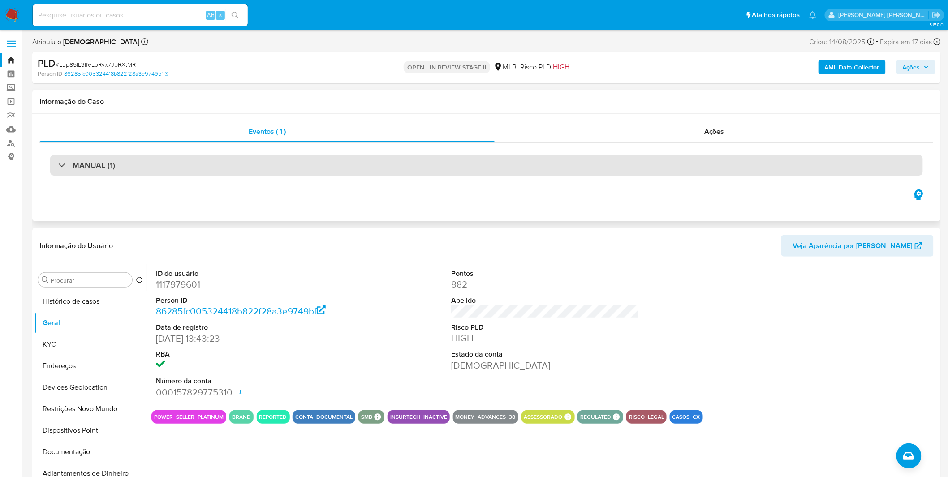
click at [88, 162] on h3 "MANUAL (1)" at bounding box center [94, 165] width 43 height 10
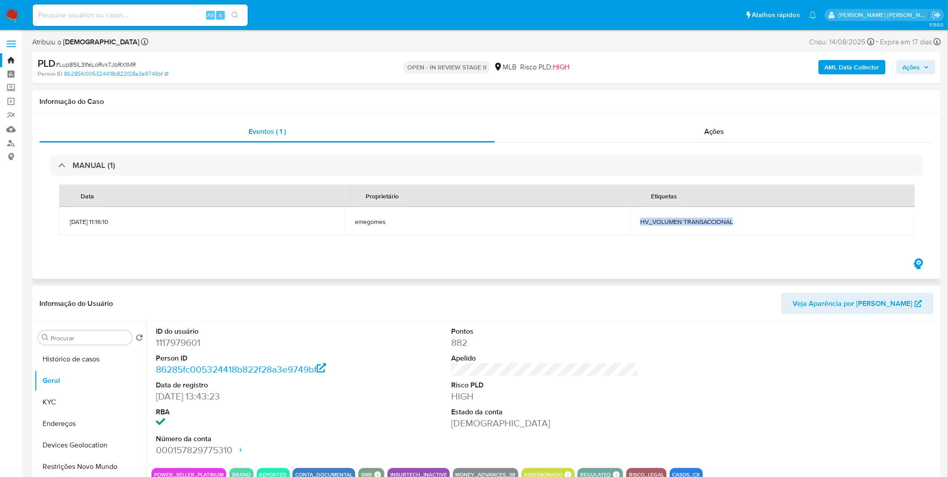
copy span "HV_VOLUMEN TRANSACCIONAL"
drag, startPoint x: 743, startPoint y: 224, endPoint x: 640, endPoint y: 221, distance: 102.2
click at [640, 221] on span "HV_VOLUMEN TRANSACCIONAL" at bounding box center [772, 222] width 264 height 8
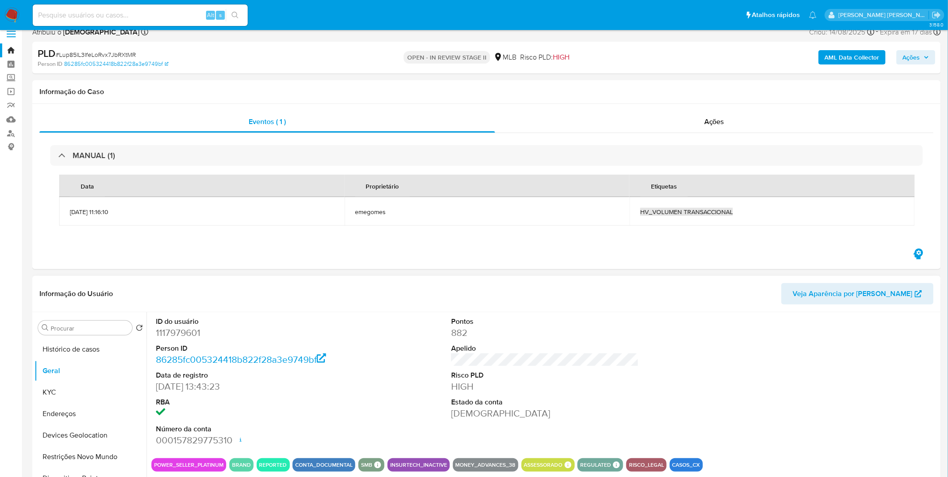
scroll to position [99, 0]
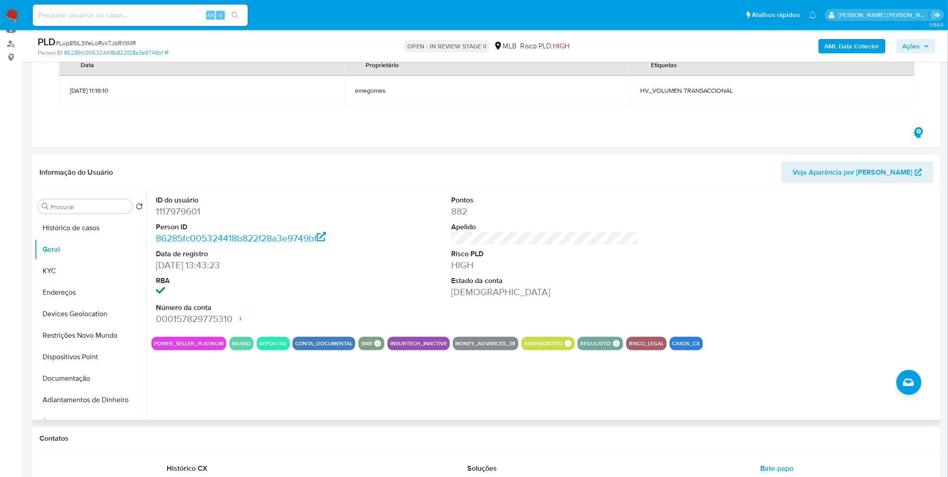
click at [270, 365] on div "ID do usuário 1117979601 Person ID 86285fc005324418b822f28a3e9749bf Data de reg…" at bounding box center [542, 305] width 792 height 229
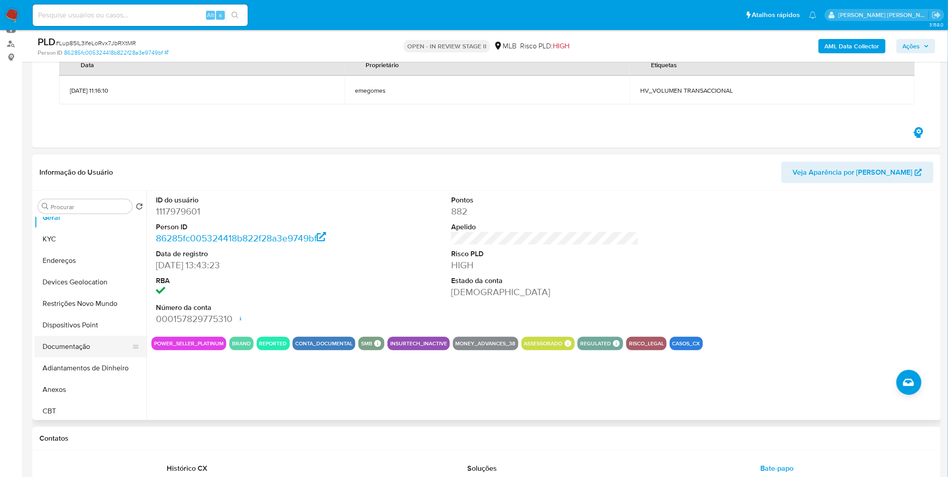
scroll to position [50, 0]
click at [52, 368] on button "Anexos" at bounding box center [86, 371] width 105 height 21
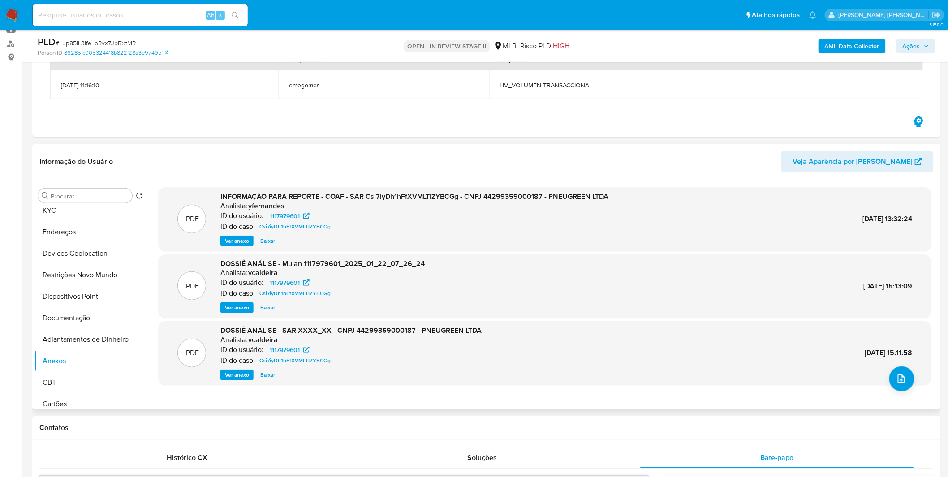
click at [232, 239] on span "Ver anexo" at bounding box center [237, 240] width 24 height 9
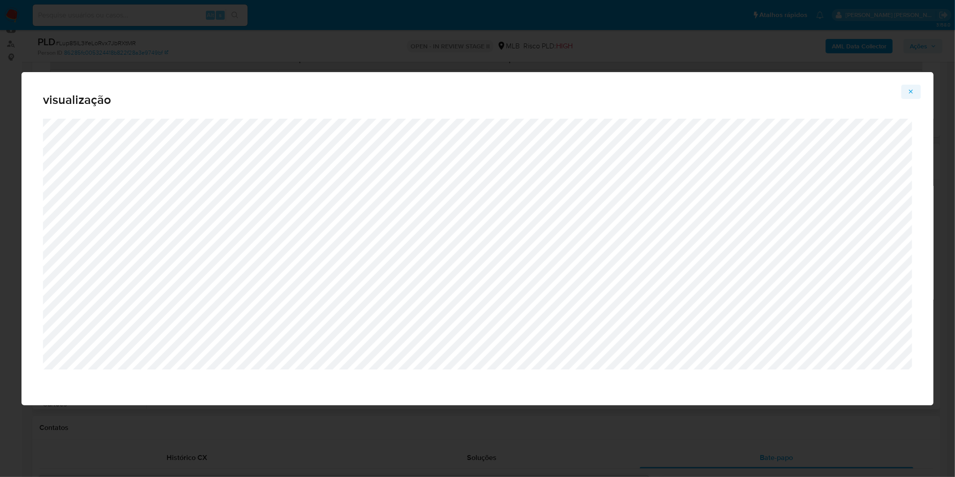
click at [914, 96] on span "Attachment preview" at bounding box center [911, 92] width 7 height 13
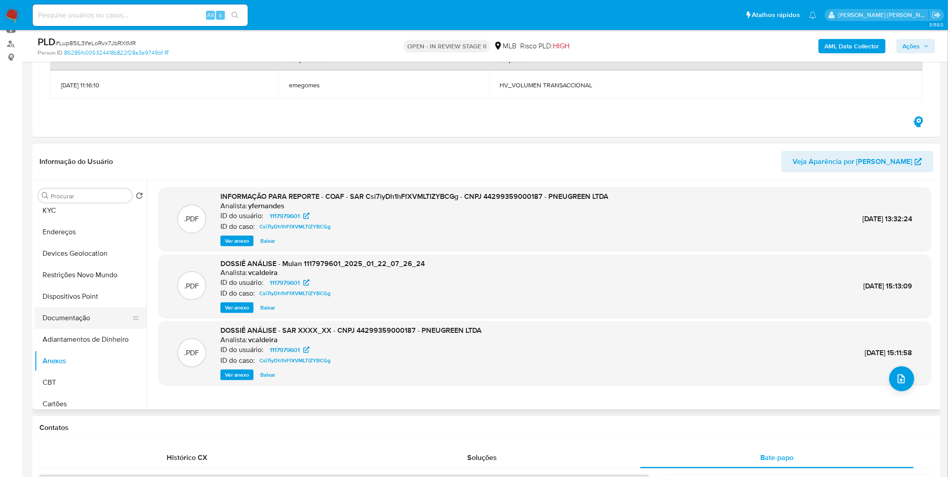
click at [82, 314] on button "Documentação" at bounding box center [86, 317] width 105 height 21
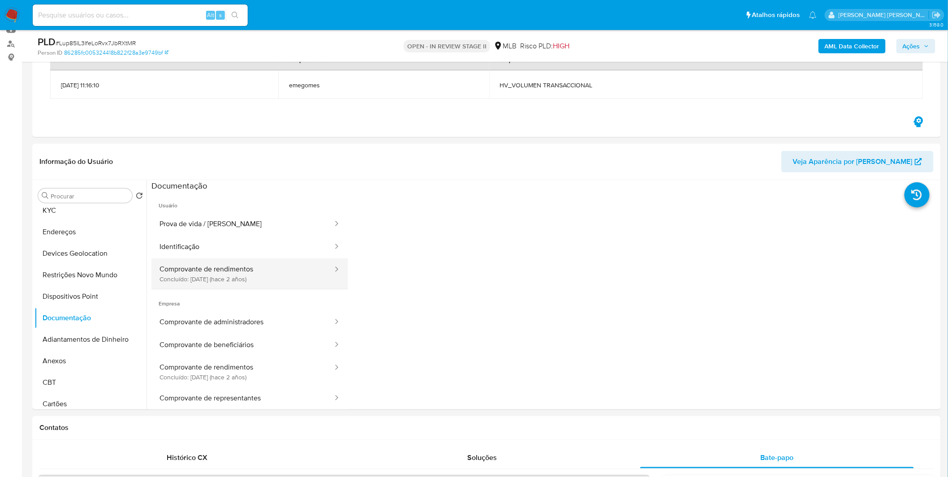
click at [160, 264] on button "Comprovante de rendimentos Concluído: [DATE] (hace 2 años)" at bounding box center [242, 273] width 182 height 30
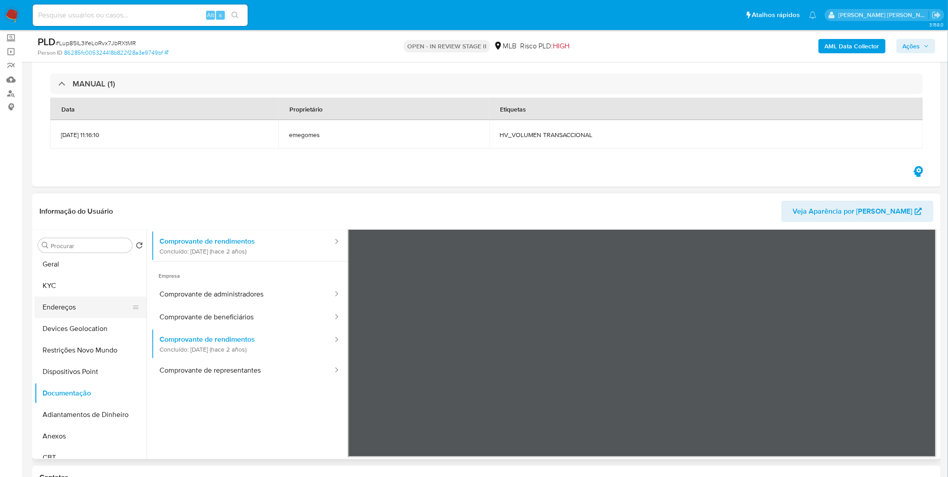
scroll to position [0, 0]
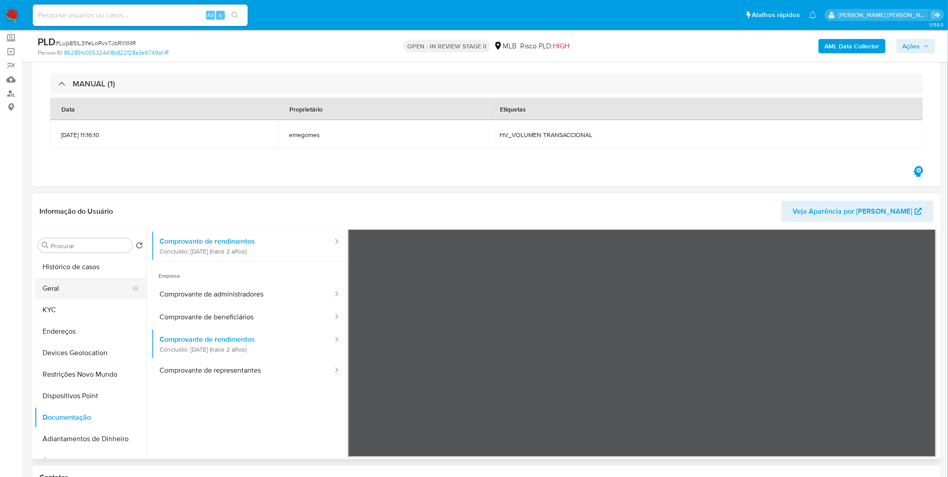
click at [80, 287] on button "Geral" at bounding box center [86, 288] width 105 height 21
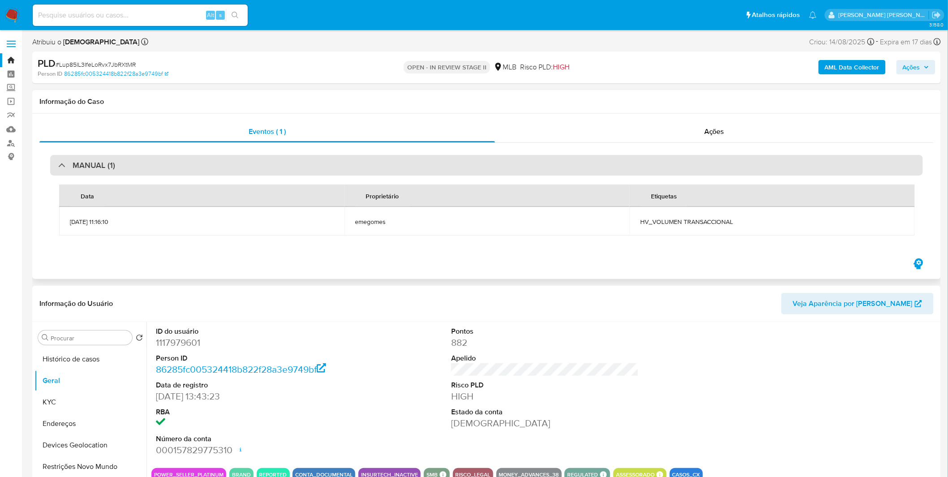
click at [125, 168] on div "MANUAL (1)" at bounding box center [486, 165] width 872 height 21
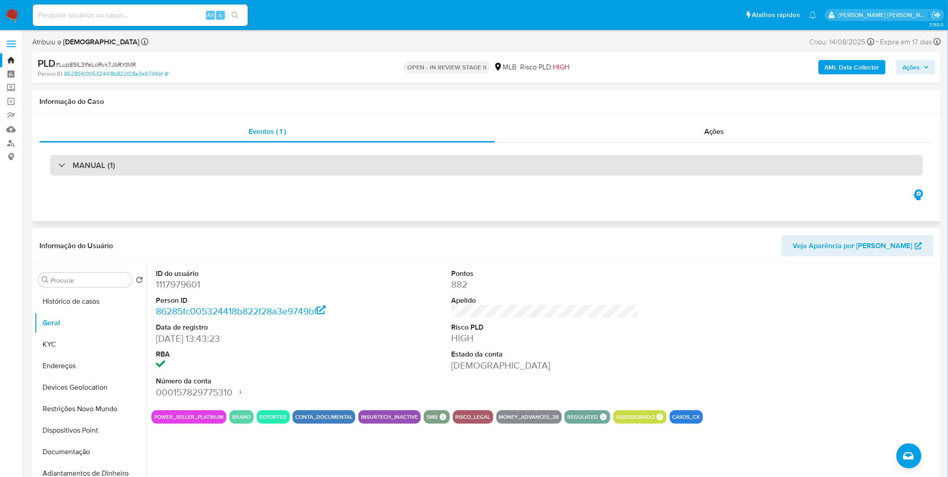
click at [125, 167] on div "MANUAL (1)" at bounding box center [486, 165] width 872 height 21
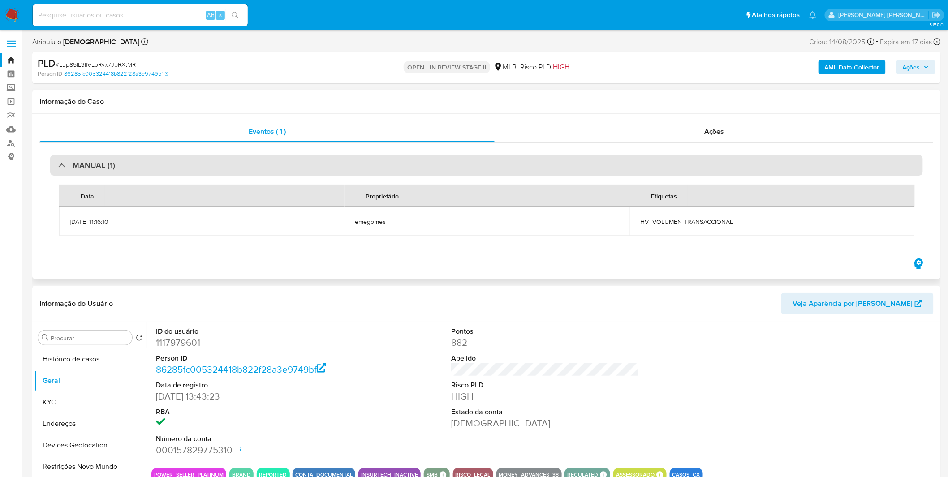
click at [126, 166] on div "MANUAL (1)" at bounding box center [486, 165] width 872 height 21
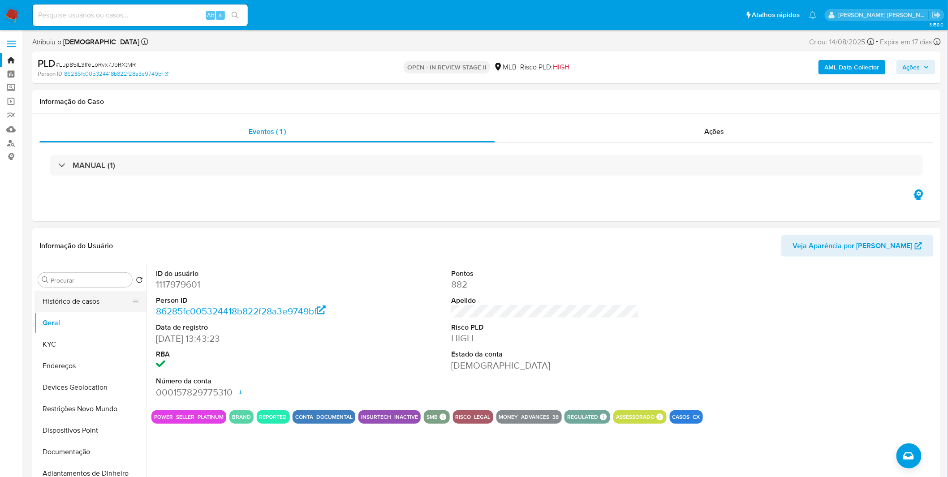
click at [90, 301] on button "Histórico de casos" at bounding box center [86, 301] width 105 height 21
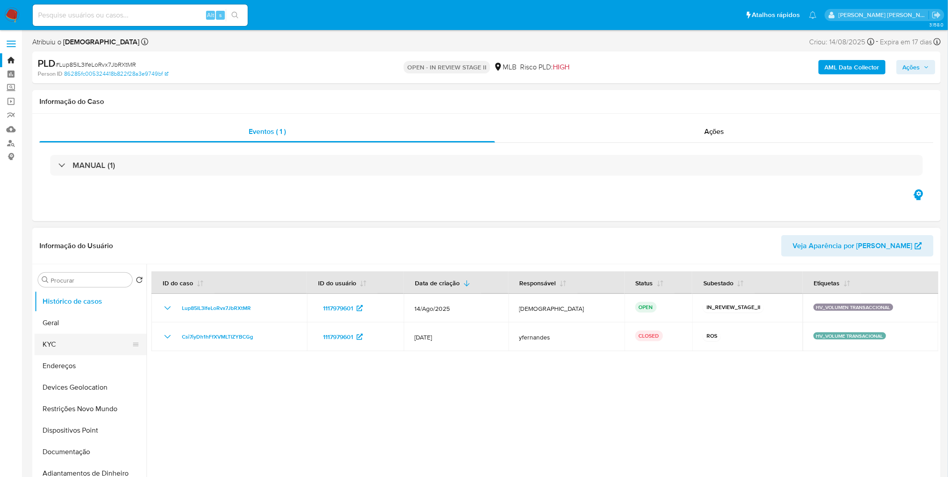
click at [74, 334] on button "KYC" at bounding box center [86, 344] width 105 height 21
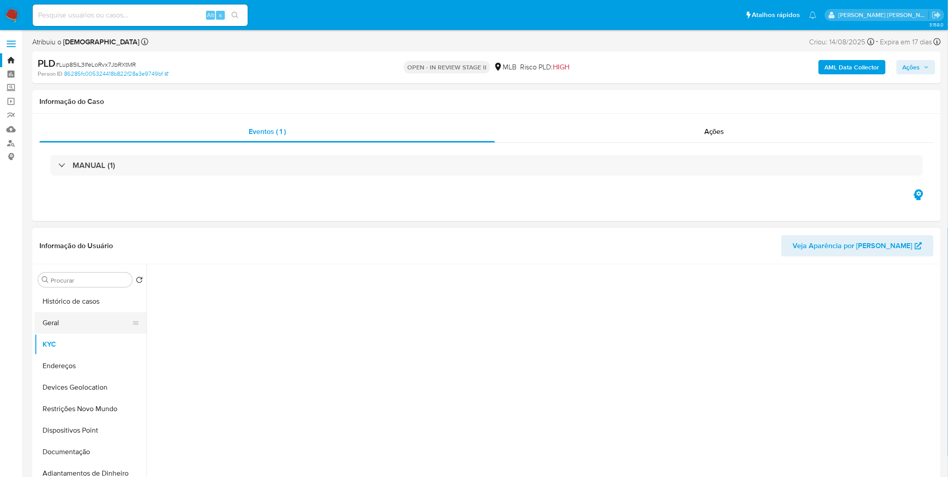
click at [72, 319] on button "Geral" at bounding box center [86, 322] width 105 height 21
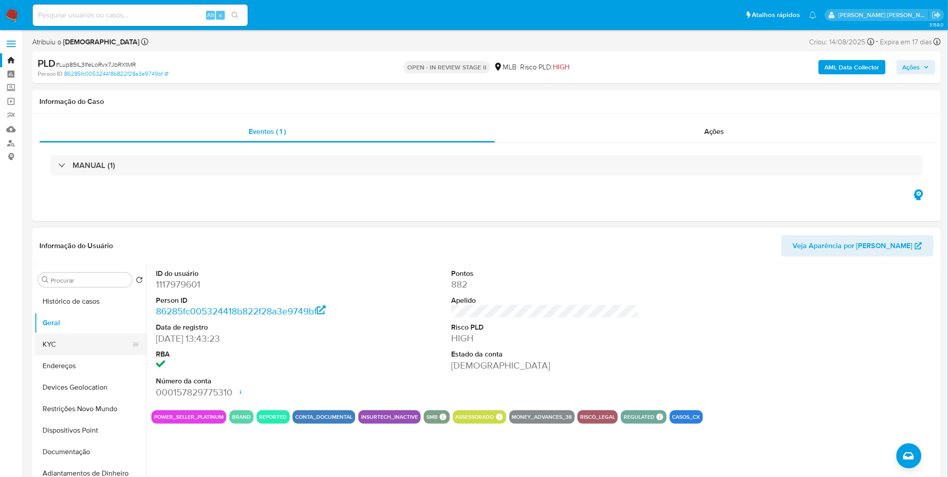
click at [73, 349] on button "KYC" at bounding box center [86, 344] width 105 height 21
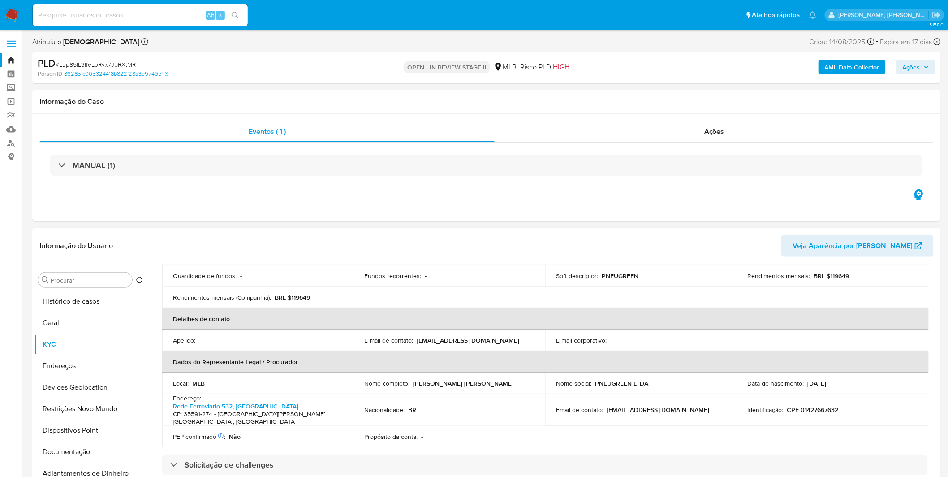
scroll to position [199, 0]
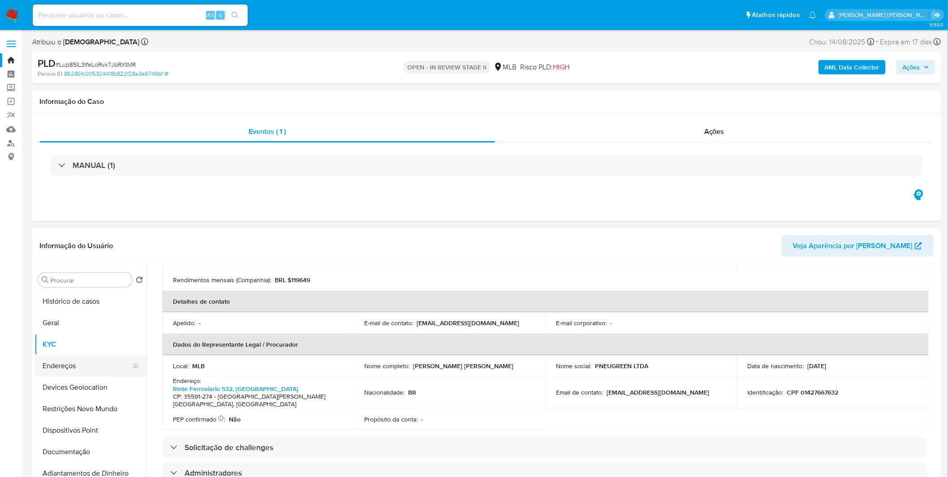
click at [68, 364] on button "Endereços" at bounding box center [86, 365] width 105 height 21
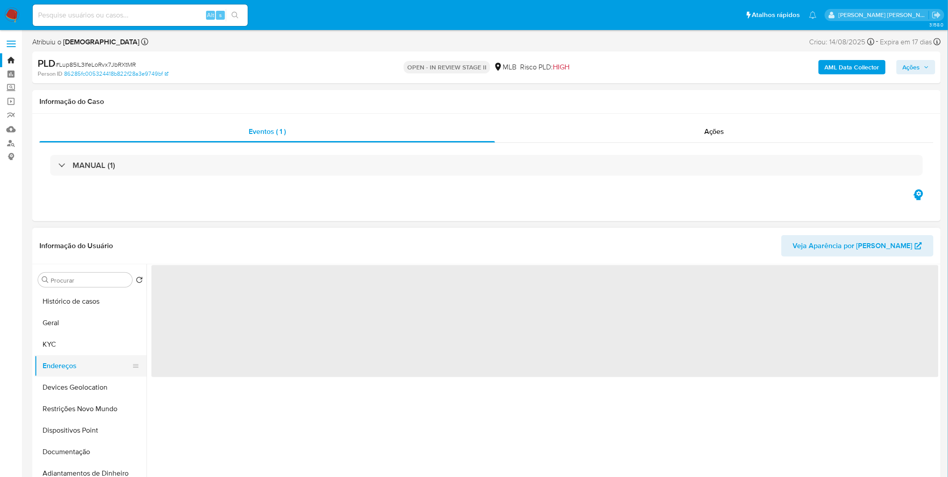
scroll to position [0, 0]
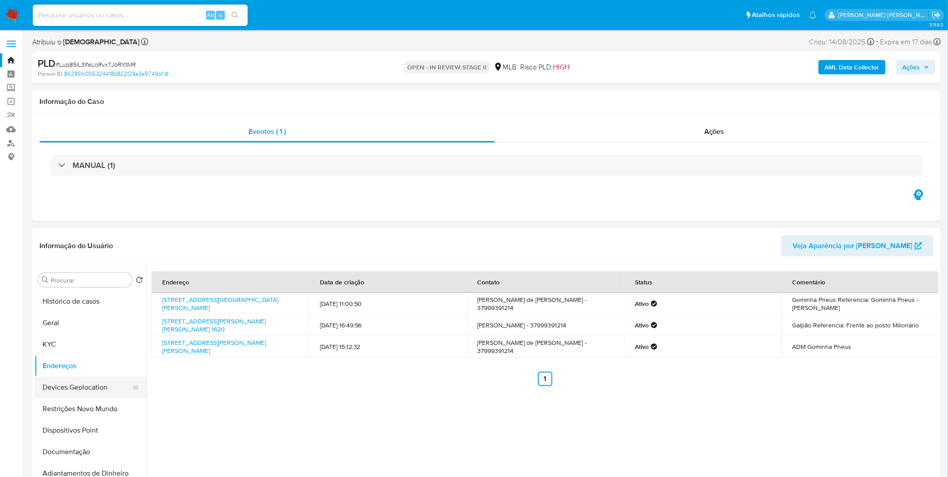
click at [77, 397] on button "Devices Geolocation" at bounding box center [86, 387] width 105 height 21
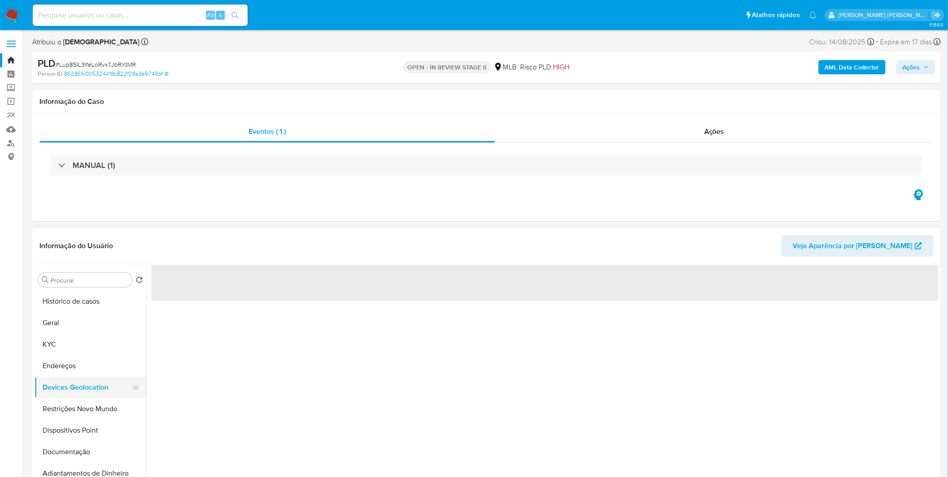
click at [79, 391] on button "Devices Geolocation" at bounding box center [86, 387] width 105 height 21
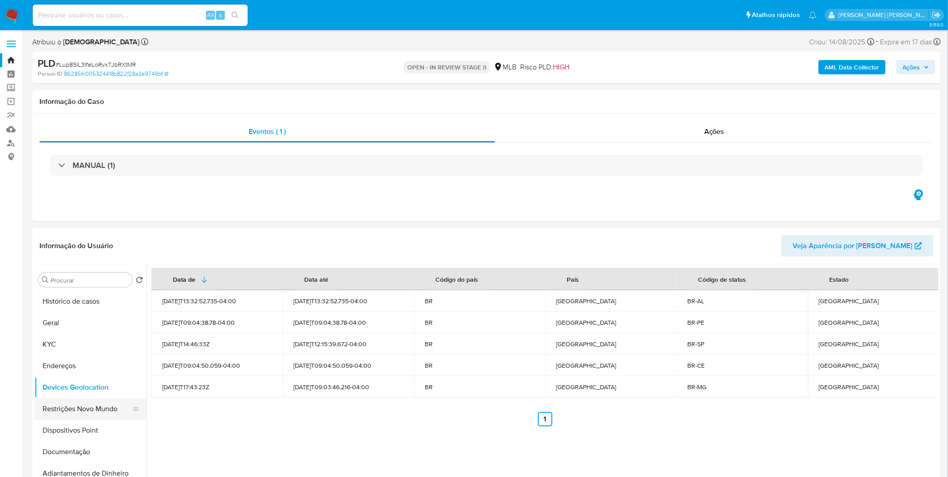
click at [84, 417] on button "Restrições Novo Mundo" at bounding box center [86, 408] width 105 height 21
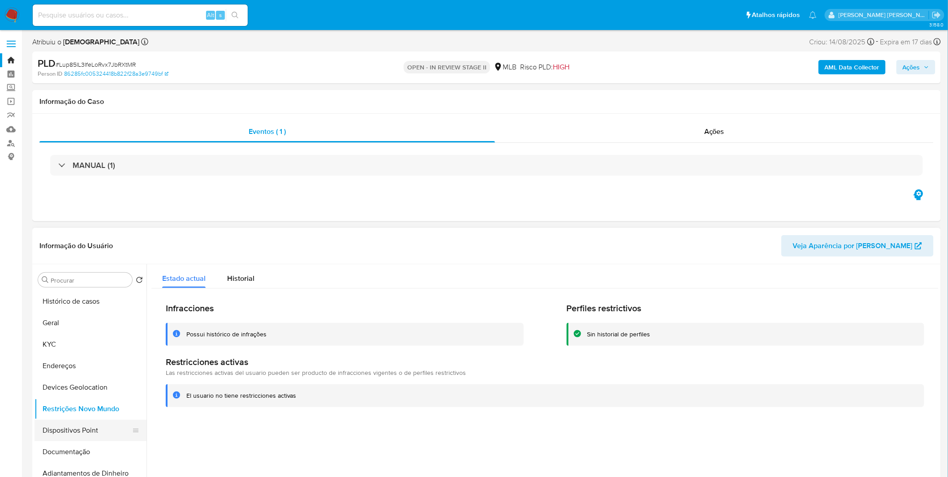
click at [94, 438] on button "Dispositivos Point" at bounding box center [86, 430] width 105 height 21
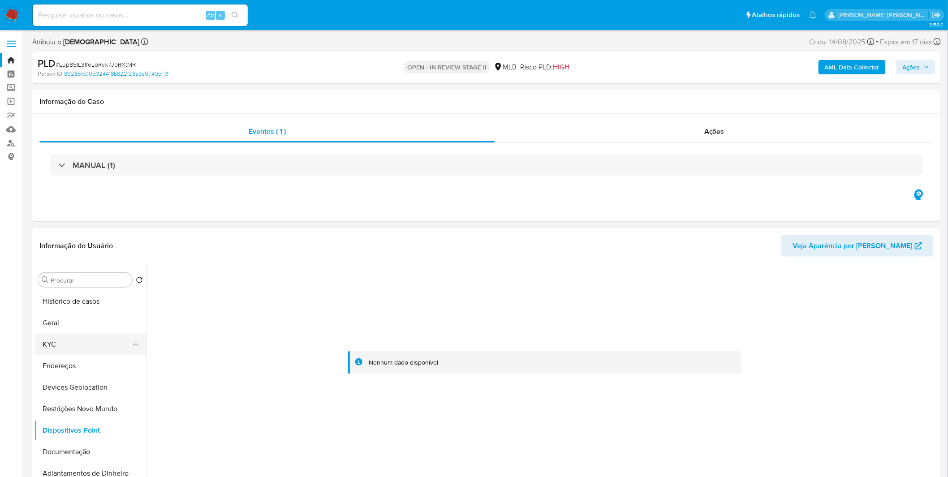
click at [68, 346] on button "KYC" at bounding box center [86, 344] width 105 height 21
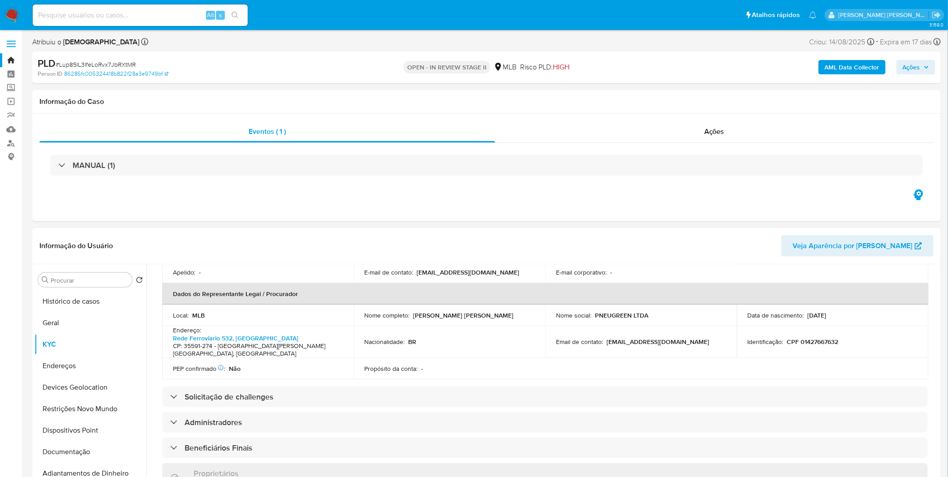
scroll to position [249, 0]
click at [256, 343] on h4 "CP: 35591-274 - Lagoa Da Prata, Minas Gerais, Brasil" at bounding box center [256, 351] width 167 height 16
click at [257, 335] on link "Rede Ferroviario 532, Santa Helena" at bounding box center [235, 339] width 125 height 9
click at [72, 18] on input at bounding box center [140, 15] width 215 height 12
paste input "RImDZ8Jr52O1vu62KyAnT7vv"
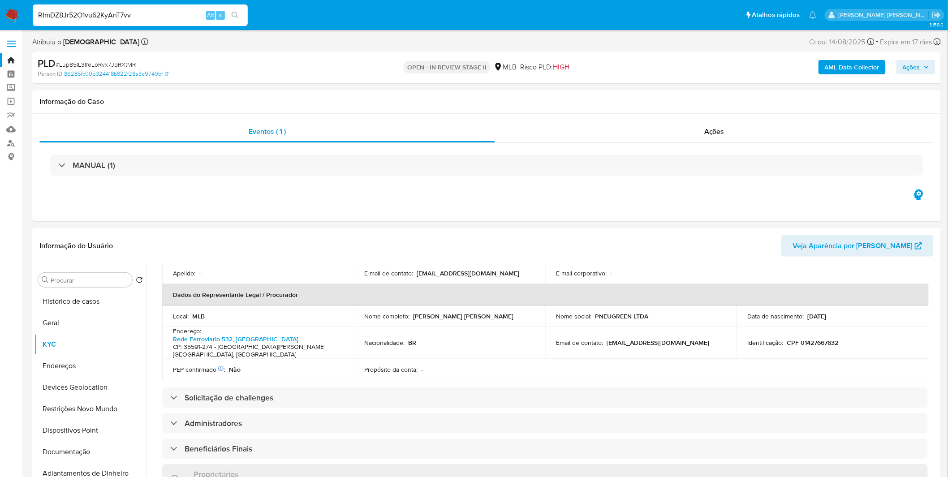
type input "RImDZ8Jr52O1vu62KyAnT7vv"
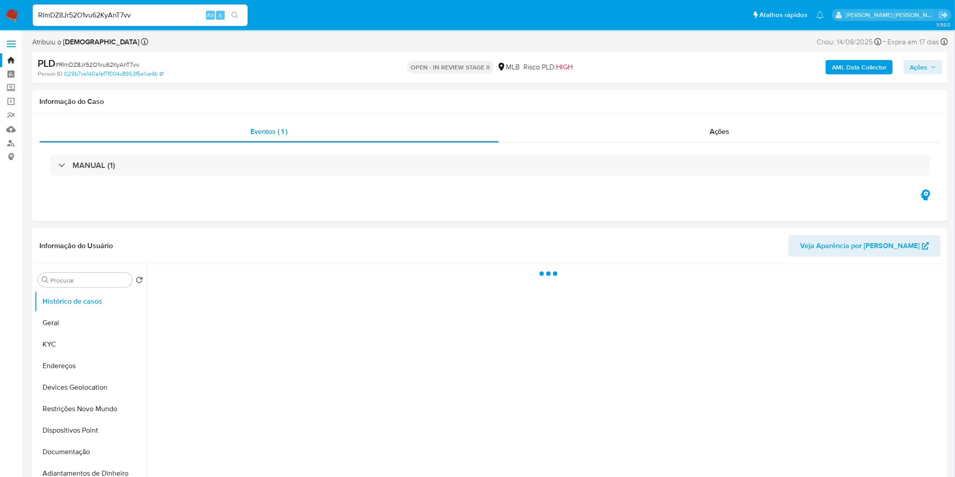
select select "10"
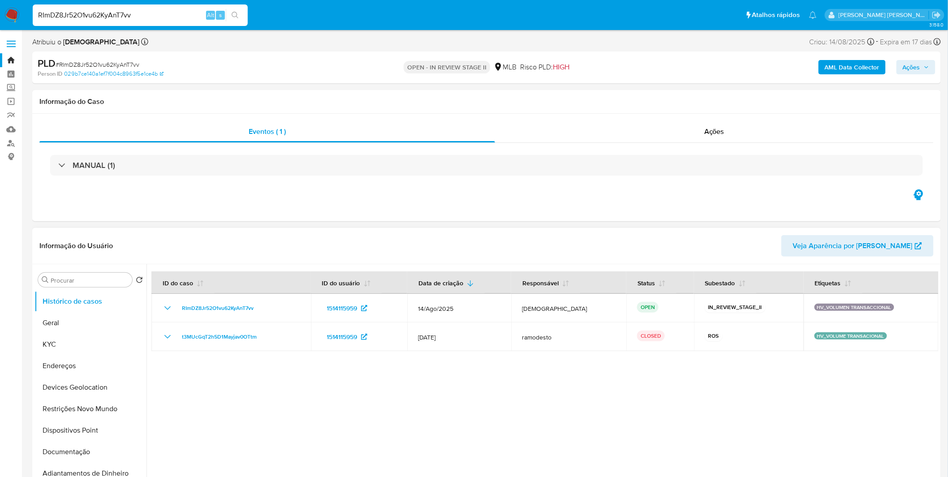
click at [318, 409] on div at bounding box center [542, 378] width 792 height 229
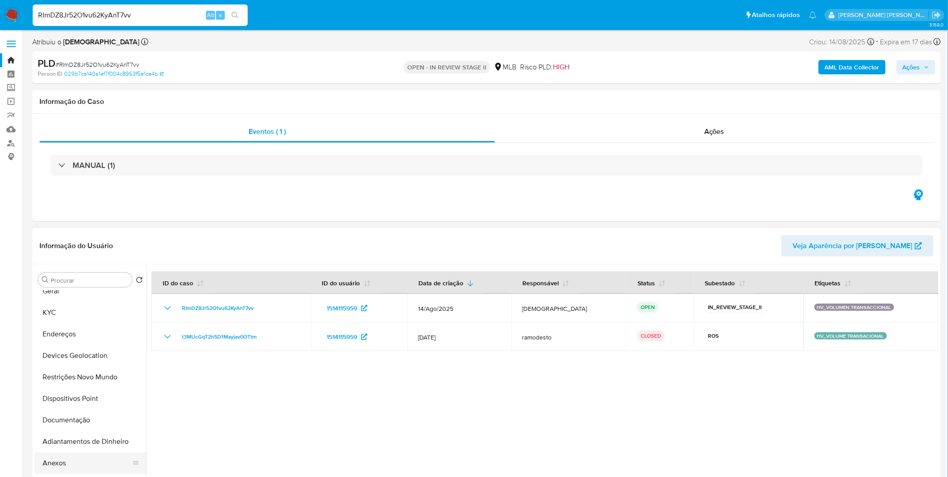
scroll to position [50, 0]
click at [74, 440] on button "Anexos" at bounding box center [86, 444] width 105 height 21
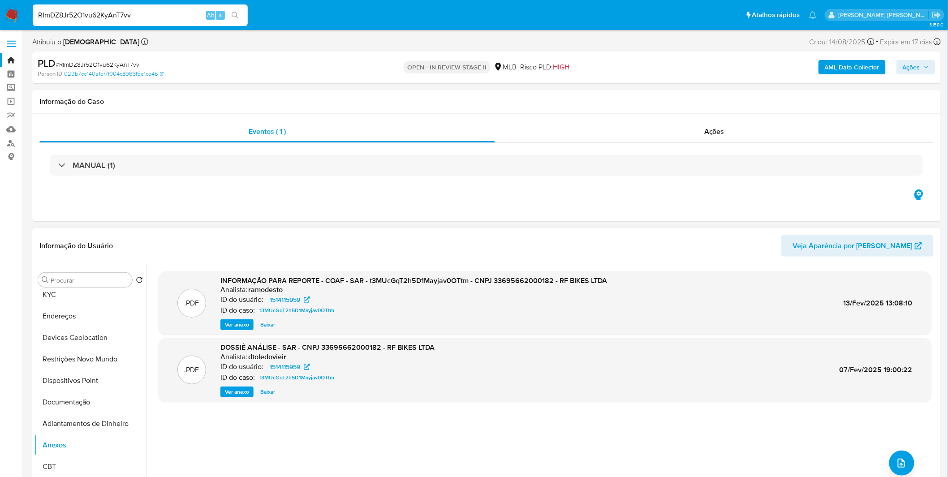
click at [235, 324] on span "Ver anexo" at bounding box center [237, 324] width 24 height 9
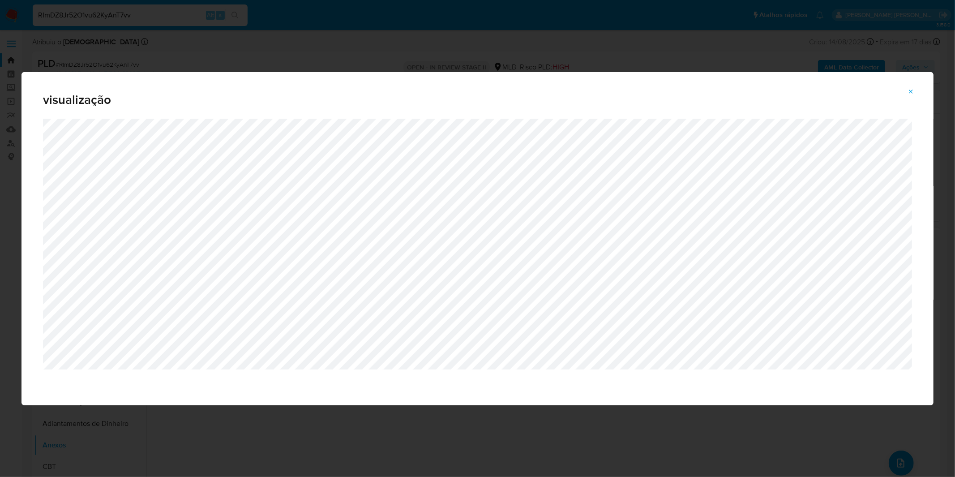
click at [910, 92] on icon "Attachment preview" at bounding box center [911, 91] width 7 height 7
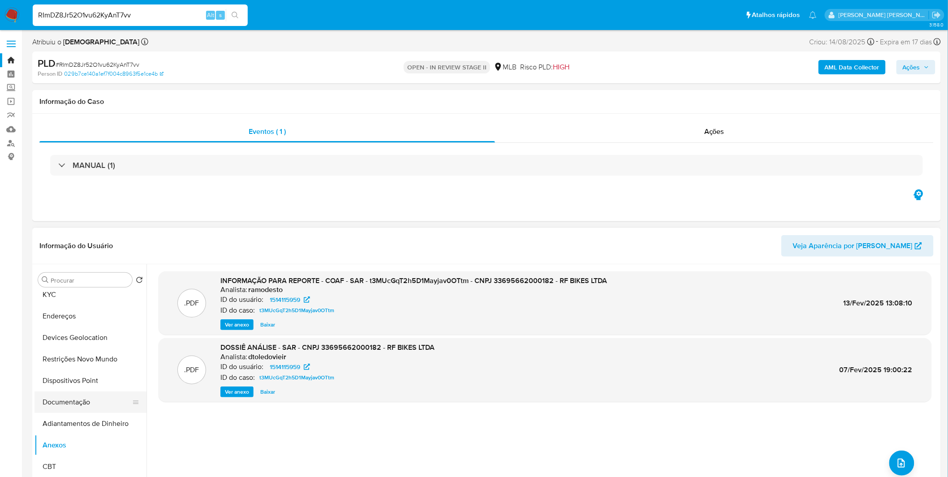
click at [87, 401] on button "Documentação" at bounding box center [86, 401] width 105 height 21
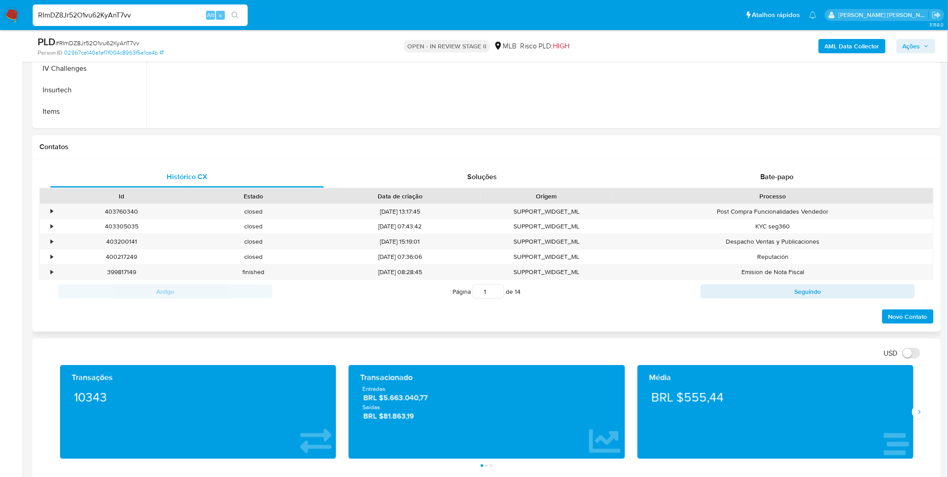
scroll to position [298, 0]
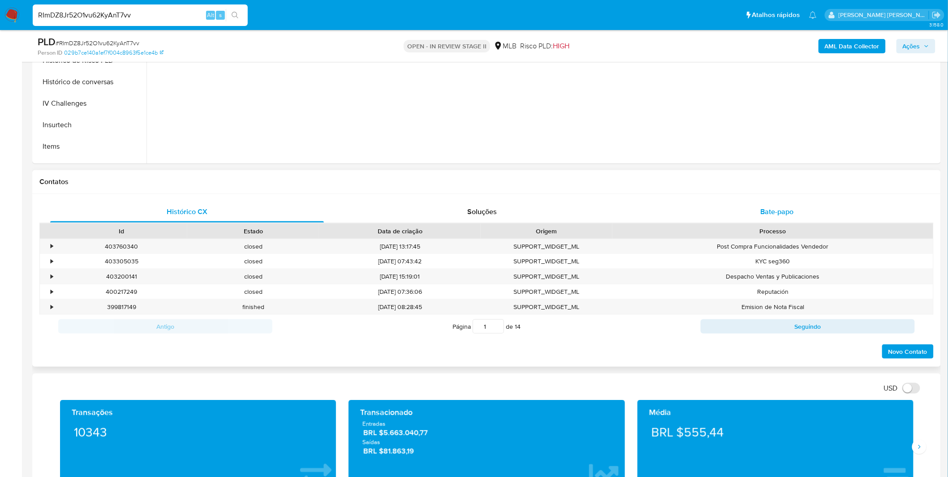
click at [726, 207] on div "Bate-papo" at bounding box center [777, 211] width 274 height 21
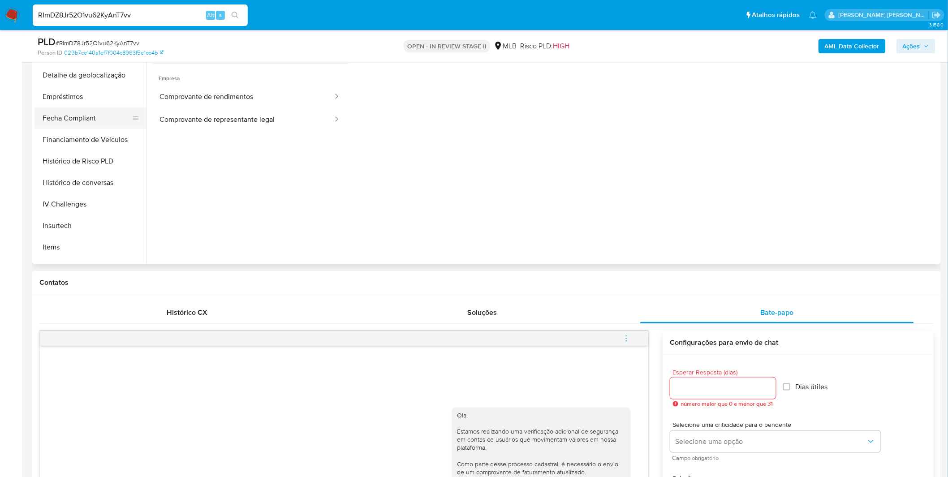
scroll to position [86, 0]
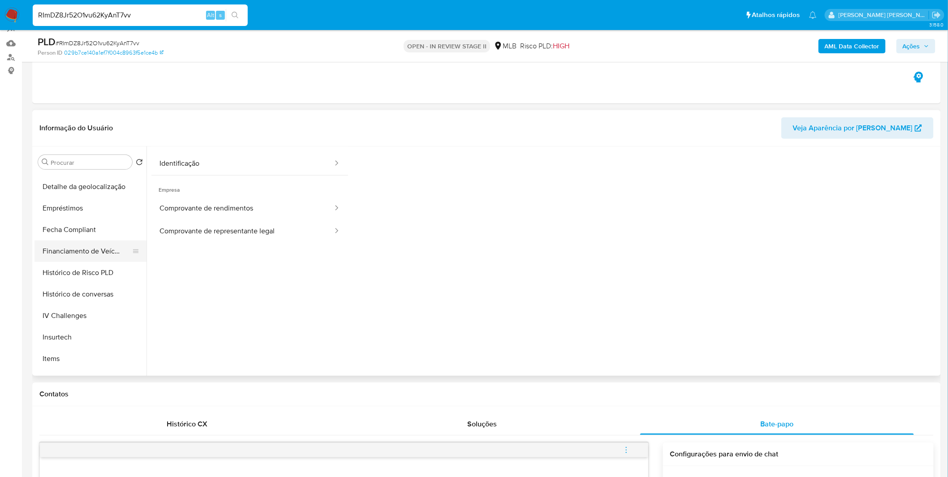
click at [97, 252] on button "Financiamento de Veículos" at bounding box center [86, 251] width 105 height 21
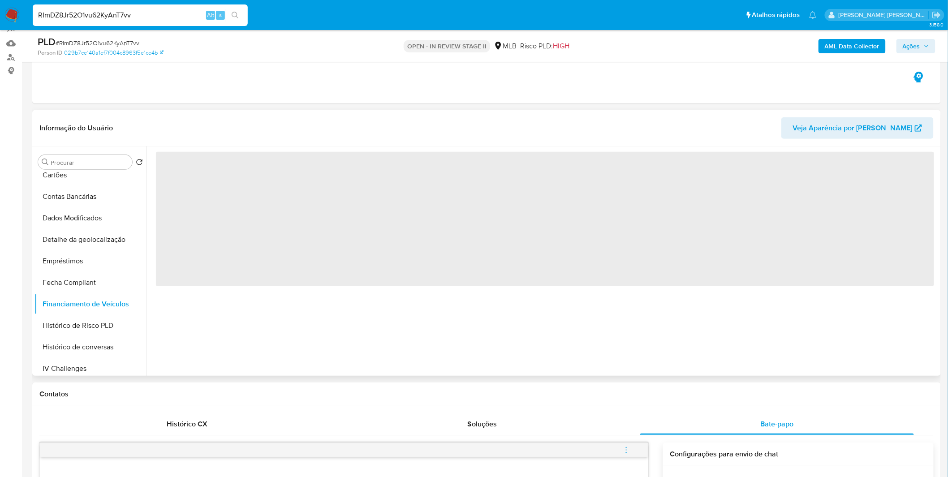
scroll to position [149, 0]
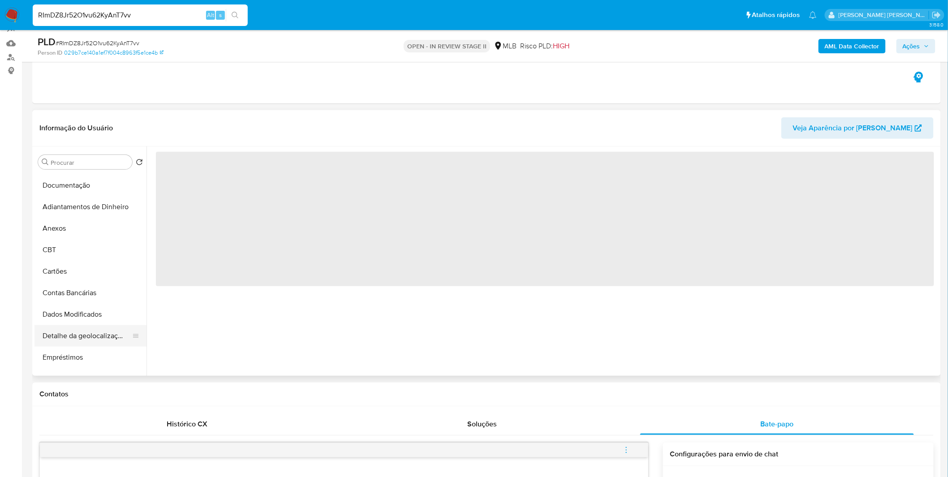
click at [89, 328] on button "Detalhe da geolocalização" at bounding box center [86, 335] width 105 height 21
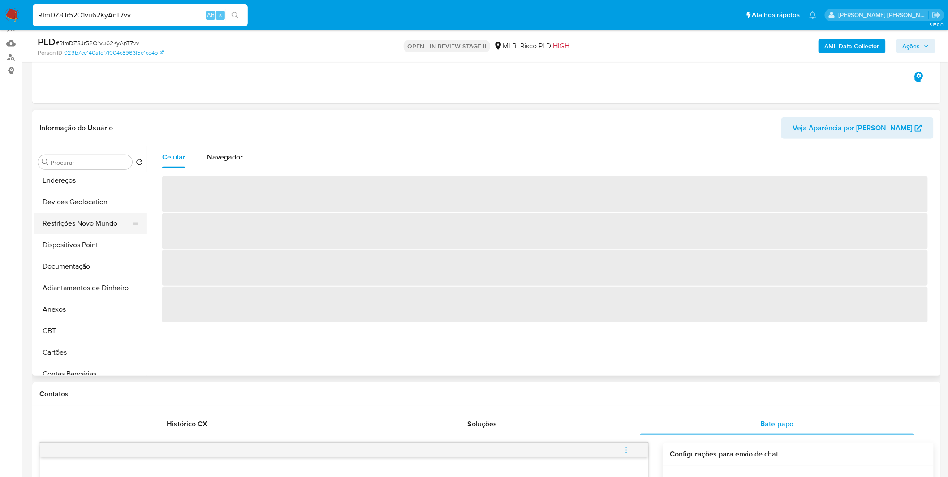
scroll to position [49, 0]
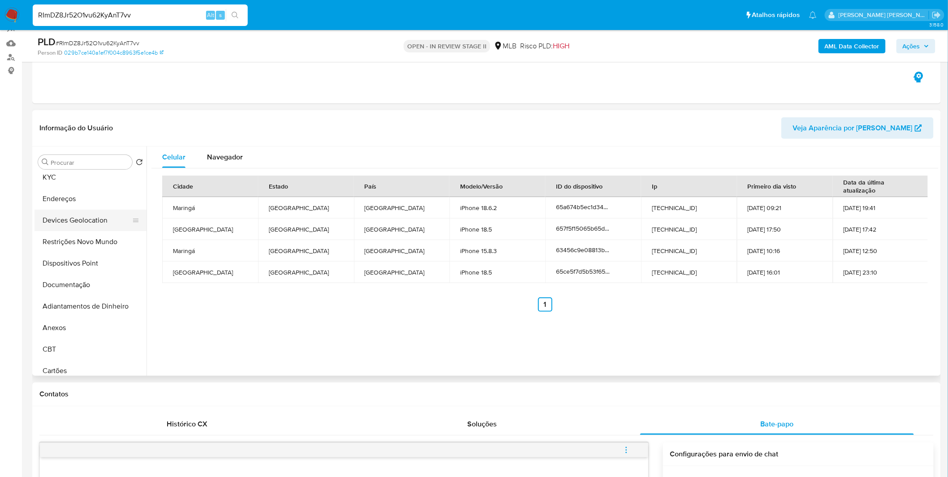
click at [82, 223] on button "Devices Geolocation" at bounding box center [86, 220] width 105 height 21
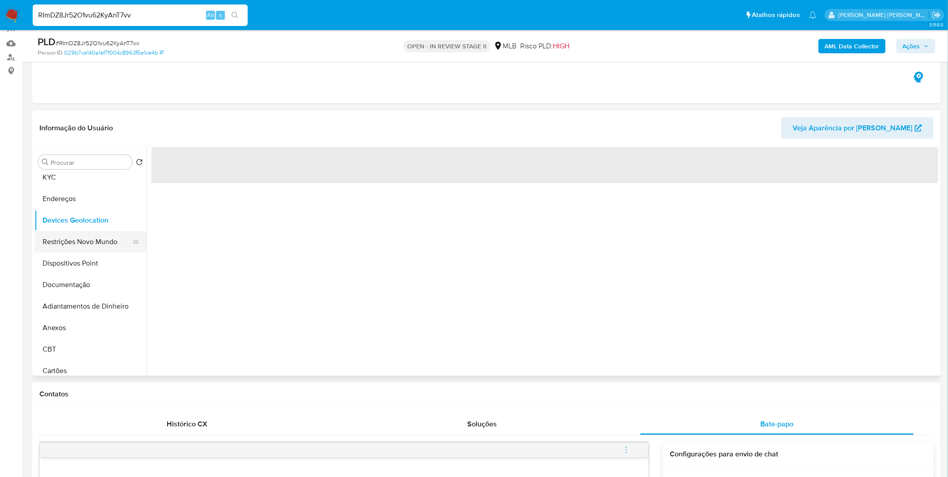
click at [73, 241] on button "Restrições Novo Mundo" at bounding box center [86, 241] width 105 height 21
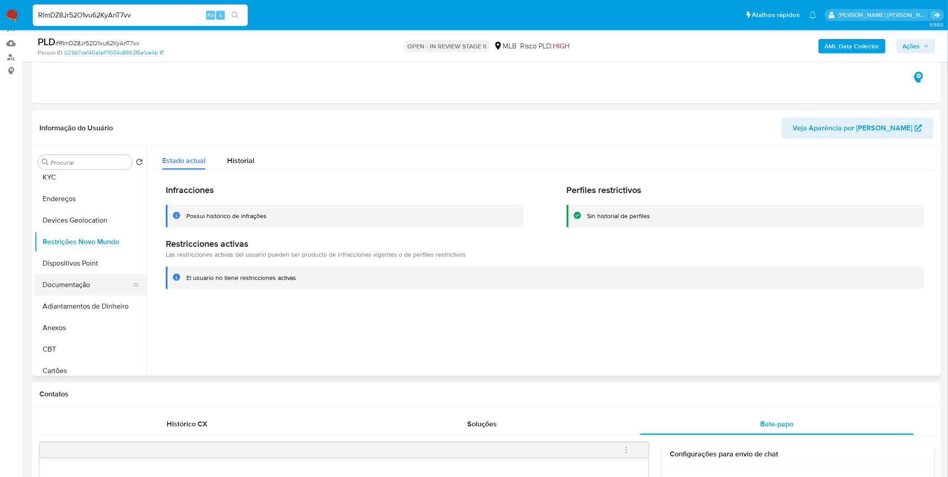
click at [79, 279] on button "Documentação" at bounding box center [86, 284] width 105 height 21
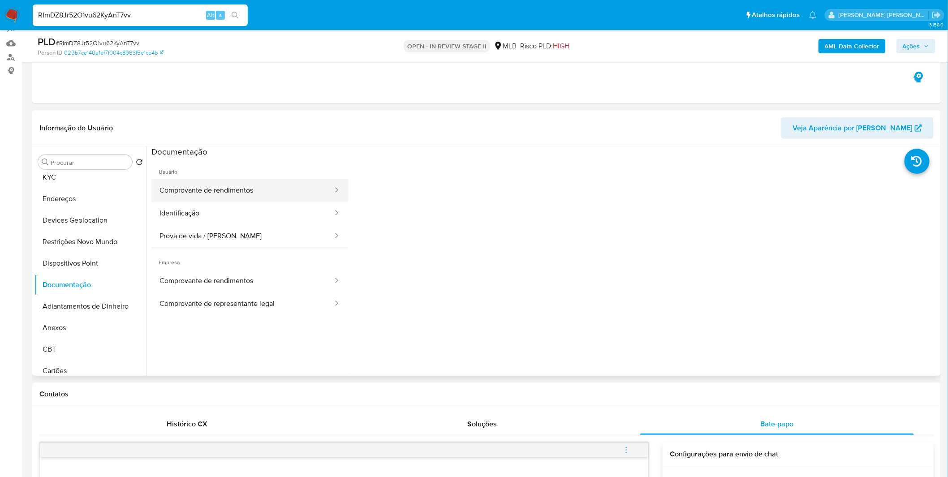
click at [218, 191] on button "Comprovante de rendimentos" at bounding box center [242, 190] width 182 height 23
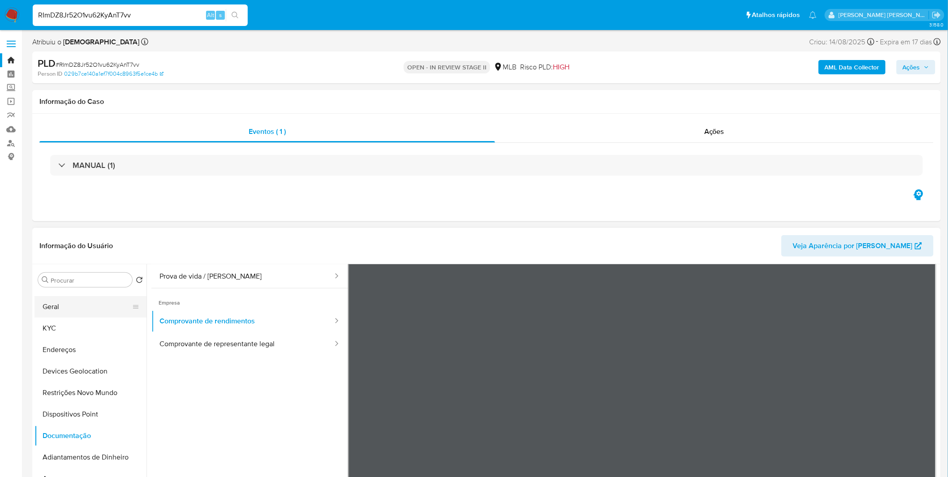
scroll to position [0, 0]
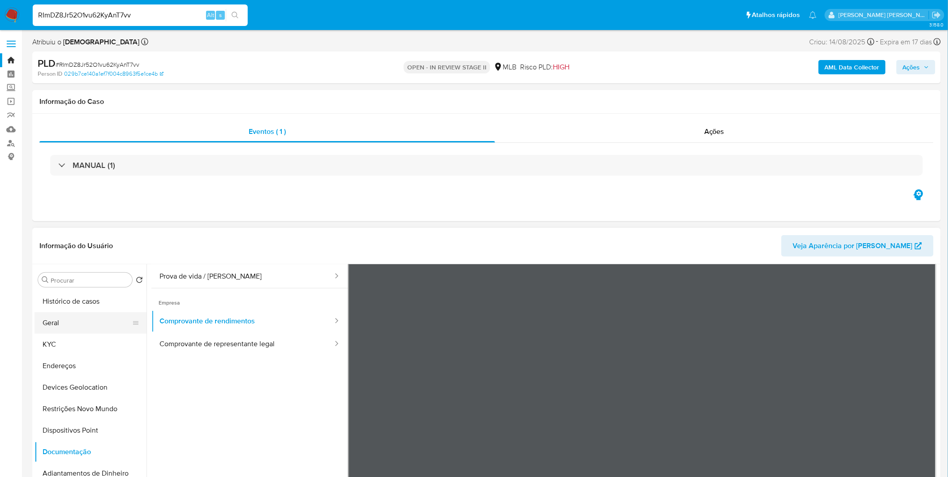
click at [77, 323] on button "Geral" at bounding box center [86, 322] width 105 height 21
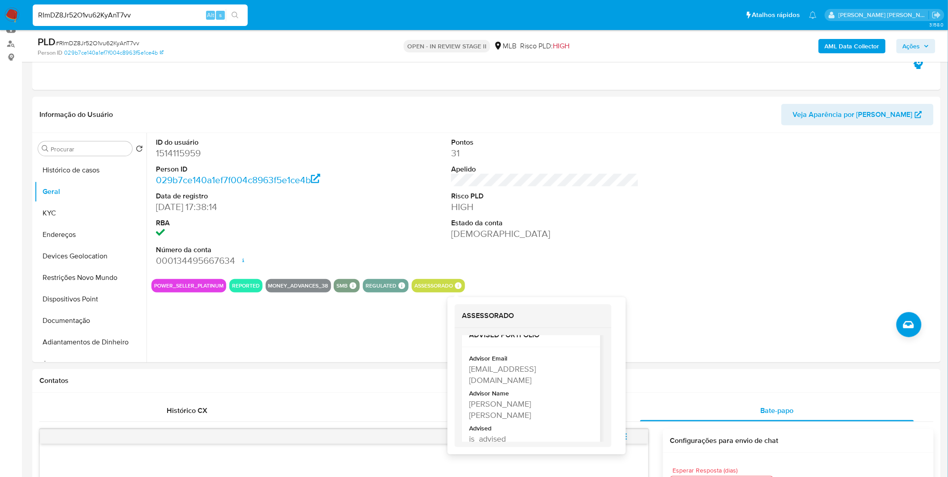
scroll to position [19, 0]
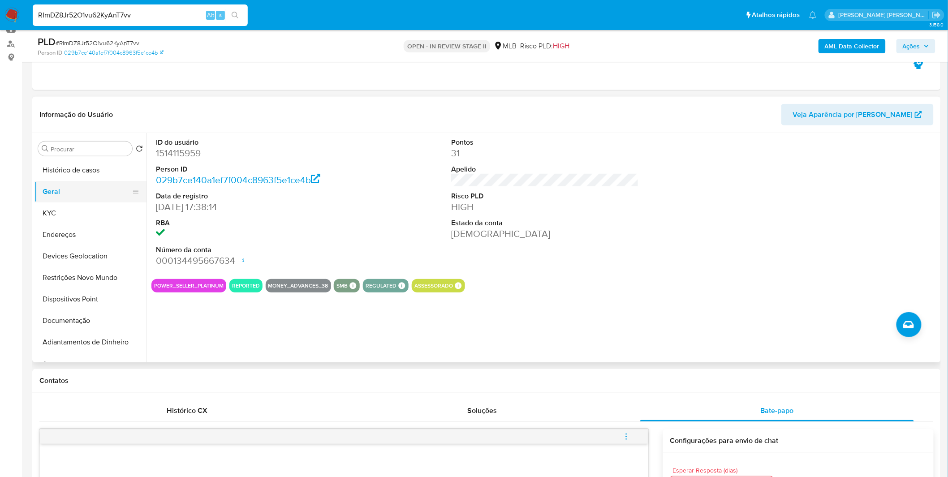
click at [73, 198] on button "Geral" at bounding box center [86, 191] width 105 height 21
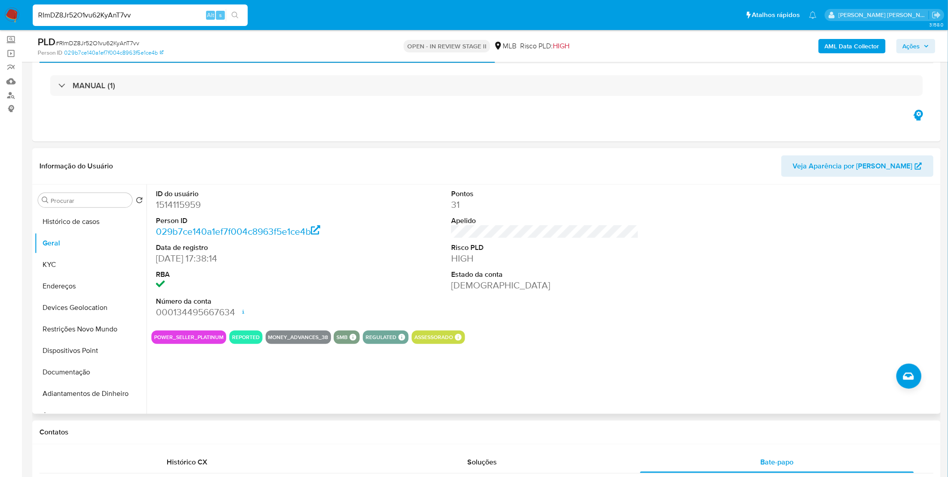
scroll to position [0, 0]
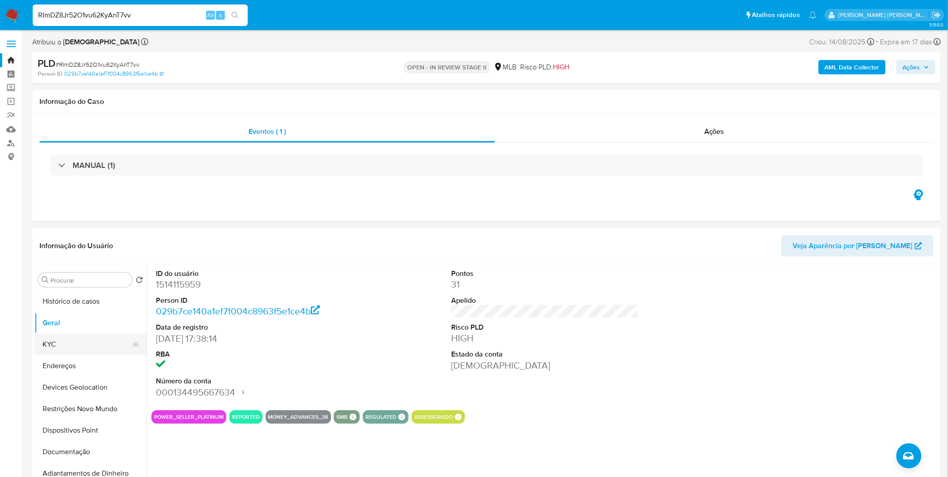
click at [54, 344] on button "KYC" at bounding box center [86, 344] width 105 height 21
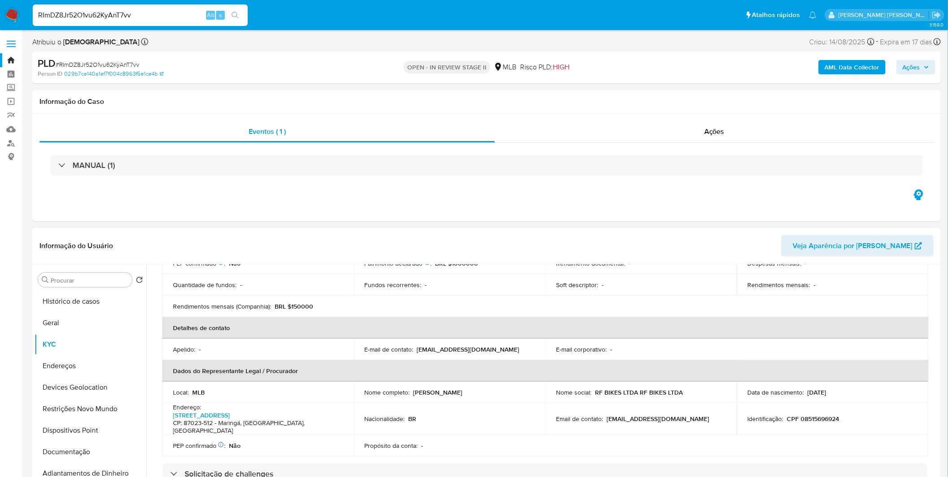
scroll to position [199, 0]
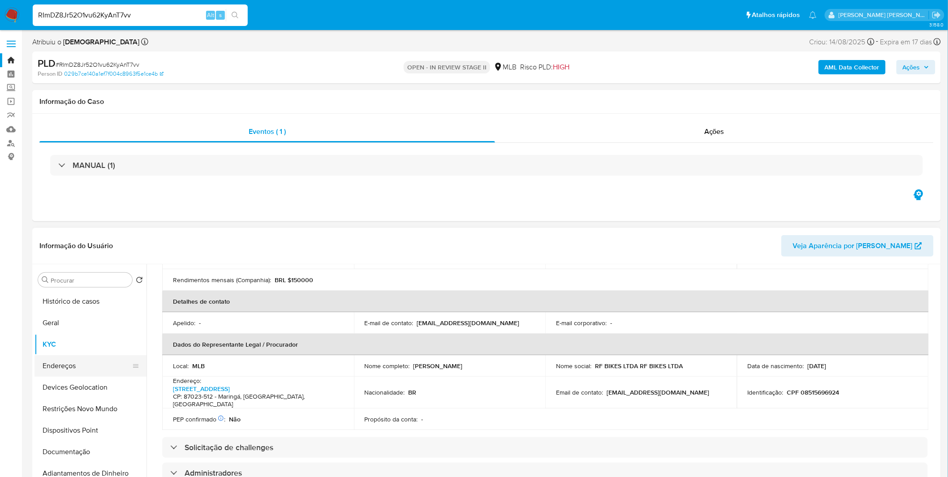
click at [87, 362] on button "Endereços" at bounding box center [86, 365] width 105 height 21
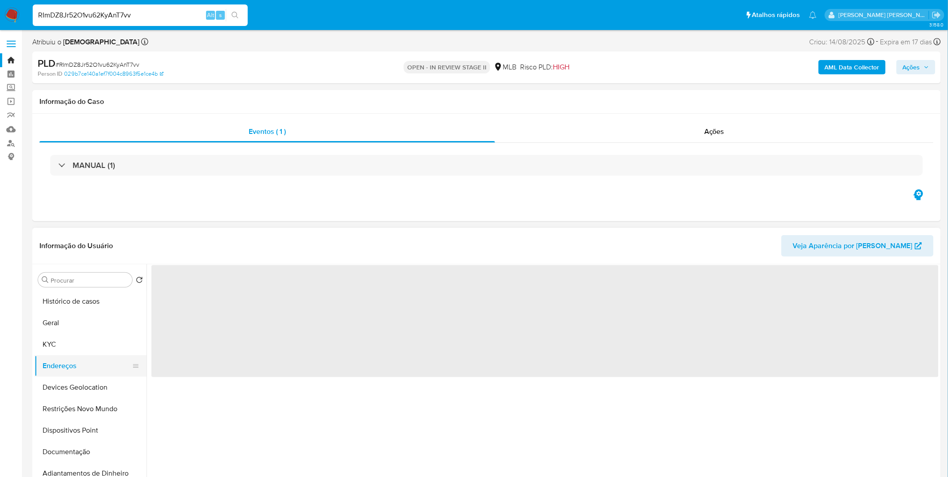
scroll to position [0, 0]
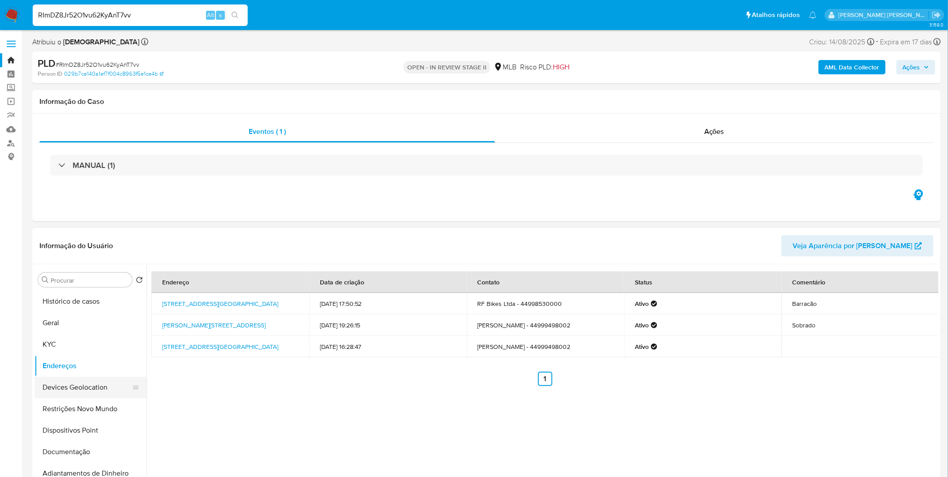
click at [112, 390] on button "Devices Geolocation" at bounding box center [86, 387] width 105 height 21
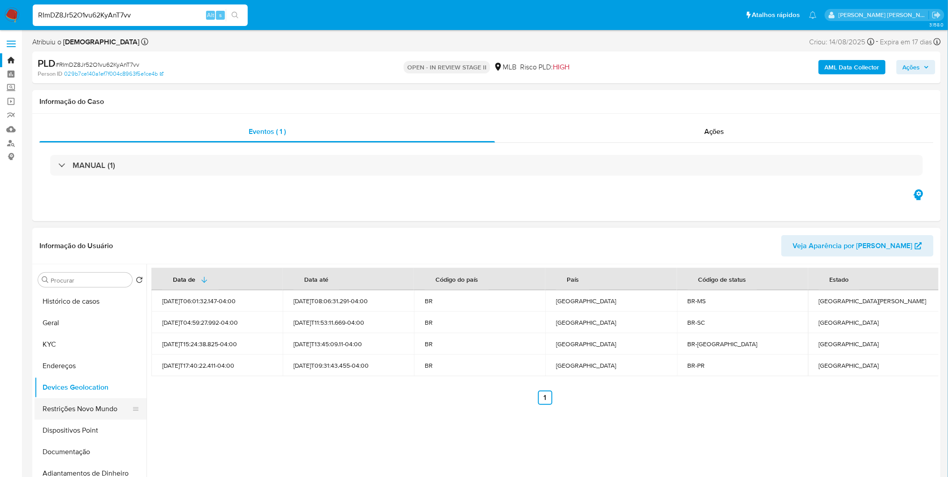
click at [81, 417] on button "Restrições Novo Mundo" at bounding box center [86, 408] width 105 height 21
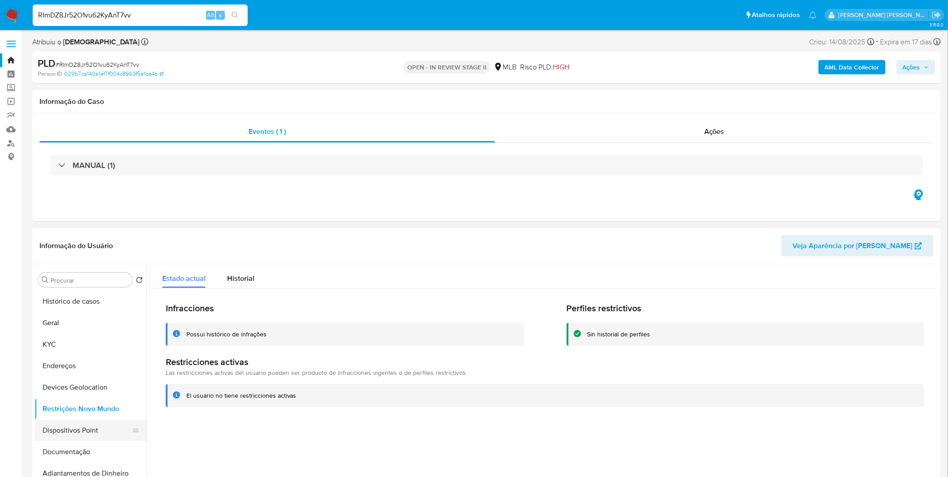
click at [110, 433] on button "Dispositivos Point" at bounding box center [86, 430] width 105 height 21
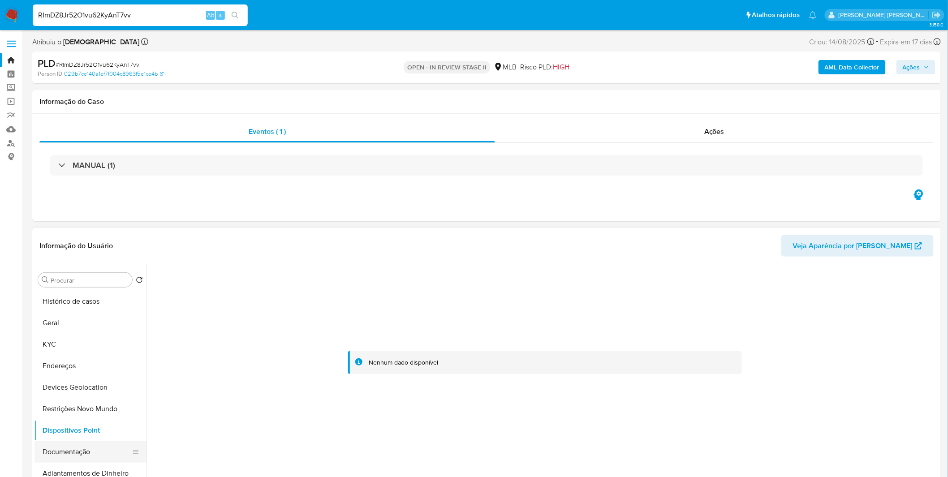
click at [78, 448] on button "Documentação" at bounding box center [86, 451] width 105 height 21
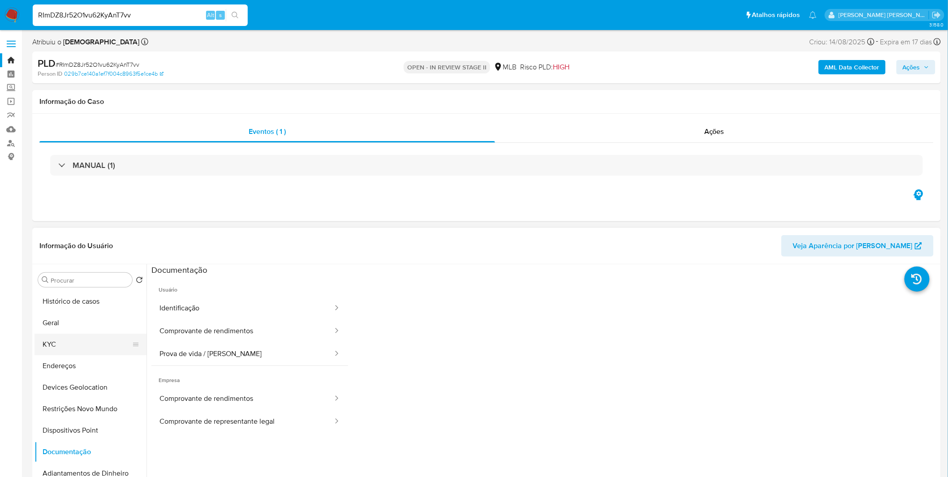
click at [85, 348] on button "KYC" at bounding box center [86, 344] width 105 height 21
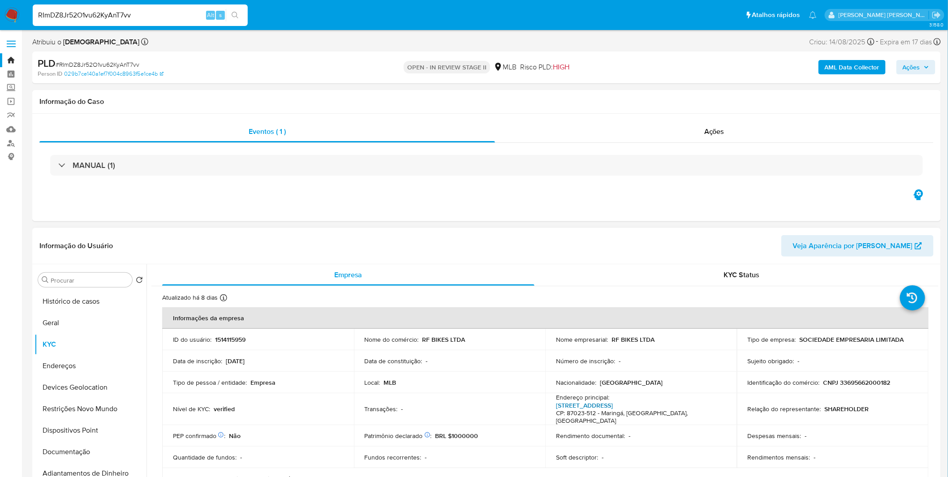
click at [613, 401] on link "Avenida São Judas Tadeu 2662, Parque Das Bandeiras" at bounding box center [584, 405] width 57 height 9
click at [103, 21] on div "RImDZ8Jr52O1vu62KyAnT7vv Alt s" at bounding box center [140, 14] width 215 height 21
click at [99, 18] on input "RImDZ8Jr52O1vu62KyAnT7vv" at bounding box center [140, 15] width 215 height 12
paste input "YejR5mhrgVvBTpHSbzsD4BOY"
type input "YejR5mhrgVvBTpHSbzsD4BOY"
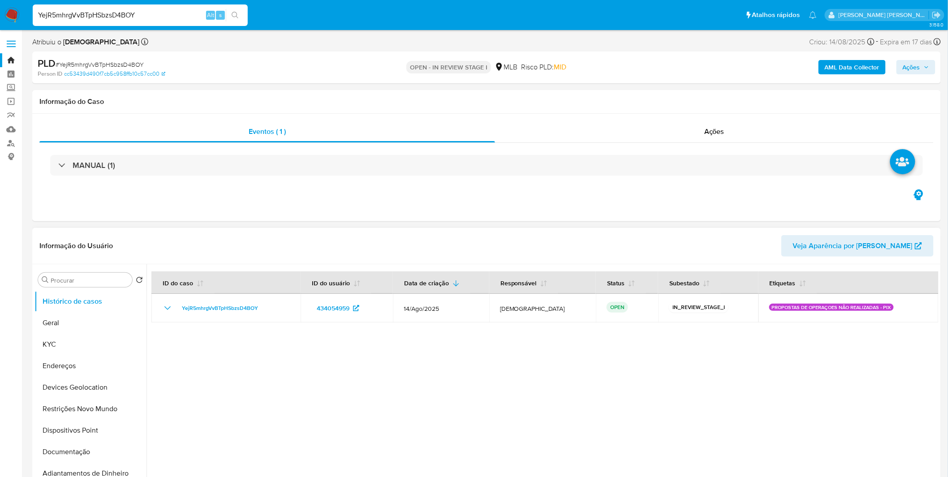
select select "10"
click at [436, 337] on div at bounding box center [542, 378] width 792 height 229
click at [95, 322] on button "Geral" at bounding box center [86, 322] width 105 height 21
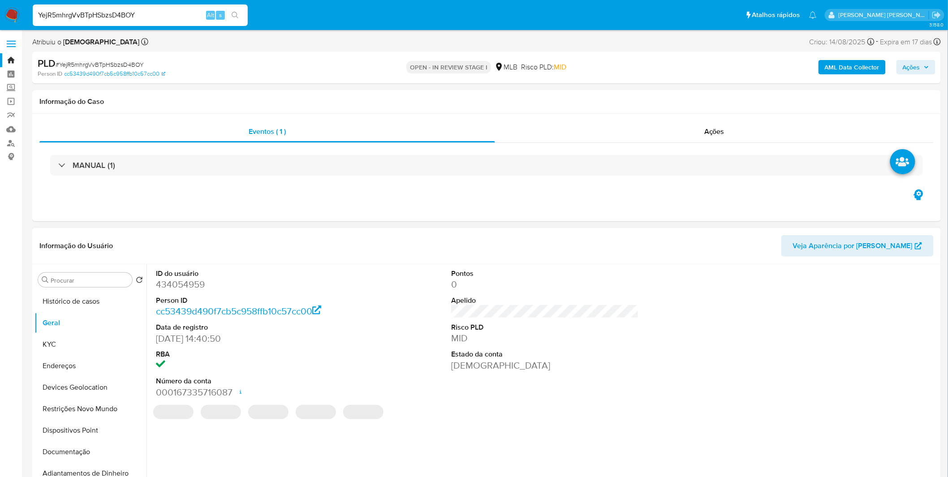
click at [217, 428] on div "ID do usuário 434054959 Person ID cc53439d490f7cb5c958ffb10c57cc00 Data de regi…" at bounding box center [542, 378] width 792 height 229
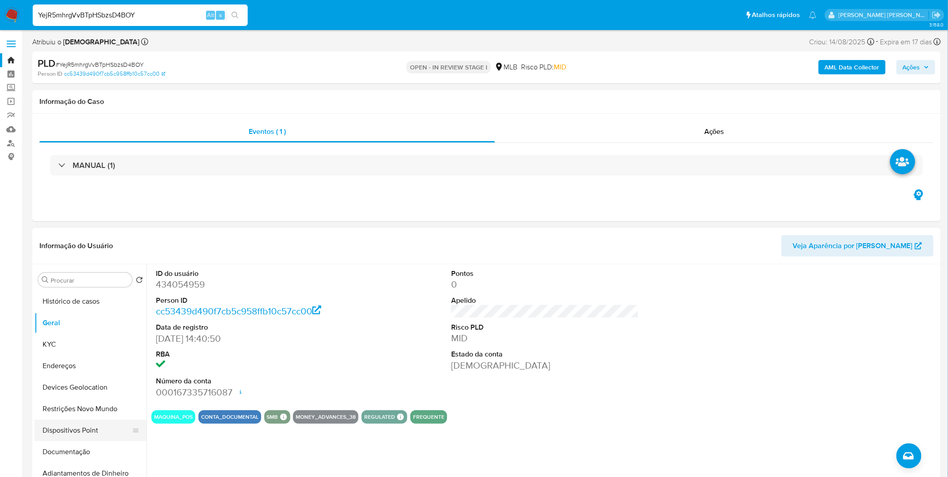
click at [100, 441] on button "Dispositivos Point" at bounding box center [86, 430] width 105 height 21
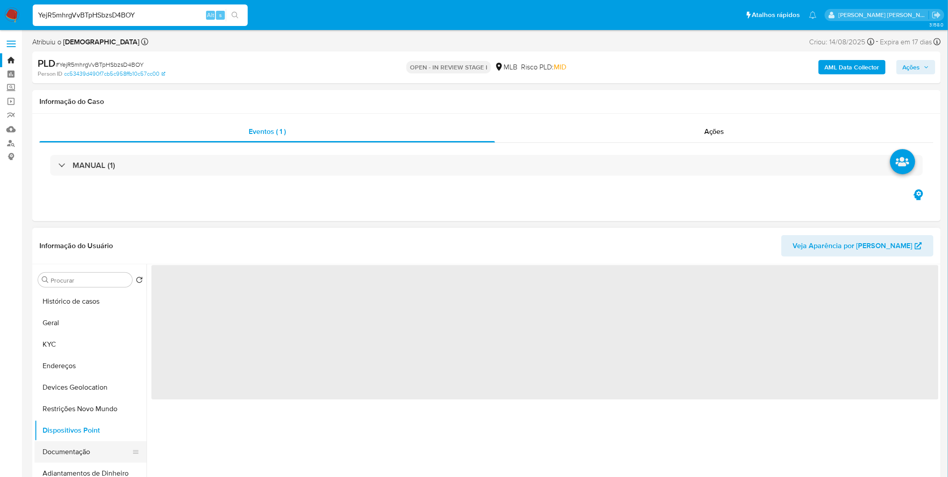
click at [99, 444] on button "Documentação" at bounding box center [86, 451] width 105 height 21
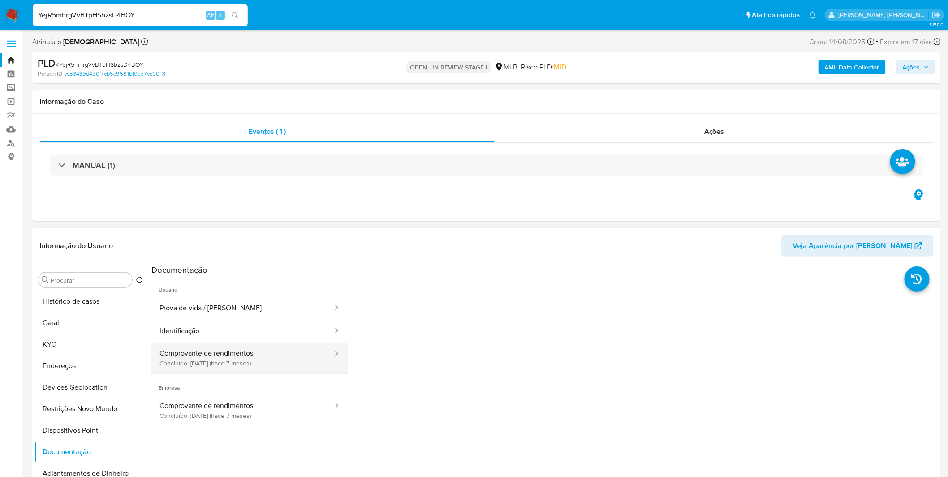
click at [218, 358] on button "Comprovante de rendimentos Concluído: 20/02/2025 (hace 7 meses)" at bounding box center [242, 358] width 182 height 30
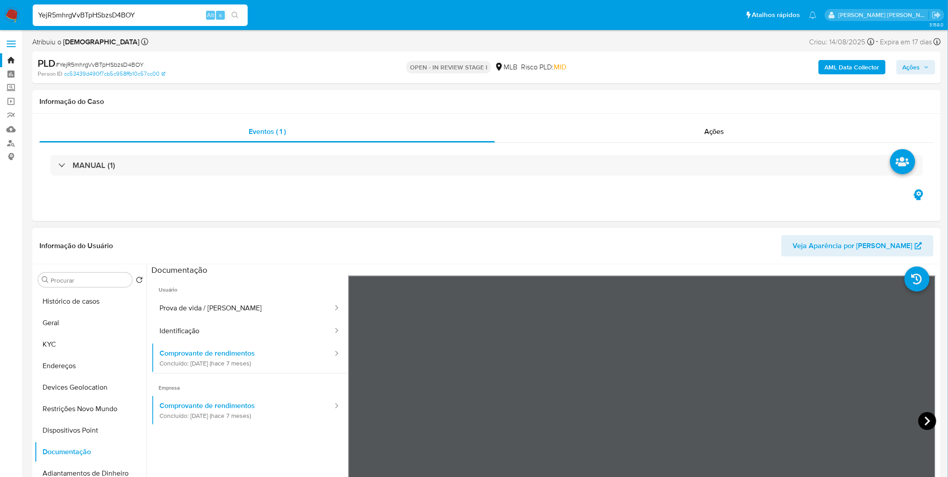
click at [924, 419] on icon at bounding box center [927, 421] width 18 height 18
click at [81, 342] on button "KYC" at bounding box center [86, 344] width 105 height 21
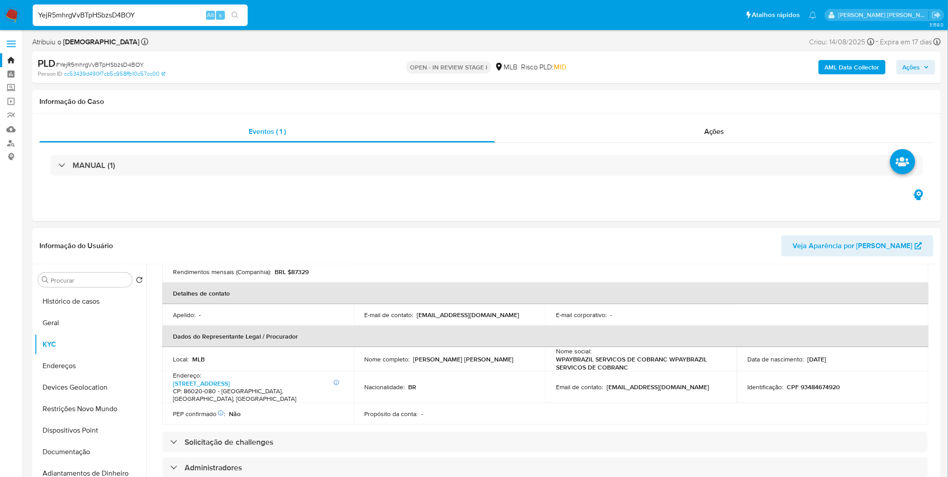
scroll to position [199, 0]
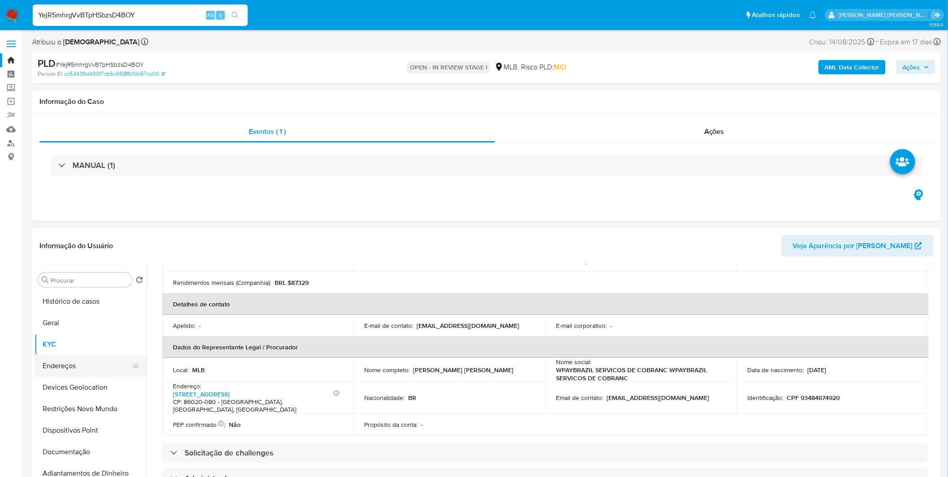
click at [83, 364] on button "Endereços" at bounding box center [86, 365] width 105 height 21
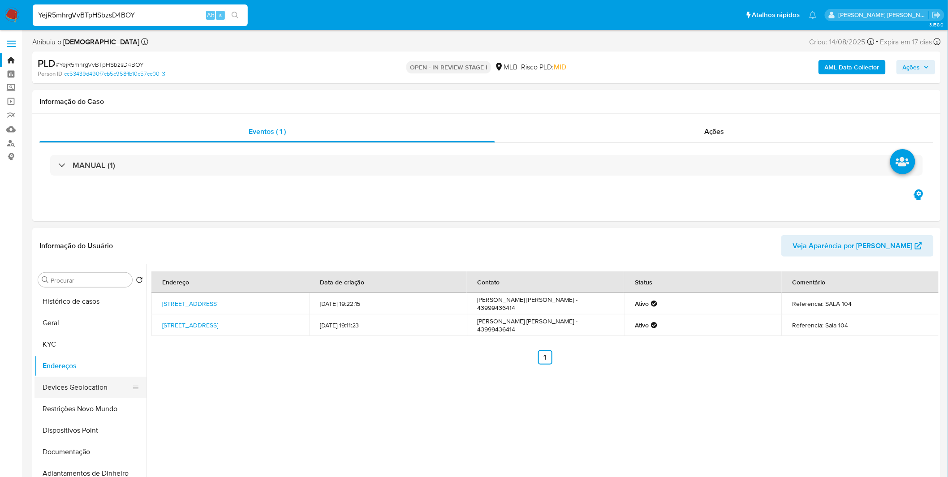
click at [90, 384] on button "Devices Geolocation" at bounding box center [86, 387] width 105 height 21
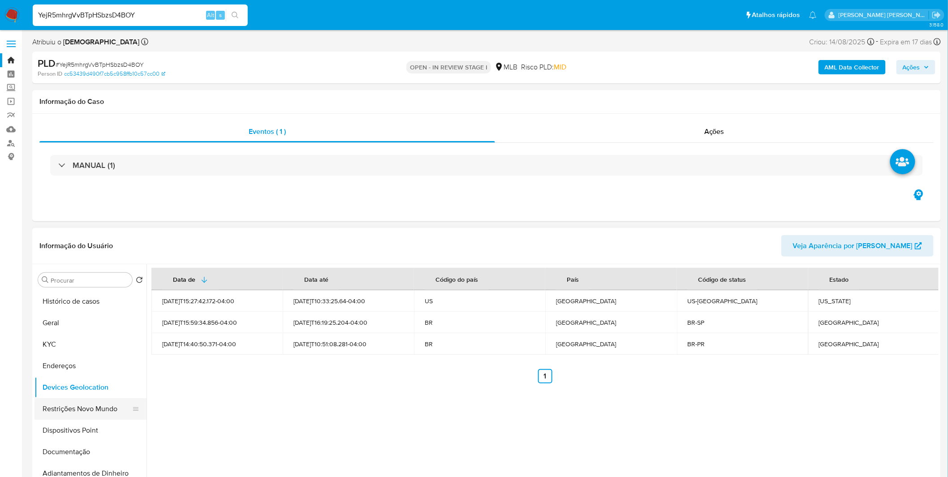
click at [120, 406] on button "Restrições Novo Mundo" at bounding box center [86, 408] width 105 height 21
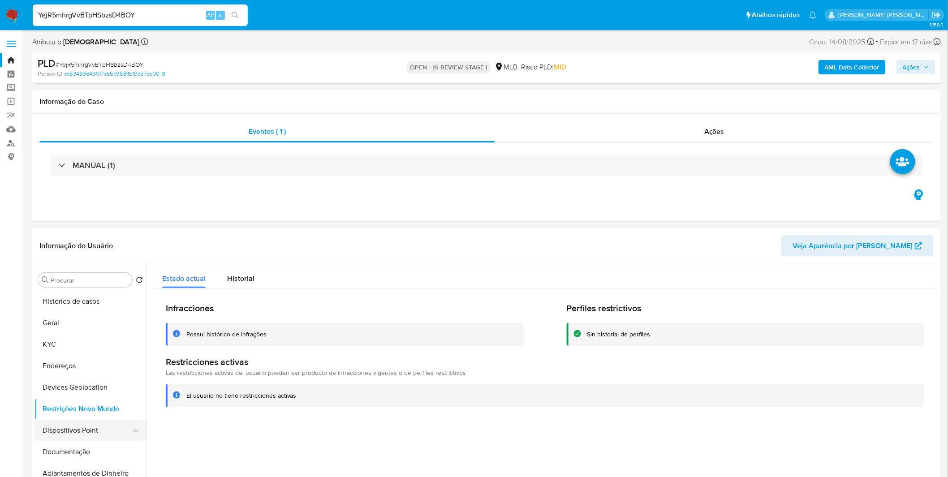
click at [90, 437] on button "Dispositivos Point" at bounding box center [86, 430] width 105 height 21
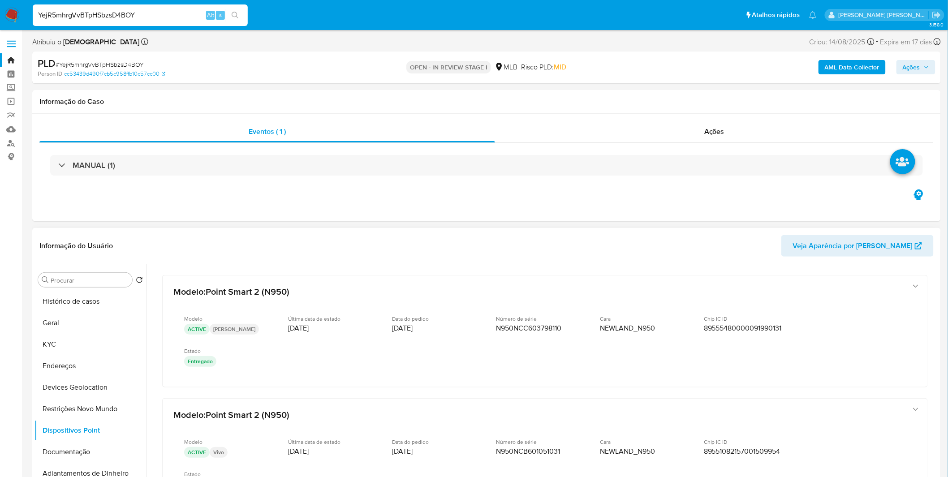
drag, startPoint x: 935, startPoint y: 288, endPoint x: 939, endPoint y: 301, distance: 14.2
click at [940, 306] on div "Procurar Retornar ao pedido padrão Histórico de casos Geral KYC Endereços Devic…" at bounding box center [486, 378] width 908 height 229
drag, startPoint x: 939, startPoint y: 297, endPoint x: 933, endPoint y: 317, distance: 21.2
click at [933, 317] on div "Procurar Retornar ao pedido padrão Histórico de casos Geral KYC Endereços Devic…" at bounding box center [486, 378] width 908 height 229
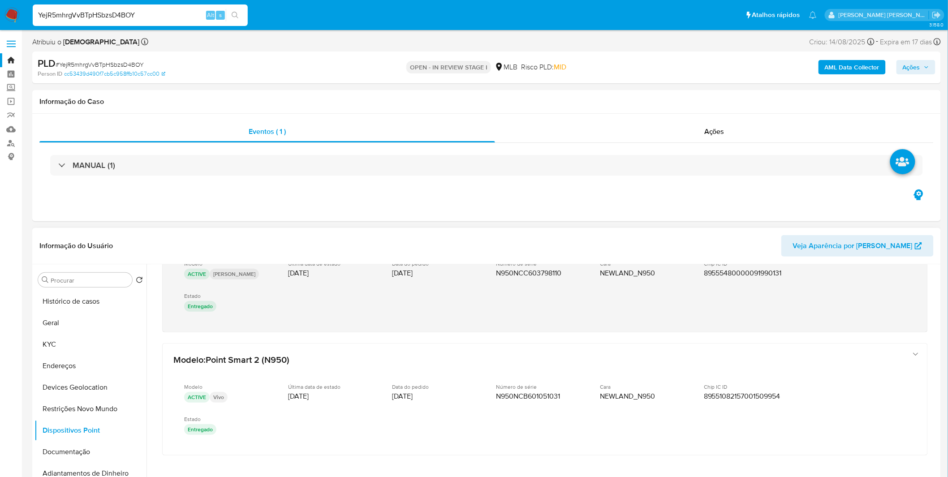
scroll to position [70, 0]
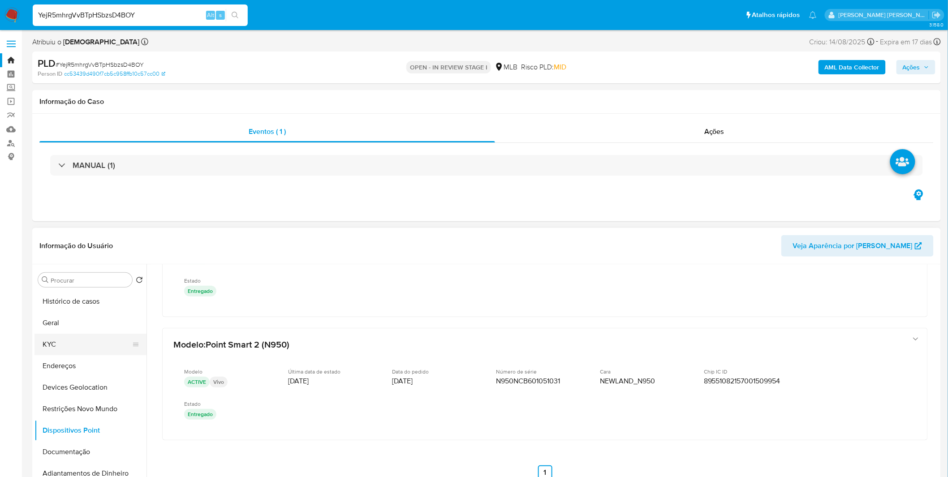
click at [82, 344] on button "KYC" at bounding box center [86, 344] width 105 height 21
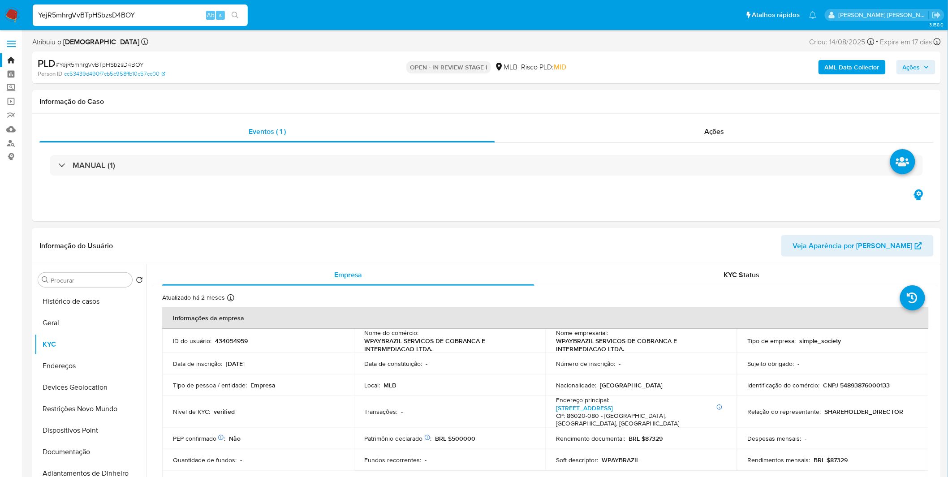
click at [572, 412] on h4 "CP: 86020-080 - Londrina, Paraná, Brasil" at bounding box center [639, 420] width 167 height 16
click at [581, 408] on link "Avenida Higienópolis 1505, Centro" at bounding box center [584, 408] width 57 height 9
click at [71, 318] on button "Geral" at bounding box center [86, 322] width 105 height 21
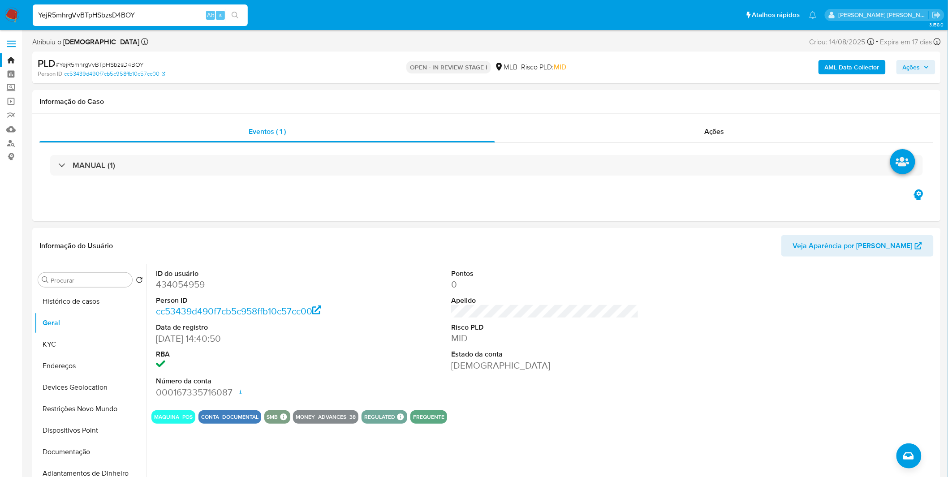
click at [219, 468] on div "ID do usuário 434054959 Person ID cc53439d490f7cb5c958ffb10c57cc00 Data de regi…" at bounding box center [542, 378] width 792 height 229
click at [108, 319] on button "Geral" at bounding box center [86, 322] width 105 height 21
click at [132, 17] on input "YejR5mhrgVvBTpHSbzsD4BOY" at bounding box center [140, 15] width 215 height 12
paste input "5OUxaJExhZpEYzOKyY4zBfrR"
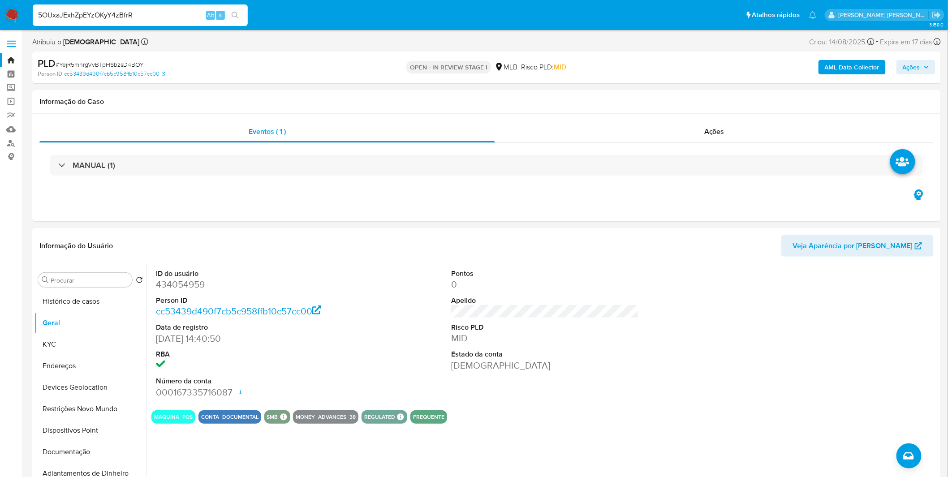
type input "5OUxaJExhZpEYzOKyY4zBfrR"
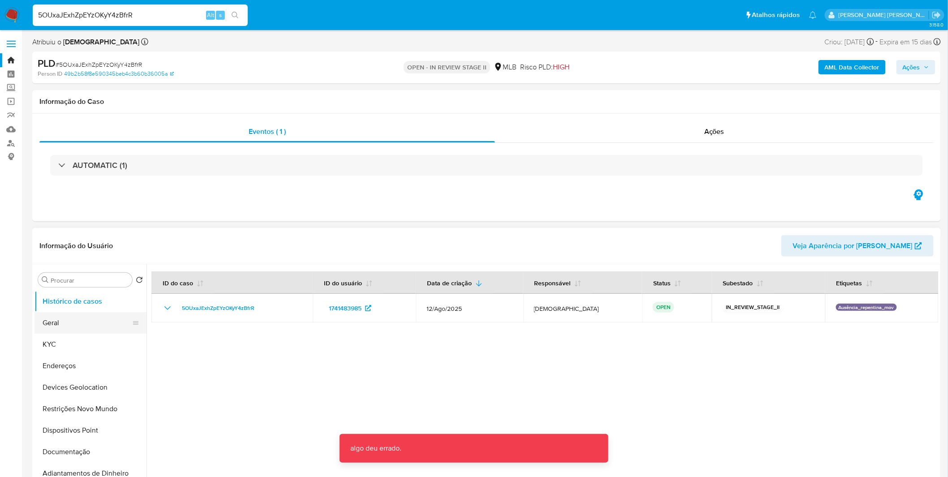
select select "10"
click at [96, 322] on button "Geral" at bounding box center [86, 322] width 105 height 21
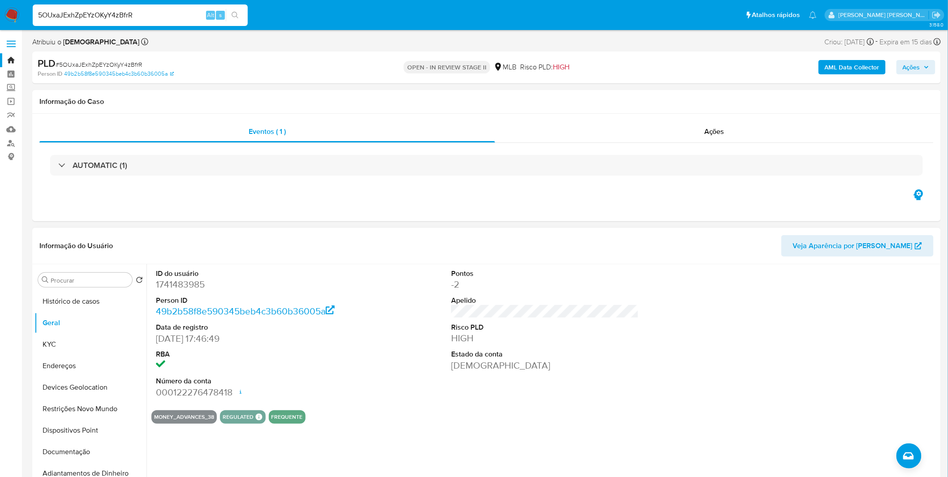
click at [345, 369] on div "ID do usuário 1741483985 Person ID 49b2b58f8e590345beb4c3b60b36005a Data de reg…" at bounding box center [249, 333] width 197 height 139
click at [108, 351] on button "KYC" at bounding box center [86, 344] width 105 height 21
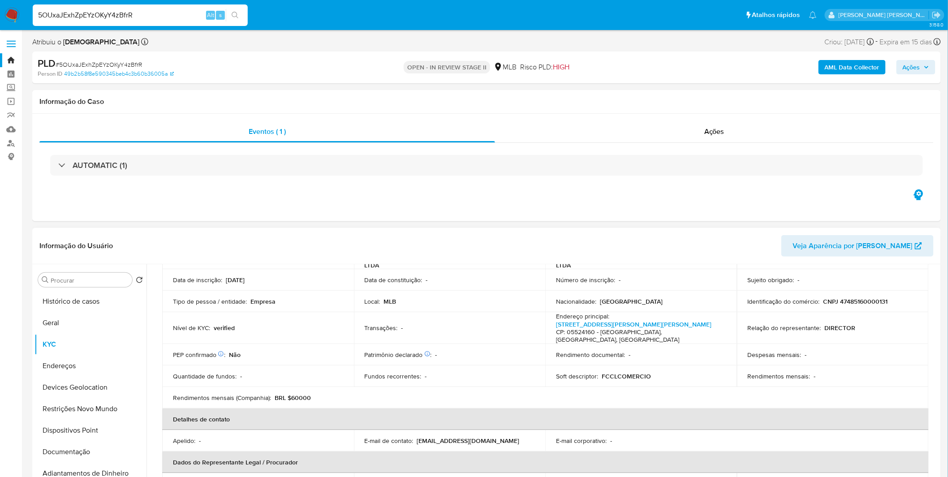
scroll to position [249, 0]
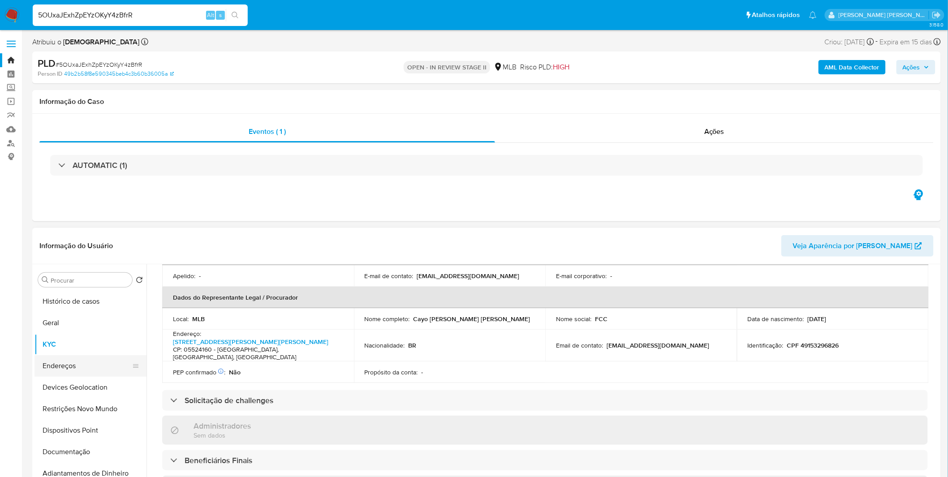
click at [52, 361] on button "Endereços" at bounding box center [86, 365] width 105 height 21
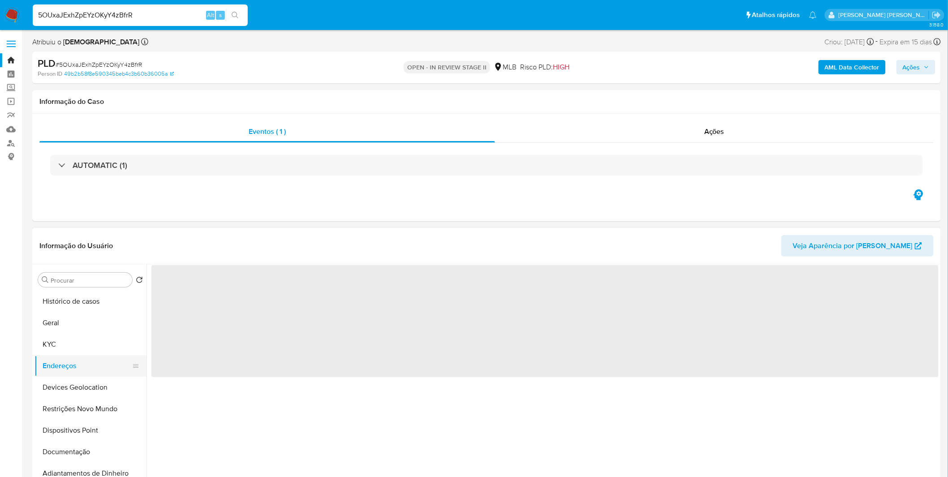
scroll to position [0, 0]
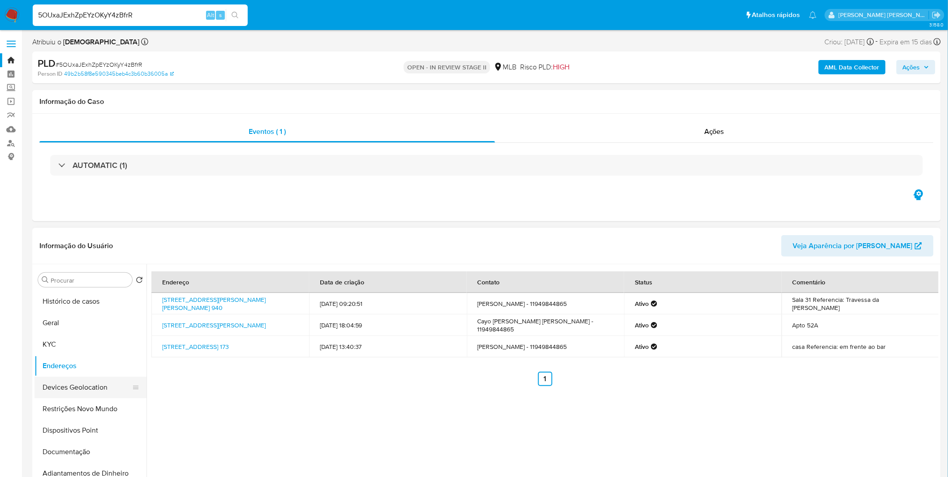
click at [92, 382] on button "Devices Geolocation" at bounding box center [86, 387] width 105 height 21
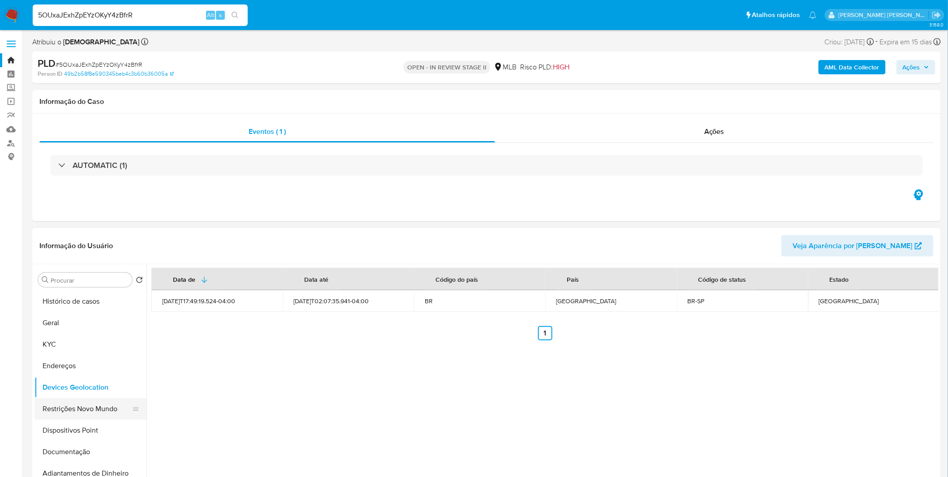
click at [95, 405] on button "Restrições Novo Mundo" at bounding box center [86, 408] width 105 height 21
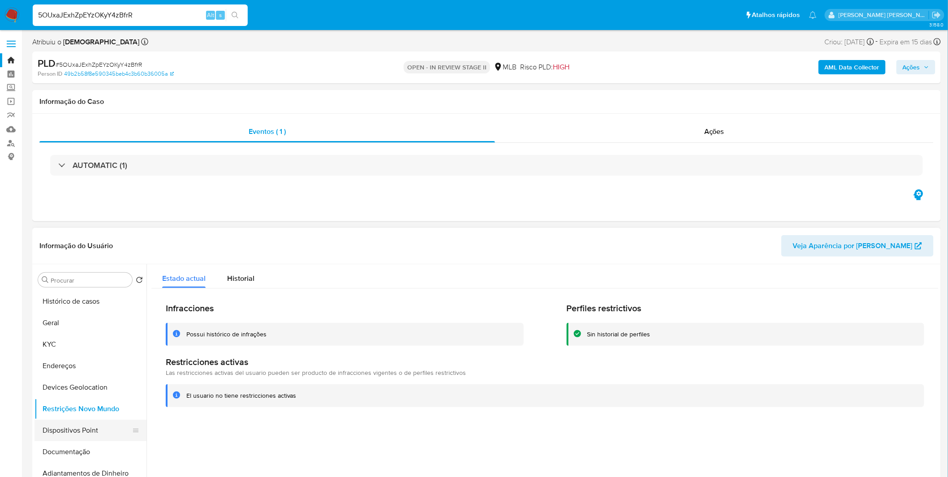
click at [86, 439] on button "Dispositivos Point" at bounding box center [86, 430] width 105 height 21
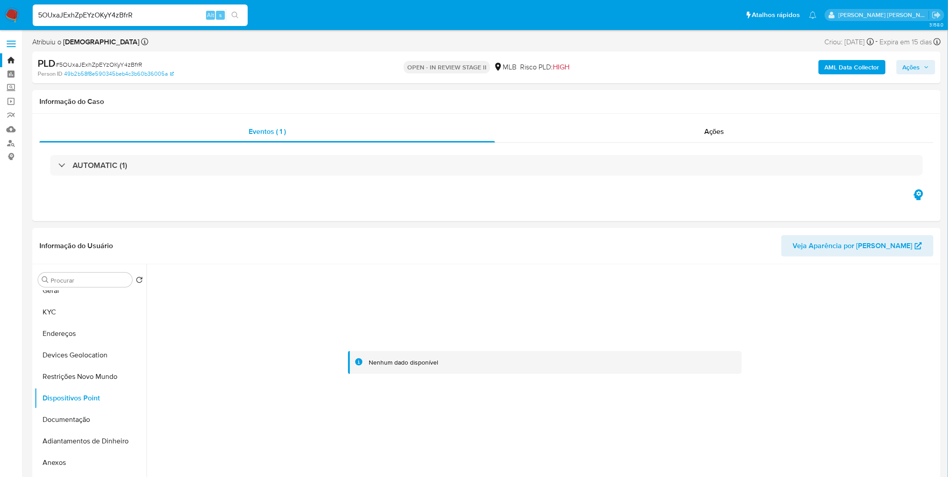
scroll to position [50, 0]
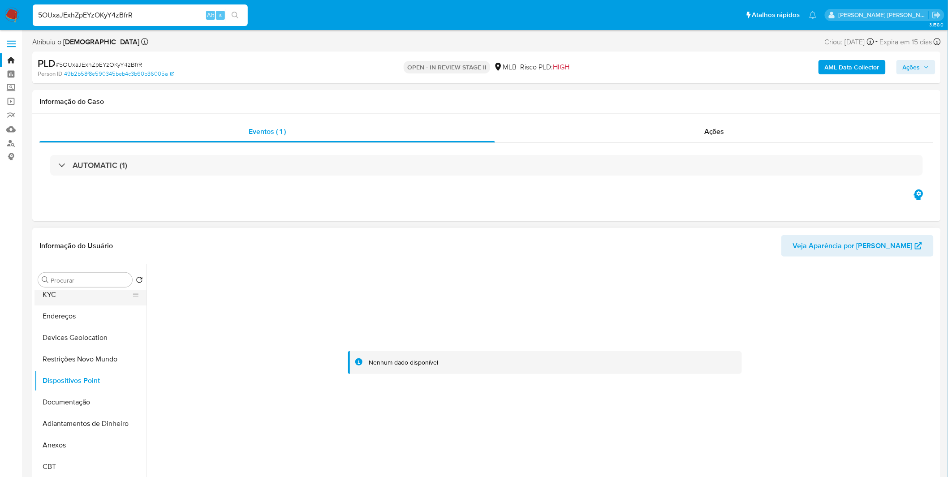
click at [75, 299] on button "KYC" at bounding box center [86, 294] width 105 height 21
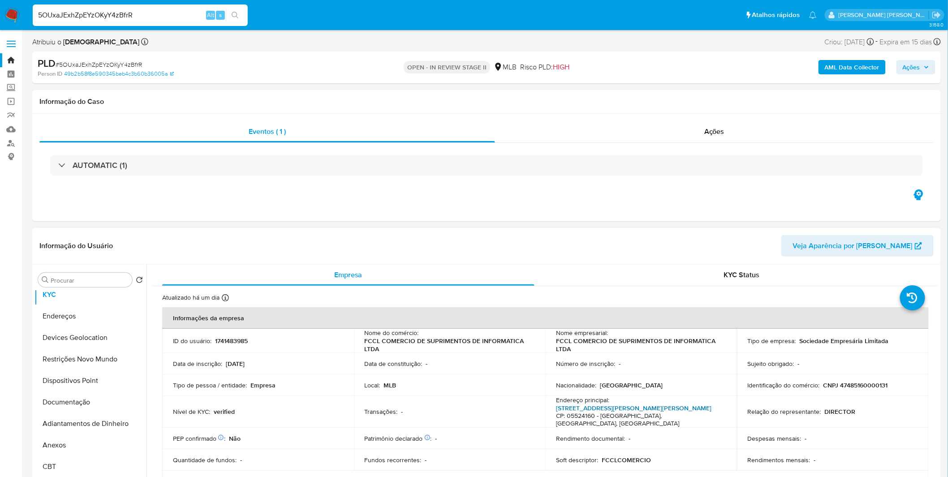
click at [563, 404] on link "Rua Padre Antônio Link 113, Ferreira" at bounding box center [633, 408] width 155 height 9
click at [99, 412] on button "Documentação" at bounding box center [86, 401] width 105 height 21
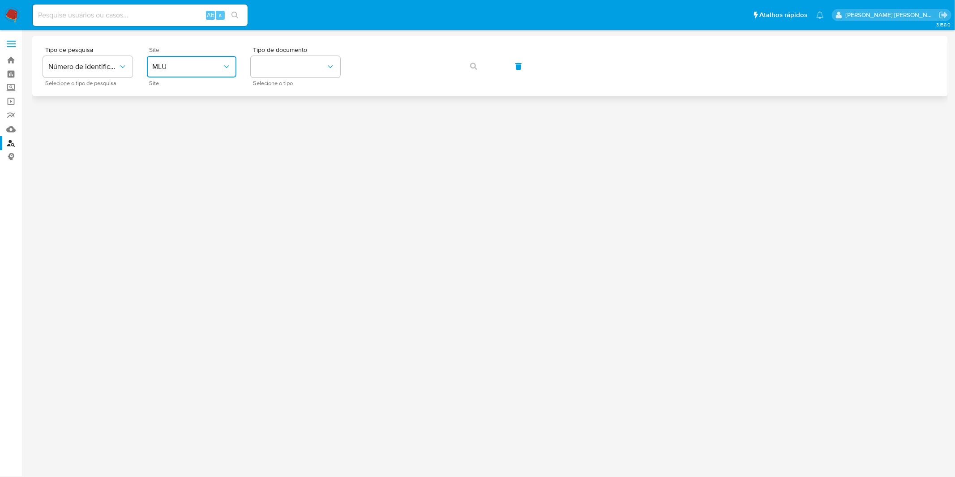
click at [151, 66] on button "MLU" at bounding box center [192, 66] width 90 height 21
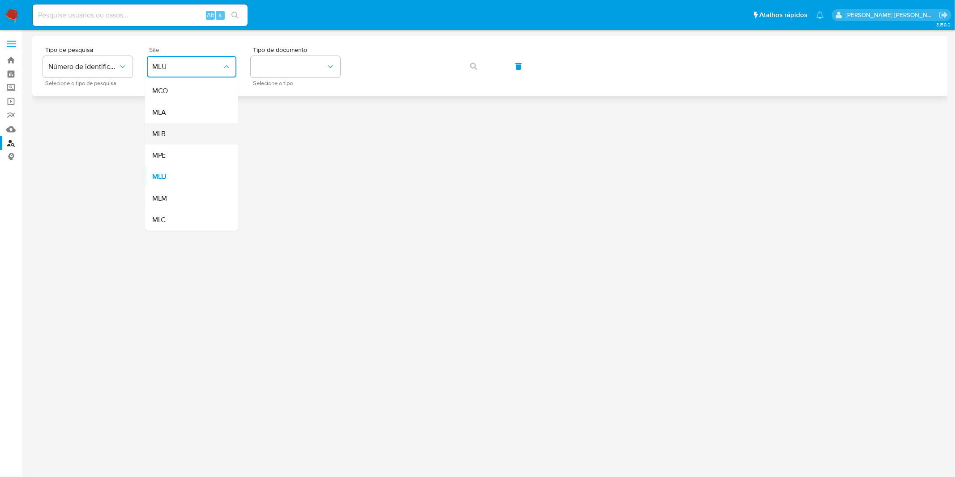
click at [182, 133] on div "MLB" at bounding box center [188, 133] width 73 height 21
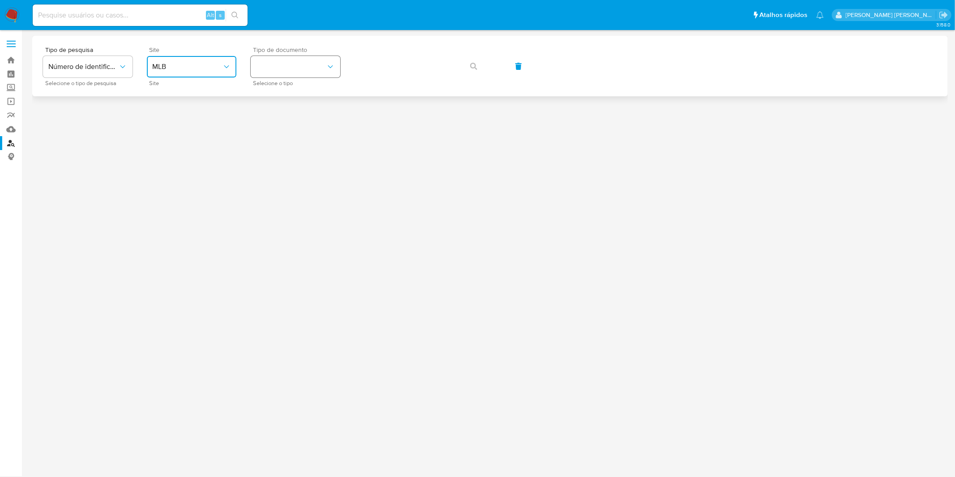
click at [284, 70] on button "identificationType" at bounding box center [296, 66] width 90 height 21
drag, startPoint x: 283, startPoint y: 122, endPoint x: 294, endPoint y: 106, distance: 19.9
click at [283, 123] on div "CPF CPF" at bounding box center [292, 126] width 73 height 30
click at [461, 64] on button "button" at bounding box center [474, 66] width 30 height 21
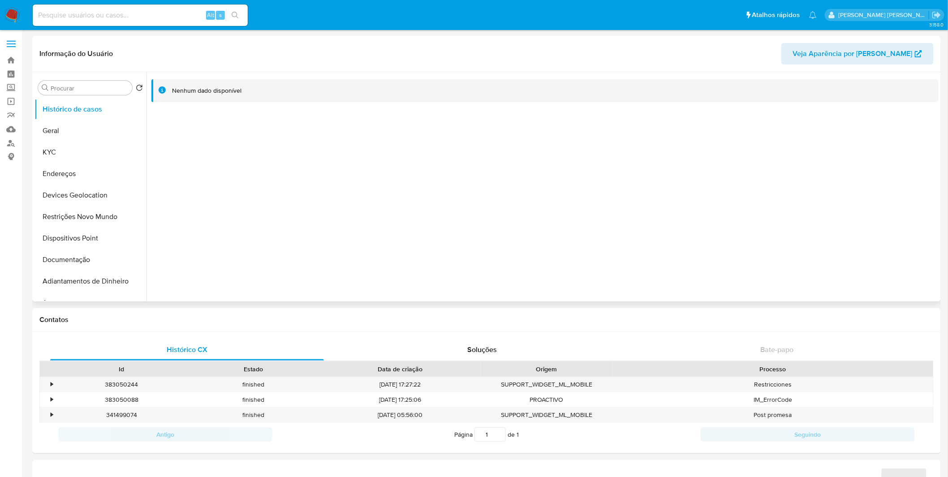
select select "10"
click at [53, 151] on button "KYC" at bounding box center [86, 152] width 105 height 21
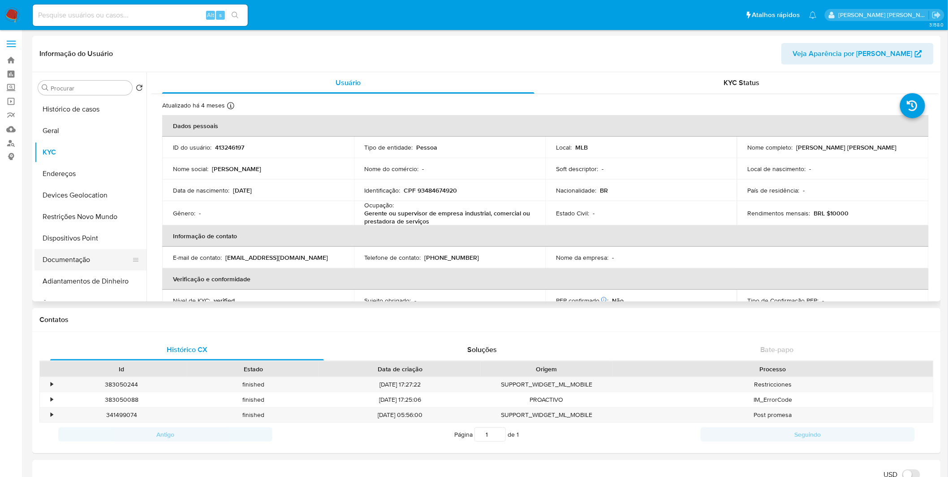
click at [54, 266] on button "Documentação" at bounding box center [86, 259] width 105 height 21
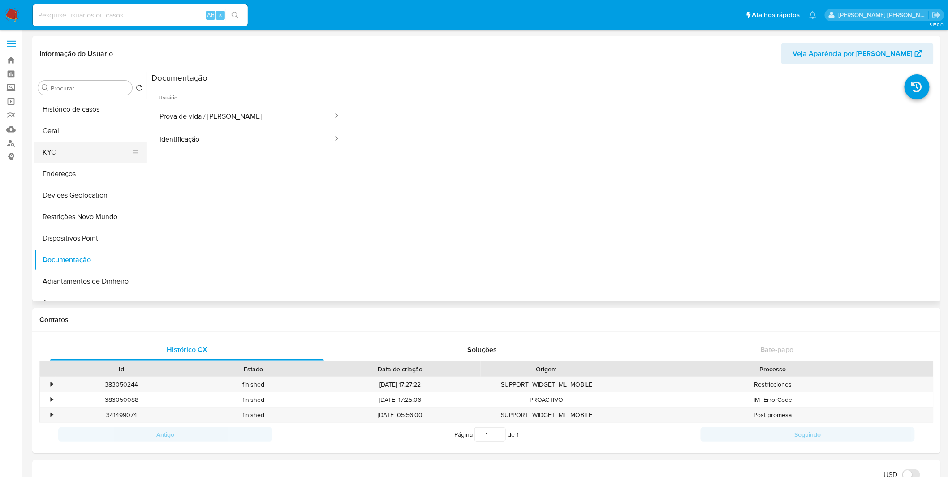
click at [102, 156] on button "KYC" at bounding box center [86, 152] width 105 height 21
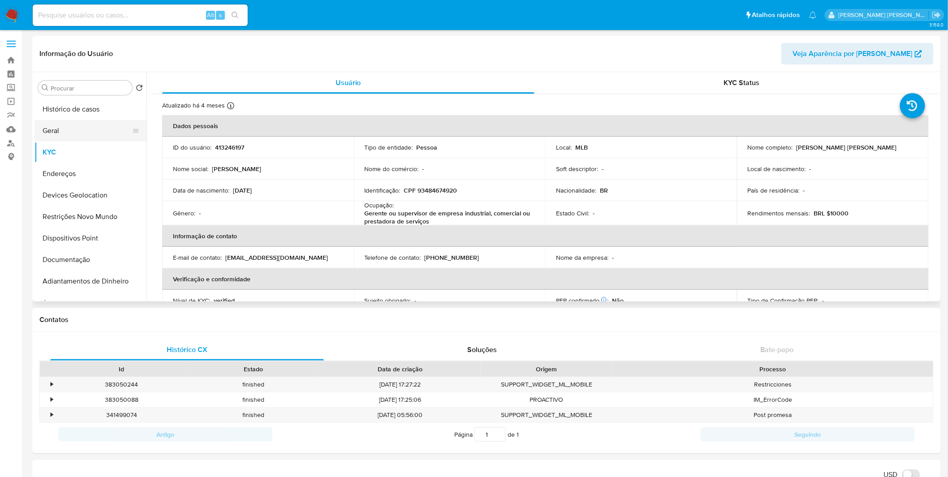
click at [103, 130] on button "Geral" at bounding box center [86, 130] width 105 height 21
